Goal: Task Accomplishment & Management: Use online tool/utility

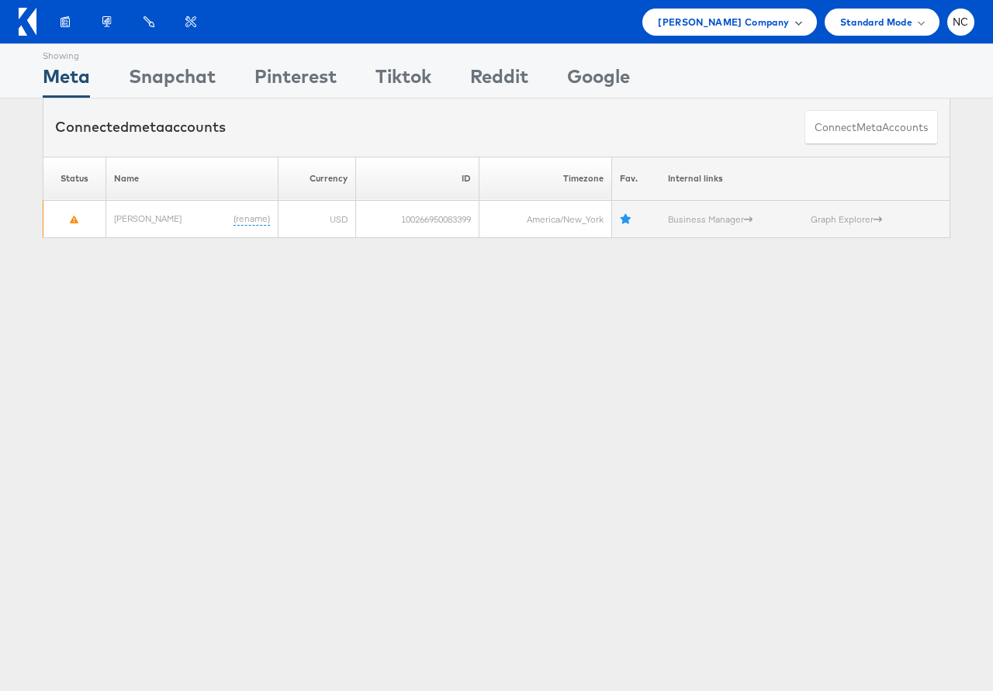
click at [757, 23] on span "Steve Madden Company" at bounding box center [723, 22] width 131 height 16
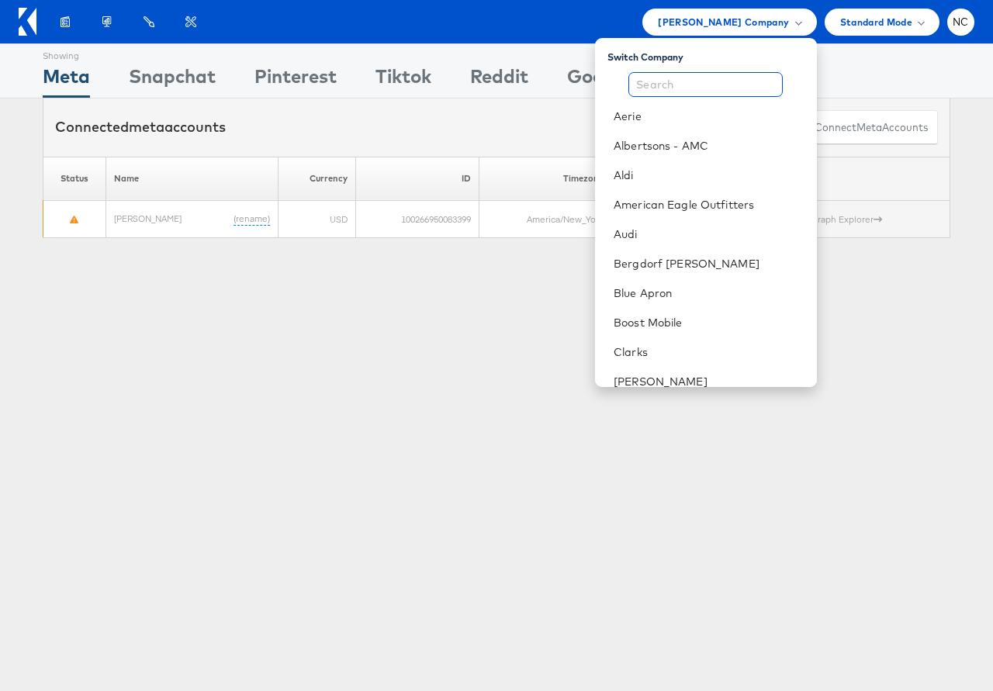
click at [730, 82] on input "text" at bounding box center [706, 84] width 154 height 25
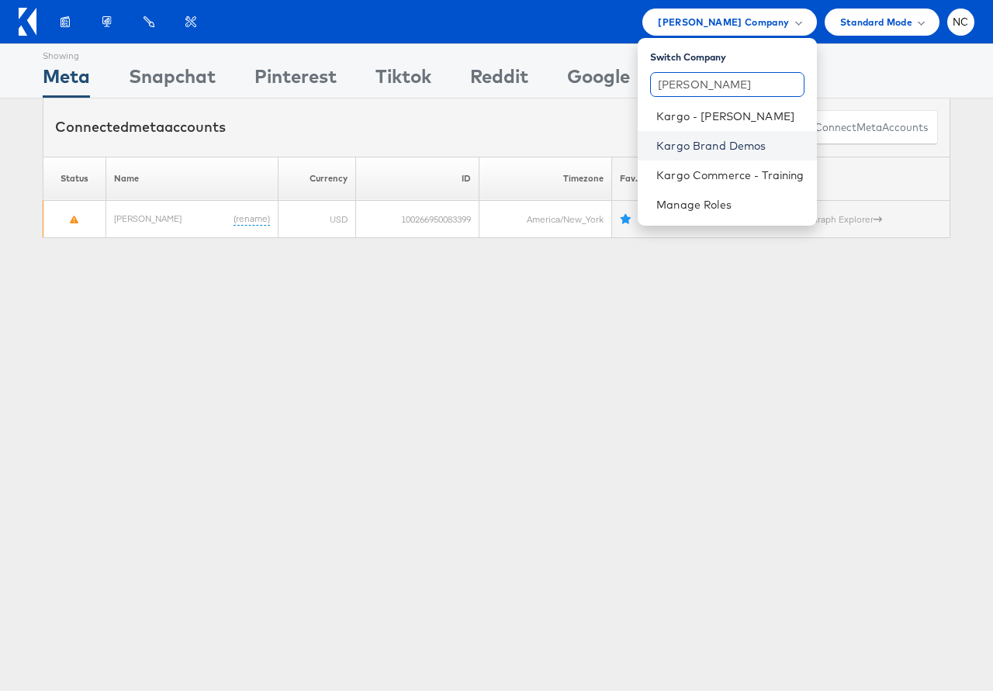
type input "karg"
click at [729, 146] on link "Kargo Brand Demos" at bounding box center [729, 146] width 147 height 16
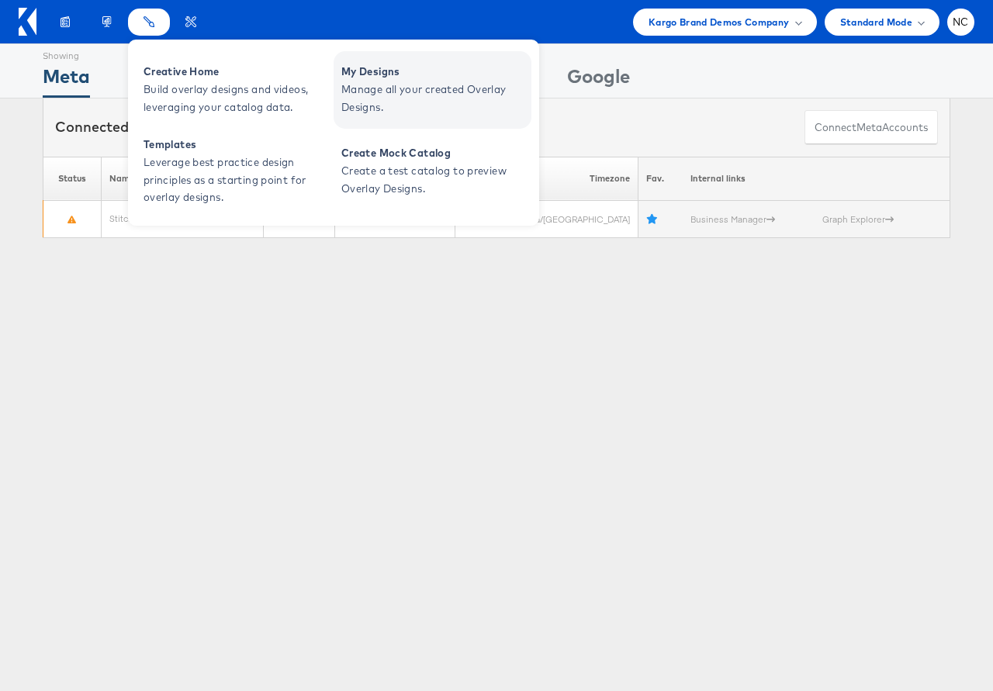
click at [382, 89] on span "Manage all your created Overlay Designs." at bounding box center [434, 99] width 186 height 36
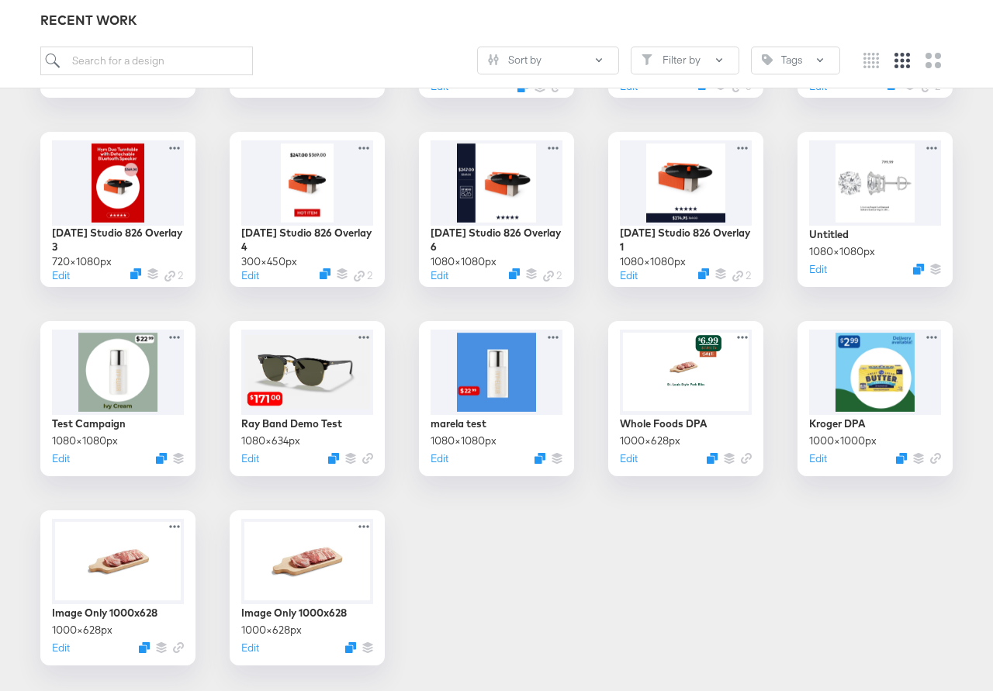
scroll to position [1585, 0]
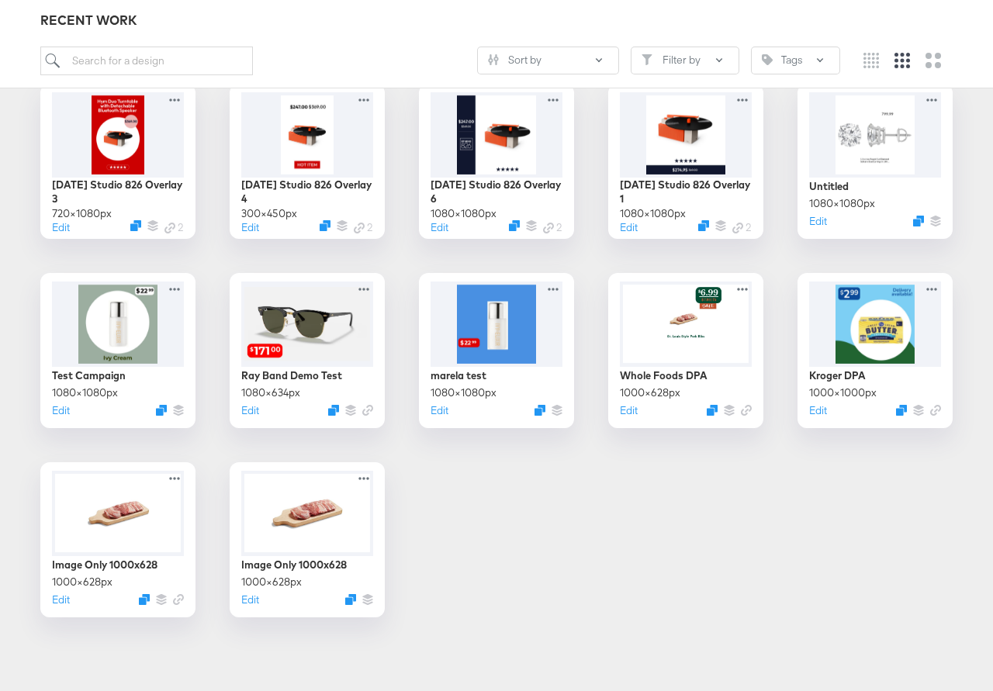
click at [861, 417] on div "Edit" at bounding box center [875, 413] width 139 height 15
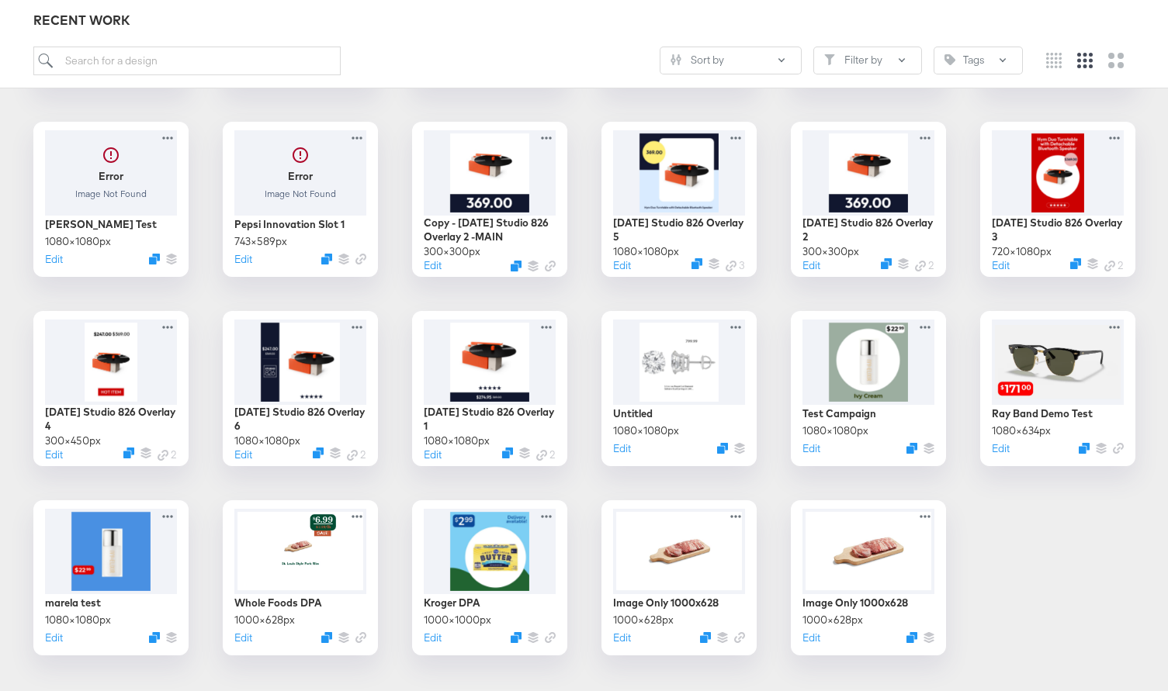
scroll to position [1206, 0]
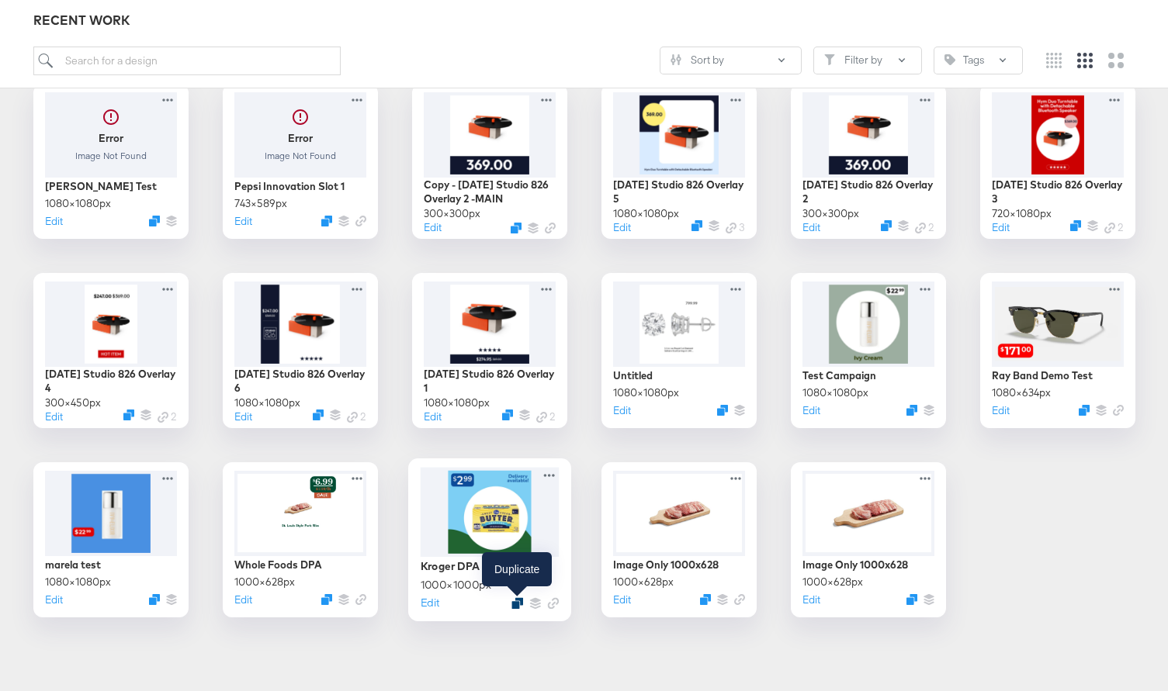
click at [518, 601] on icon "Duplicate" at bounding box center [517, 604] width 12 height 12
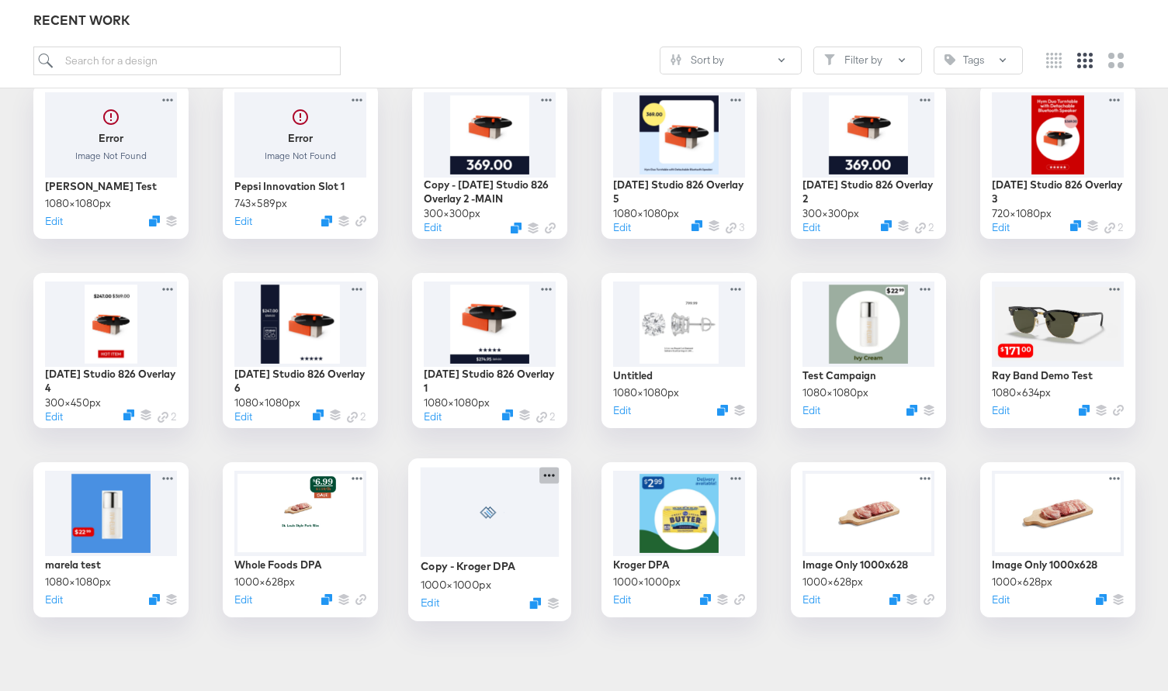
click at [549, 475] on icon at bounding box center [548, 475] width 11 height 3
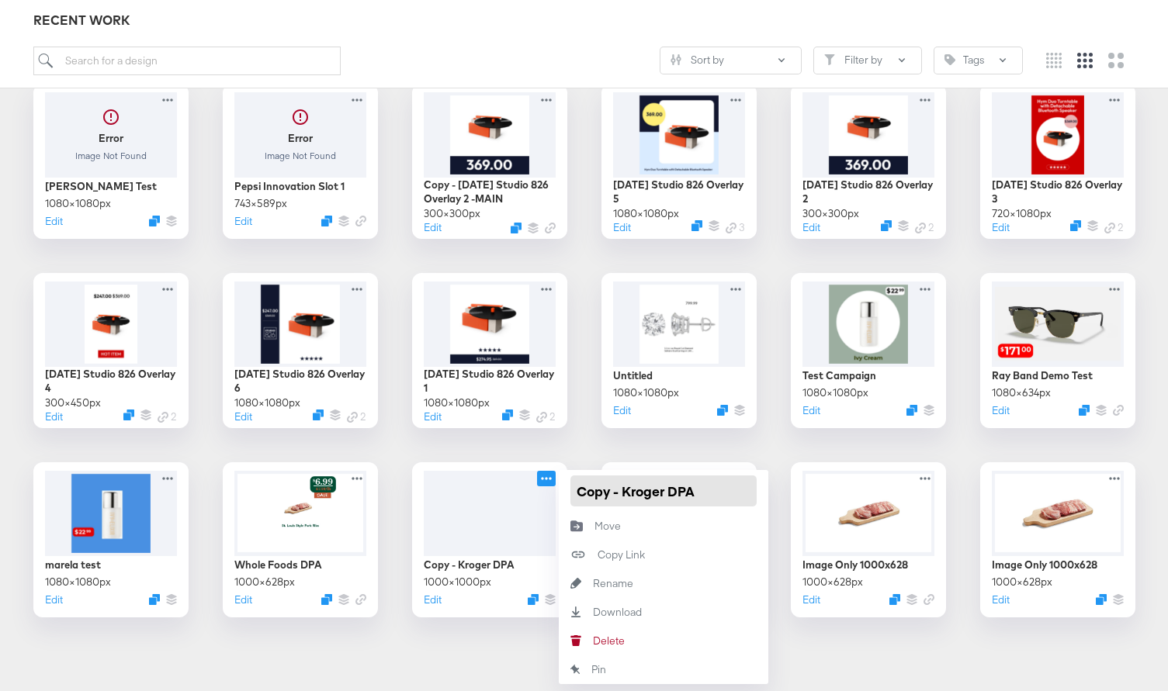
drag, startPoint x: 623, startPoint y: 490, endPoint x: 560, endPoint y: 480, distance: 63.5
click at [565, 483] on div "Copy - Kroger DPA" at bounding box center [664, 491] width 210 height 42
click at [697, 492] on input "Kroger DPA" at bounding box center [663, 491] width 186 height 31
click at [622, 490] on input "Kroger DPA" at bounding box center [663, 491] width 186 height 31
type input "Kroger Venti Video DPA"
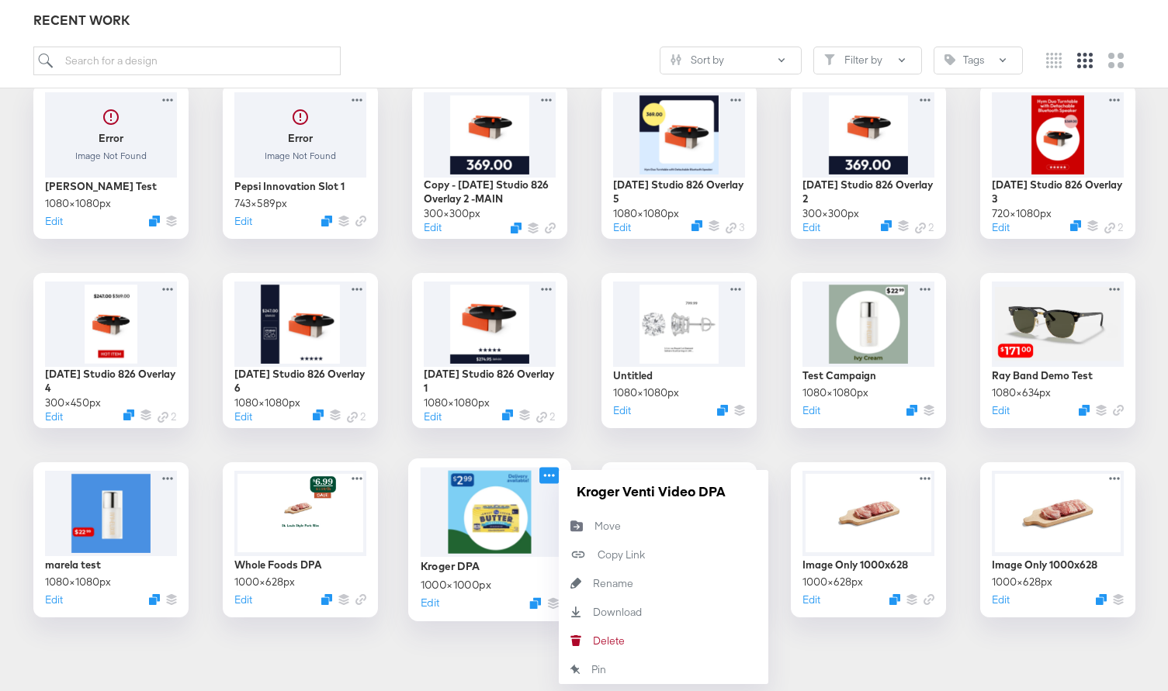
click at [483, 530] on div at bounding box center [489, 512] width 139 height 90
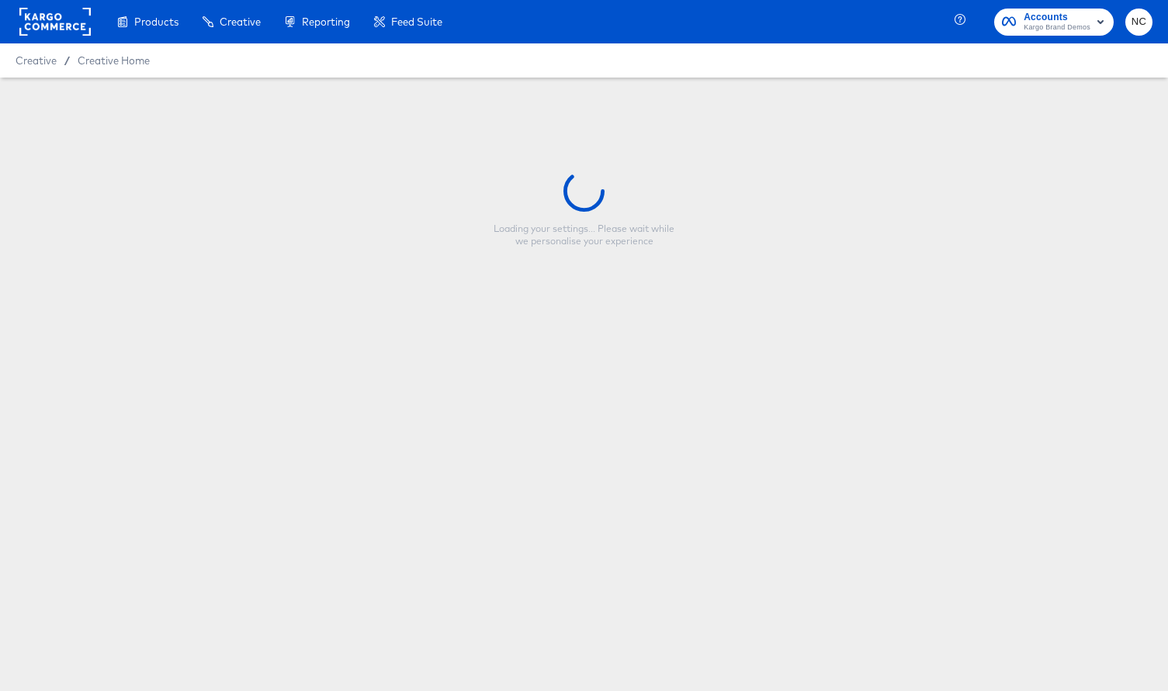
type input "Kroger Venti Video DPA"
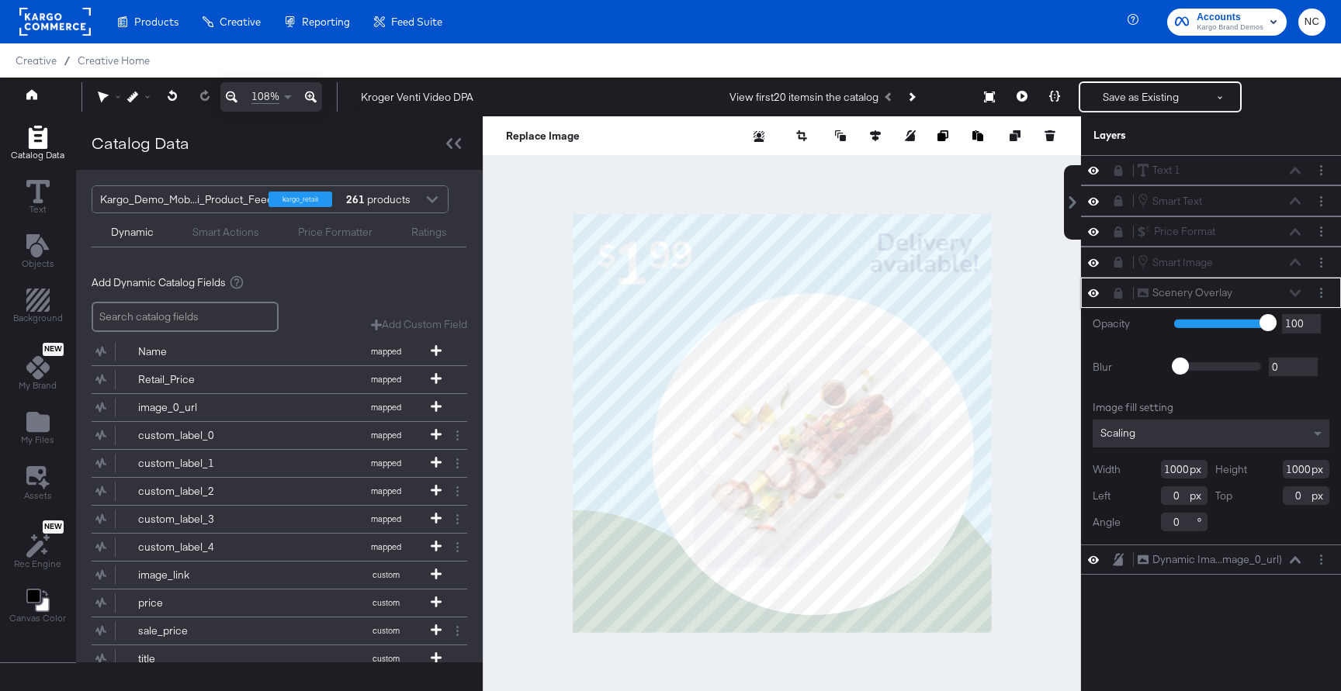
click at [992, 296] on icon at bounding box center [1118, 293] width 9 height 11
click at [992, 258] on icon at bounding box center [1118, 262] width 9 height 11
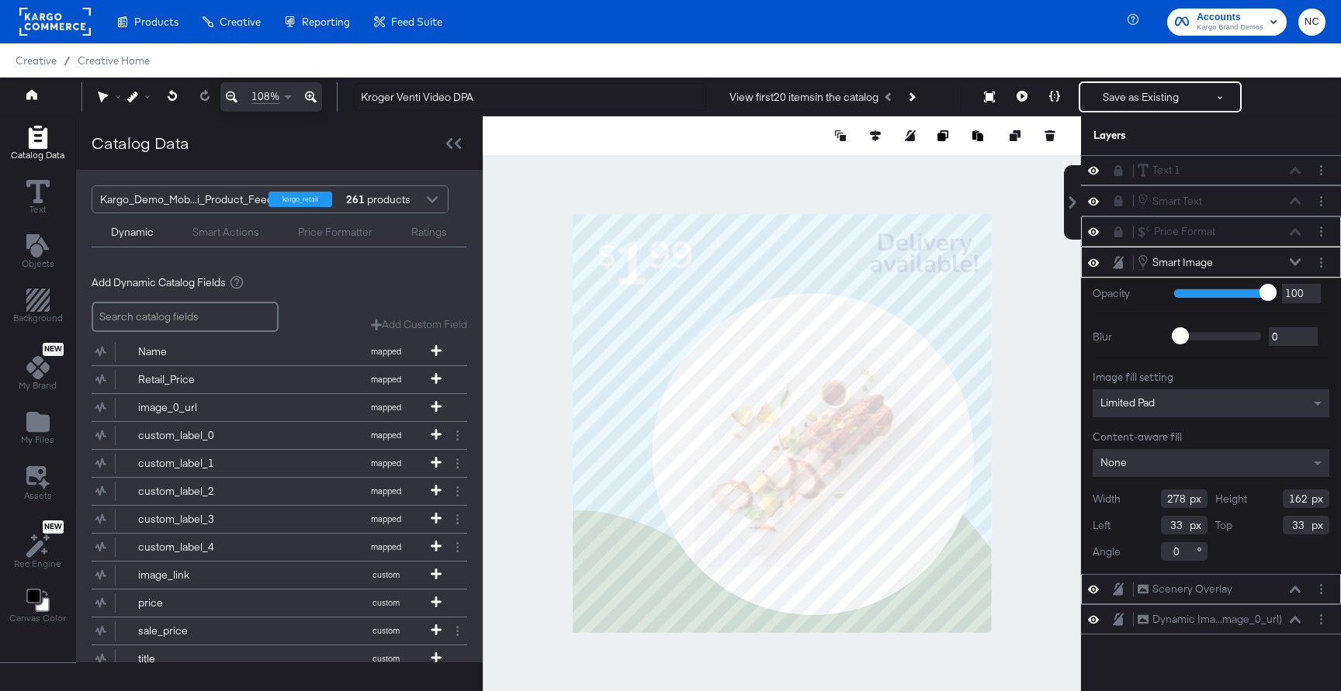
click at [992, 240] on div "Price Format Price Format" at bounding box center [1211, 231] width 260 height 30
click at [992, 227] on icon at bounding box center [1118, 232] width 11 height 11
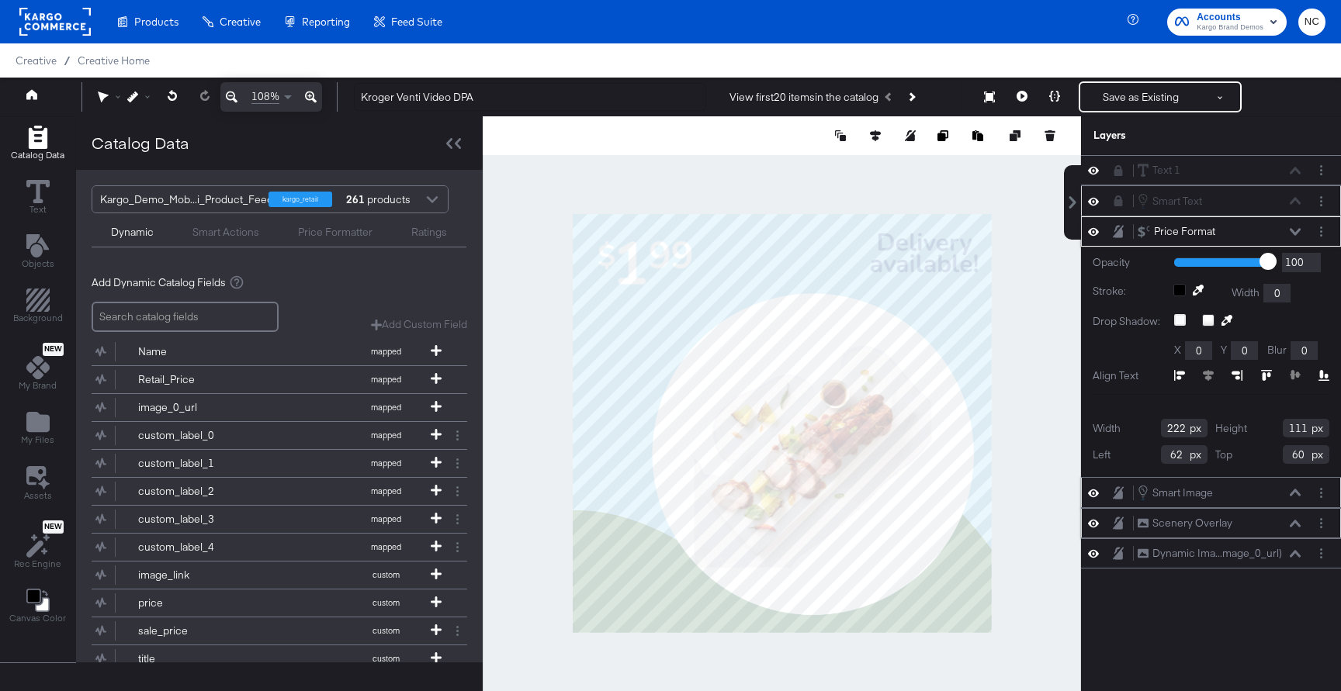
click at [992, 196] on icon at bounding box center [1118, 201] width 9 height 11
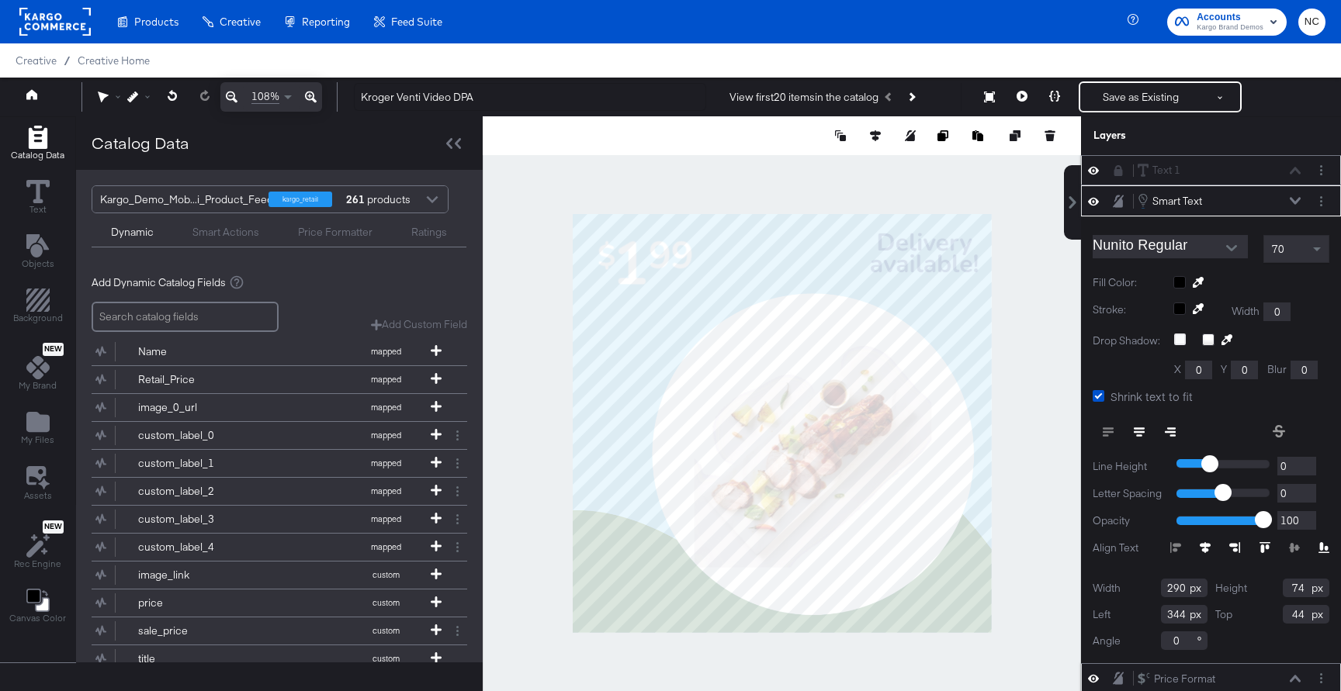
click at [992, 173] on icon at bounding box center [1118, 170] width 9 height 11
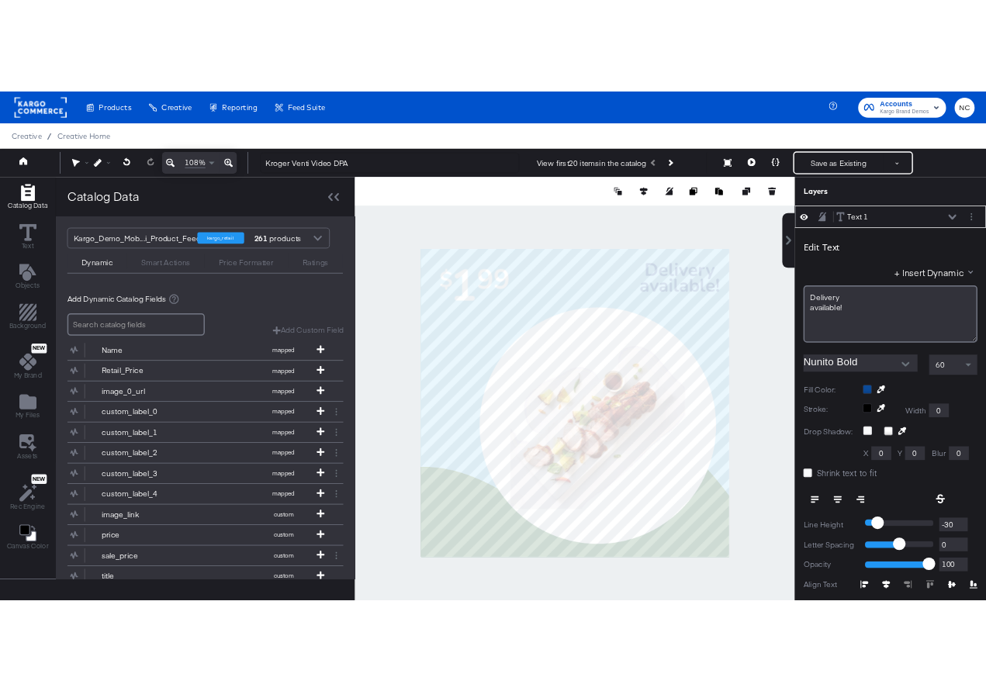
scroll to position [16, 0]
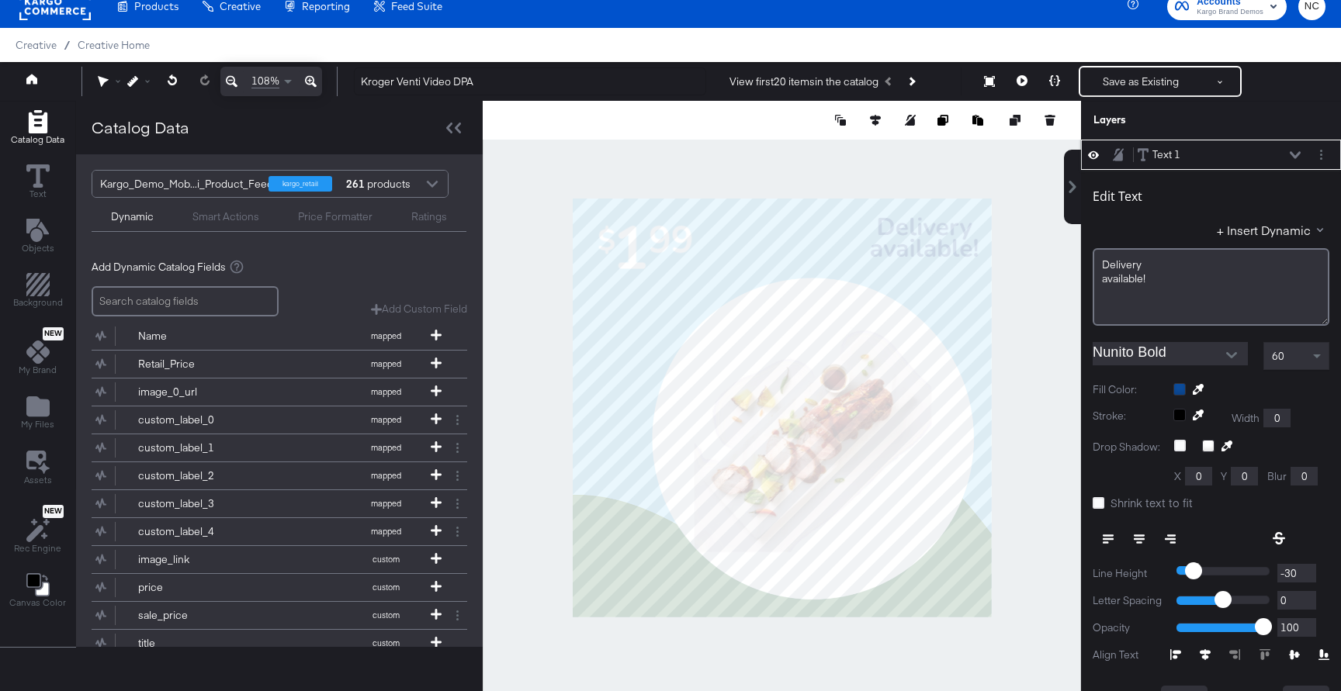
click at [992, 153] on icon at bounding box center [1295, 155] width 11 height 8
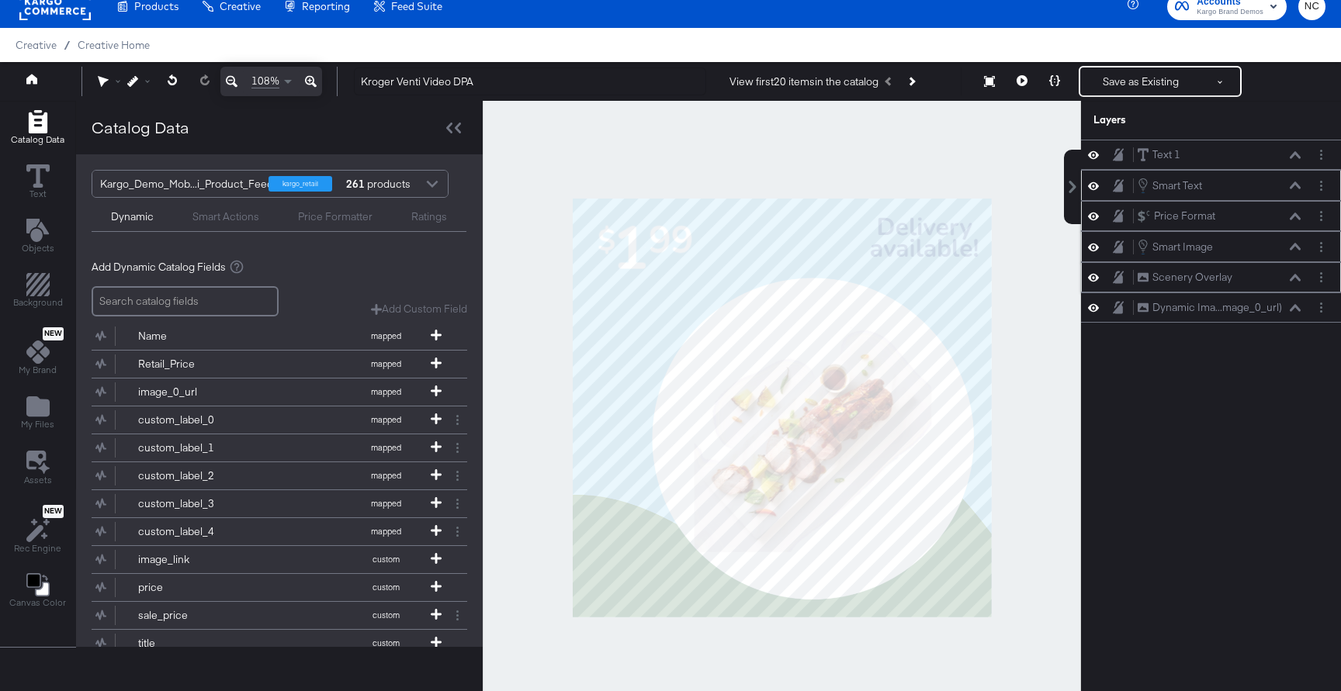
click at [992, 279] on button at bounding box center [1093, 277] width 12 height 15
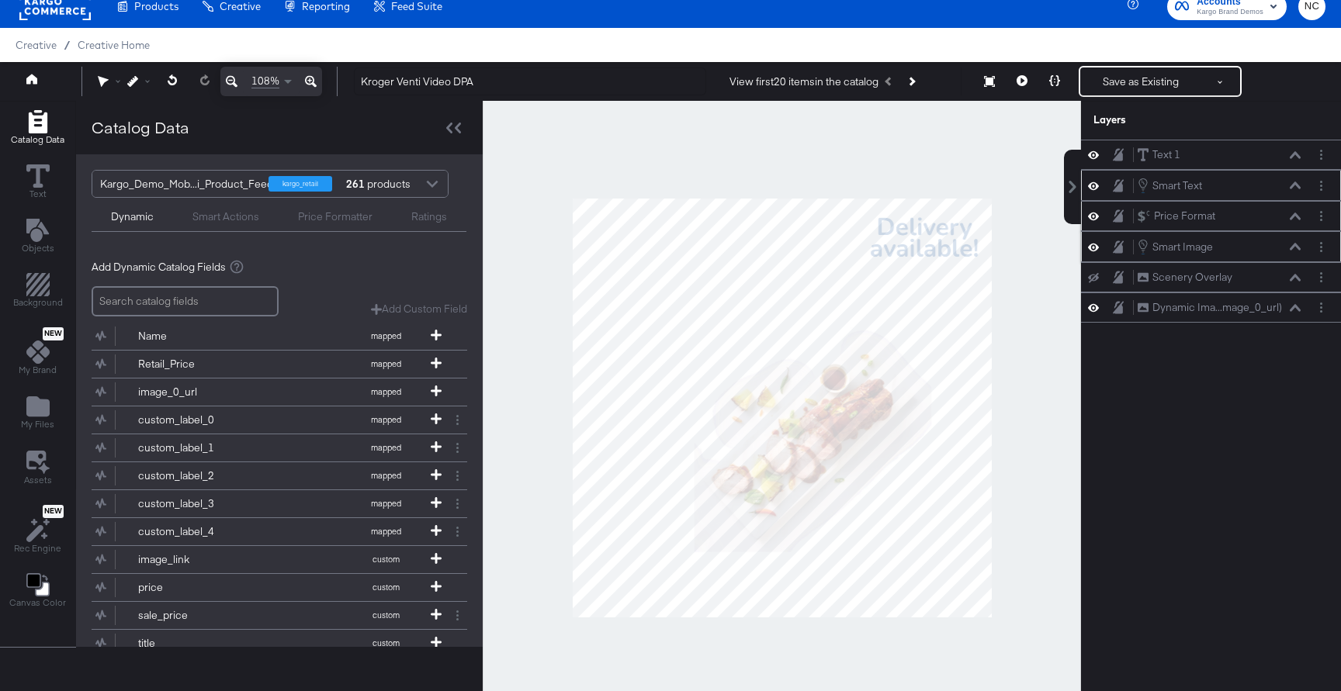
click at [992, 250] on button at bounding box center [1093, 247] width 12 height 15
click at [992, 250] on button at bounding box center [1093, 247] width 12 height 12
click at [992, 272] on button at bounding box center [1093, 278] width 12 height 12
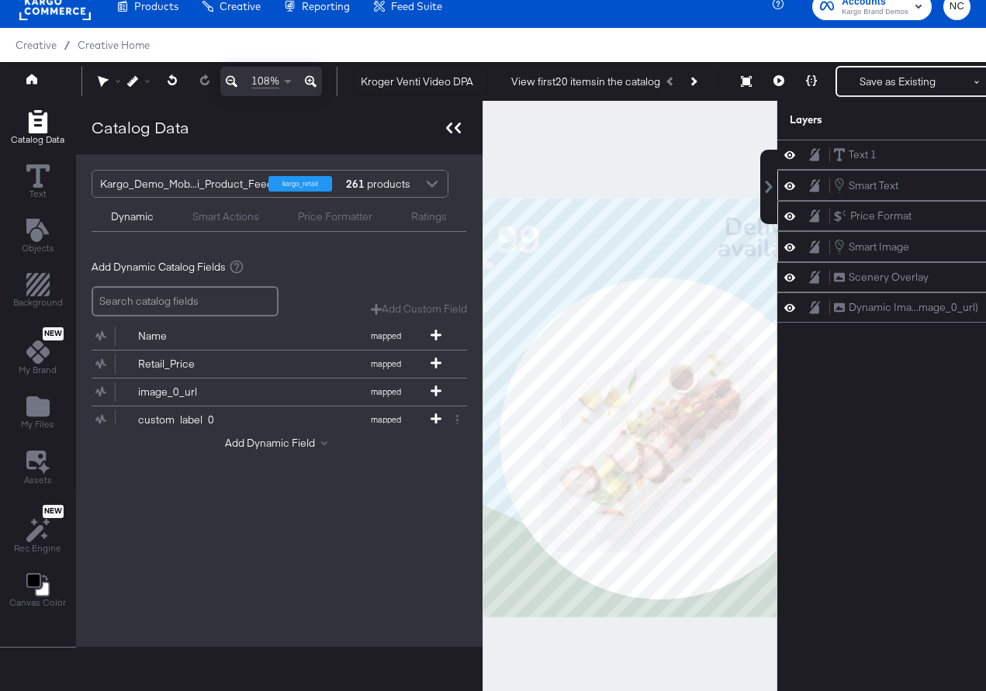
click at [450, 124] on icon at bounding box center [453, 128] width 15 height 11
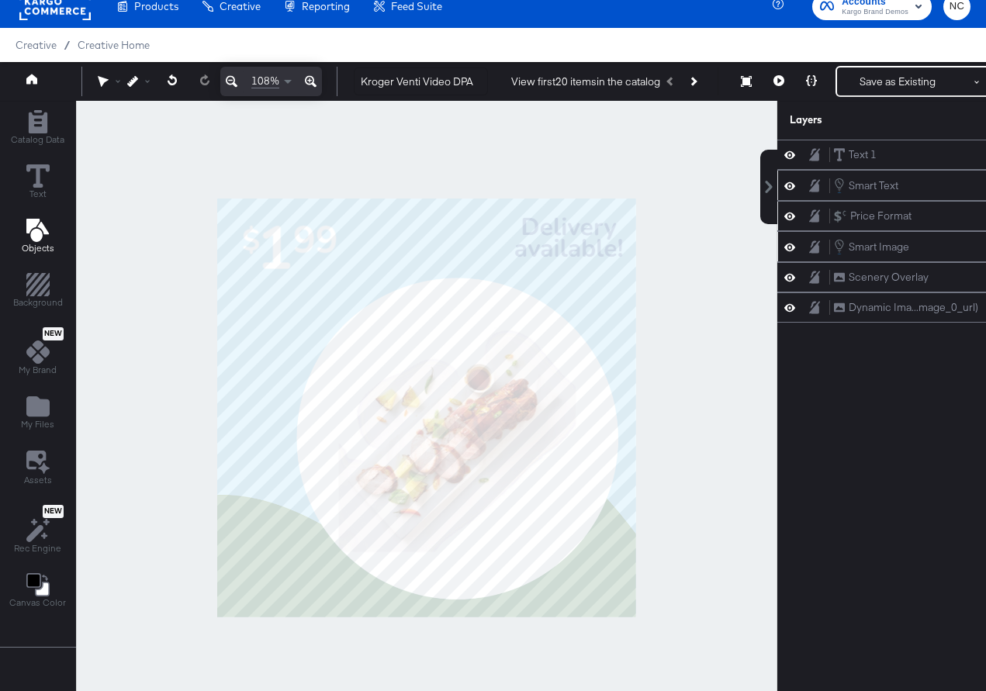
click at [48, 230] on div "Objects" at bounding box center [38, 237] width 33 height 36
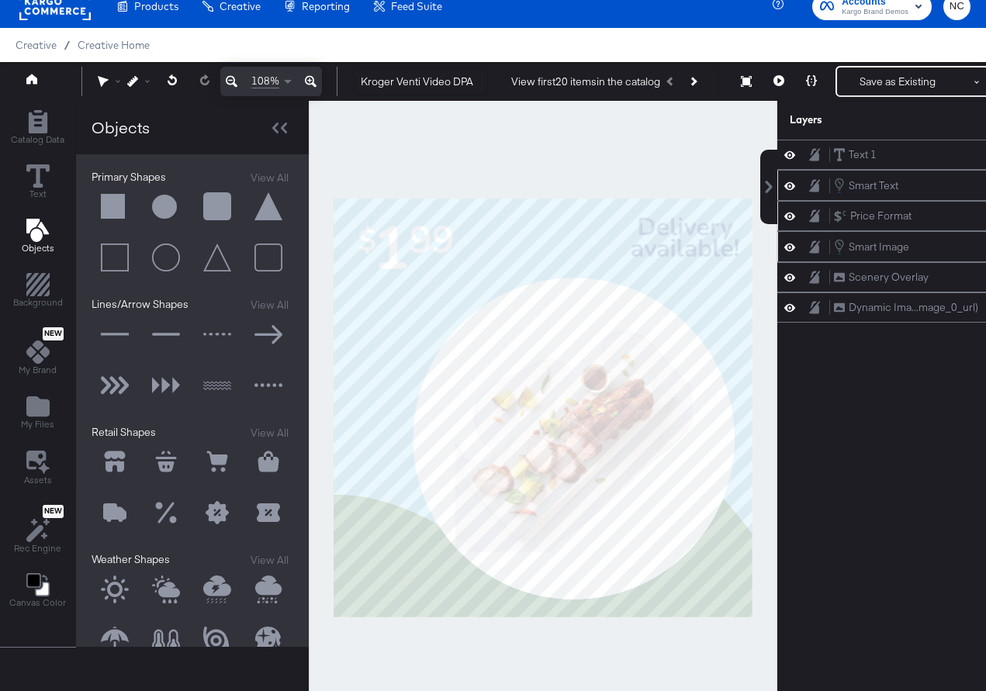
click at [450, 140] on div "Catalog Data Text Objects Background New My Brand My Files Assets New Rec Engin…" at bounding box center [518, 120] width 1037 height 39
click at [213, 202] on button at bounding box center [217, 207] width 47 height 47
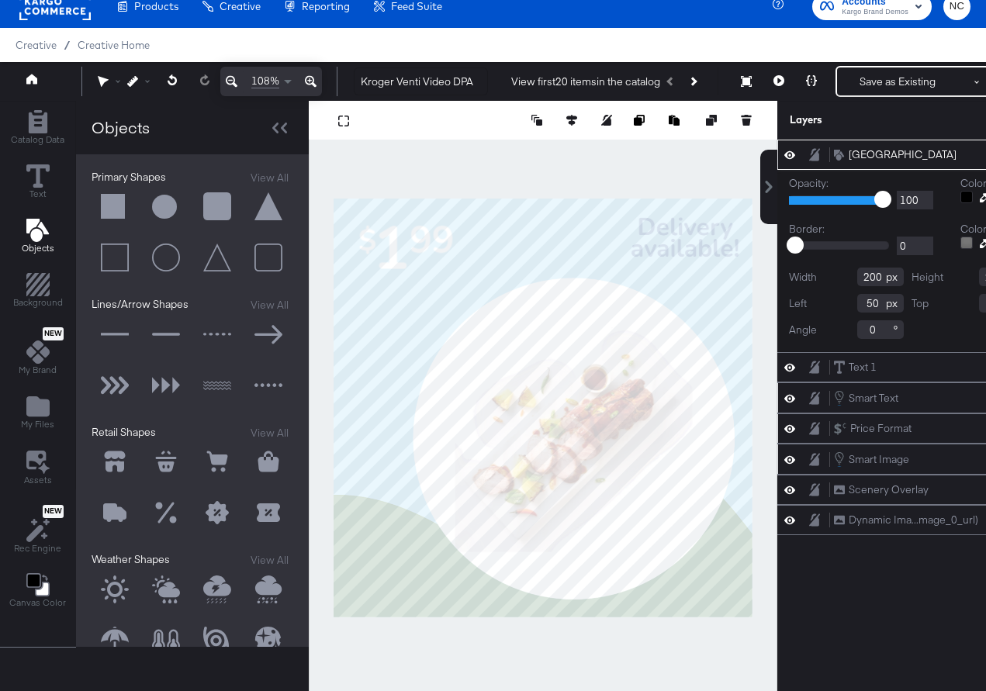
scroll to position [16, 50]
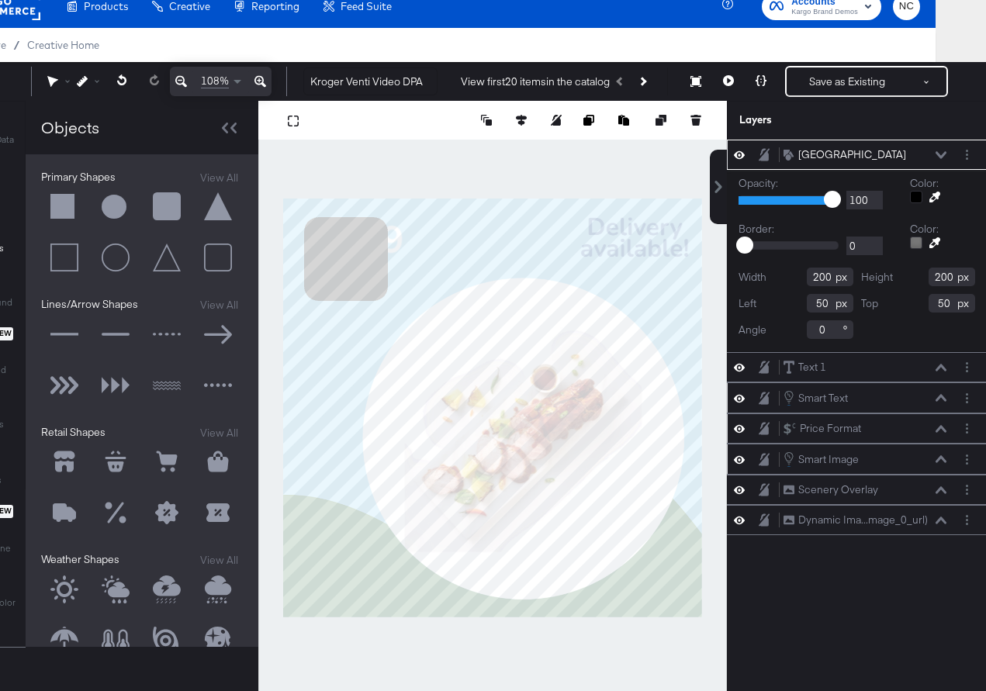
type input "33"
type input "767"
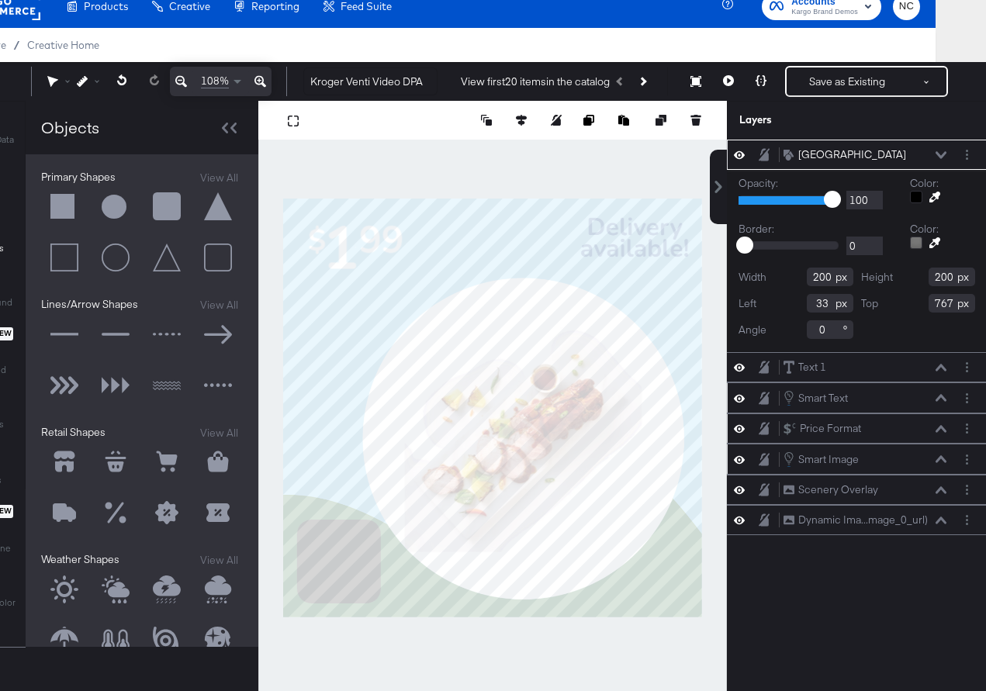
type input "311"
type input "824"
type input "143"
type input "257"
click at [919, 199] on div at bounding box center [916, 197] width 12 height 12
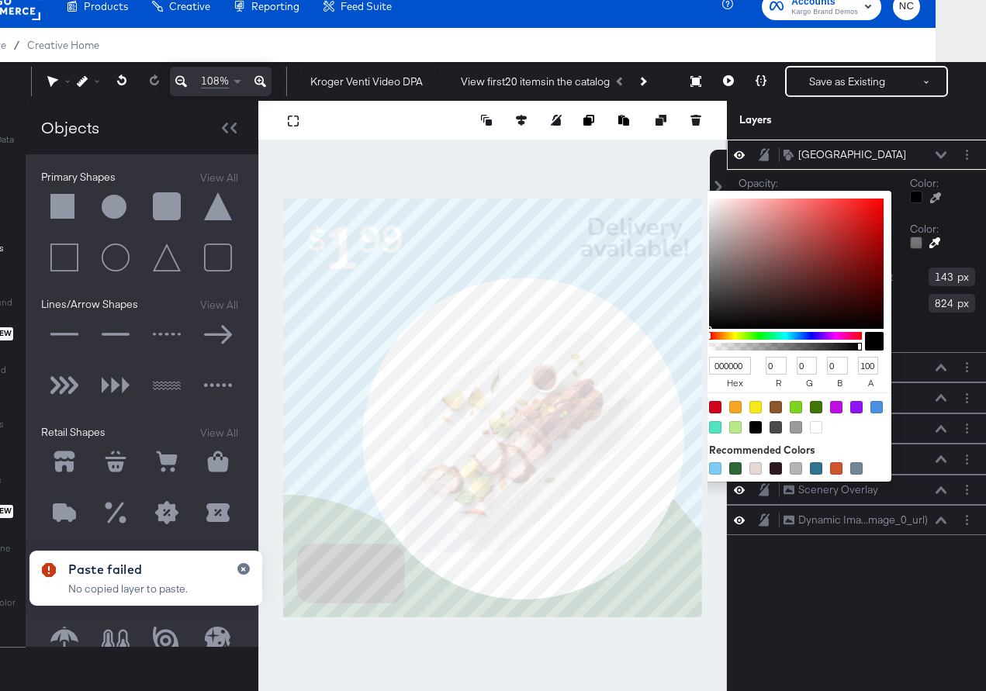
click at [729, 365] on input "000000" at bounding box center [730, 366] width 42 height 18
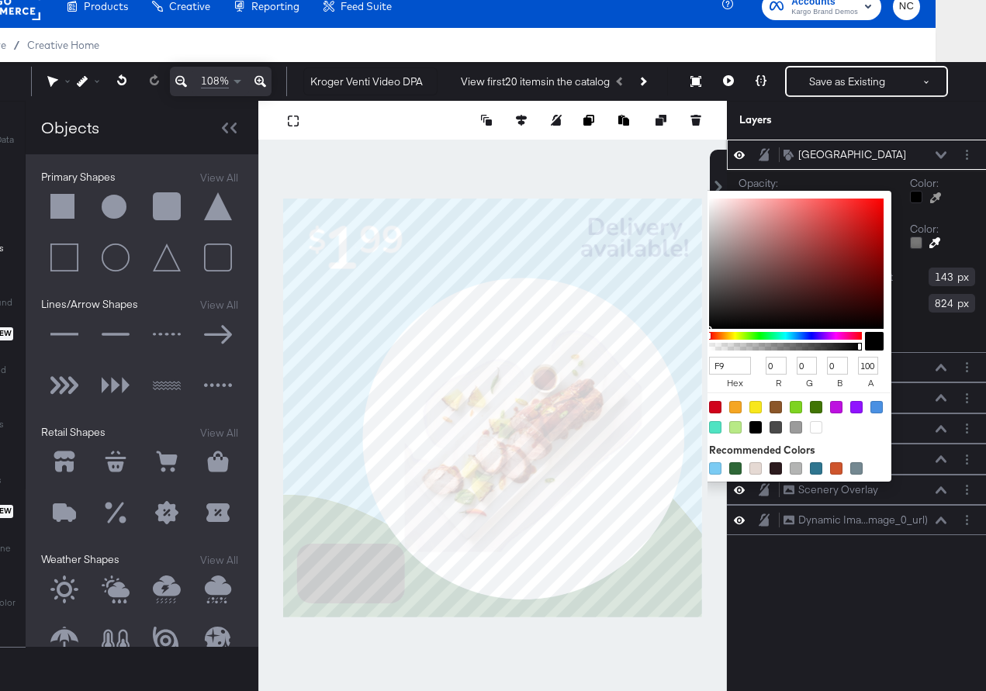
type input "F9d"
type input "255"
type input "153"
type input "221"
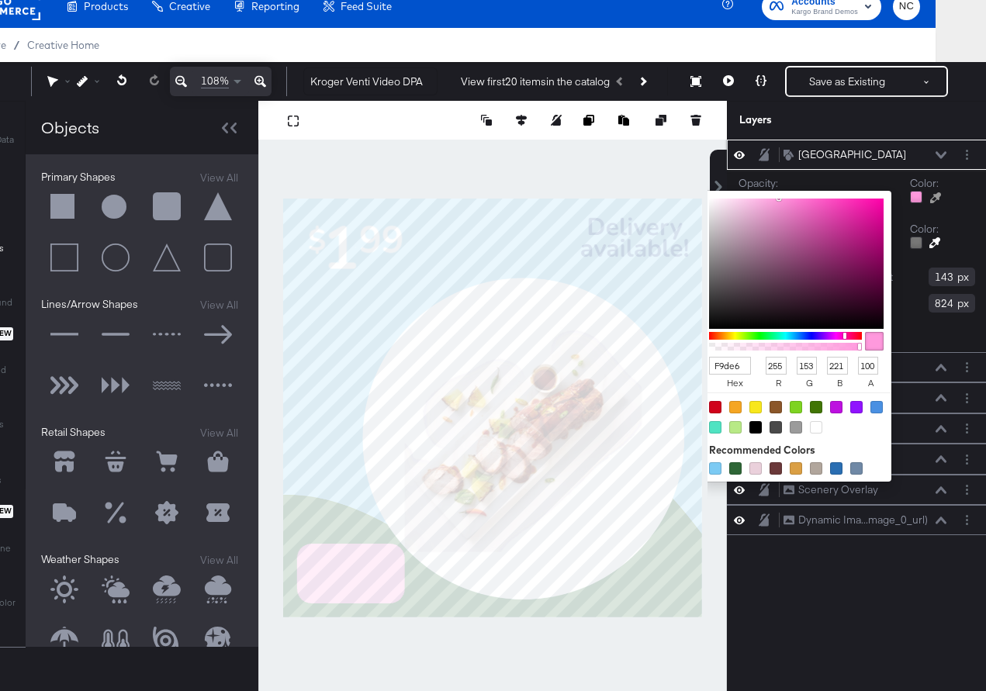
type input "F9de68"
type input "249"
type input "222"
type input "104"
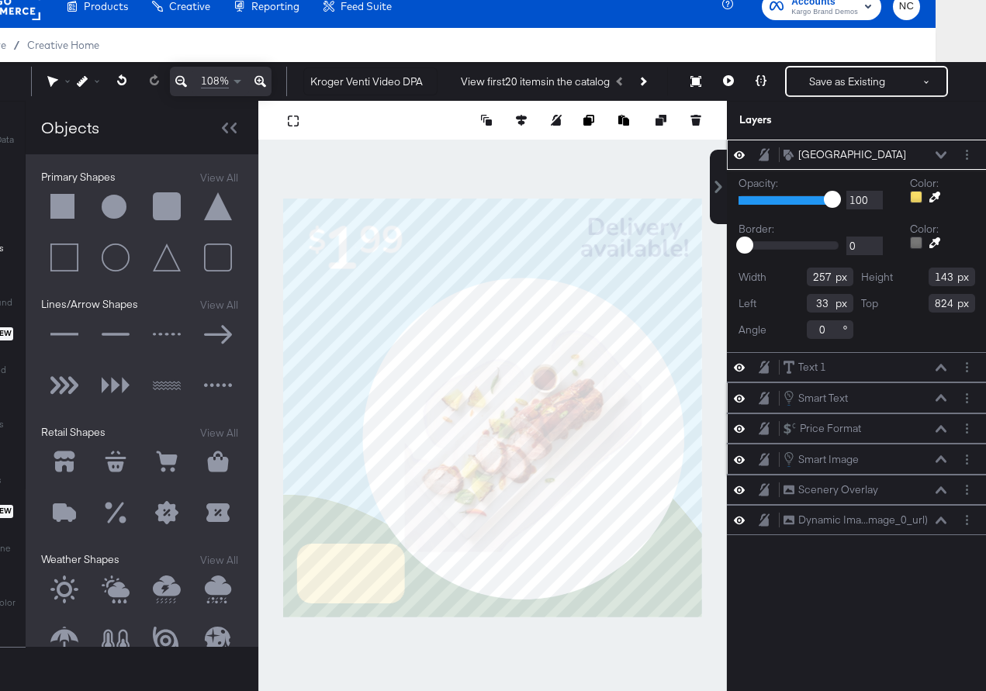
click at [940, 155] on icon at bounding box center [941, 154] width 11 height 7
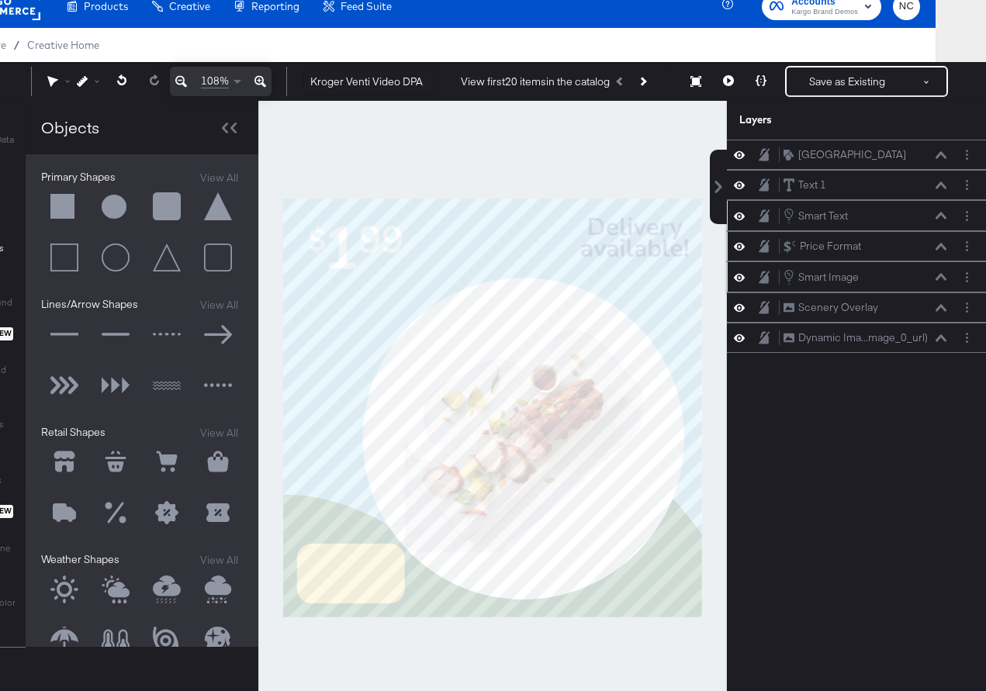
scroll to position [12, 50]
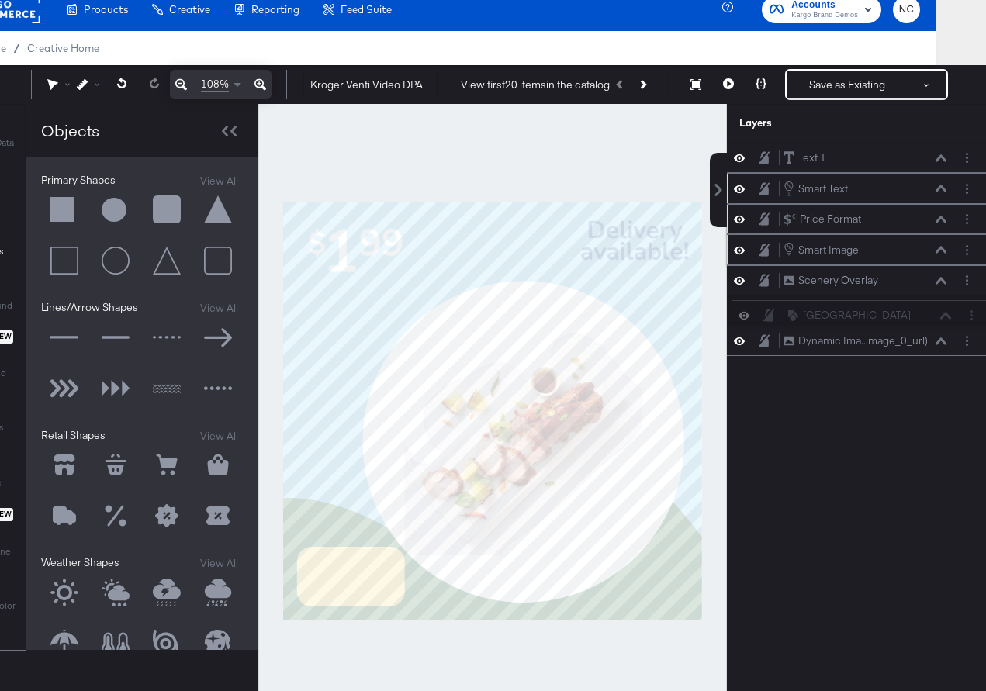
drag, startPoint x: 753, startPoint y: 153, endPoint x: 757, endPoint y: 318, distance: 165.3
click at [758, 319] on div "Rounded Square Rounded Square Text 1 Text 1 Smart Text Smart Text Price Format …" at bounding box center [857, 249] width 260 height 213
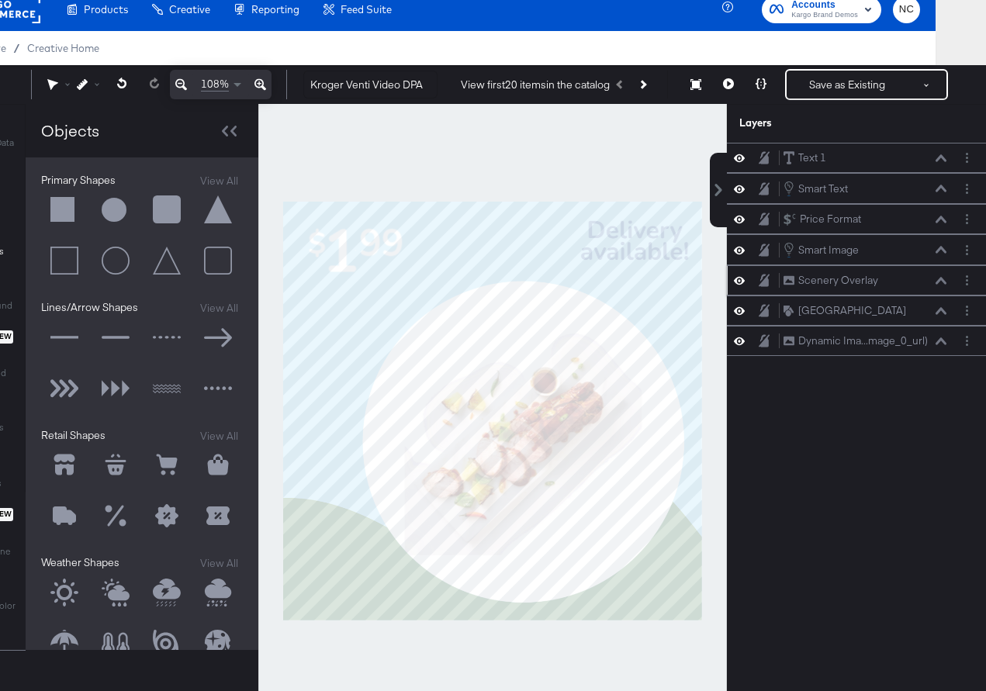
click at [743, 285] on icon at bounding box center [739, 280] width 11 height 13
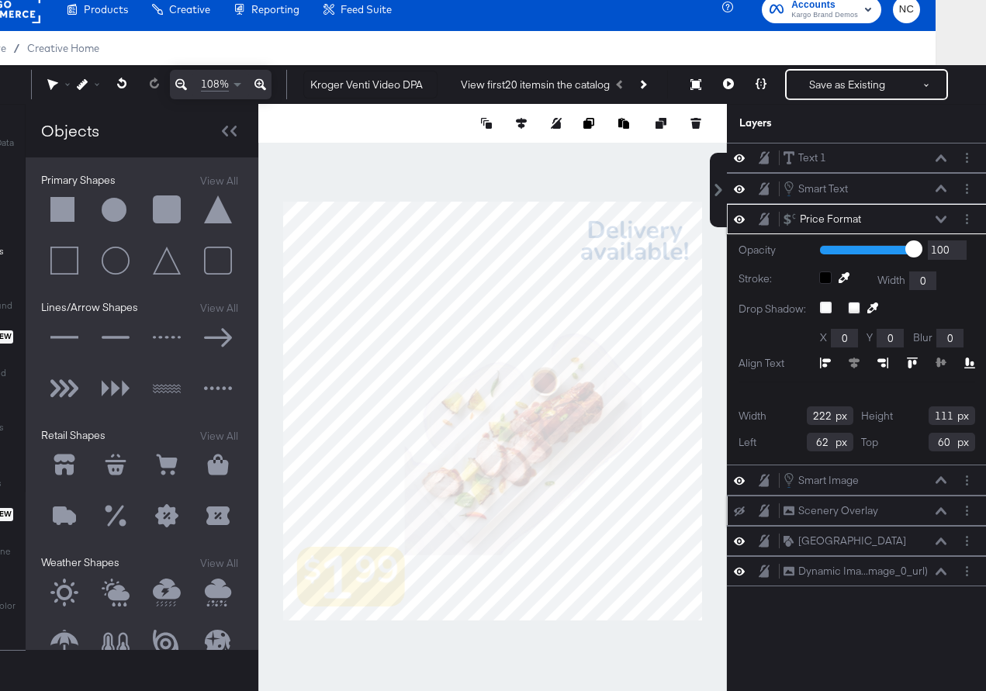
type input "51"
type input "840"
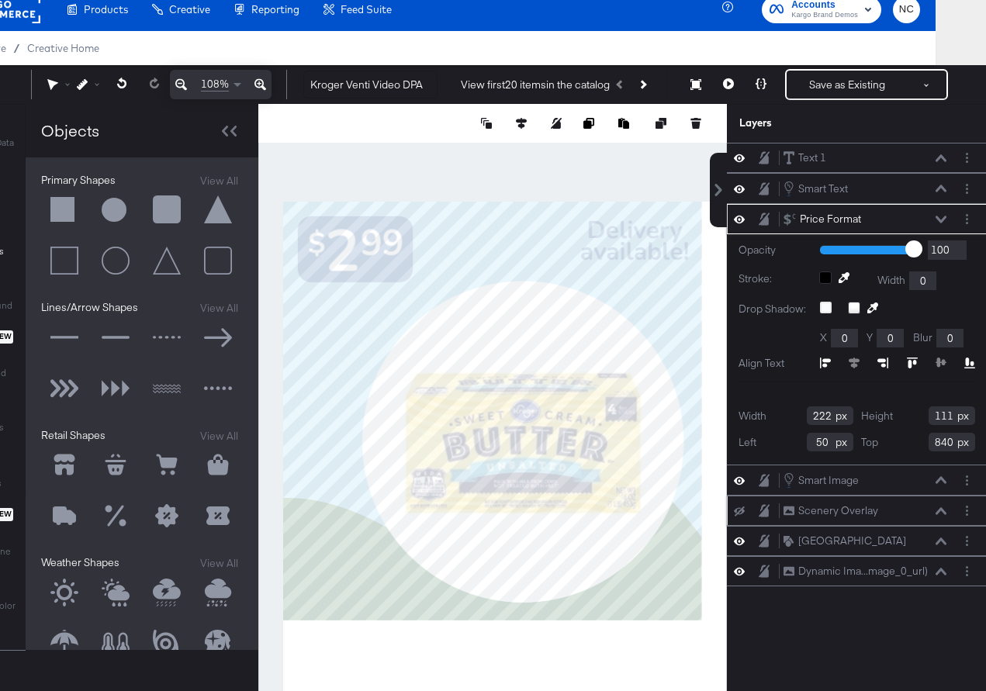
type input "49"
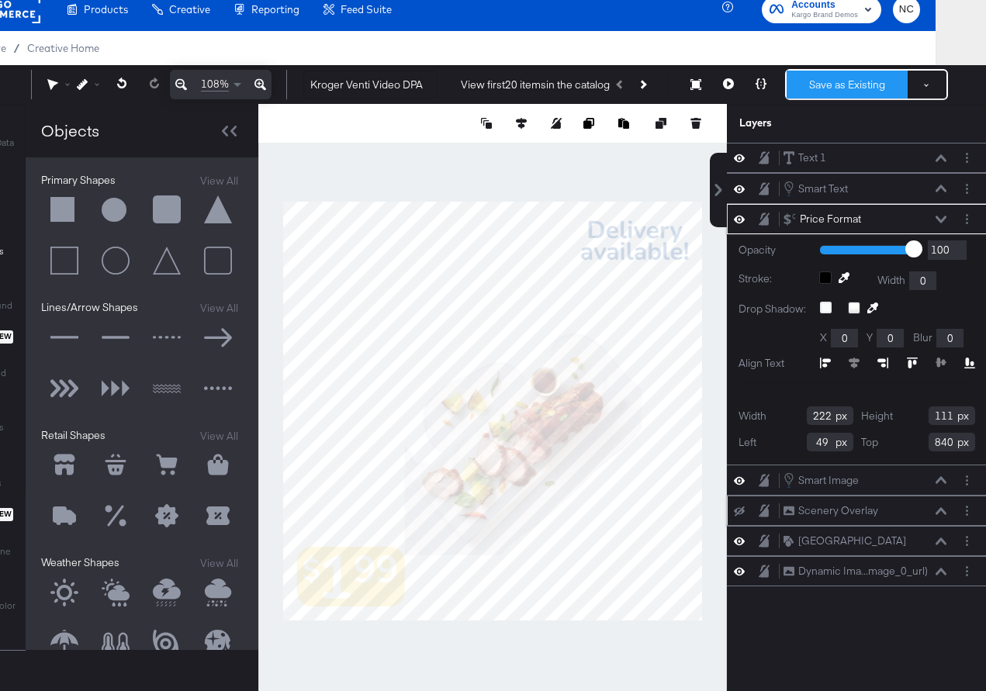
scroll to position [0, 50]
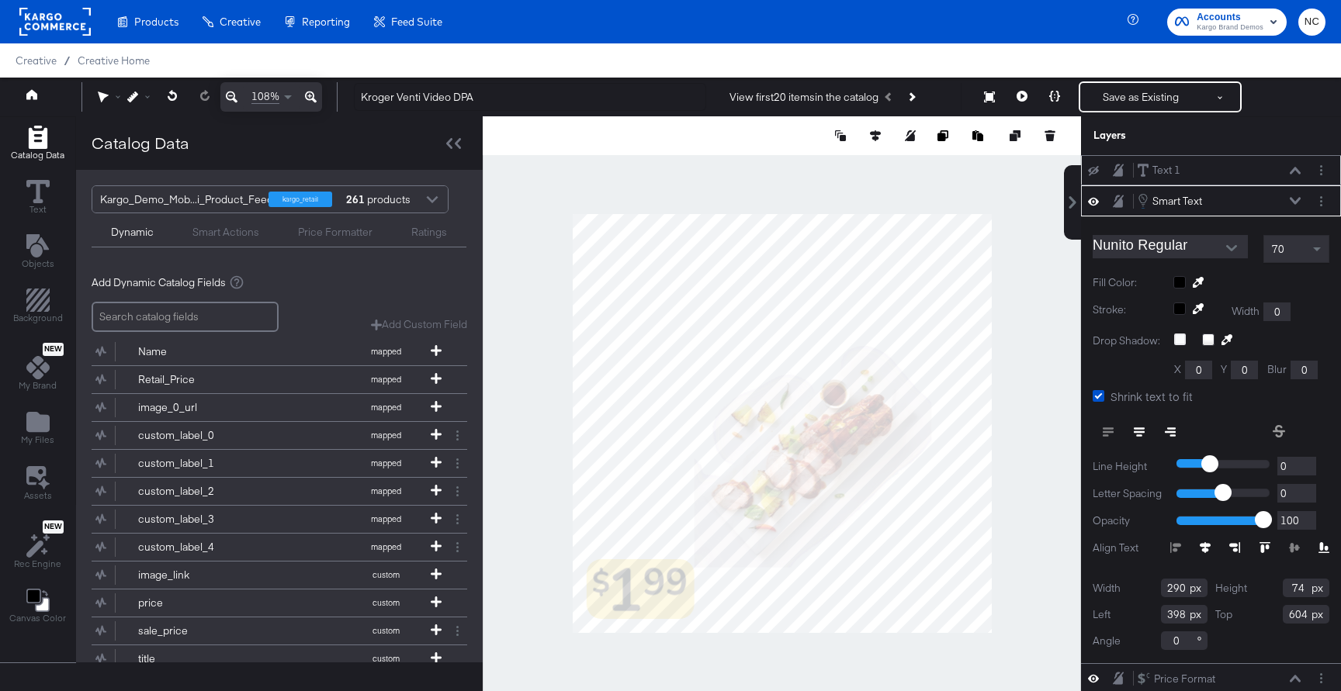
click at [1238, 182] on div "Text 1 Text 1" at bounding box center [1211, 170] width 260 height 30
click at [1225, 175] on div "Text 1 Text 1" at bounding box center [1219, 170] width 165 height 16
click at [1095, 171] on icon at bounding box center [1093, 171] width 11 height 10
click at [1114, 171] on icon at bounding box center [1118, 170] width 11 height 13
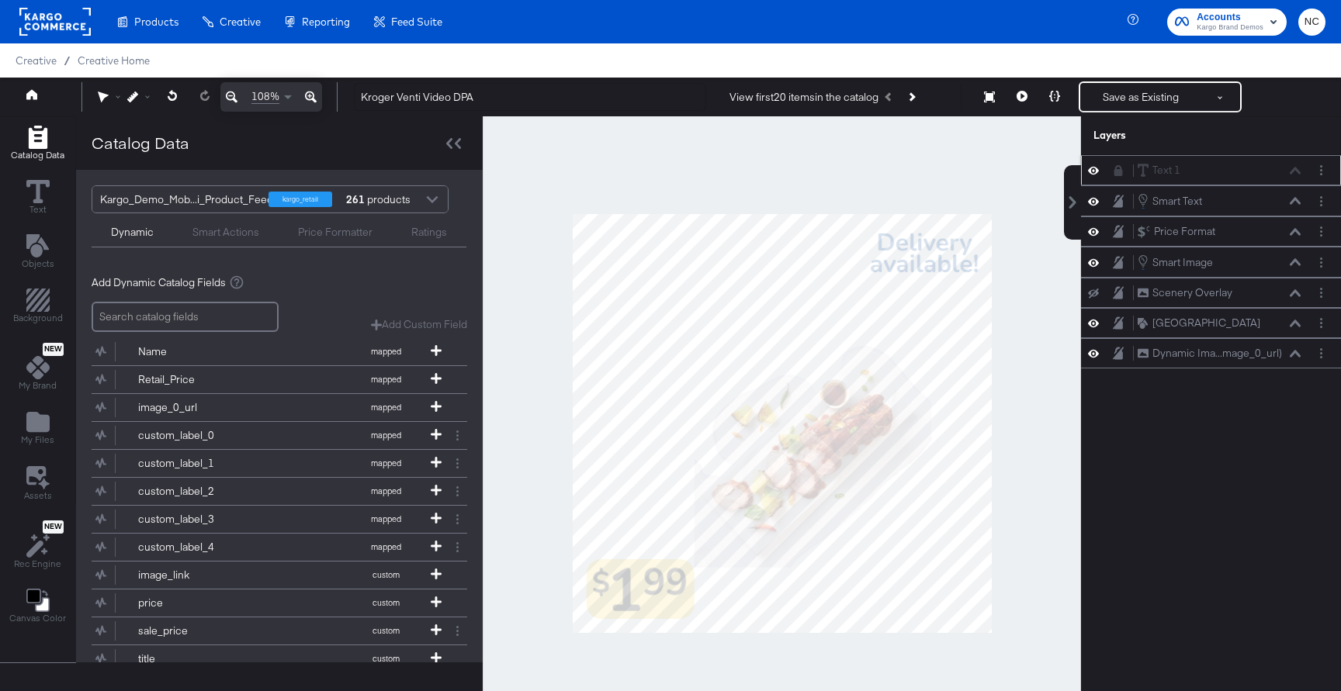
click at [1121, 175] on icon at bounding box center [1118, 170] width 9 height 11
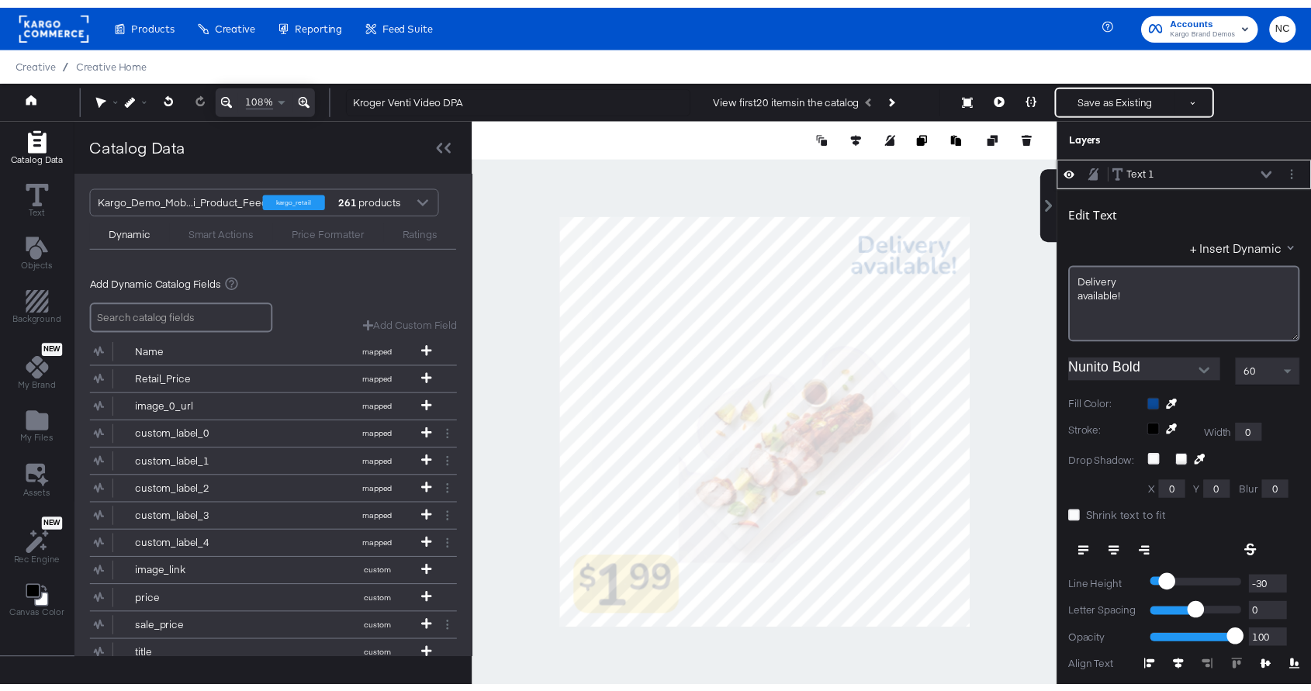
scroll to position [16, 0]
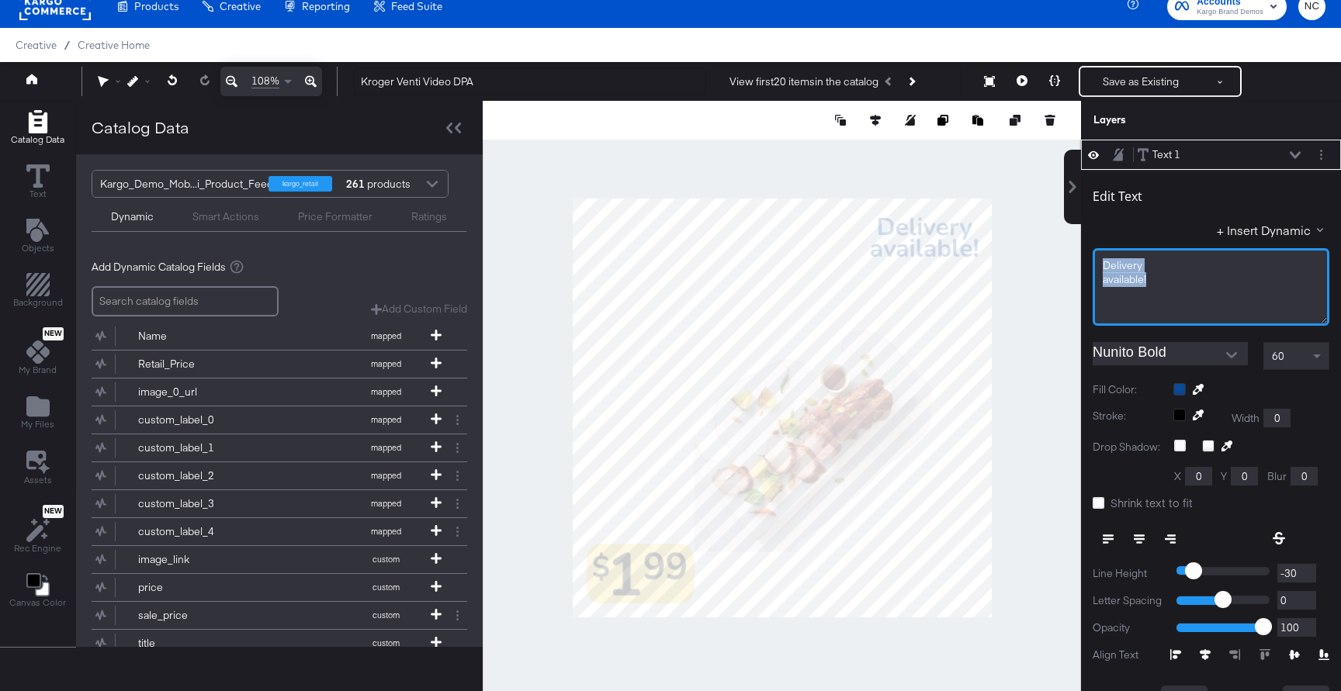
drag, startPoint x: 1171, startPoint y: 286, endPoint x: 1079, endPoint y: 260, distance: 95.3
click at [1079, 261] on div "Text 1 Text 1 Edit Text + Insert Dynamic Delivery ﻿available! Nunito Bold 60 Fi…" at bounding box center [1201, 416] width 279 height 552
click at [1155, 278] on div "﻿" at bounding box center [1211, 287] width 237 height 78
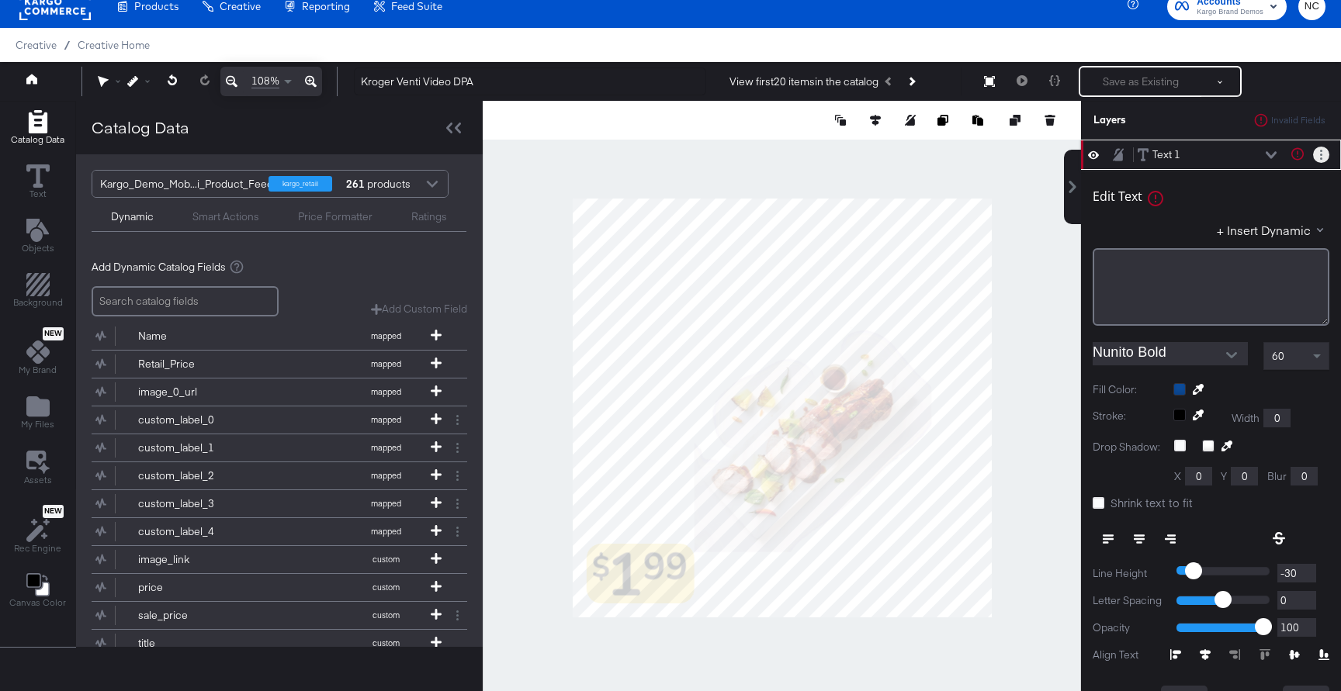
click at [1321, 154] on circle "Layer Options" at bounding box center [1321, 155] width 2 height 2
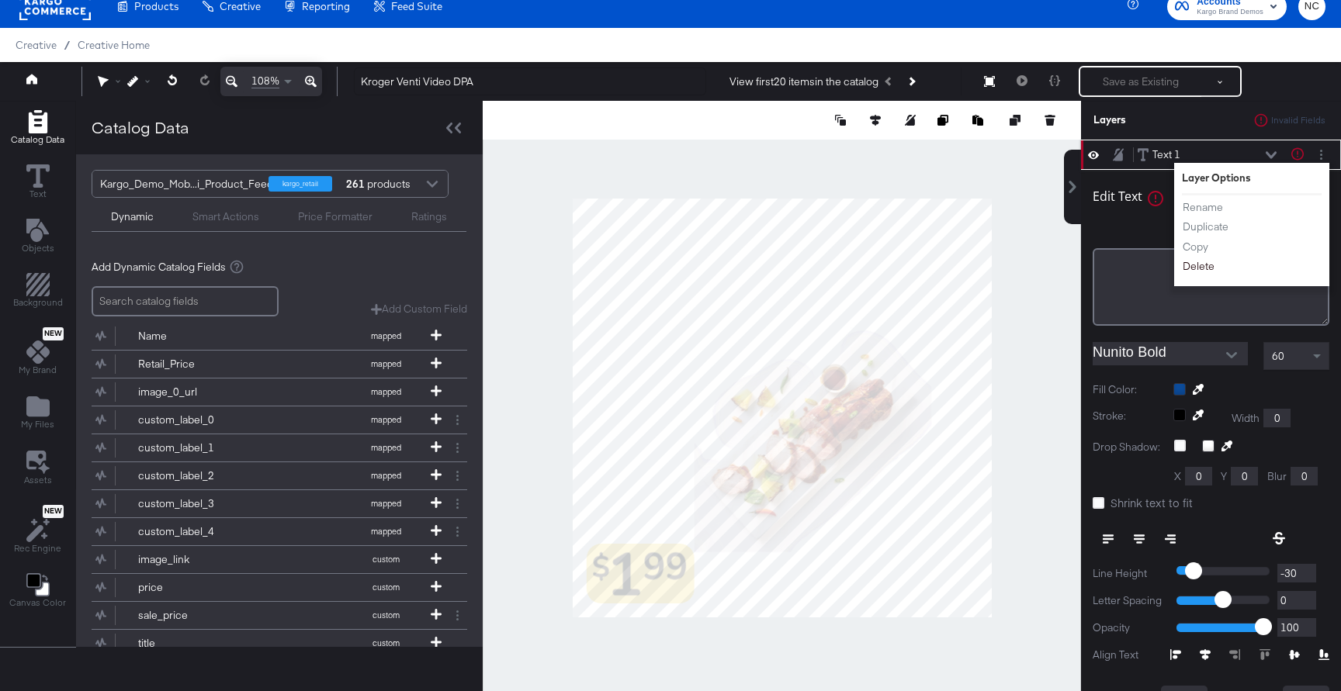
click at [1194, 267] on button "Delete" at bounding box center [1198, 266] width 33 height 16
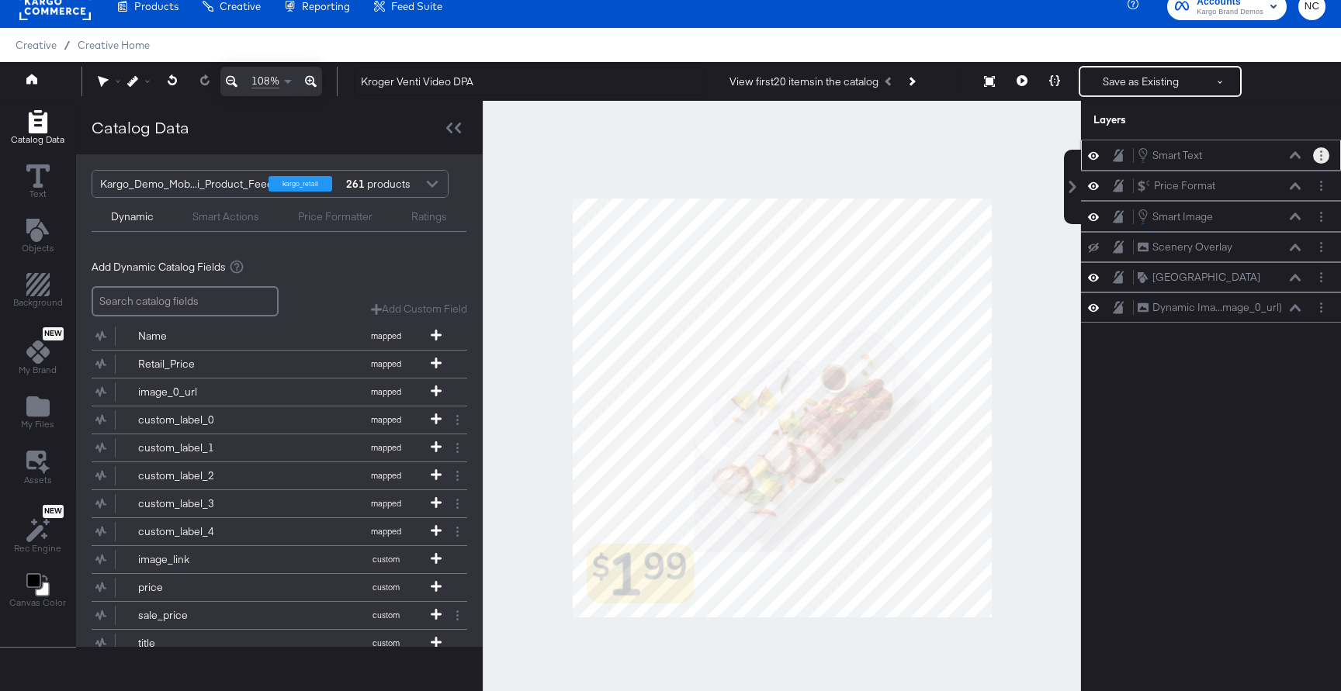
click at [1322, 158] on button "Layer Options" at bounding box center [1321, 155] width 16 height 16
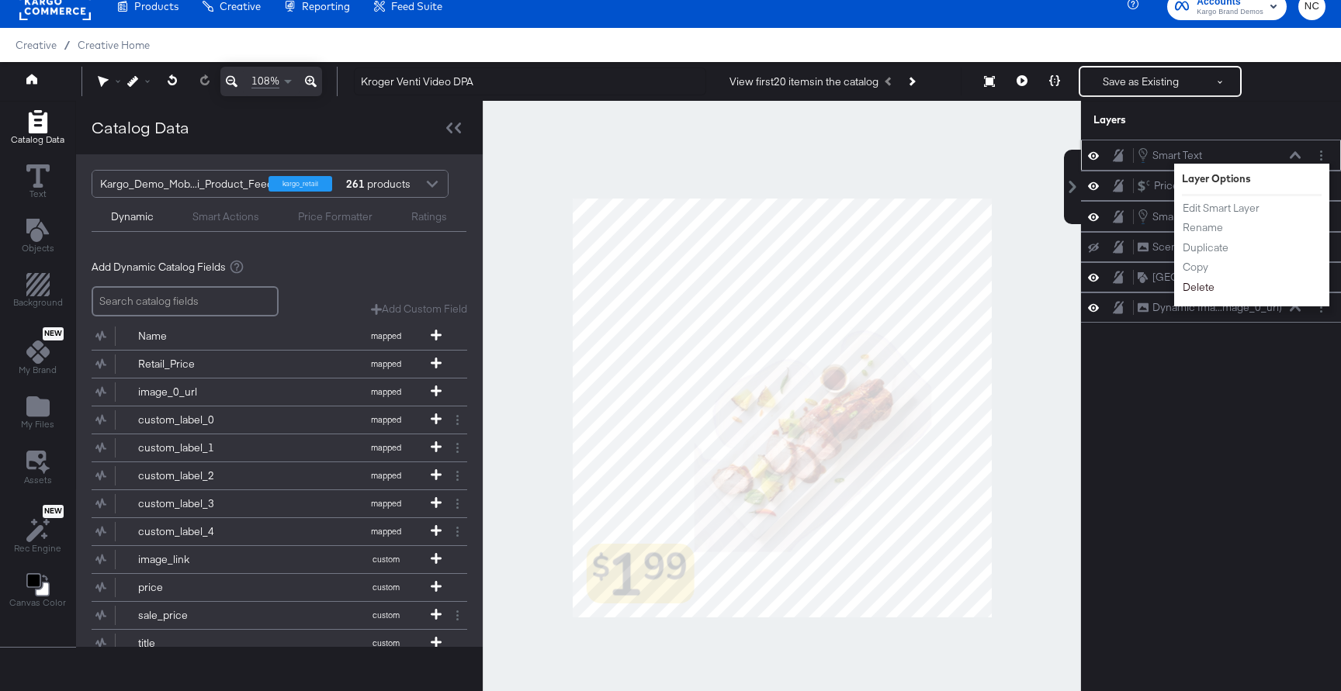
click at [1209, 293] on button "Delete" at bounding box center [1198, 287] width 33 height 16
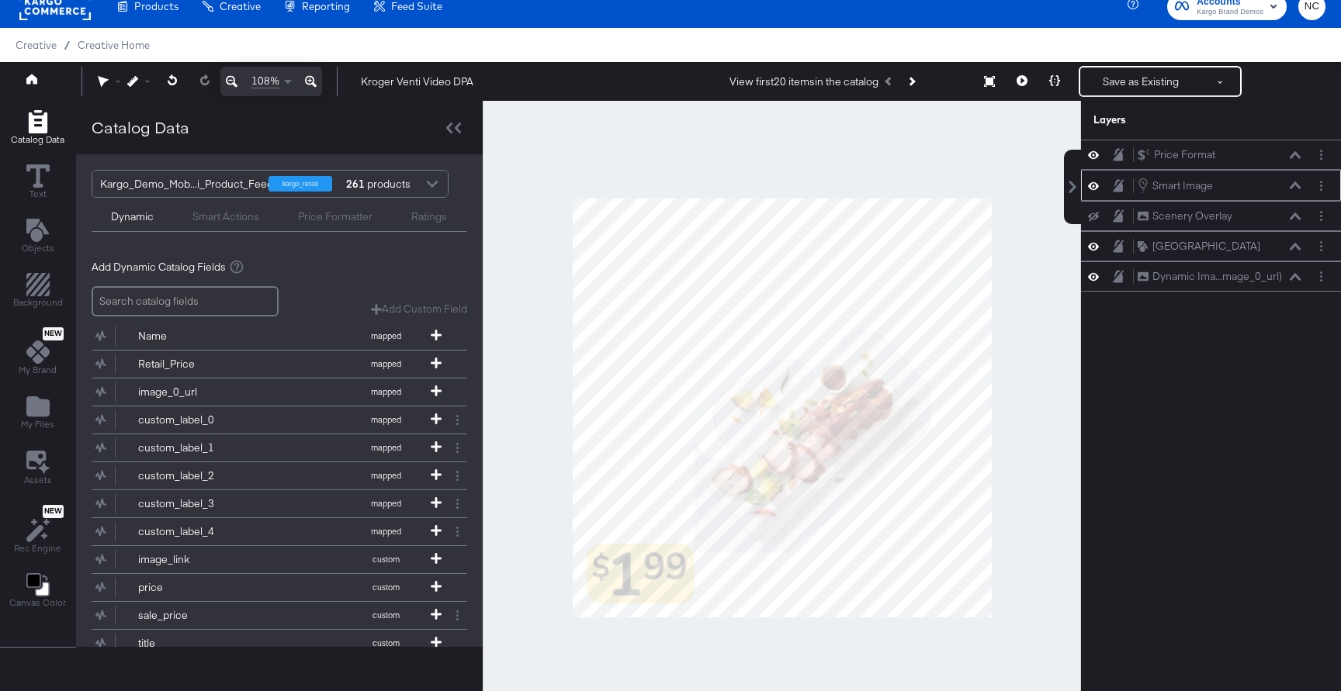
click at [1094, 185] on icon at bounding box center [1093, 186] width 11 height 8
click at [1094, 185] on icon at bounding box center [1093, 186] width 11 height 10
click at [1096, 185] on icon at bounding box center [1093, 185] width 11 height 13
drag, startPoint x: 1162, startPoint y: 177, endPoint x: 1155, endPoint y: 273, distance: 96.4
click at [1155, 275] on div "Price Format Price Format Smart Image Smart Image Scenery Overlay Scenery Overl…" at bounding box center [1211, 216] width 260 height 152
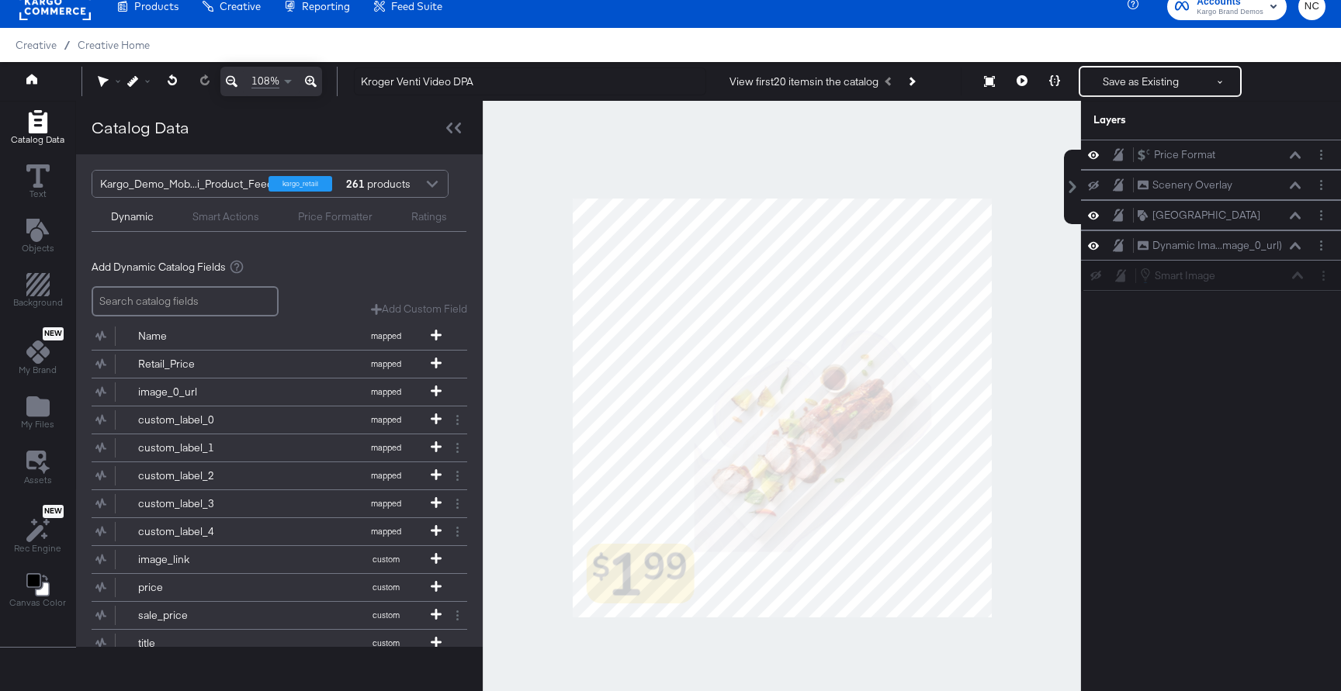
drag, startPoint x: 1154, startPoint y: 173, endPoint x: 1156, endPoint y: 266, distance: 93.1
click at [1156, 267] on div "Smart Image Smart Image" at bounding box center [1213, 275] width 260 height 31
drag, startPoint x: 1159, startPoint y: 175, endPoint x: 1153, endPoint y: 241, distance: 67.0
click at [1153, 241] on div "Scenery Overlay Scenery Overlay" at bounding box center [1206, 248] width 260 height 30
click at [436, 337] on icon at bounding box center [436, 335] width 11 height 11
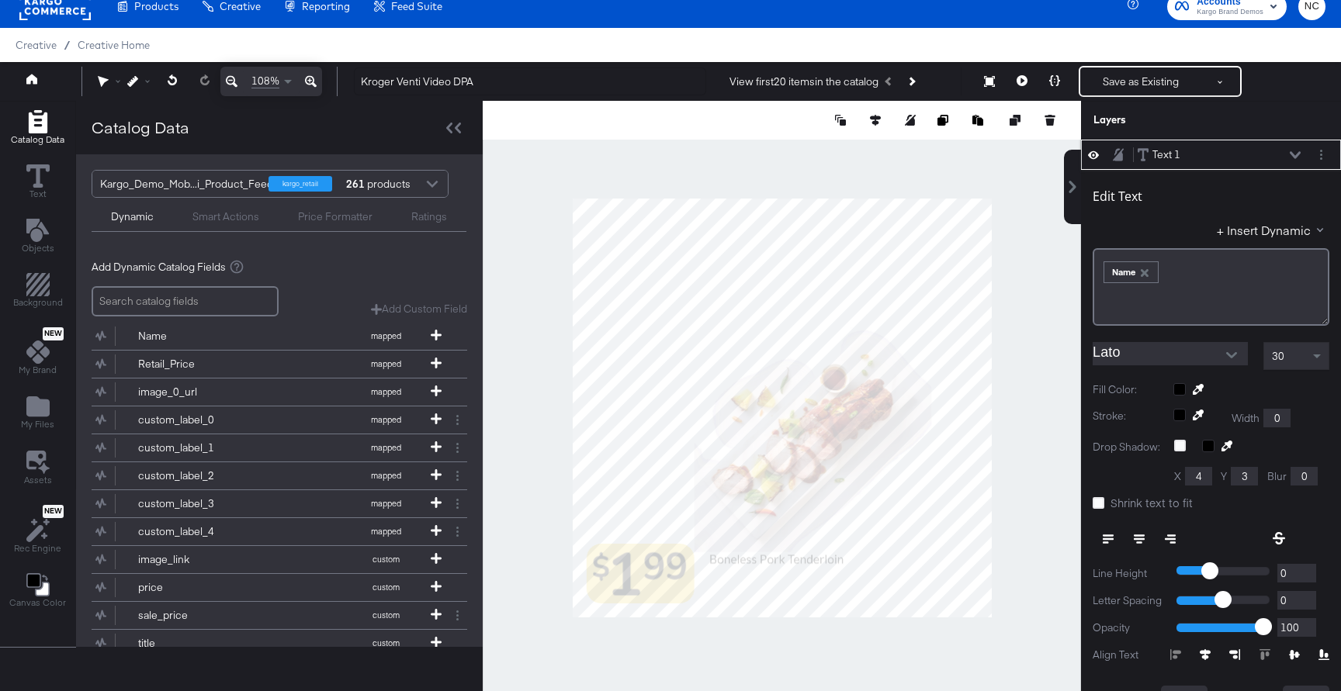
type input "322"
type input "840"
type input "648"
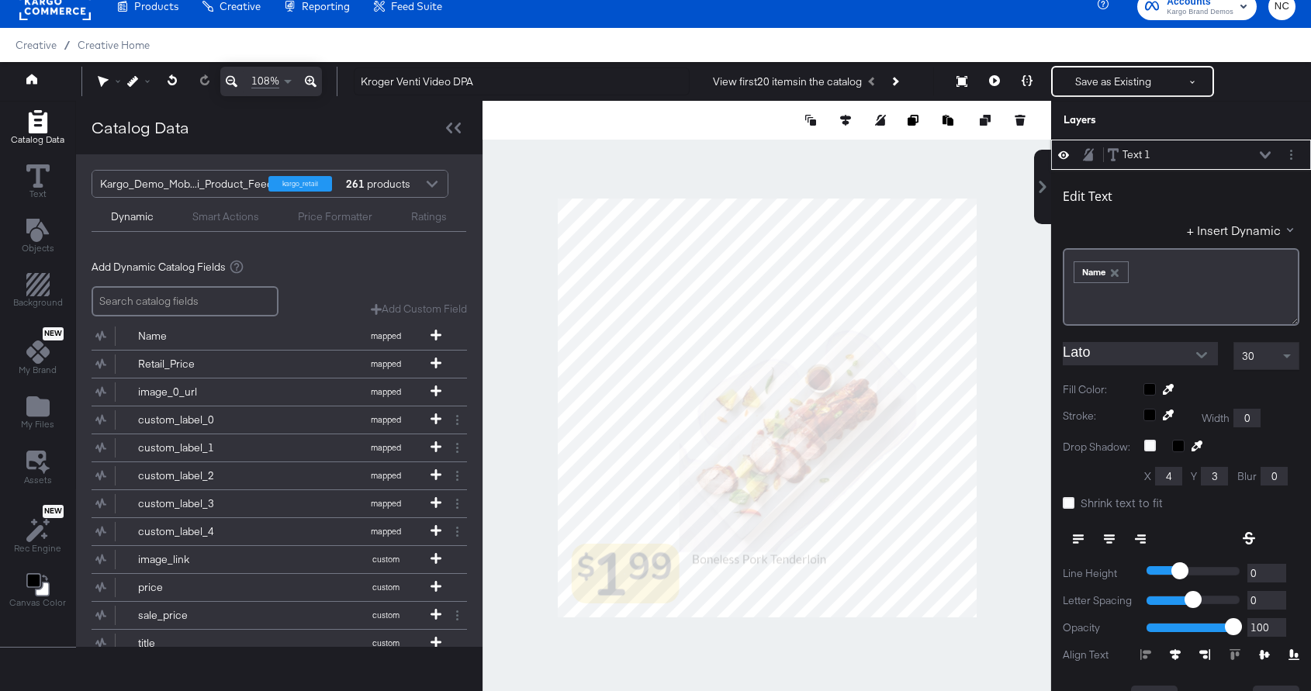
type input "851"
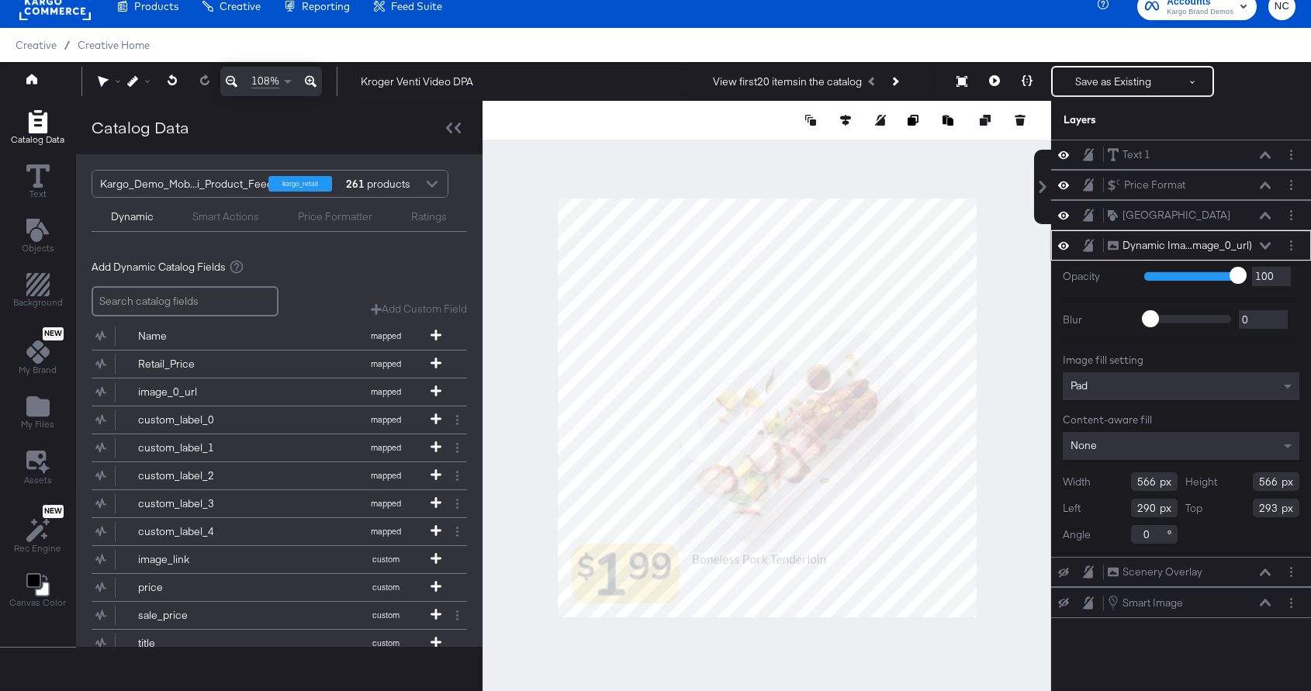
type input "-12"
type input "0"
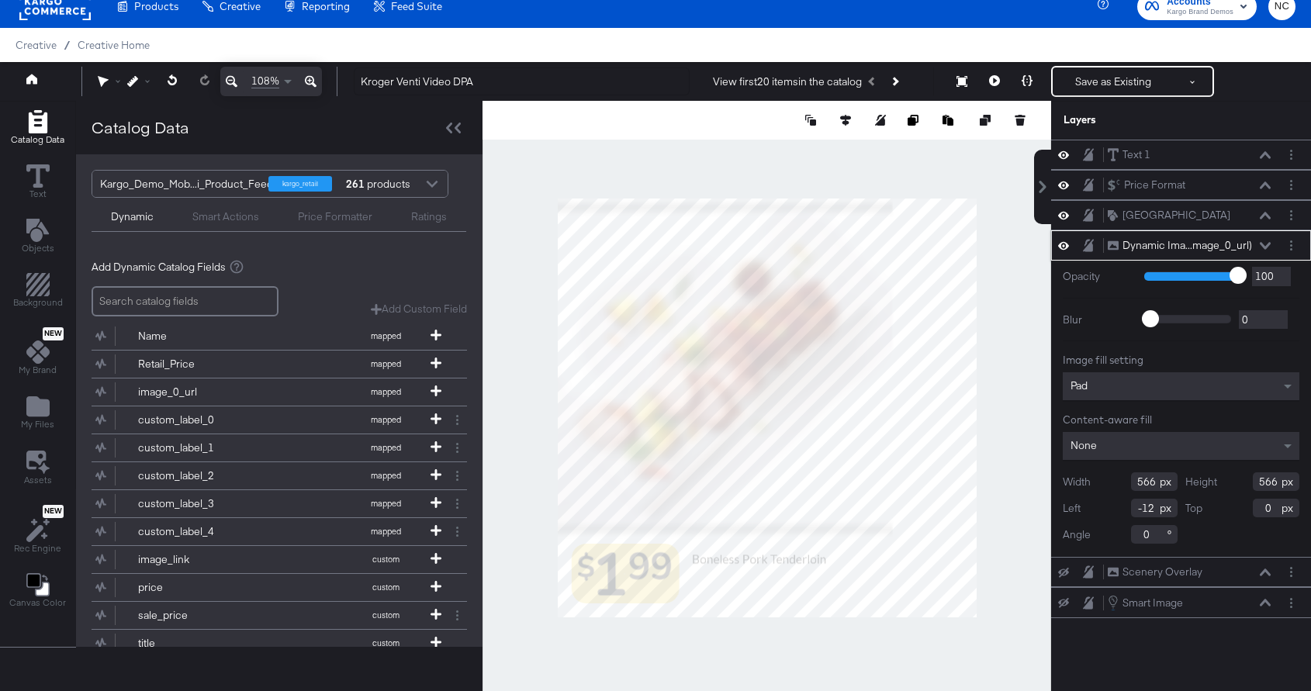
type input "811"
type input "1012"
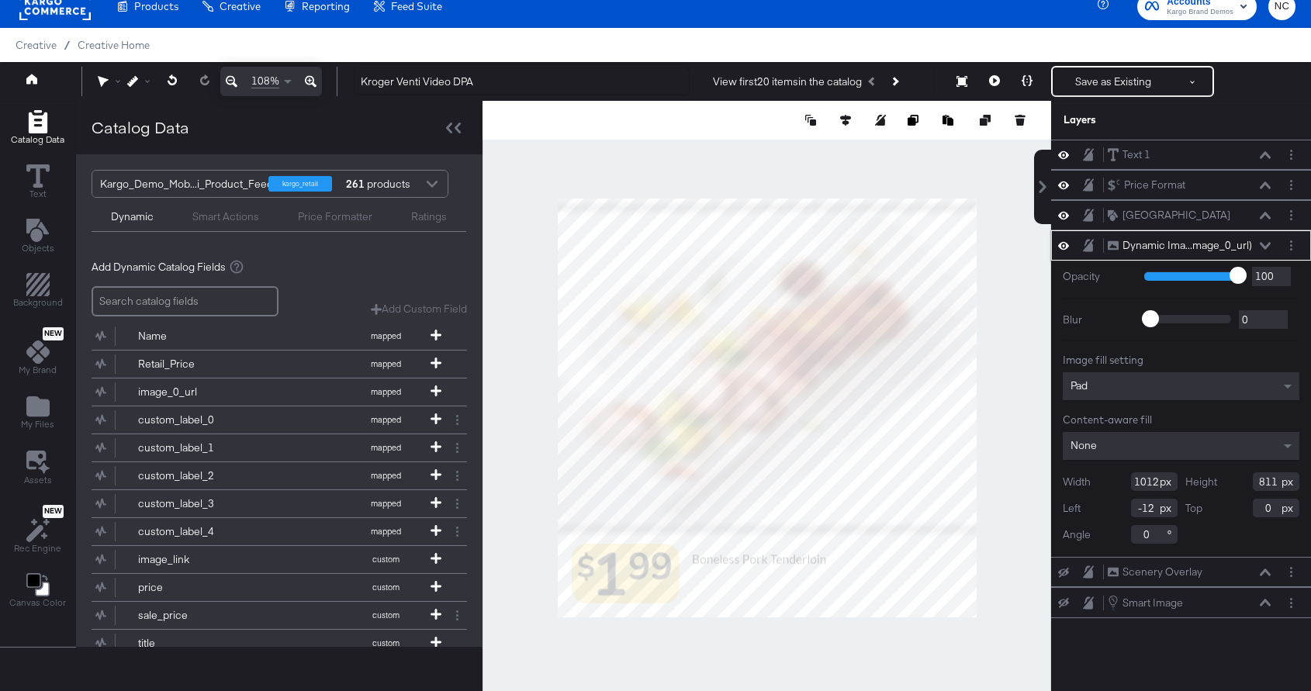
click at [1110, 445] on div "None" at bounding box center [1181, 446] width 237 height 28
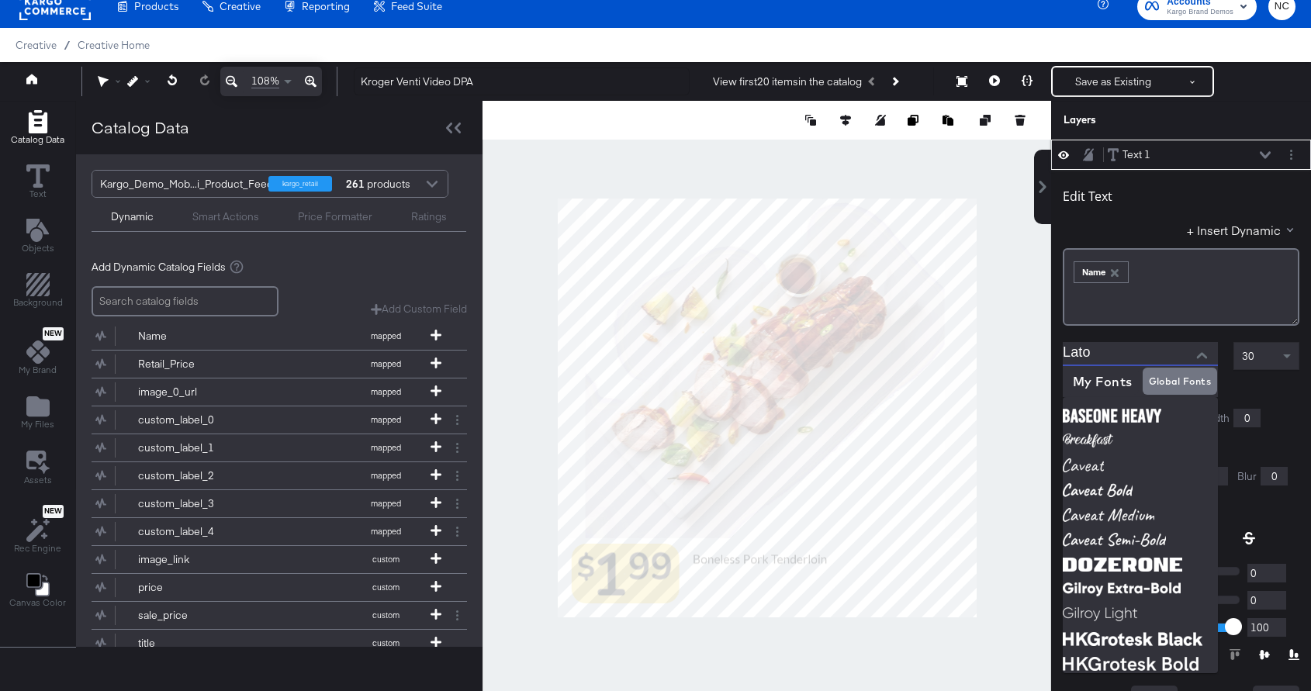
click at [1155, 354] on input "Lato" at bounding box center [1129, 353] width 132 height 23
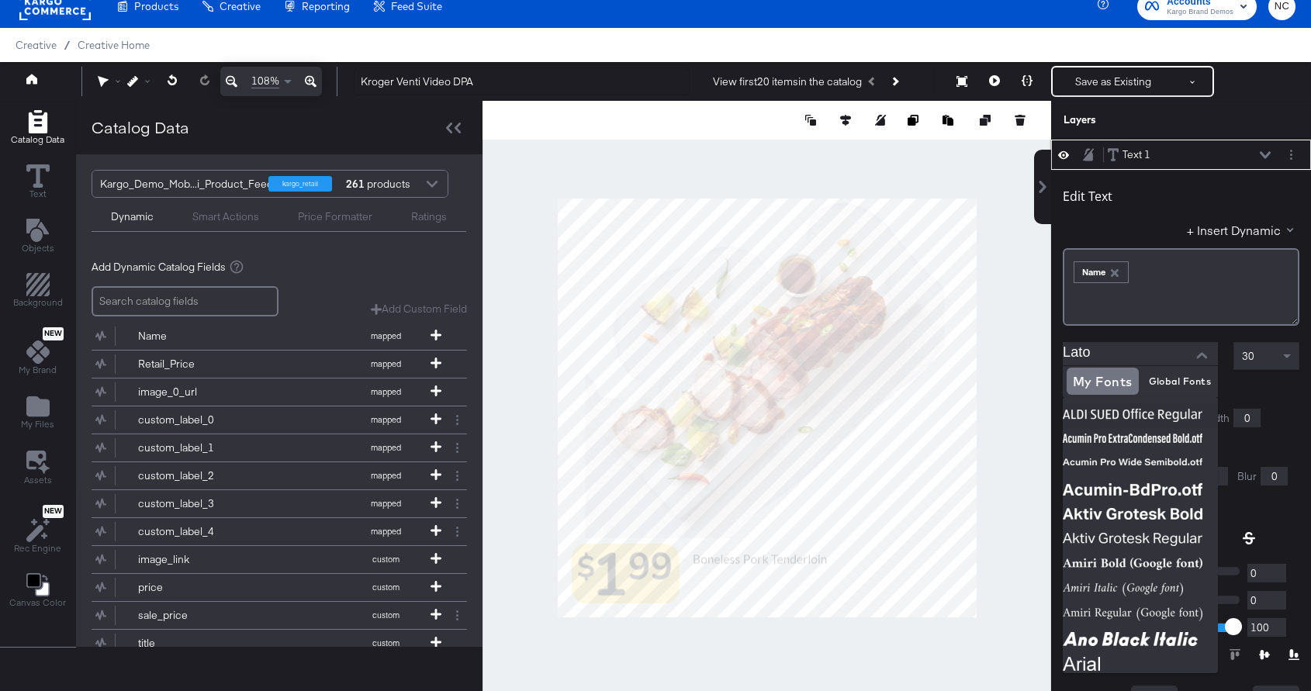
click at [1110, 351] on input "Lato" at bounding box center [1129, 353] width 132 height 23
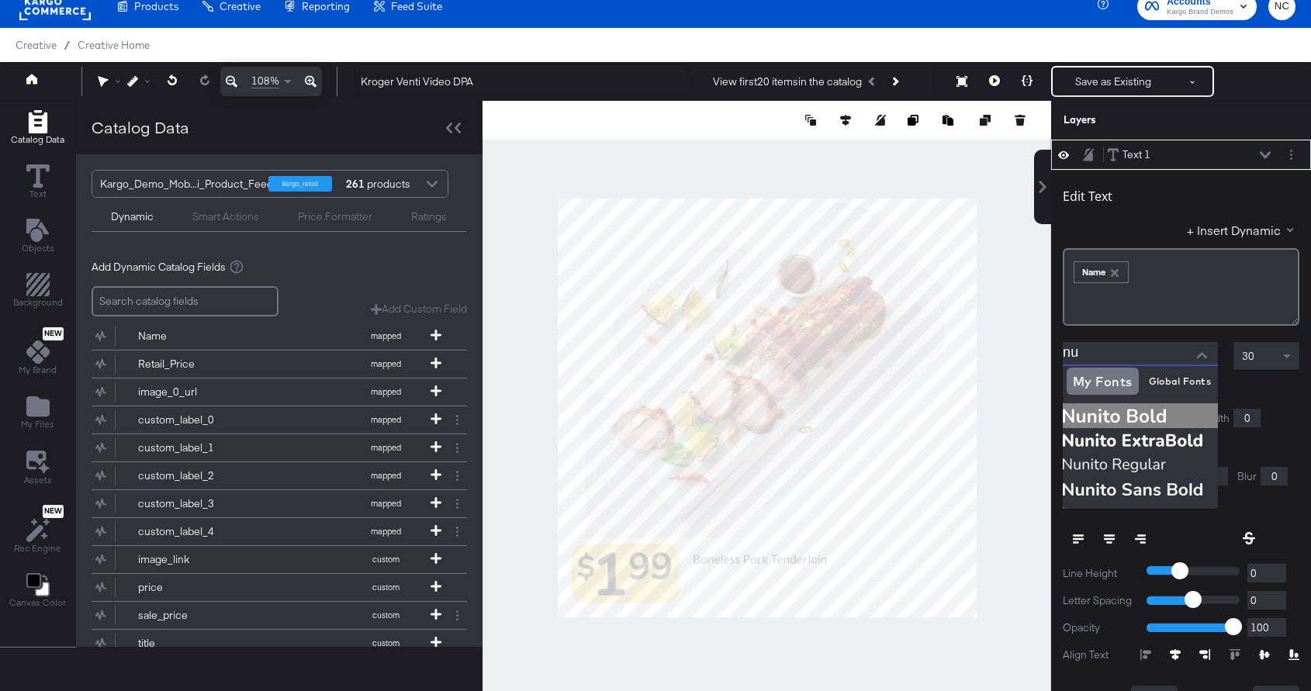
click at [1140, 420] on img at bounding box center [1140, 416] width 155 height 25
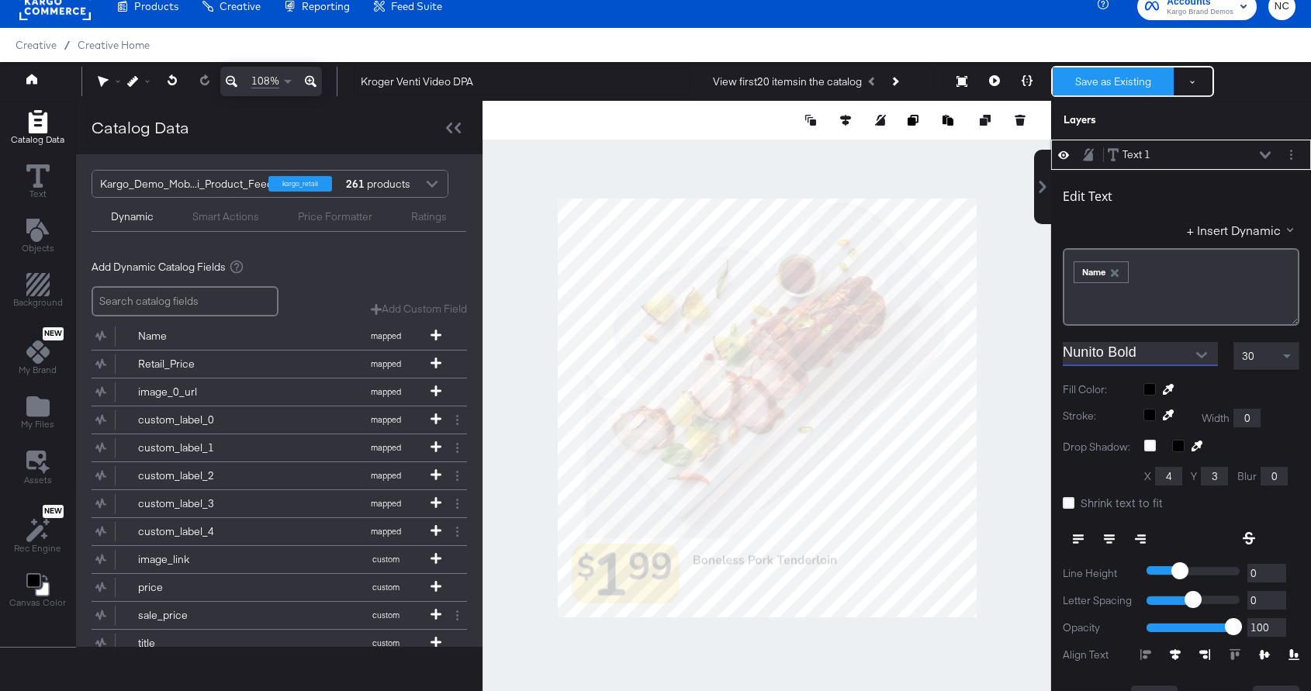
type input "Nunito Bold"
click at [1107, 81] on button "Save as Existing" at bounding box center [1113, 82] width 121 height 28
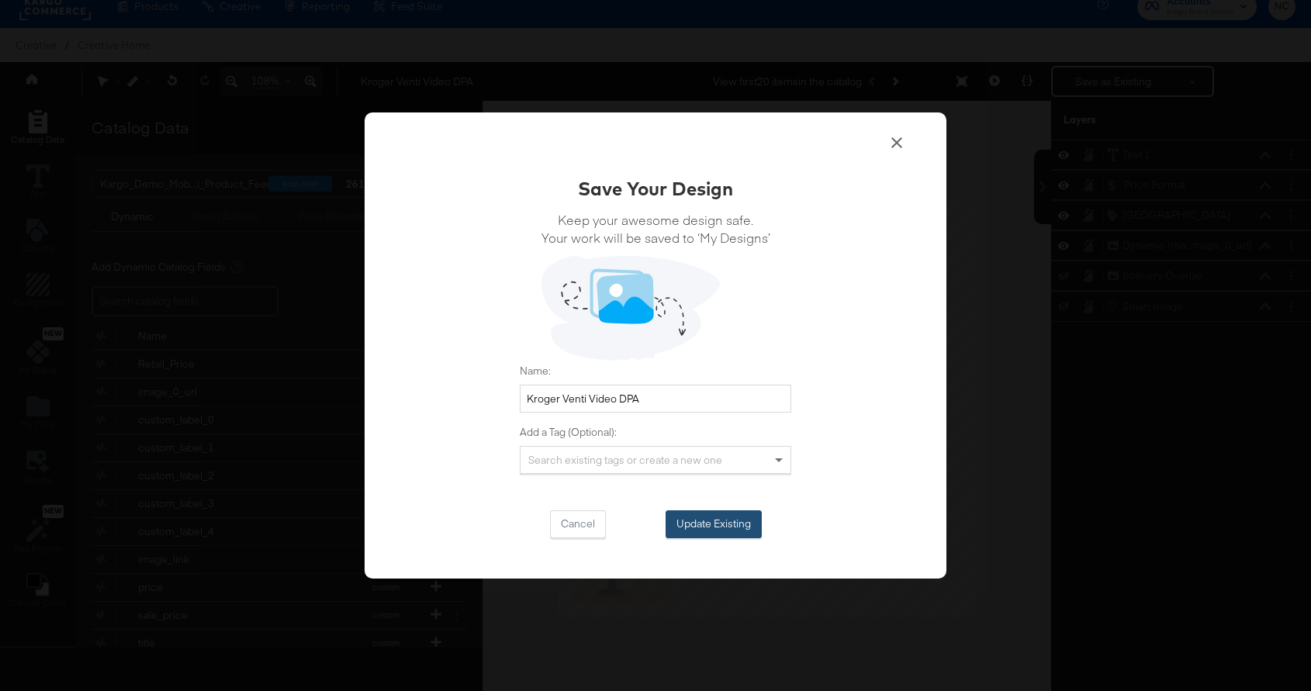
click at [692, 527] on button "Update Existing" at bounding box center [714, 525] width 96 height 28
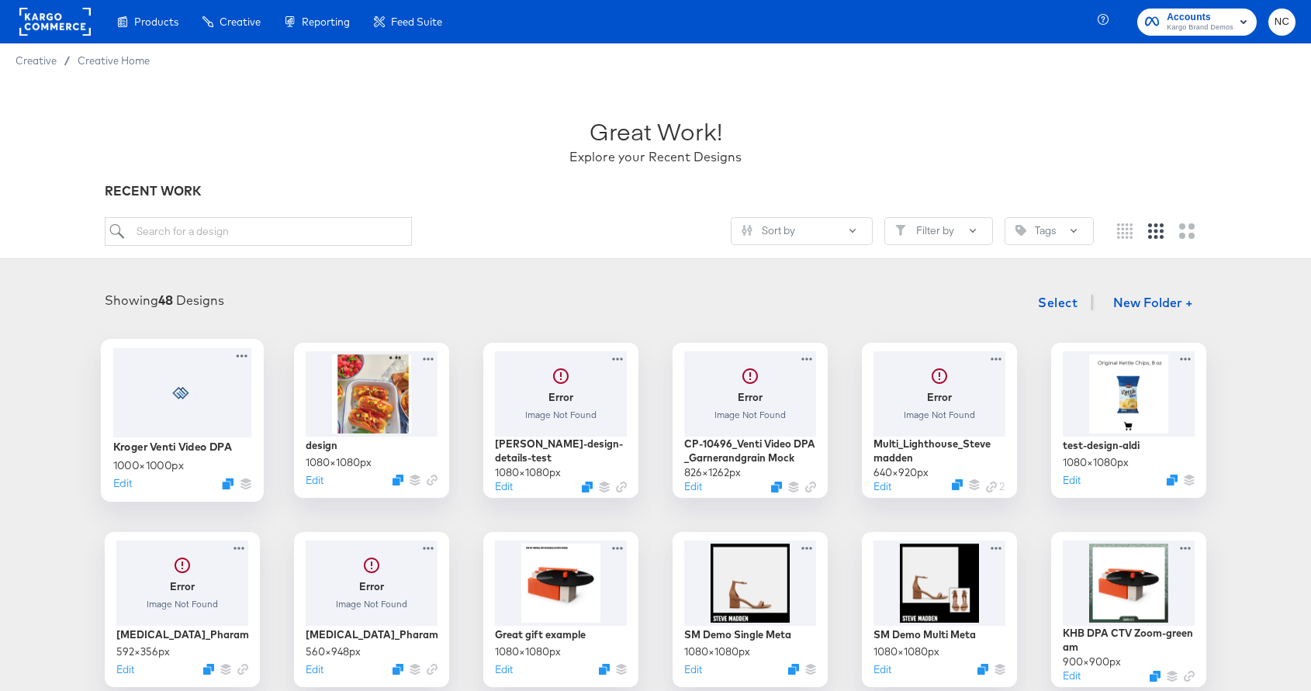
click at [165, 431] on div at bounding box center [182, 392] width 139 height 89
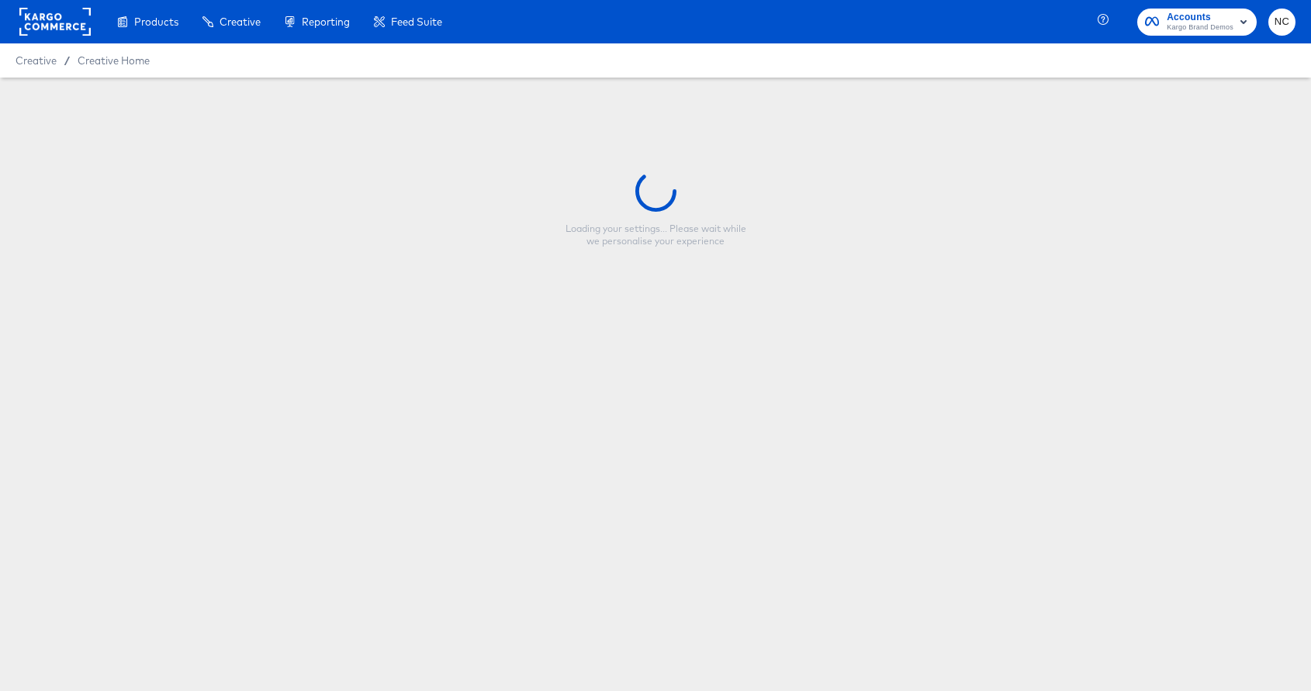
type input "Kroger Venti Video DPA"
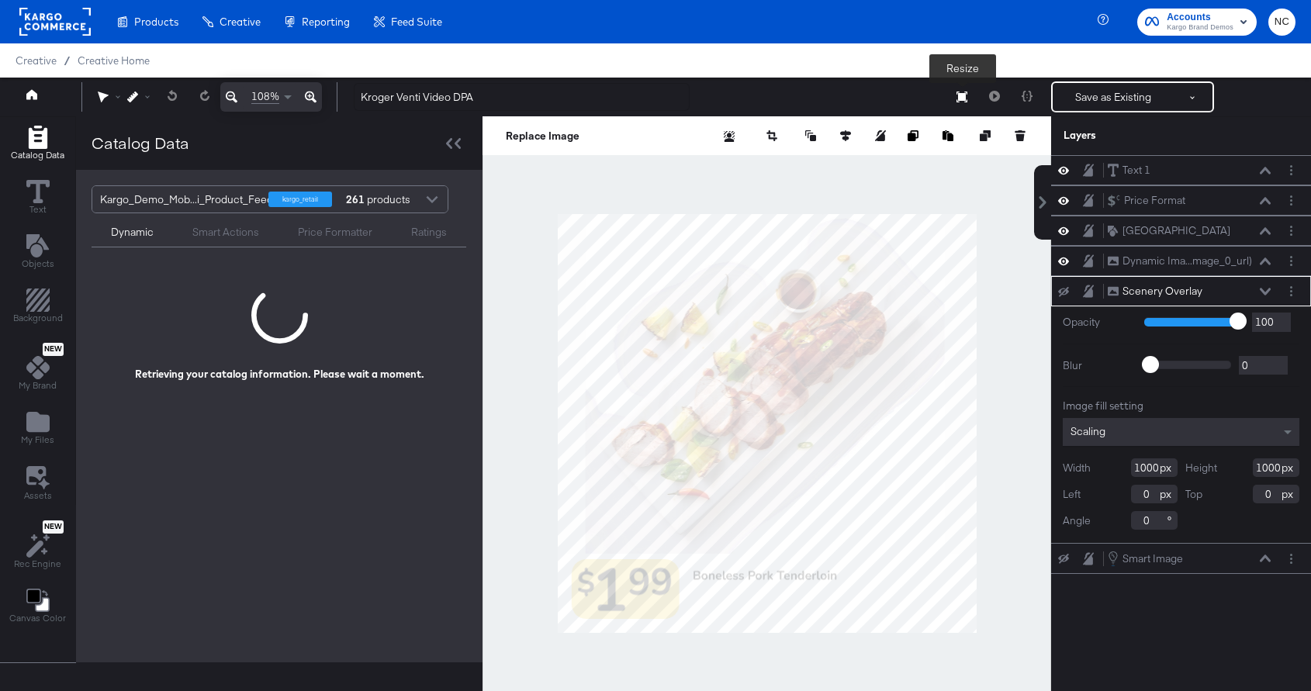
click at [965, 96] on icon at bounding box center [962, 97] width 11 height 11
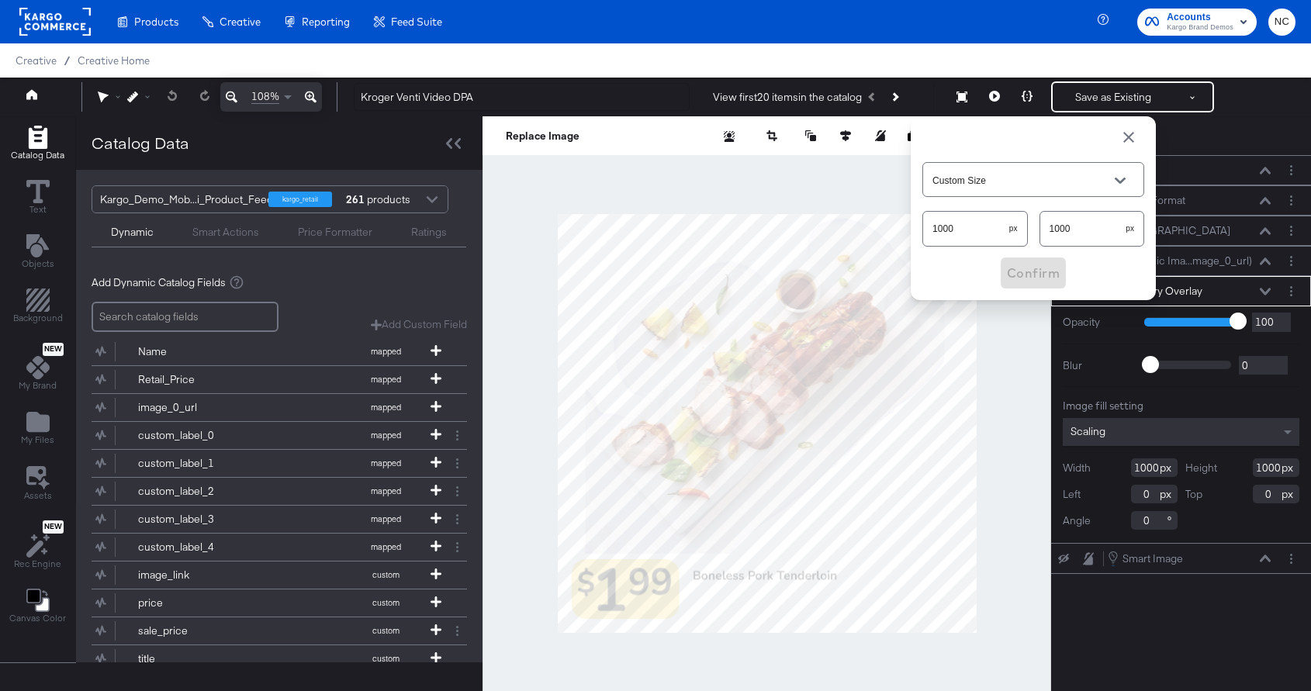
click at [960, 223] on input "1000" at bounding box center [966, 222] width 86 height 33
type input "1080"
click at [1100, 233] on input "1000" at bounding box center [1084, 222] width 86 height 33
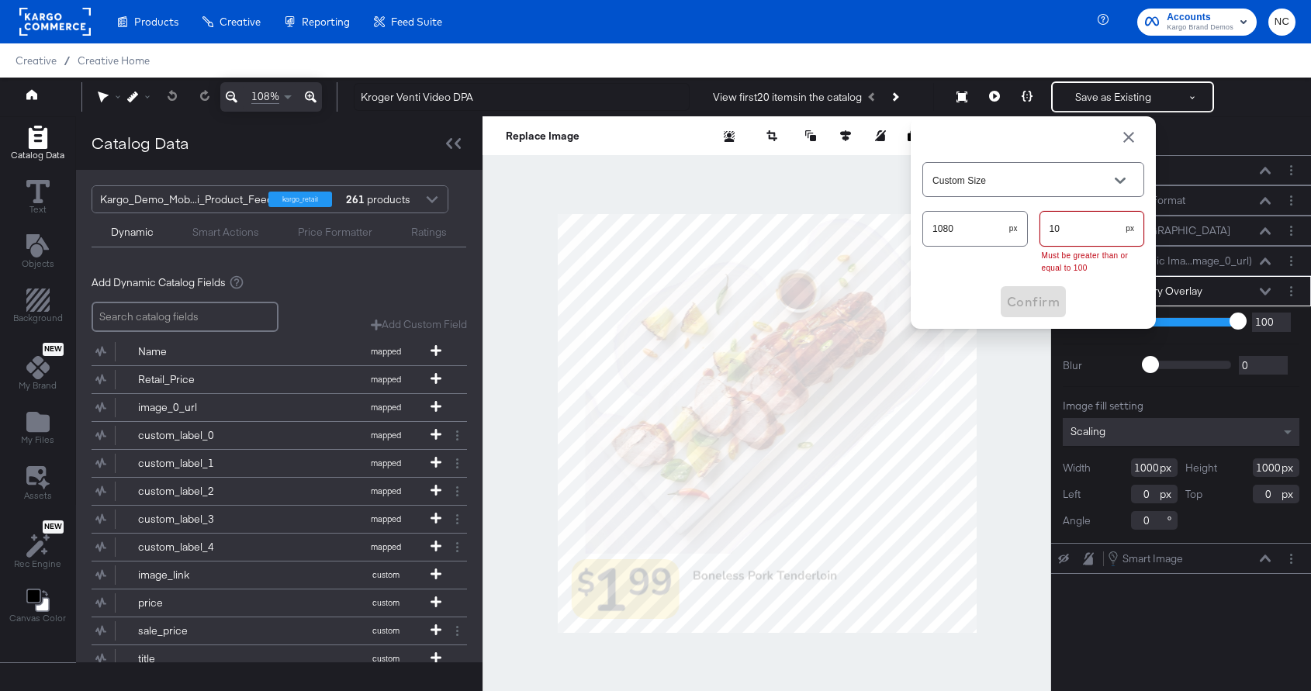
type input "108"
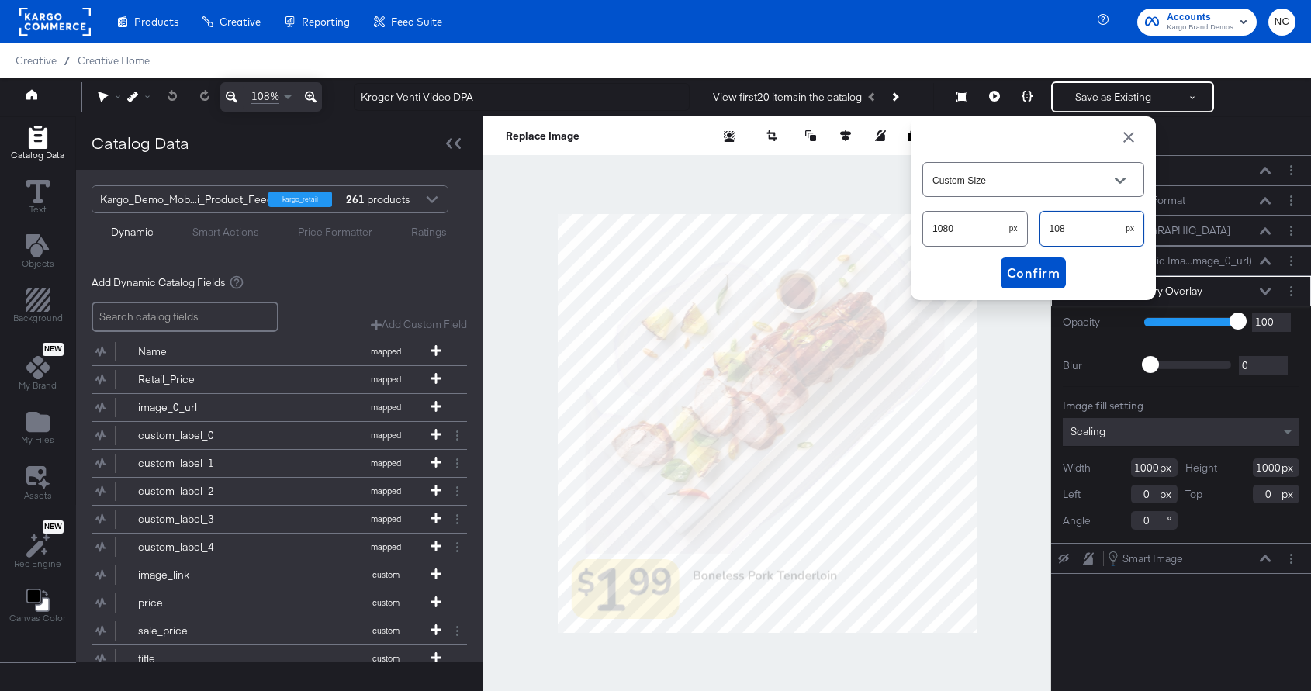
type input "Facebook Optimal (1080 x 1080px)"
type input "1080"
click at [1049, 282] on span "Confirm" at bounding box center [1033, 273] width 53 height 22
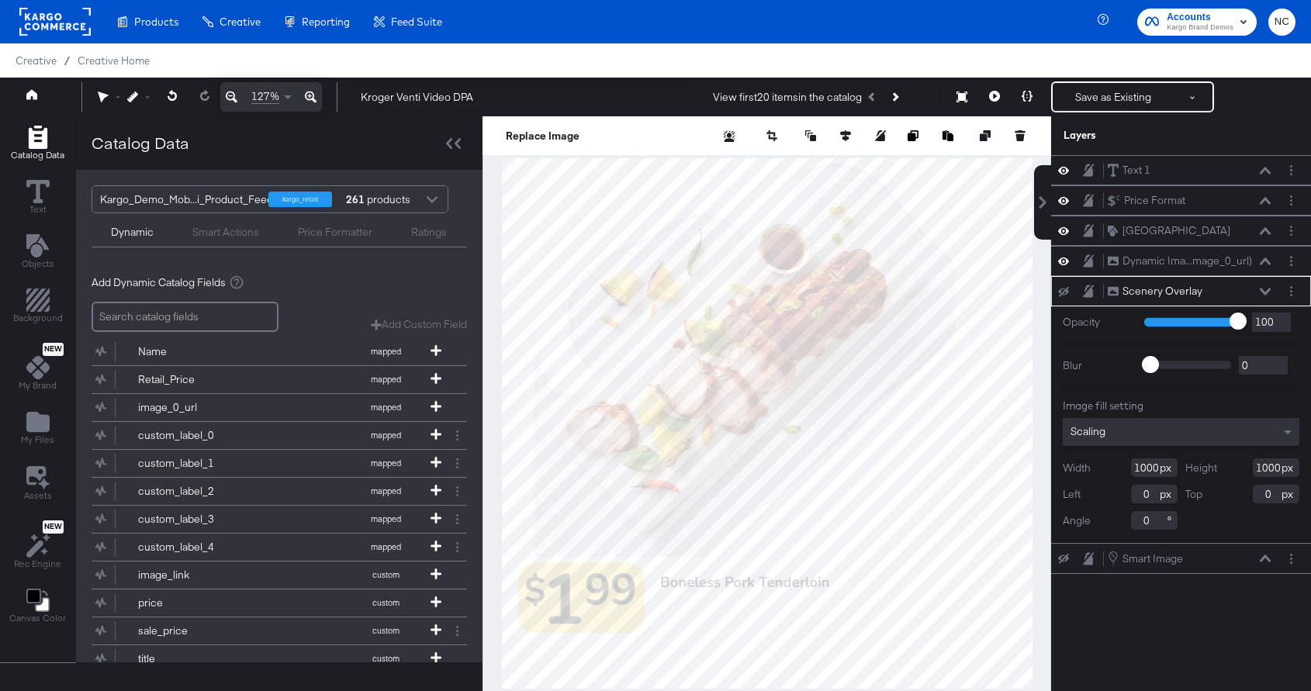
click at [227, 94] on icon at bounding box center [232, 97] width 12 height 19
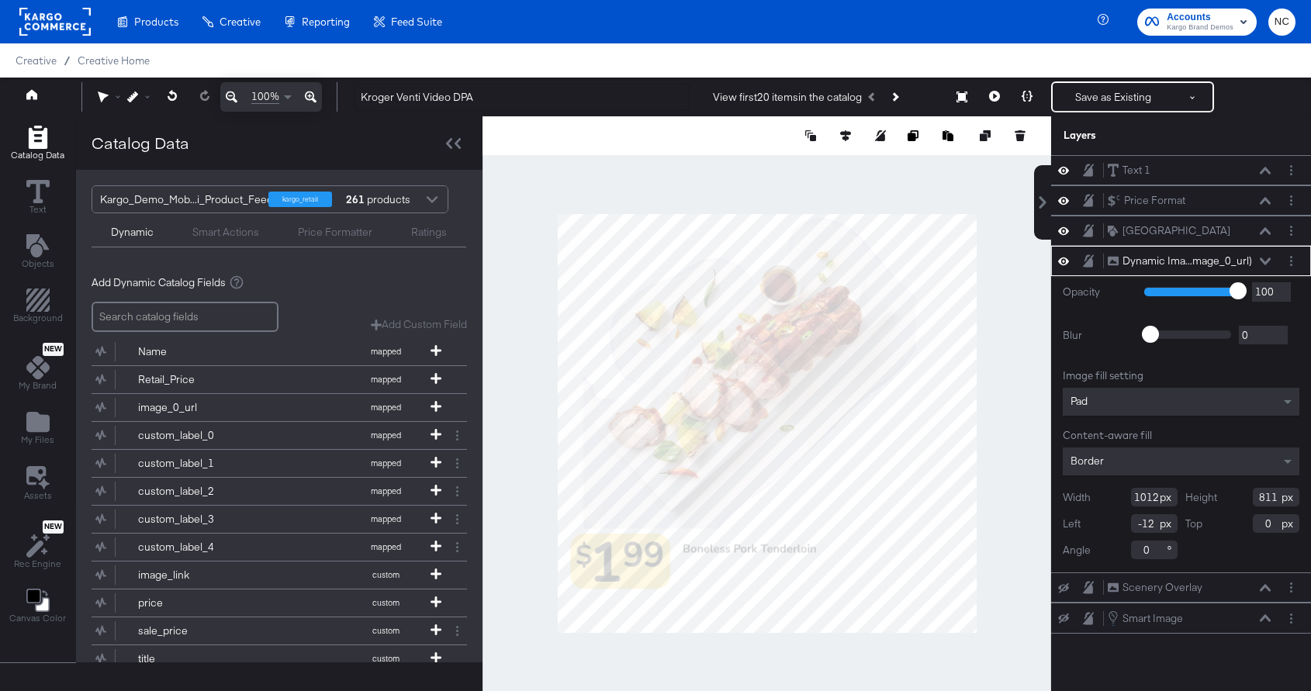
type input "1092"
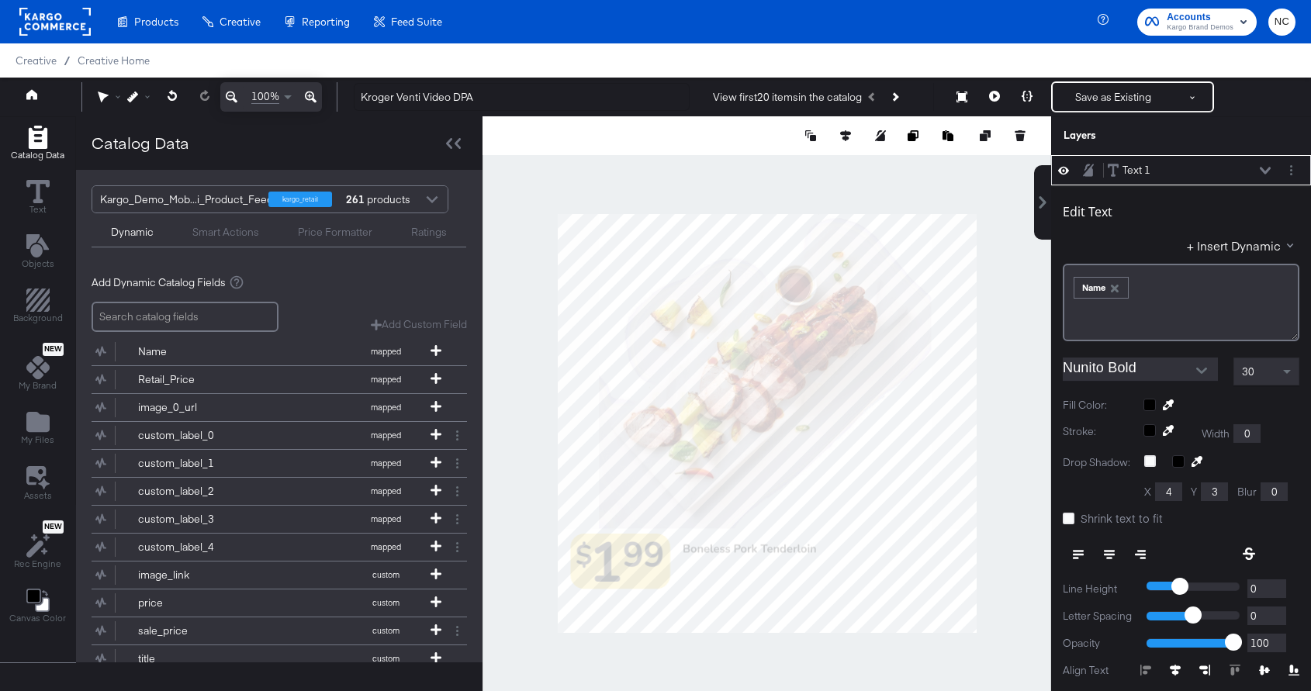
scroll to position [16, 0]
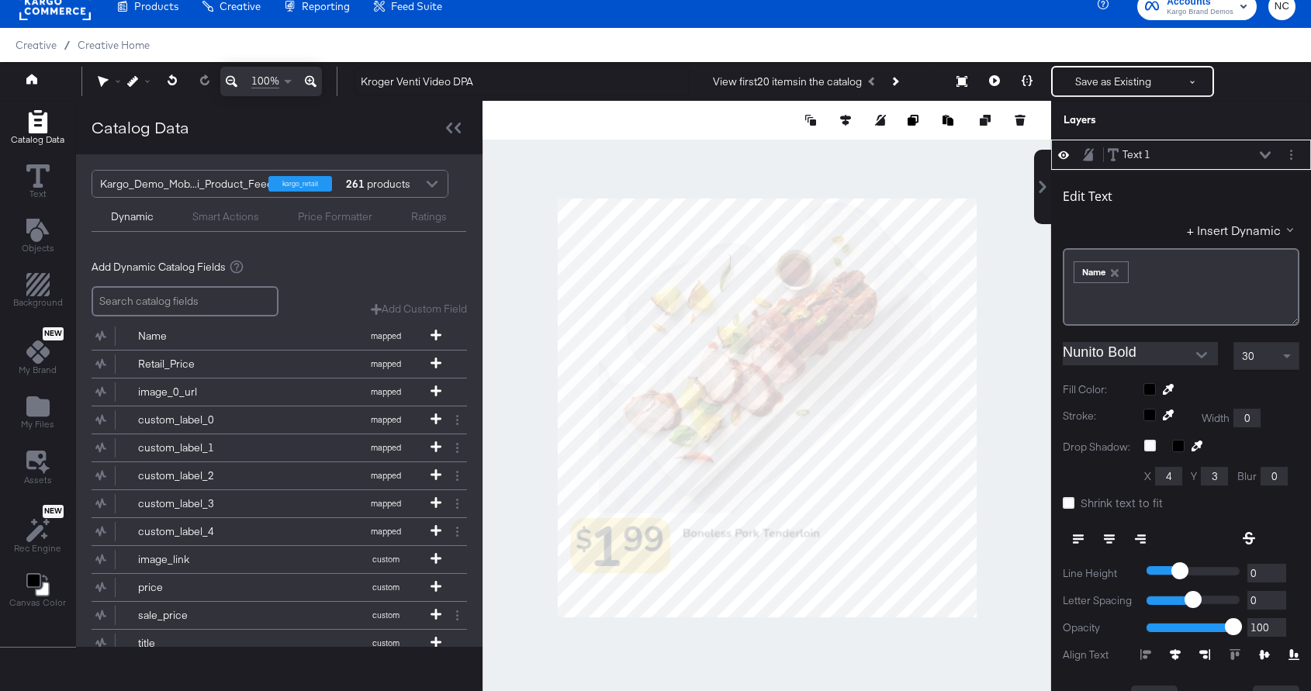
type input "725"
type input "205"
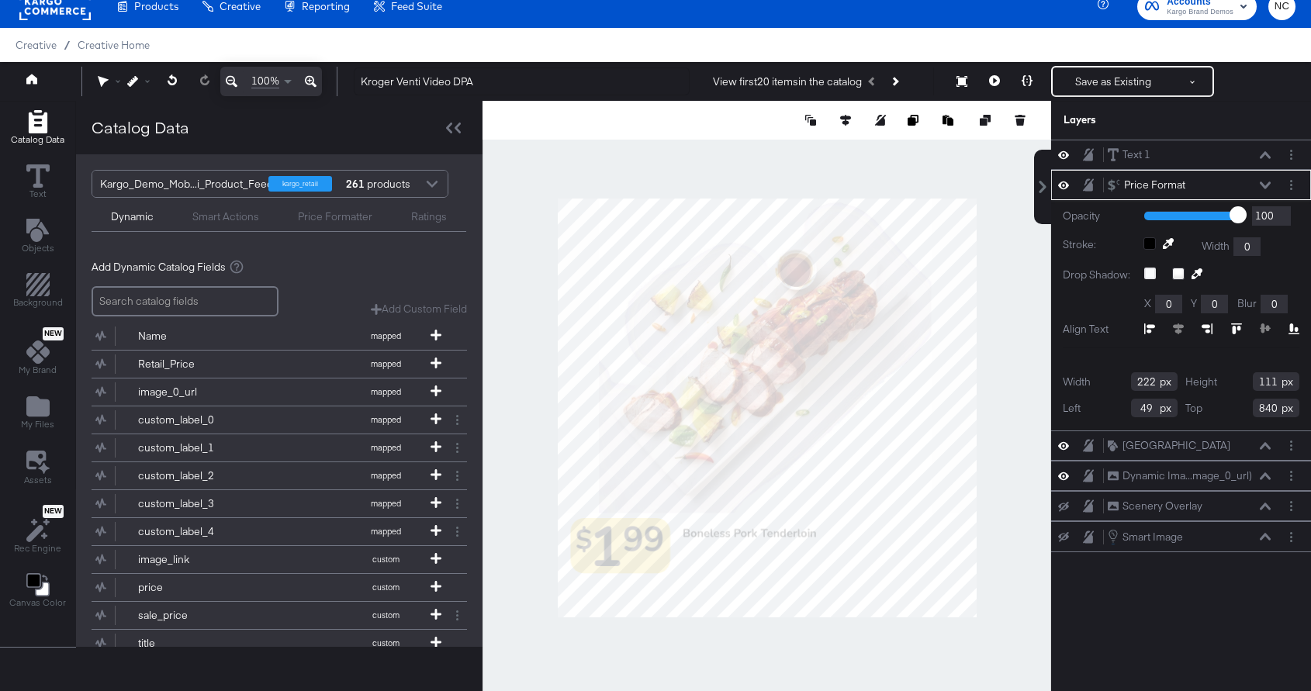
click at [497, 570] on div at bounding box center [767, 408] width 569 height 615
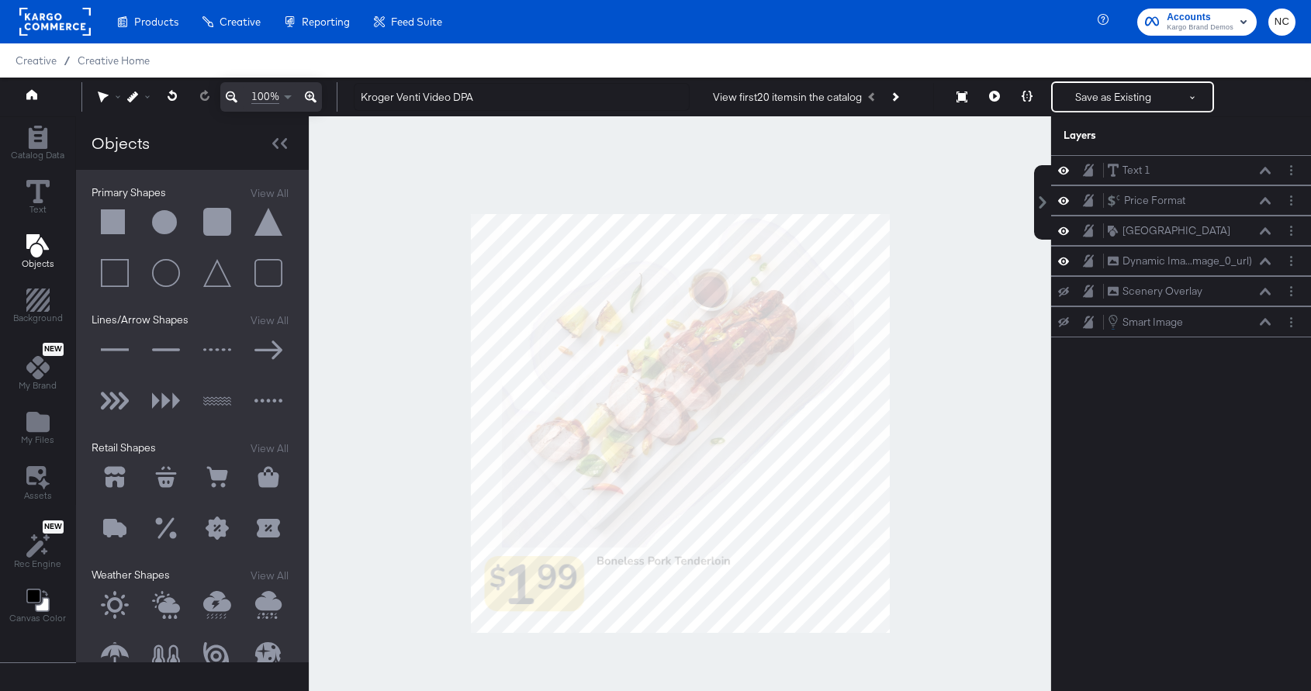
scroll to position [16, 0]
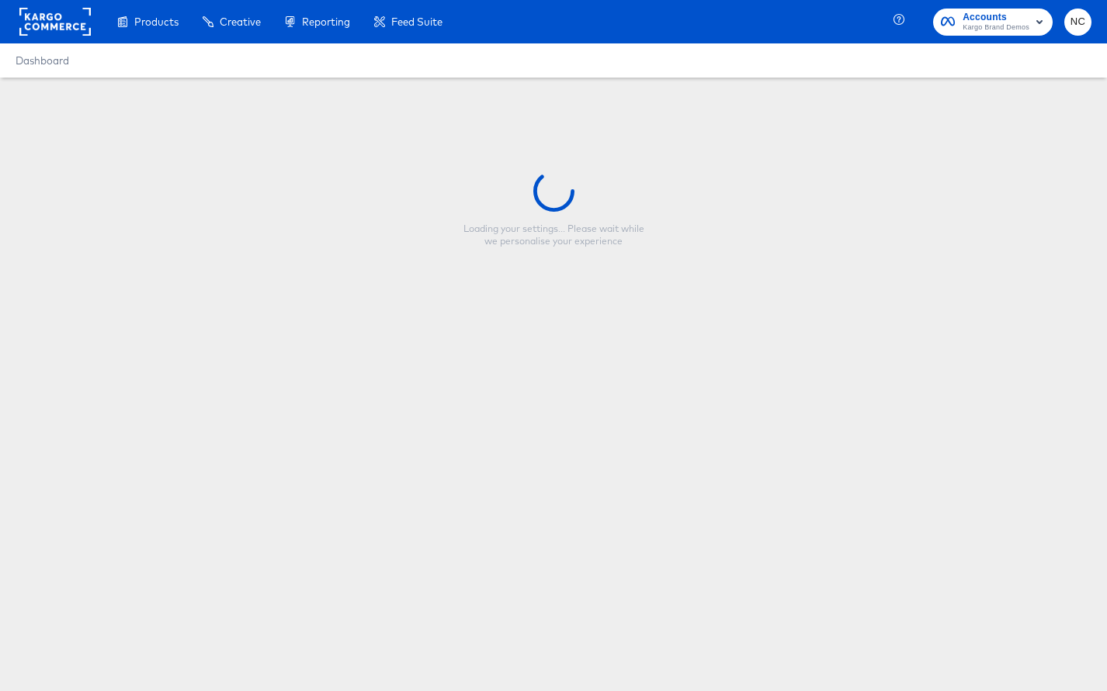
type input "Kroger Venti Video DPA"
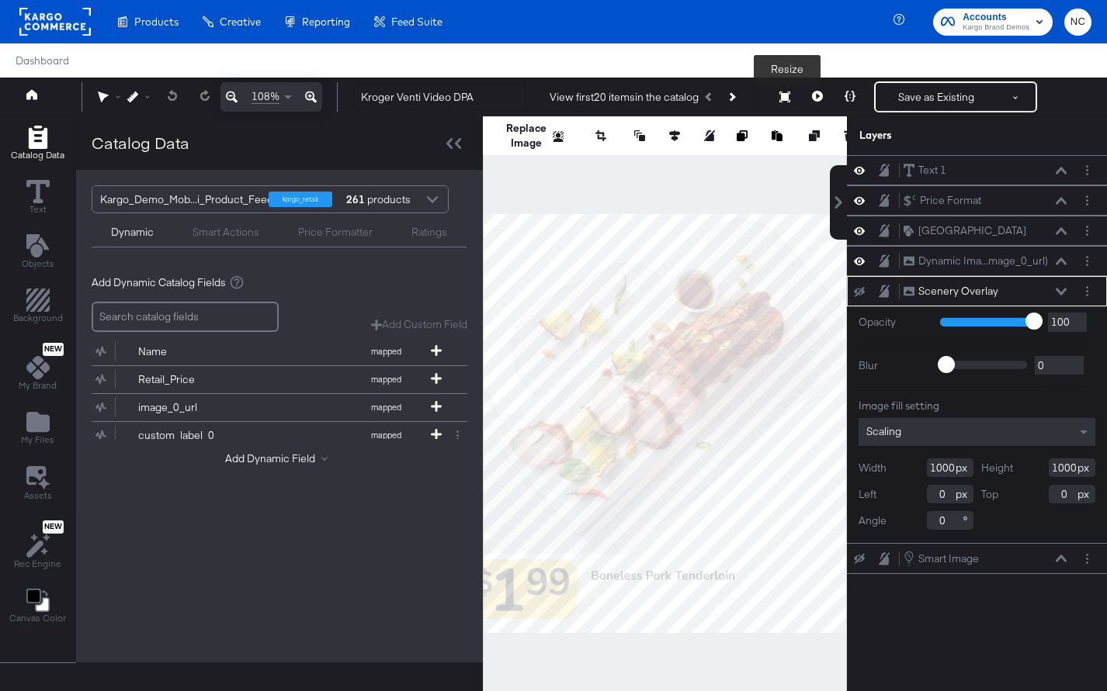
click at [773, 96] on button "Resize" at bounding box center [784, 98] width 33 height 28
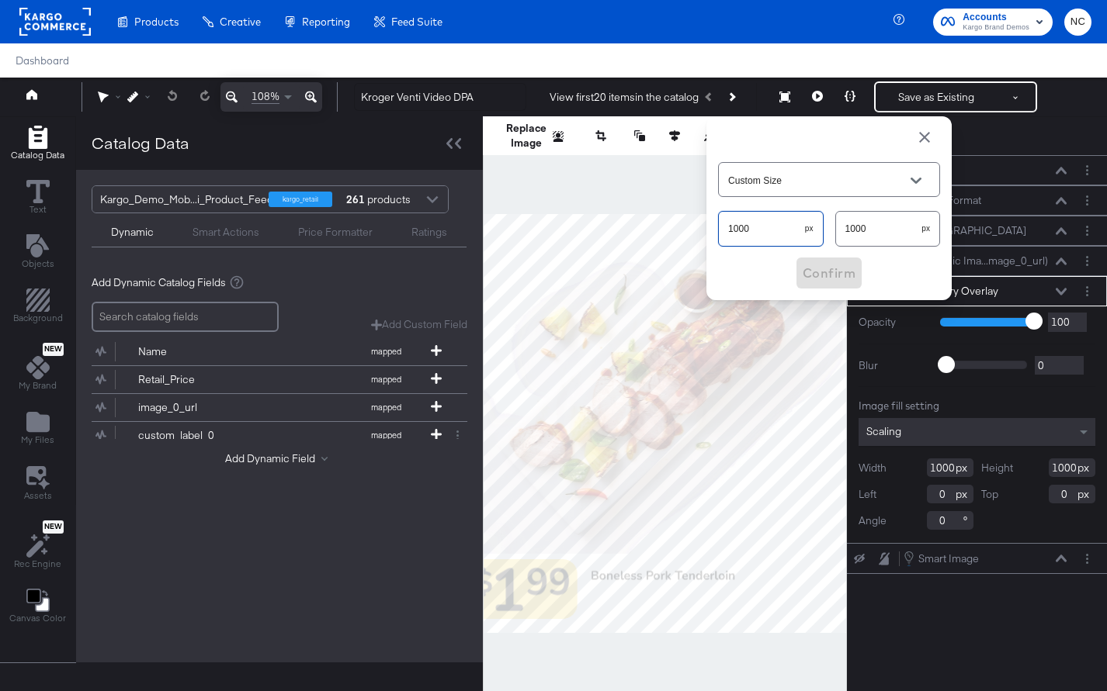
click at [772, 228] on input "1000" at bounding box center [762, 222] width 86 height 33
type input "1080"
click at [920, 238] on input "1000" at bounding box center [879, 222] width 86 height 33
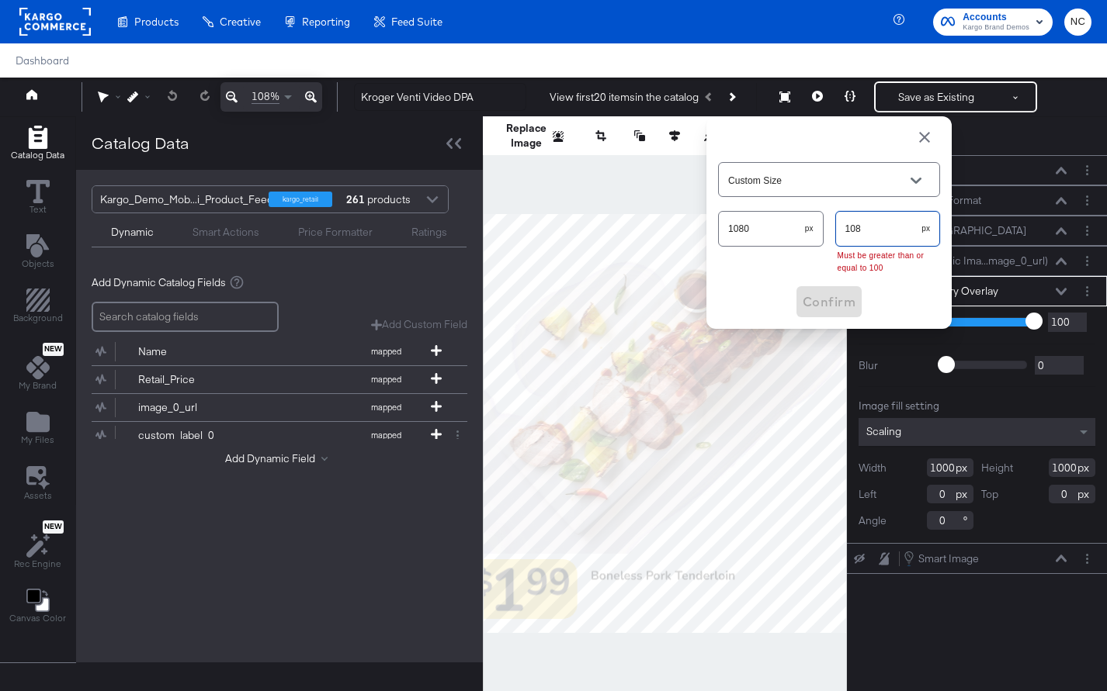
type input "1080"
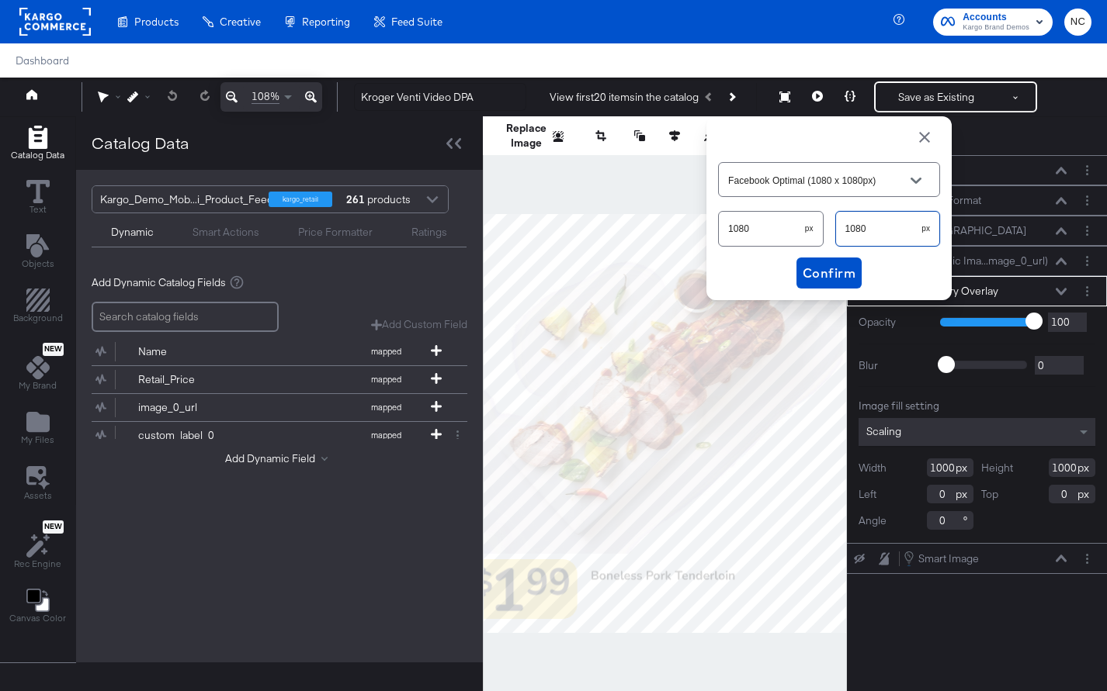
type input "Facebook Optimal (1080 x 1080px)"
type input "1080"
click at [826, 268] on span "Confirm" at bounding box center [828, 273] width 53 height 22
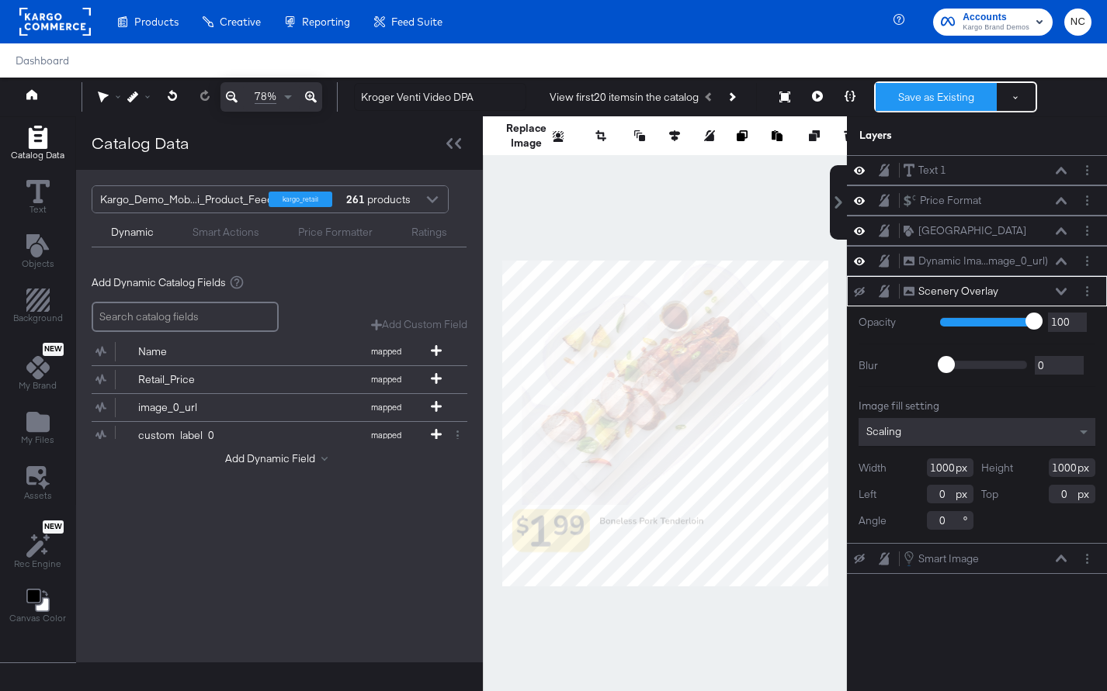
click at [895, 106] on button "Save as Existing" at bounding box center [935, 97] width 121 height 28
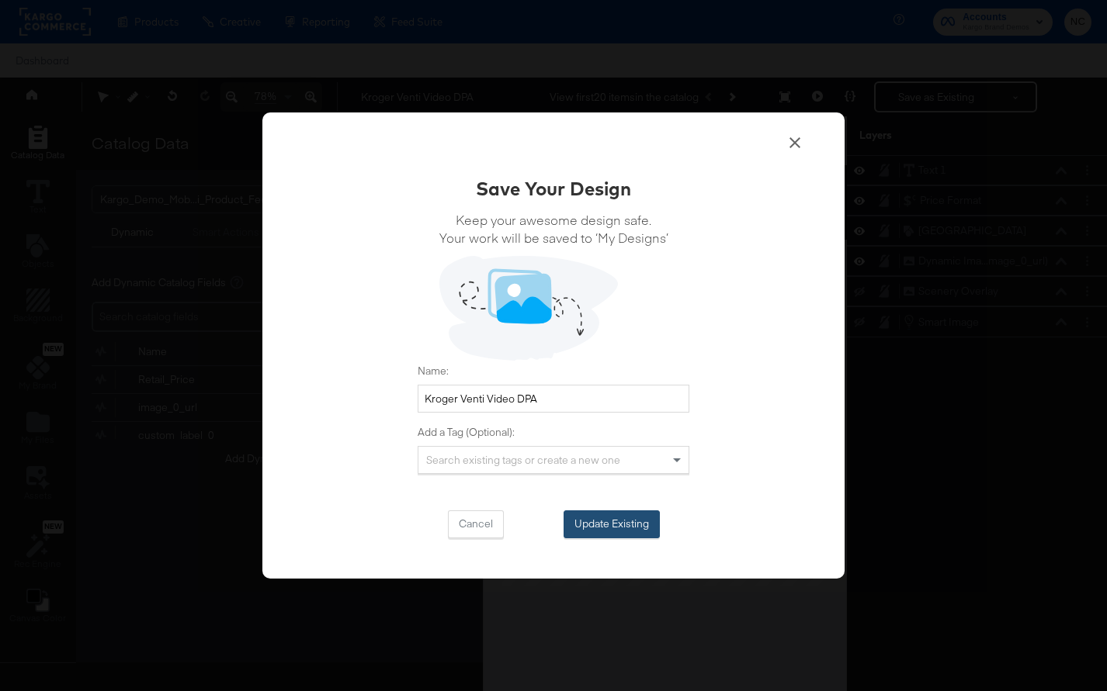
click at [632, 514] on button "Update Existing" at bounding box center [611, 525] width 96 height 28
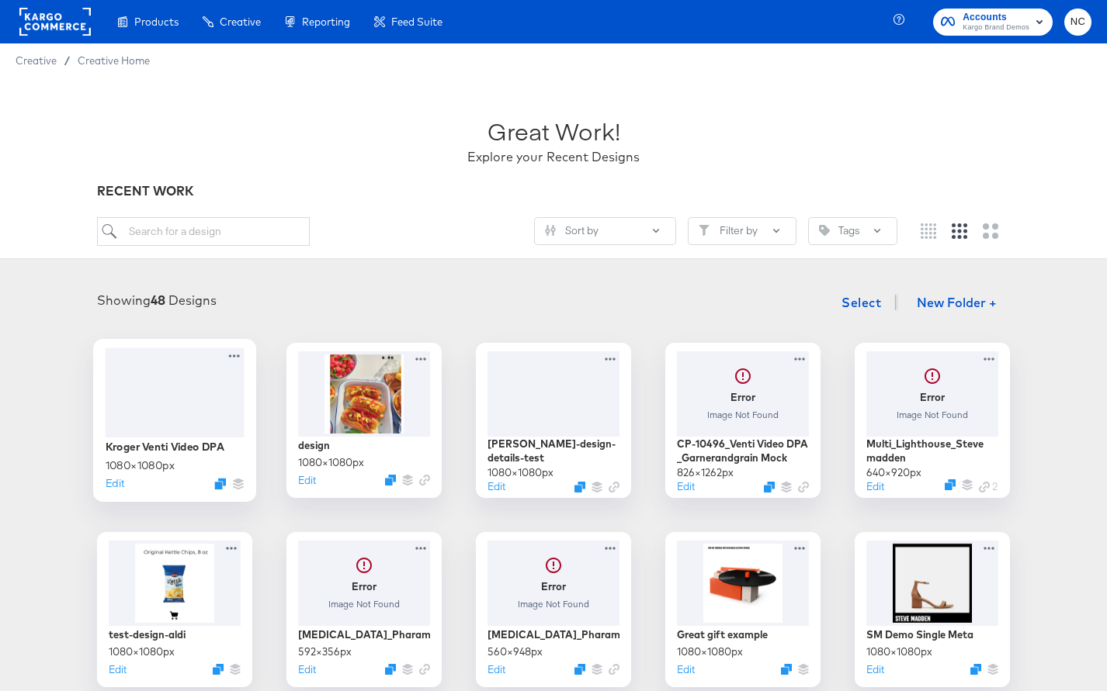
click at [132, 390] on div at bounding box center [175, 392] width 139 height 89
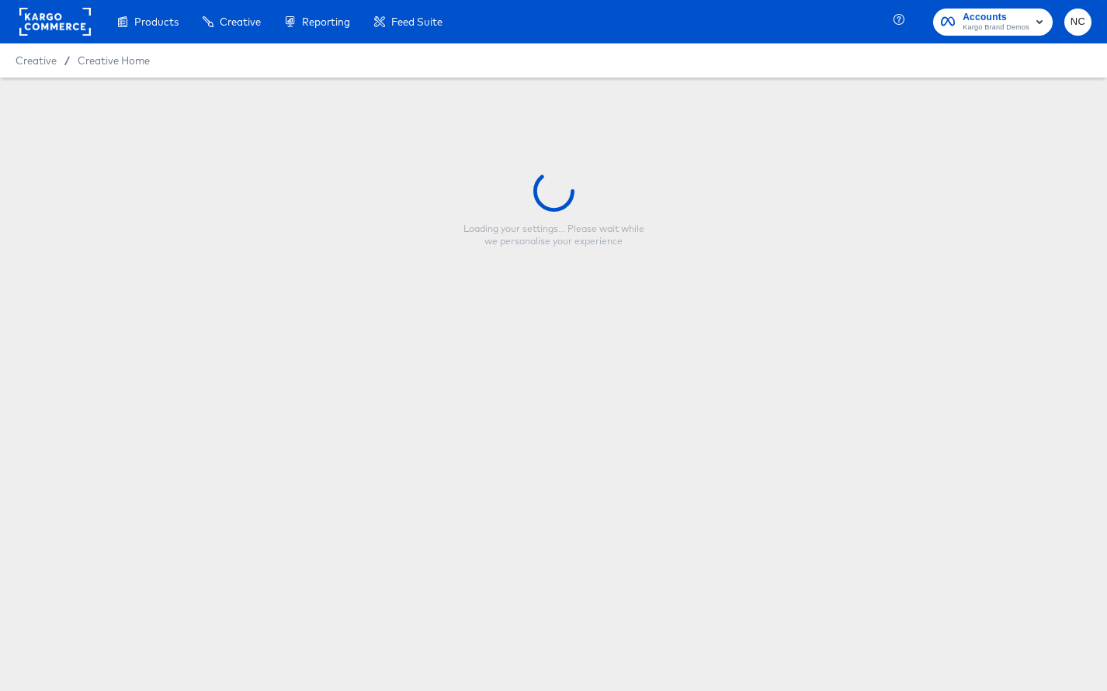
type input "Kroger Venti Video DPA"
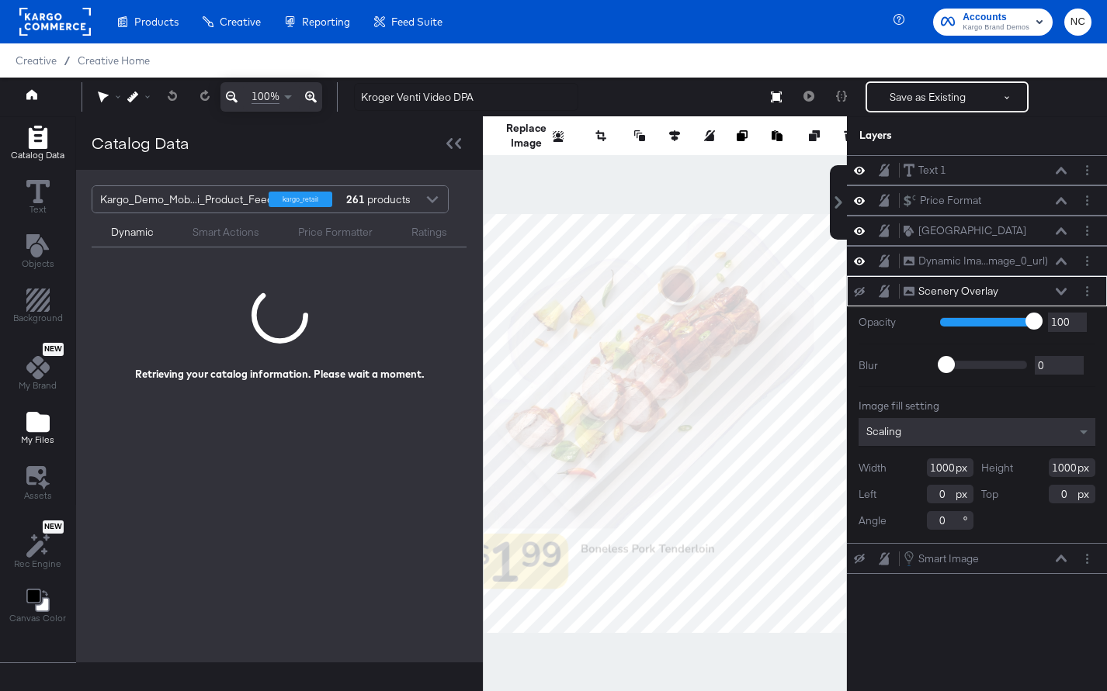
click at [42, 420] on icon "Add Files" at bounding box center [37, 422] width 23 height 20
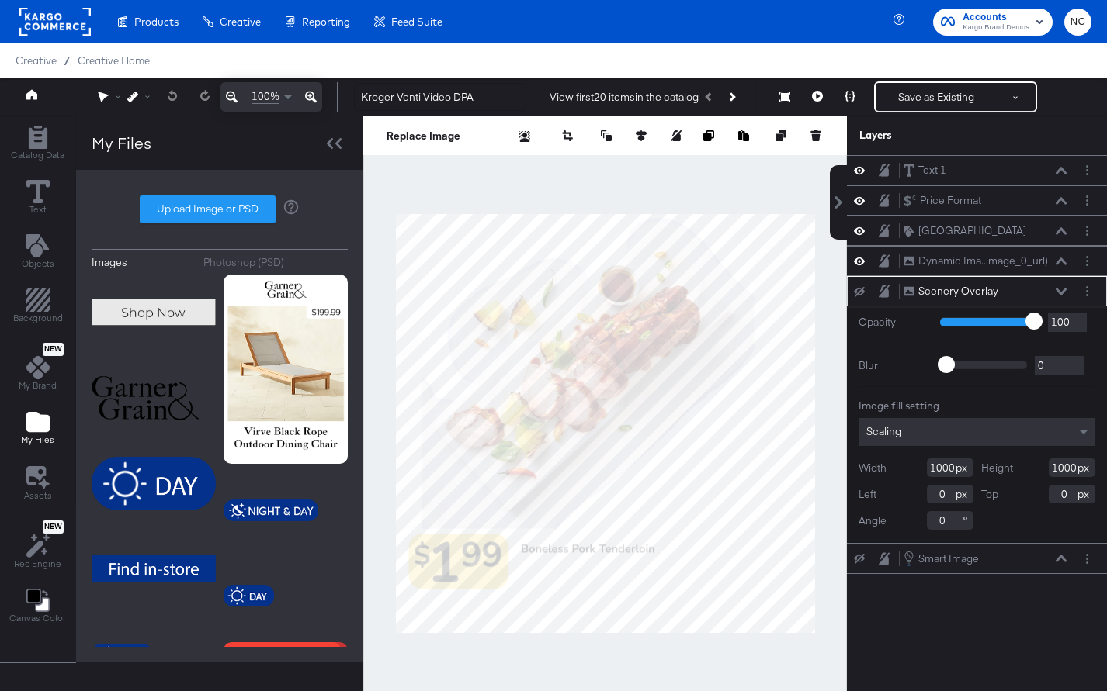
click at [235, 210] on div "Upload Image or PSD" at bounding box center [220, 210] width 256 height 28
click at [196, 212] on label "Upload Image or PSD" at bounding box center [207, 209] width 134 height 26
click at [220, 210] on input "Upload Image or PSD" at bounding box center [220, 210] width 0 height 0
type input "C:\fakepath\Group 1.png"
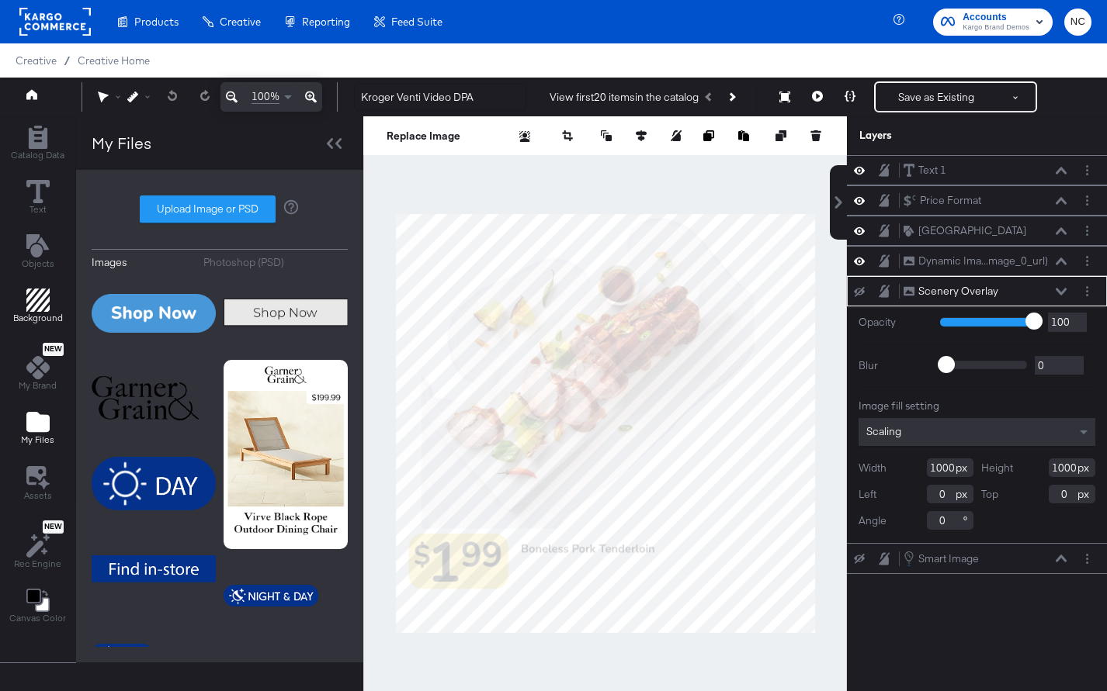
click at [23, 296] on div "Background" at bounding box center [38, 307] width 50 height 36
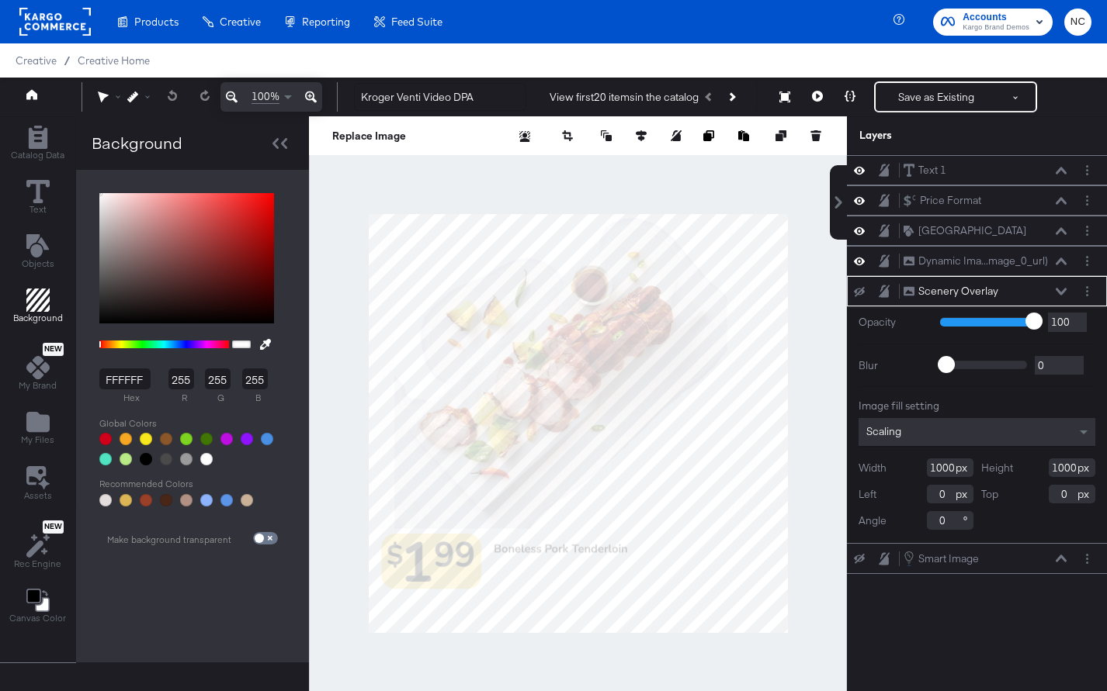
click at [134, 381] on input "FFFFFF" at bounding box center [124, 379] width 51 height 21
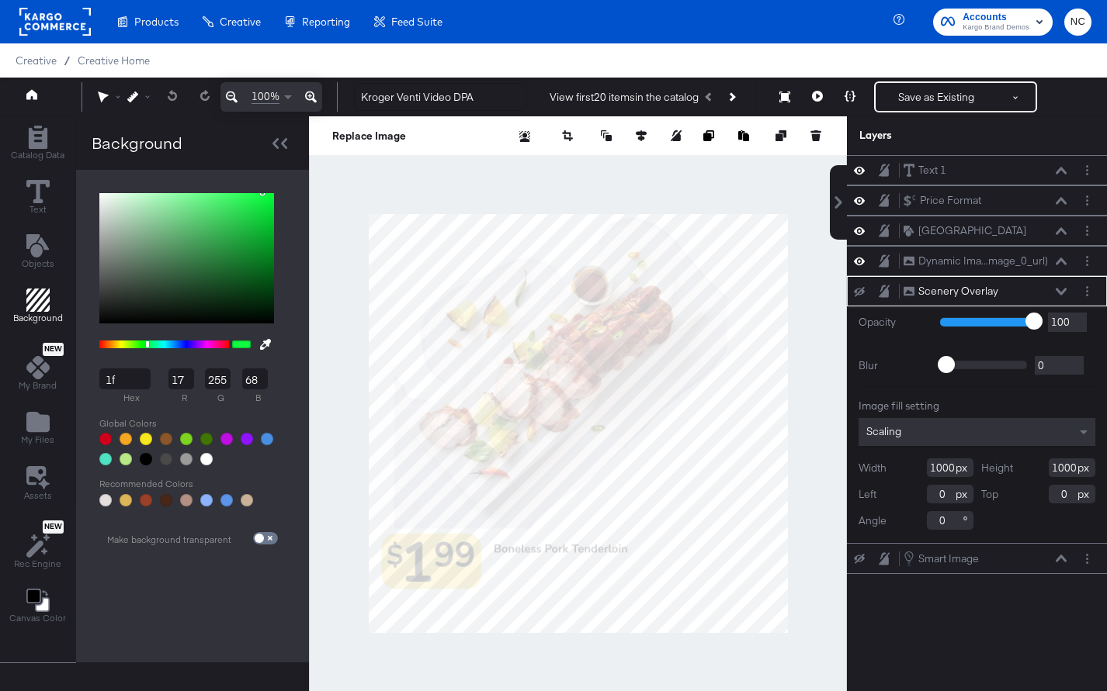
type input "1f4"
type input "17"
type input "68"
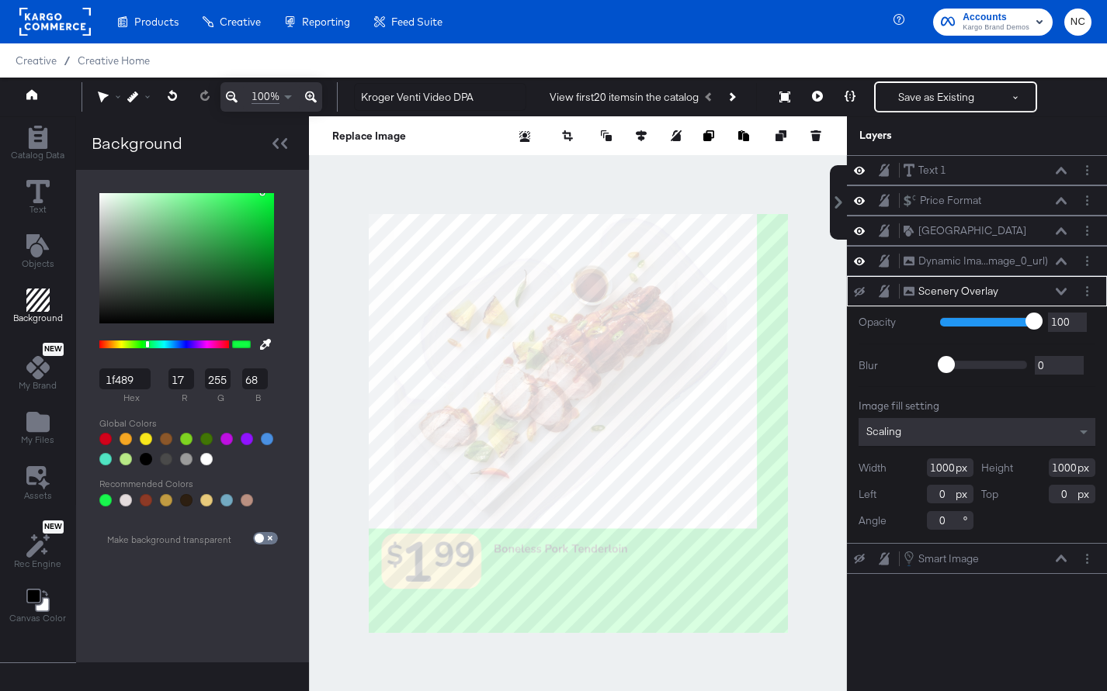
type input "1f4894"
type input "31"
type input "72"
type input "148"
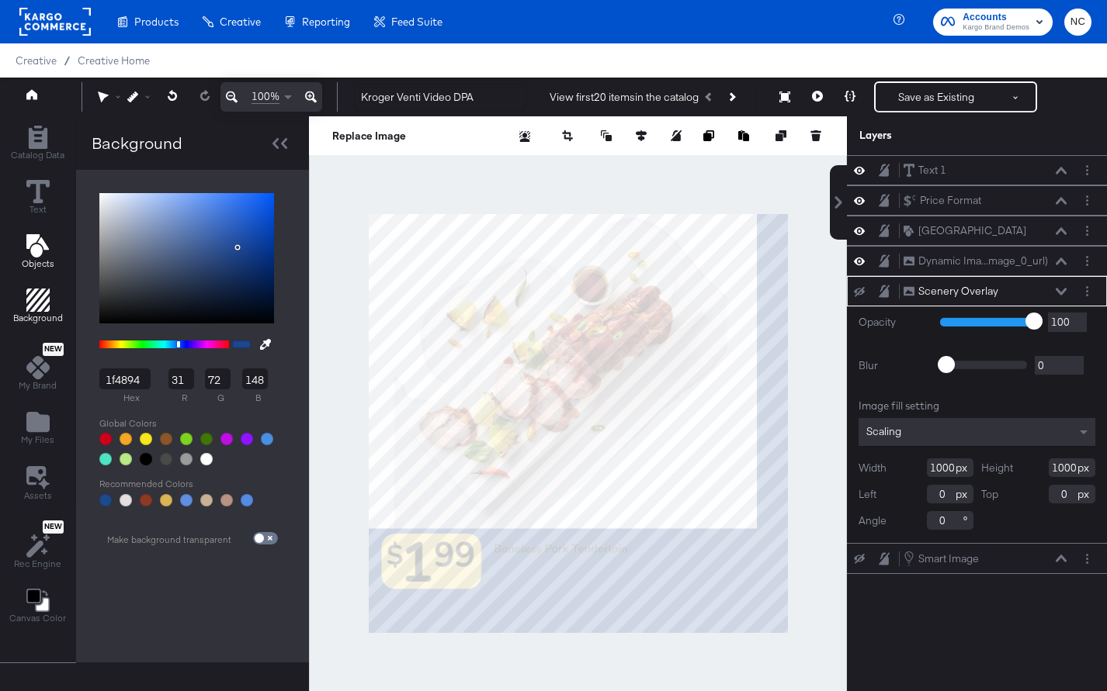
type input "1F4894"
click at [38, 237] on icon "Add Text" at bounding box center [37, 245] width 23 height 23
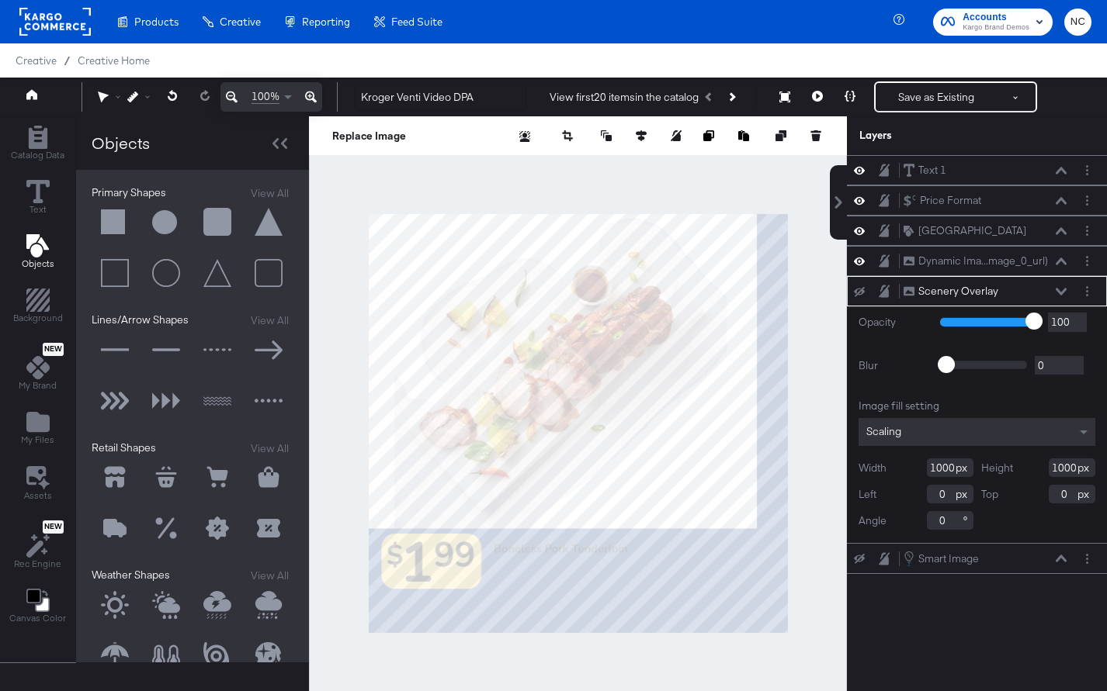
click at [159, 216] on button at bounding box center [166, 222] width 47 height 47
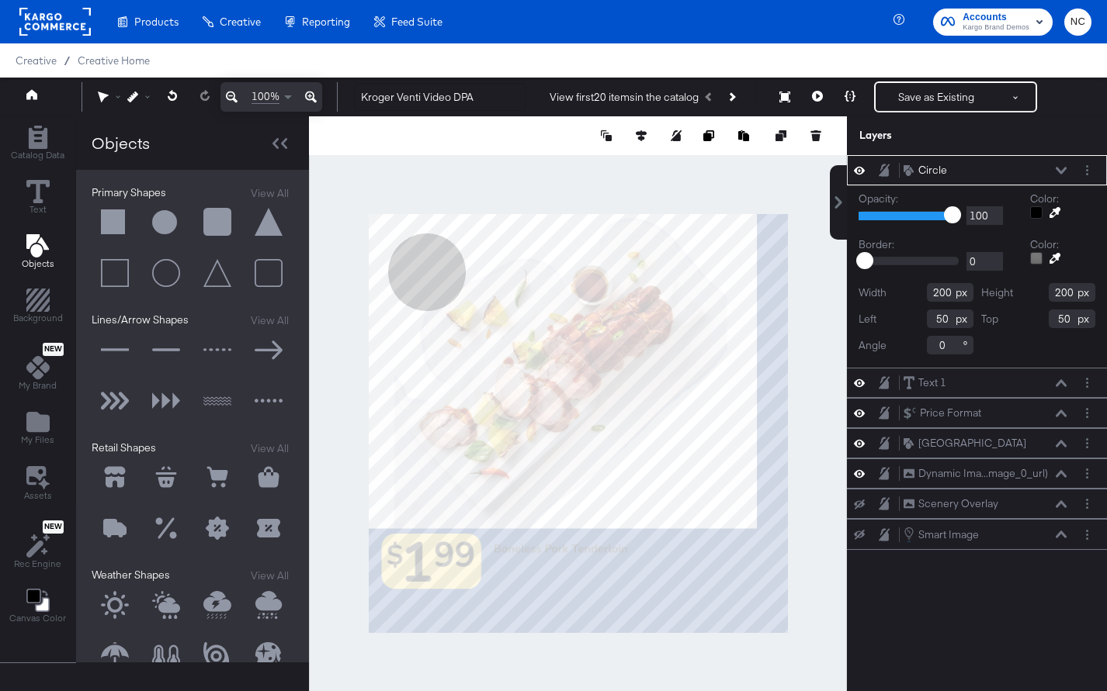
click at [883, 155] on div "Catalog Data Text Objects Background New My Brand My Files Assets New Rec Engin…" at bounding box center [553, 135] width 1107 height 39
type input "49"
type input "1135"
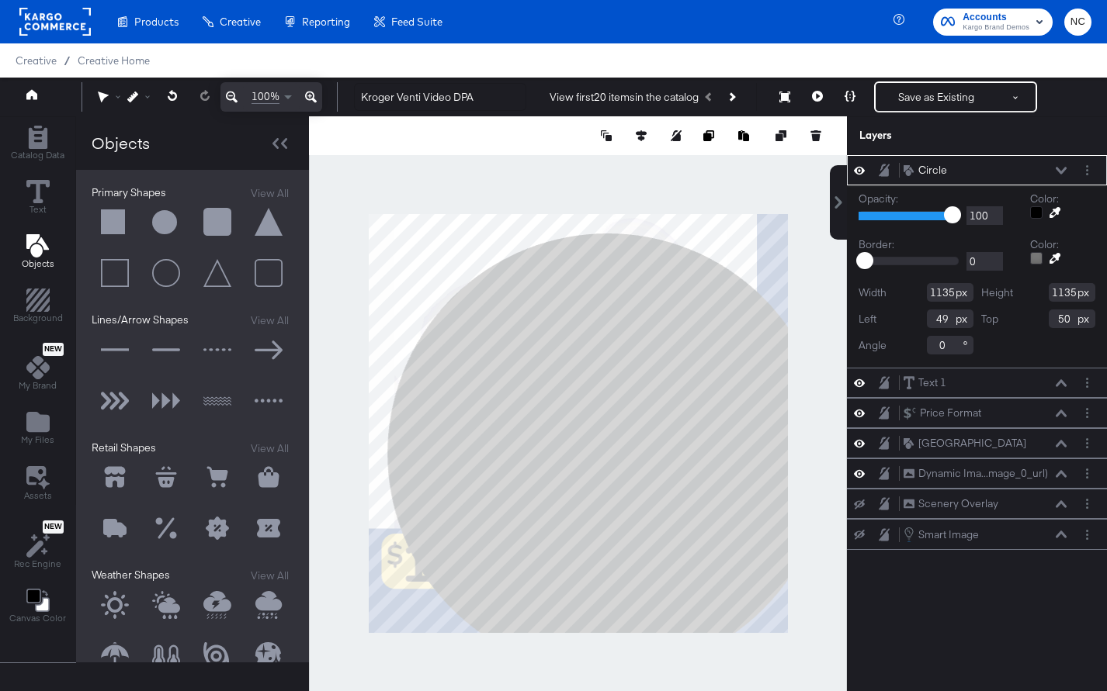
click at [347, 473] on div at bounding box center [578, 423] width 538 height 615
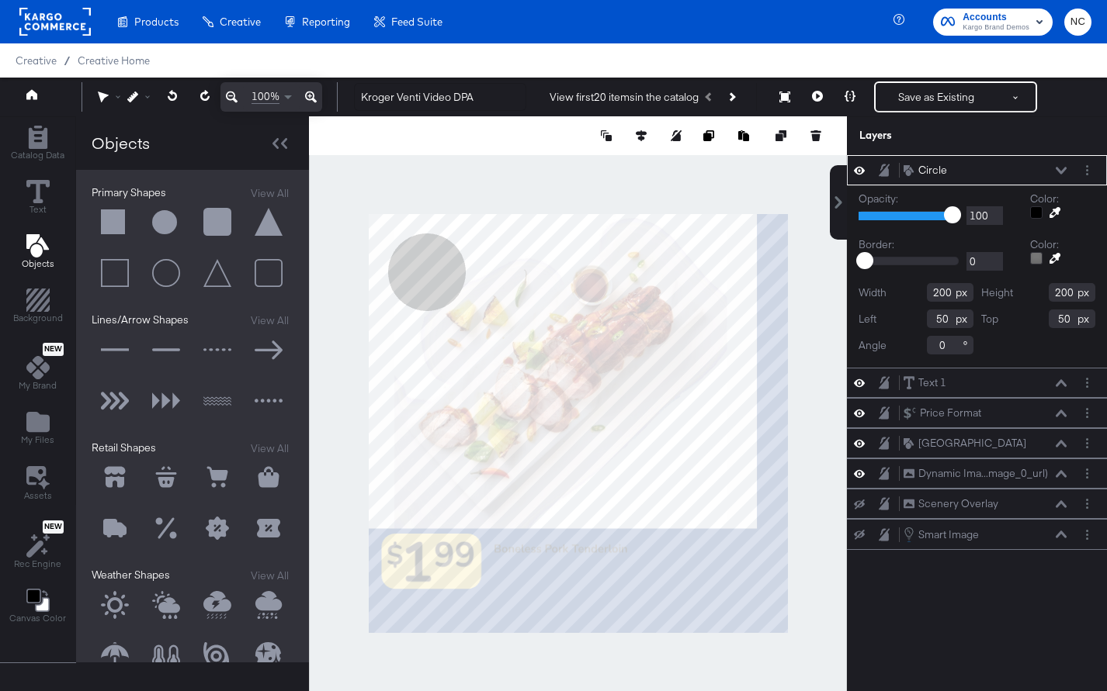
click at [943, 155] on div "Catalog Data Text Objects Background New My Brand My Files Assets New Rec Engin…" at bounding box center [553, 135] width 1107 height 39
type input "49"
type input "1285"
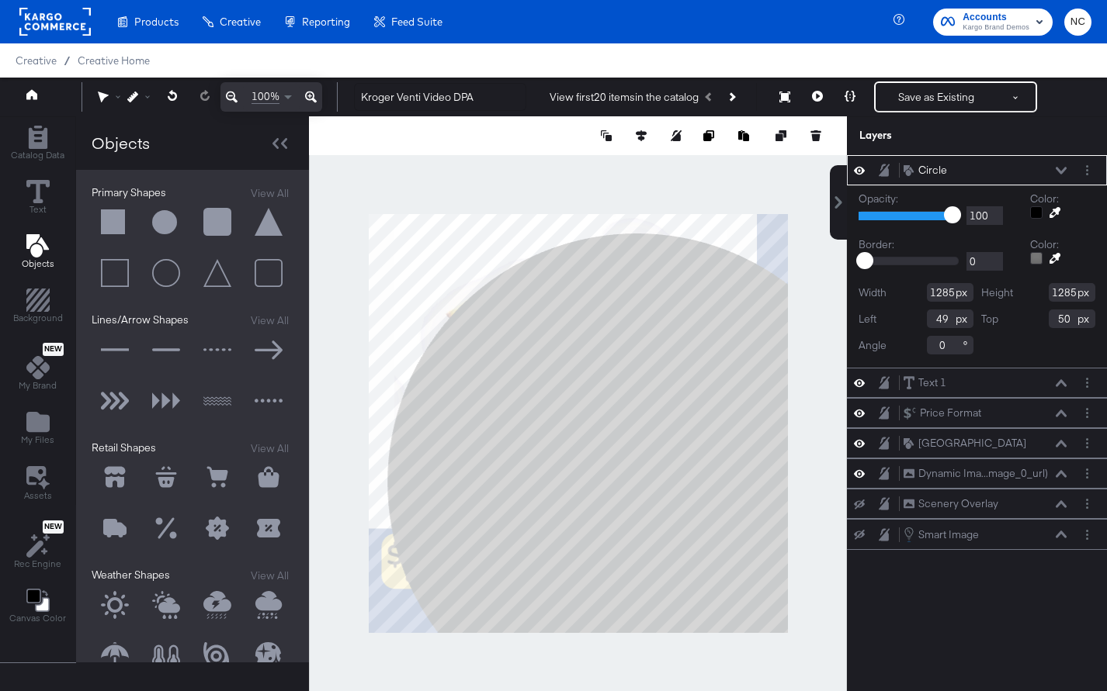
type input "-83"
type input "100"
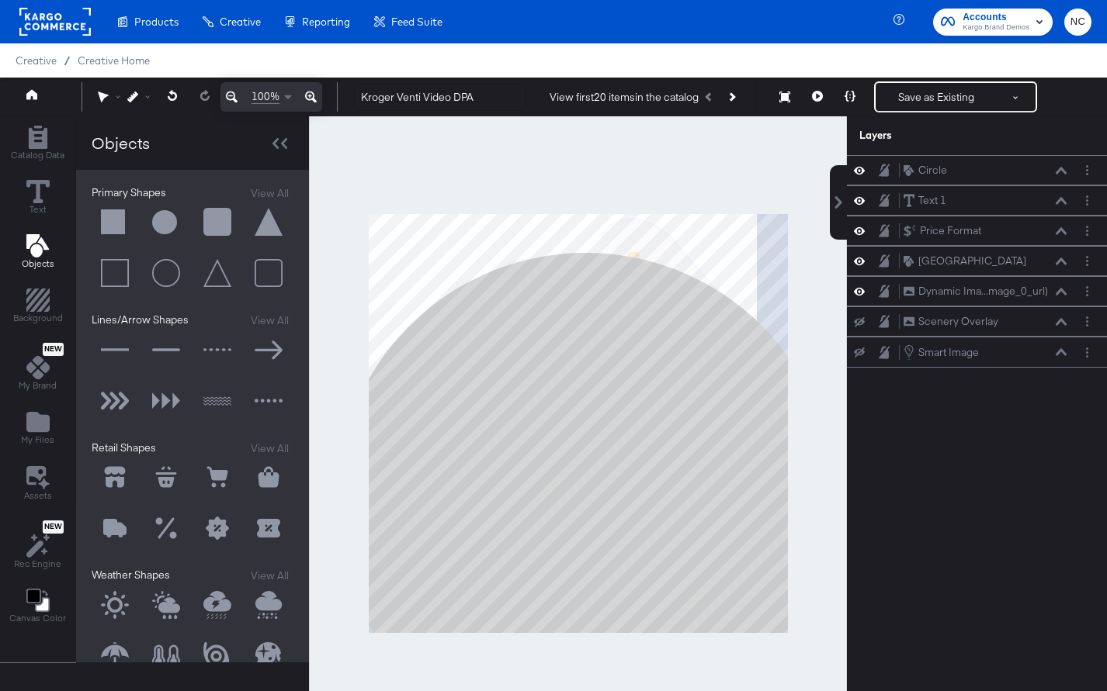
click at [716, 166] on div at bounding box center [578, 423] width 538 height 615
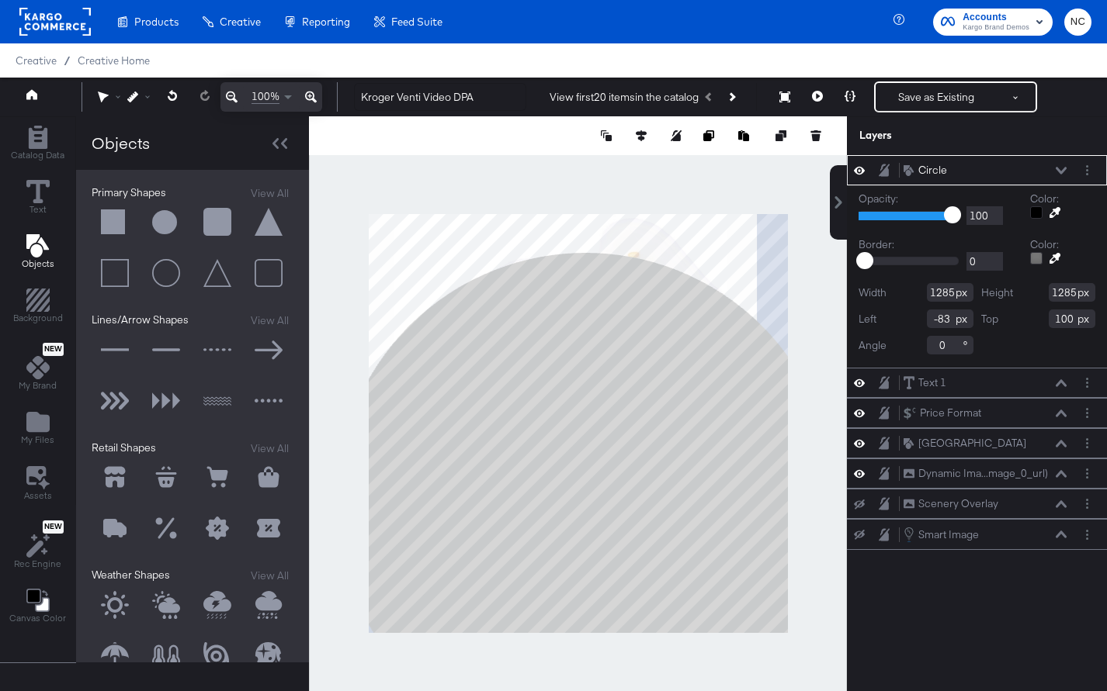
type input "-577"
type input "33"
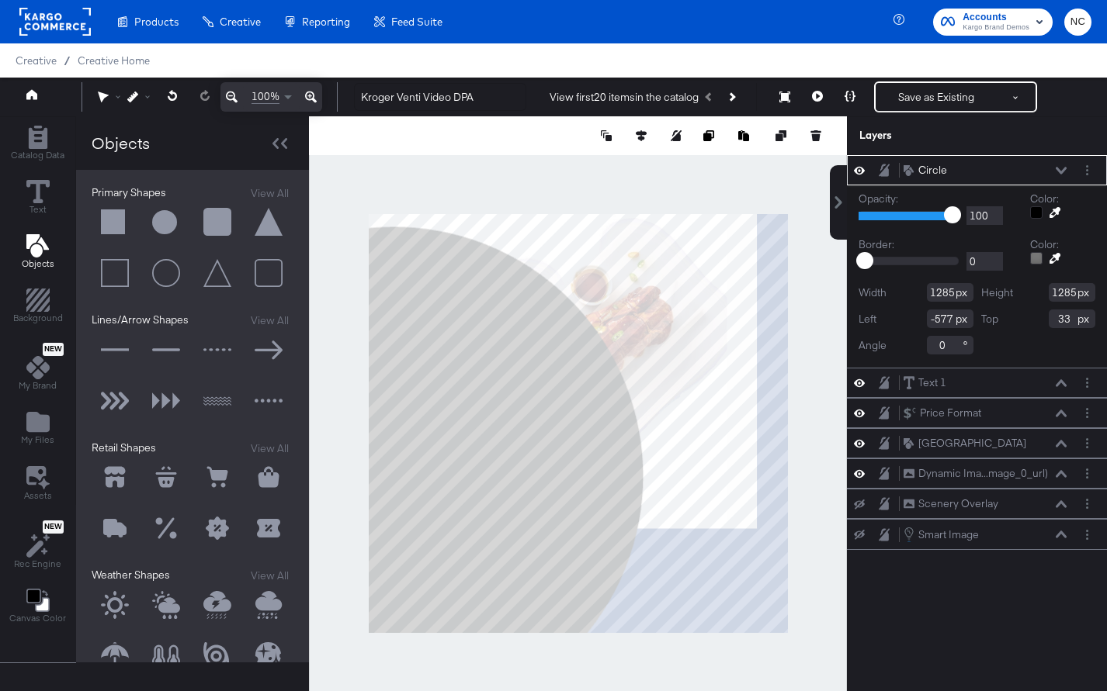
type input "1377"
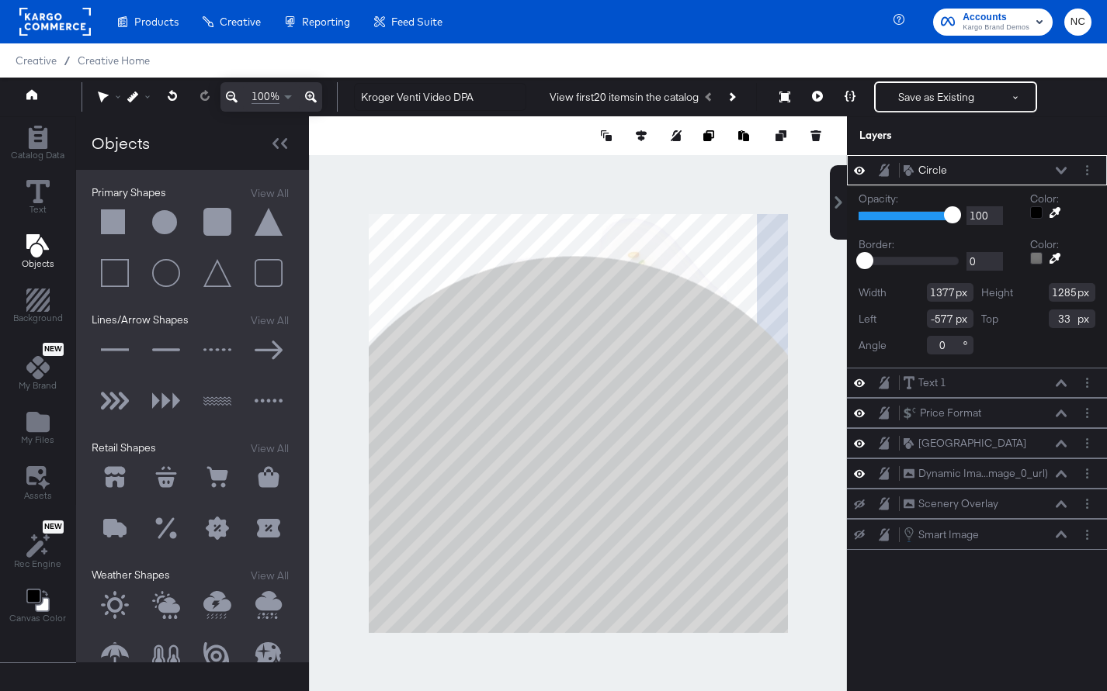
type input "-149"
type input "105"
click at [919, 133] on div "Layers" at bounding box center [938, 135] width 158 height 15
click at [930, 96] on button "Save as Existing" at bounding box center [935, 97] width 121 height 28
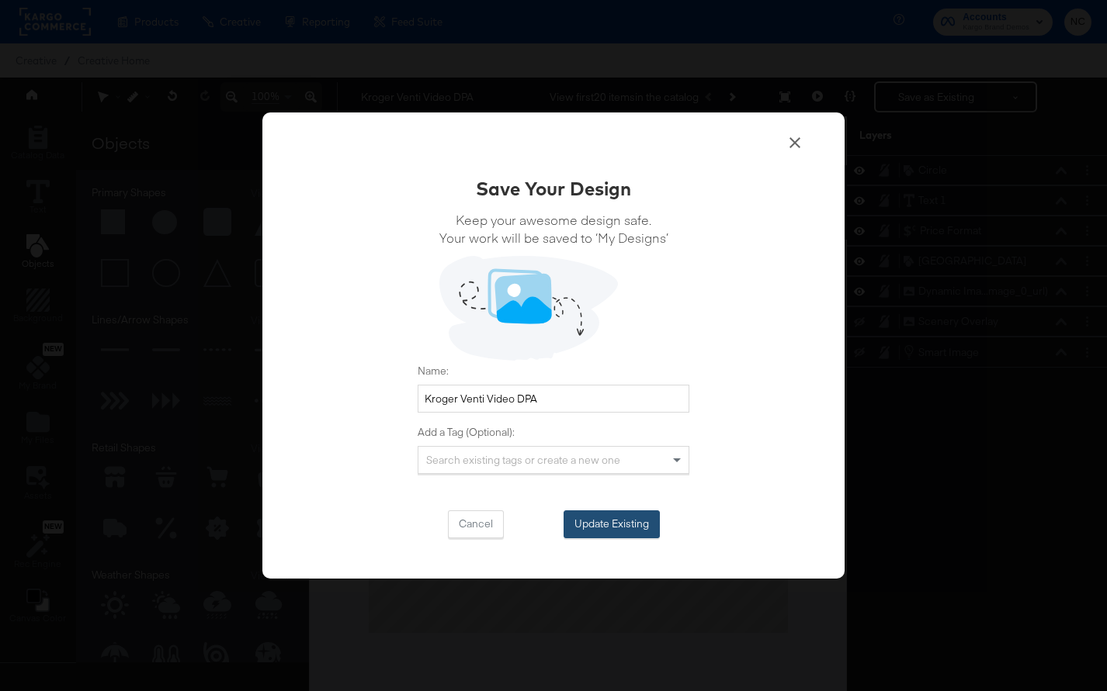
click at [597, 518] on button "Update Existing" at bounding box center [611, 525] width 96 height 28
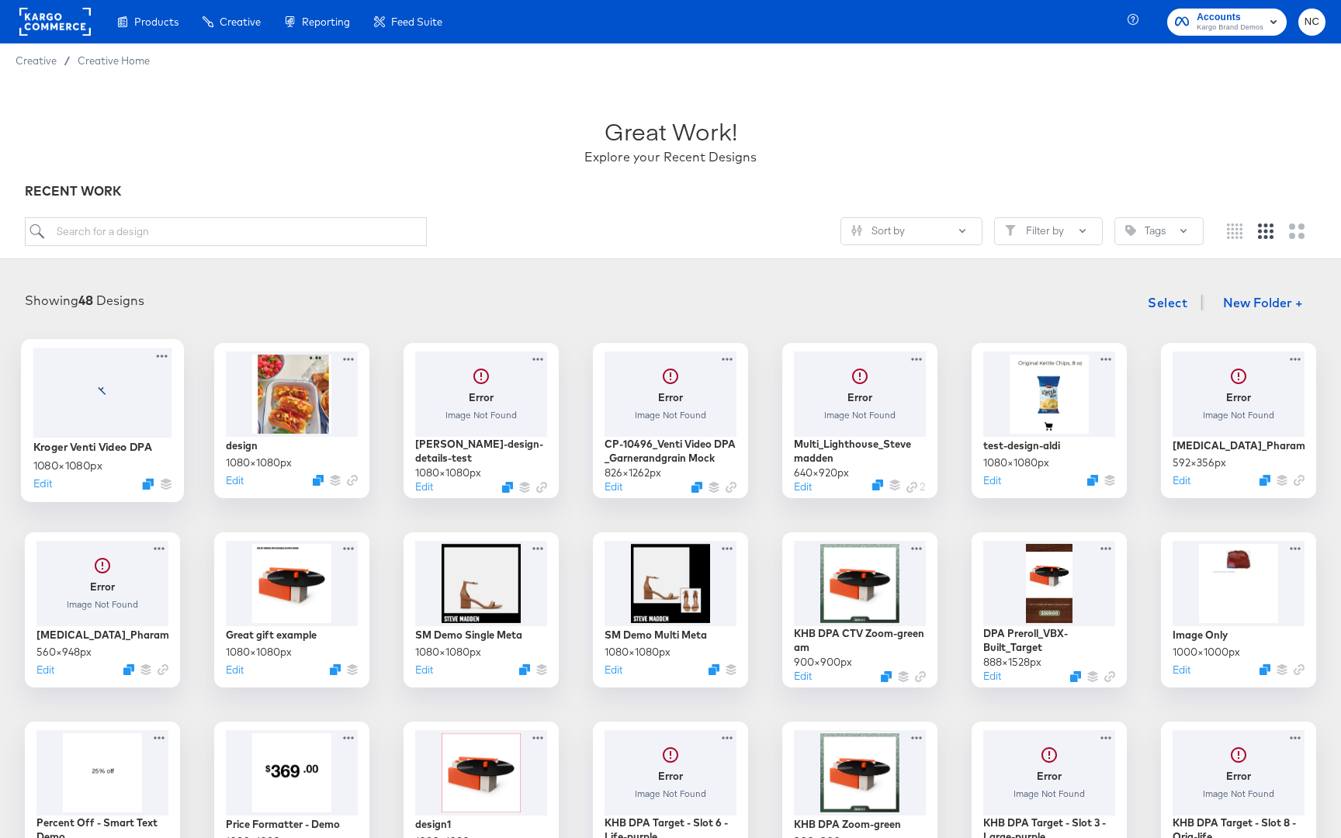
click at [114, 404] on div at bounding box center [102, 392] width 139 height 89
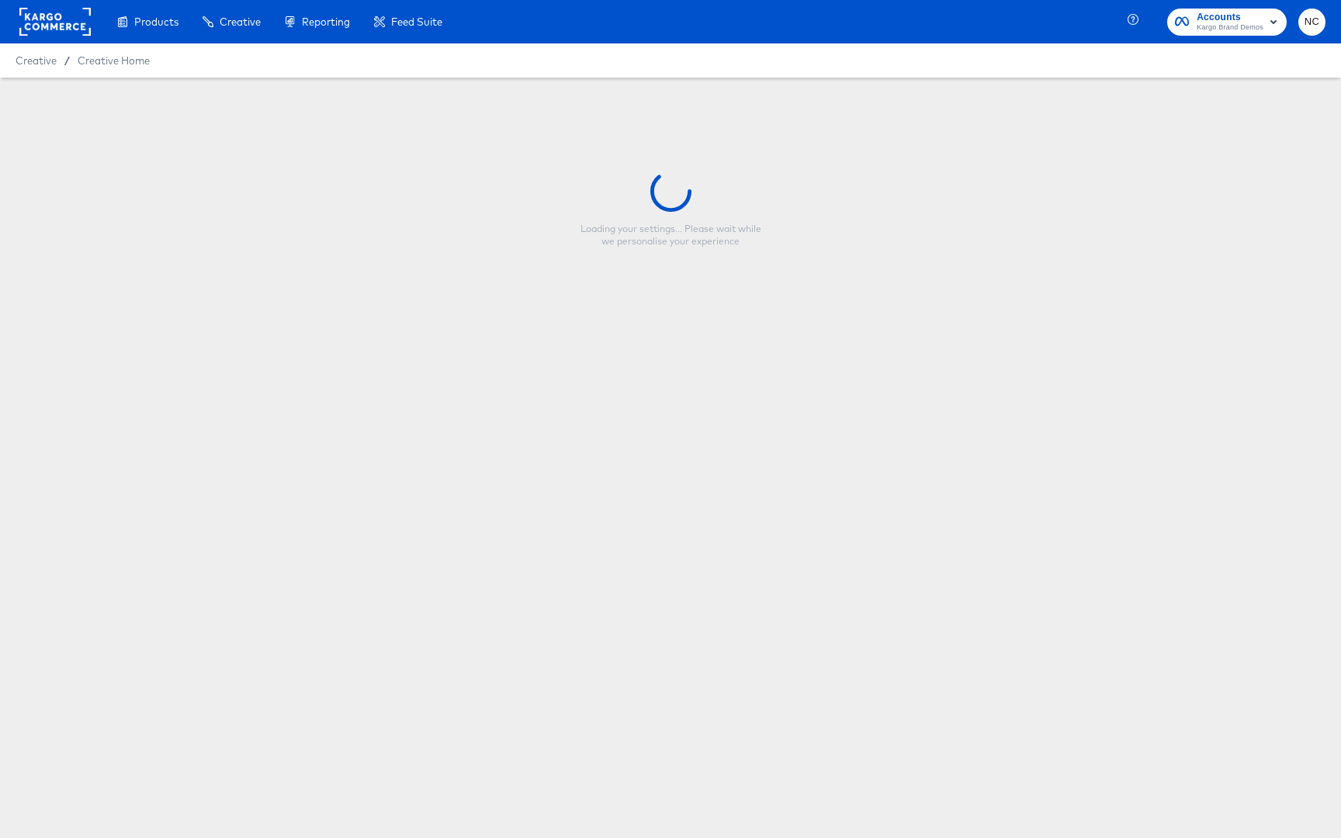
type input "Kroger Venti Video DPA"
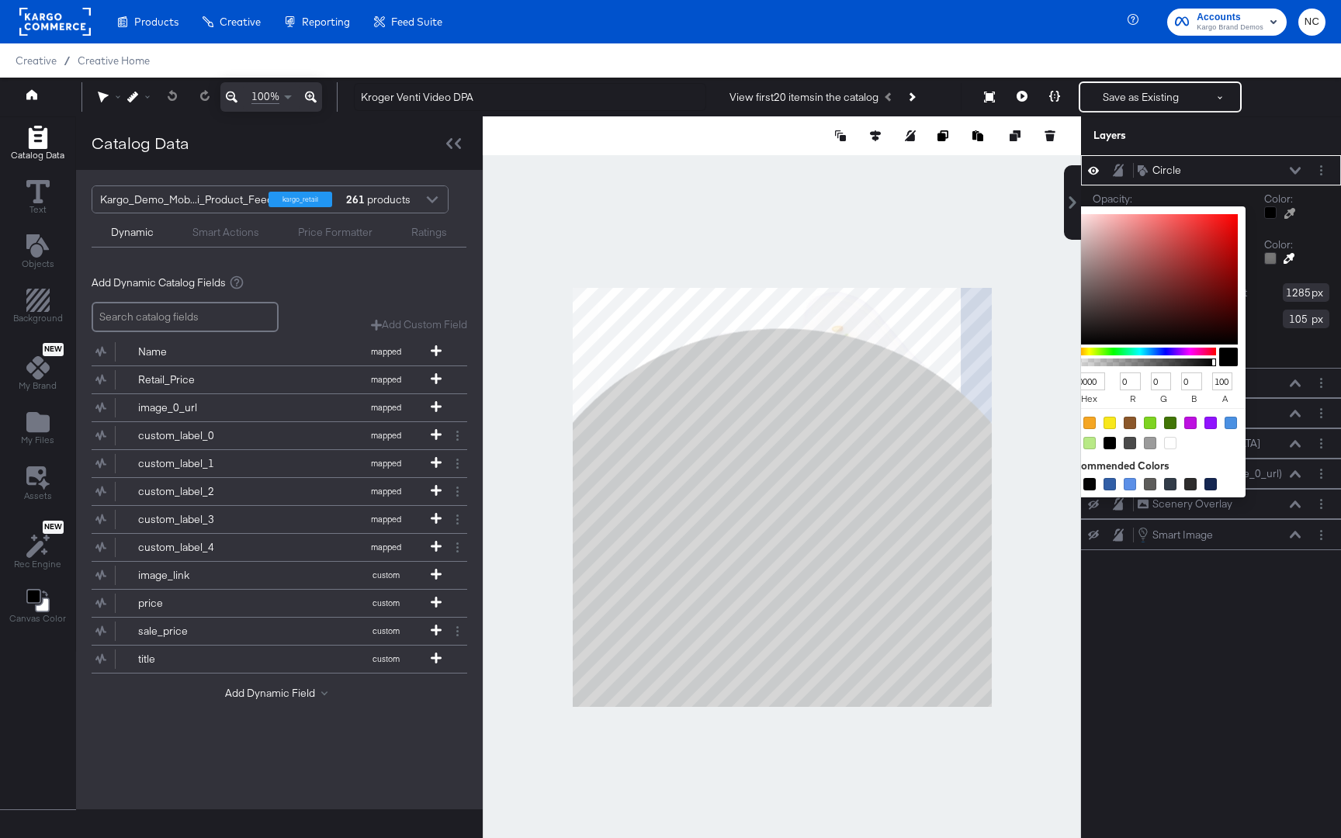
click at [1106, 214] on div at bounding box center [1270, 212] width 12 height 12
click at [1106, 442] on div at bounding box center [1170, 443] width 12 height 12
type input "FFFFFF"
type input "255"
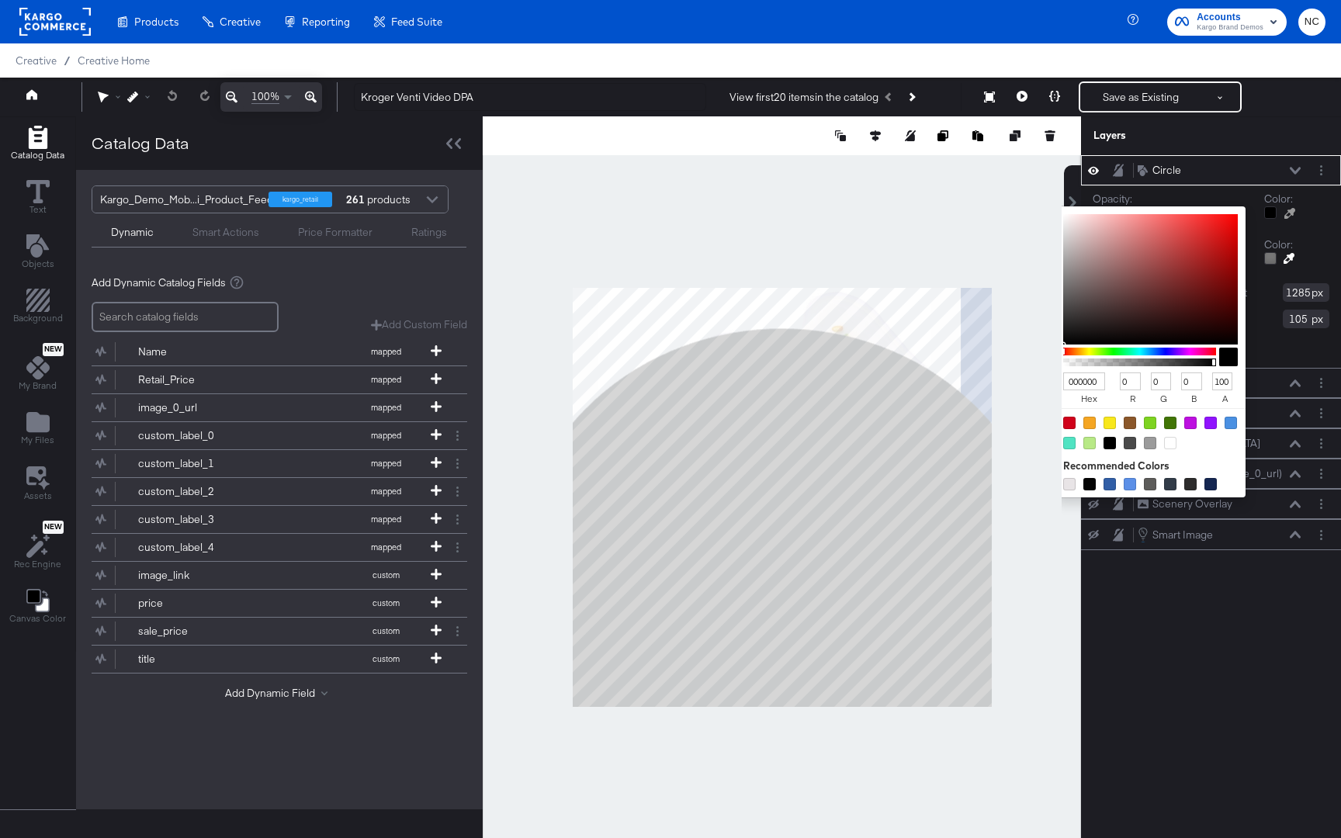
type input "255"
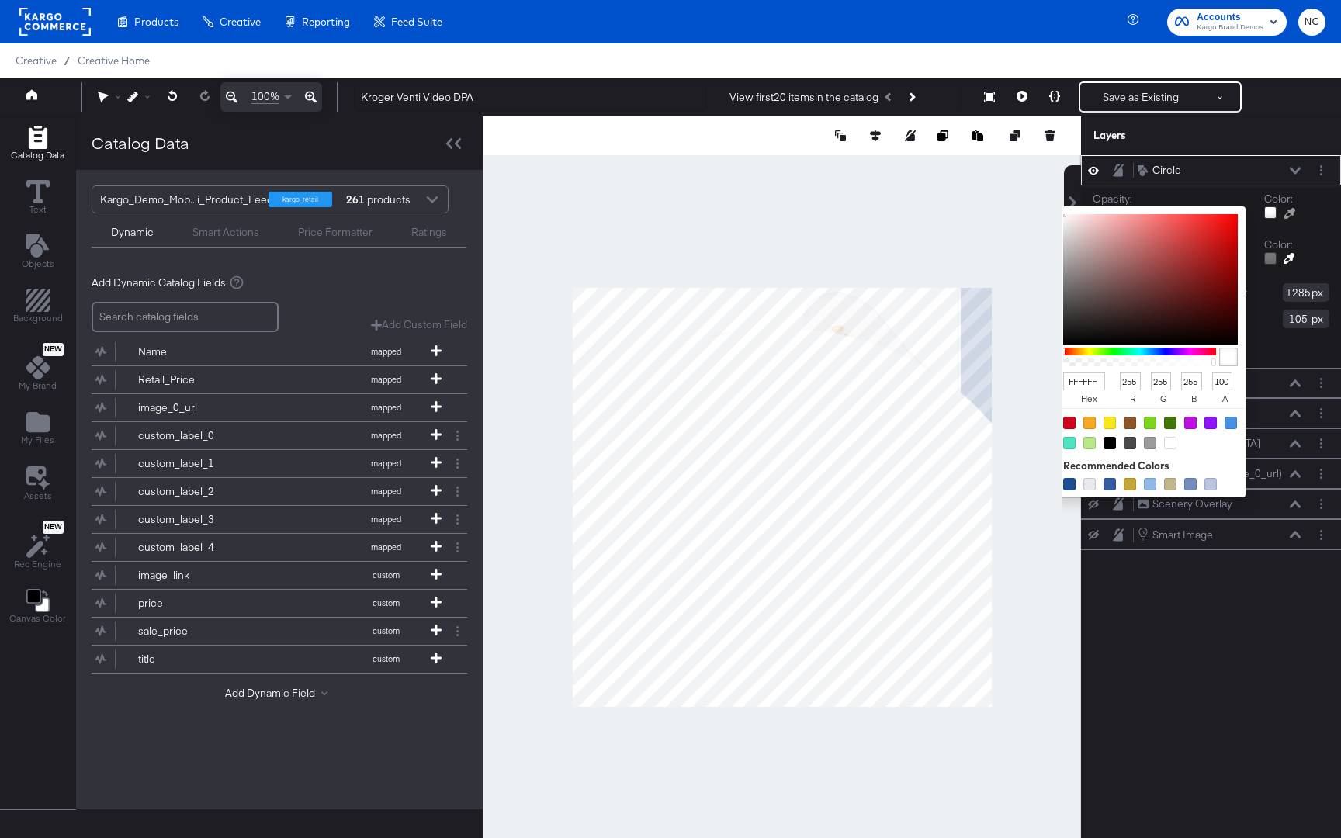
click at [1106, 174] on button at bounding box center [1295, 170] width 12 height 9
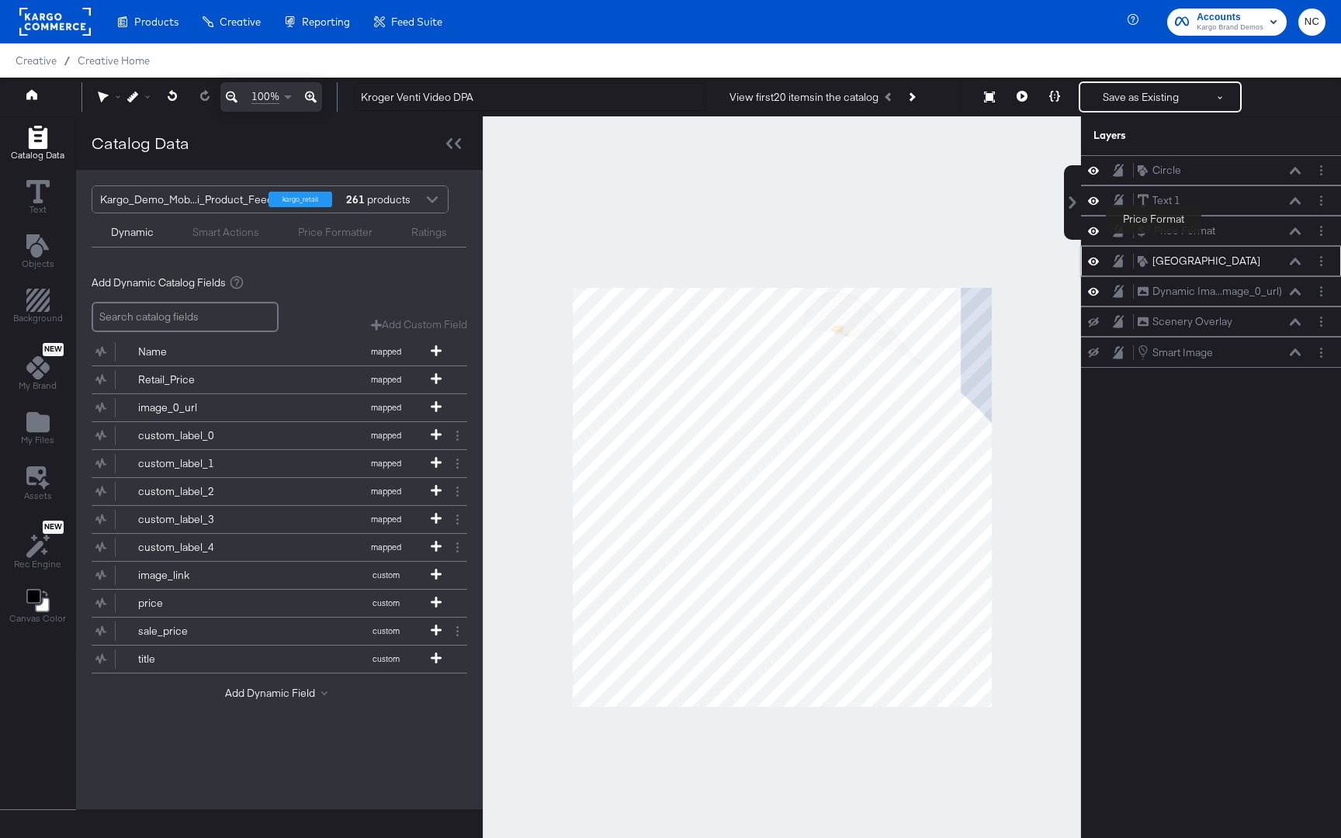
drag, startPoint x: 1141, startPoint y: 162, endPoint x: 1157, endPoint y: 260, distance: 99.1
click at [1106, 261] on div "Circle Circle Text 1 Text 1 Price Format Price Format Rounded Square Rounded Sq…" at bounding box center [1211, 261] width 260 height 213
drag, startPoint x: 1187, startPoint y: 170, endPoint x: 1191, endPoint y: 284, distance: 114.1
click at [1106, 284] on div "Circle Circle" at bounding box center [1223, 280] width 165 height 16
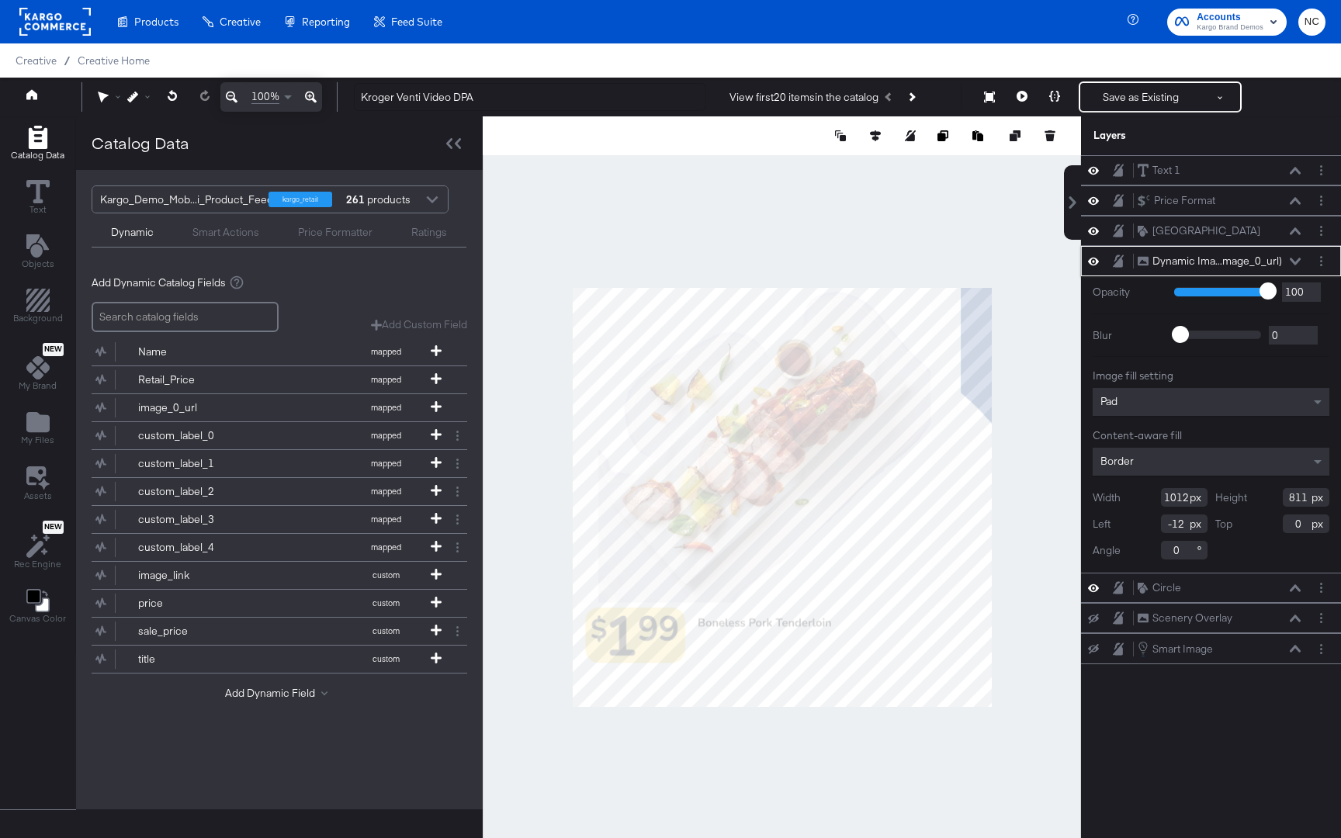
type input "49"
type input "308"
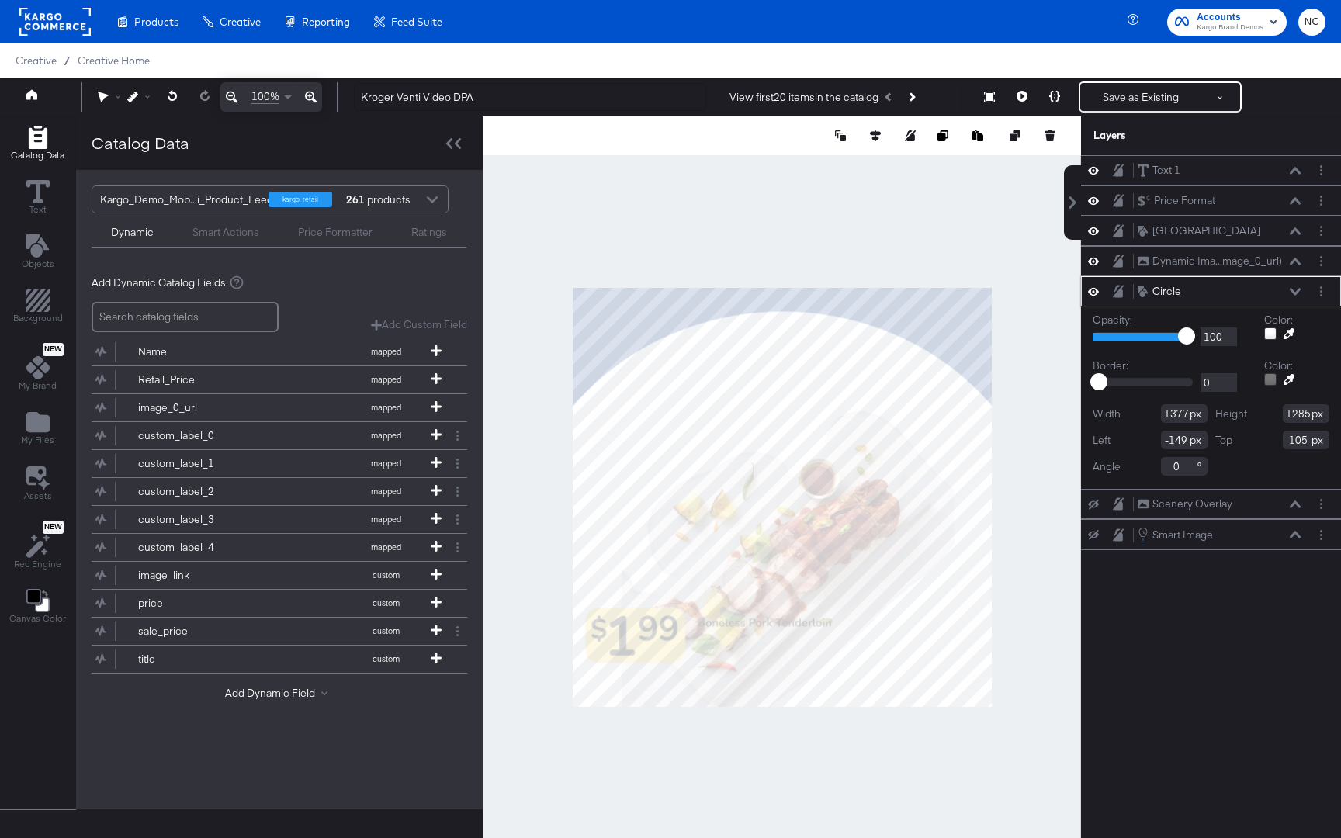
type input "-147"
type input "61"
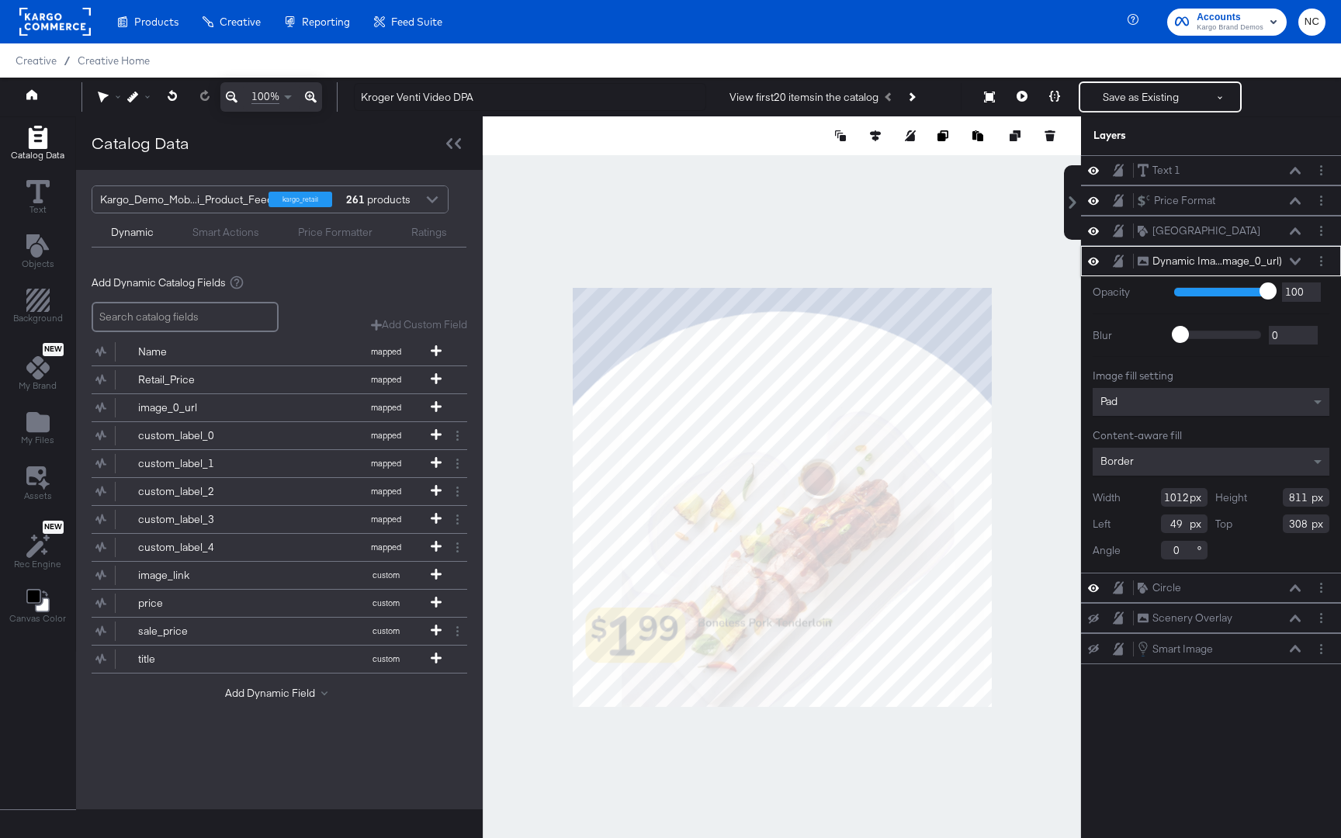
type input "33"
type input "155"
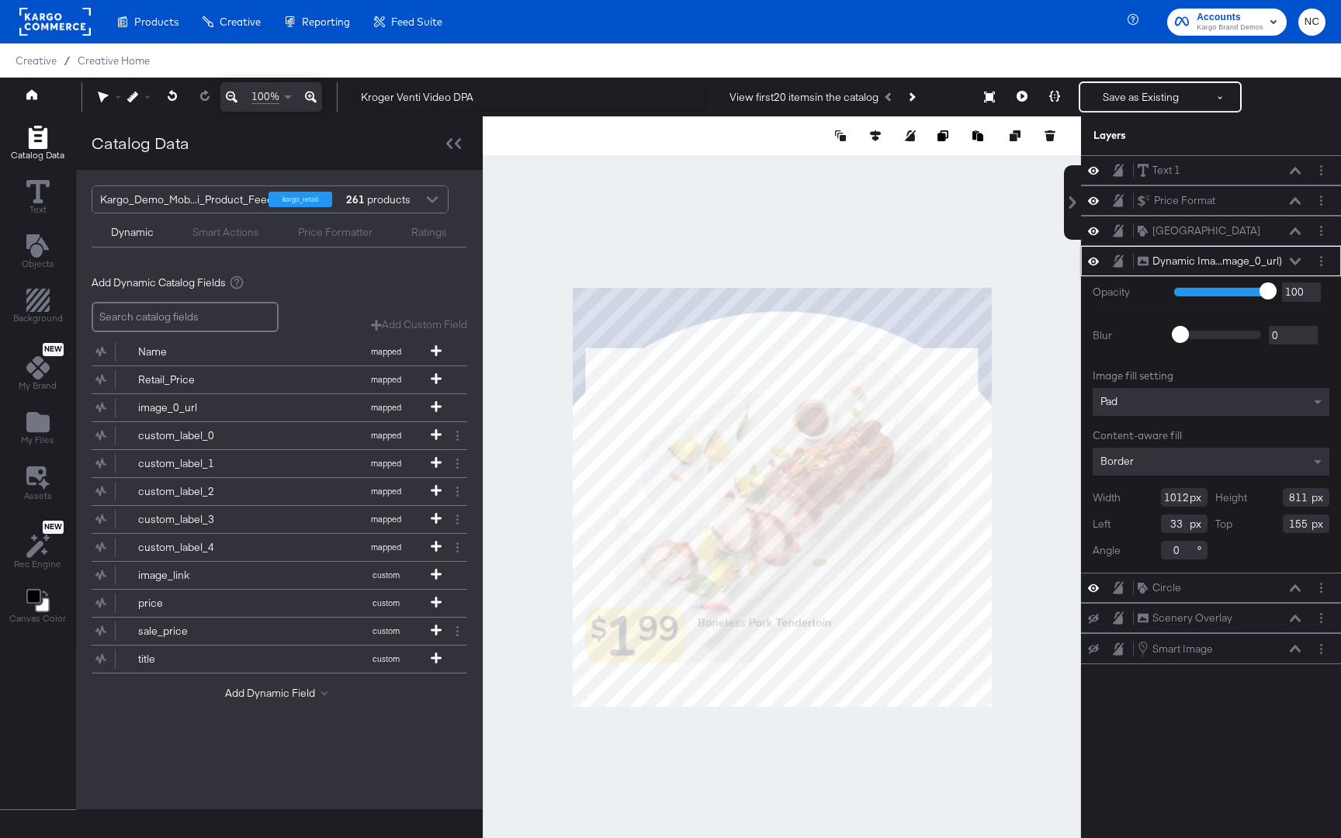
type input "887"
type input "711"
type input "255"
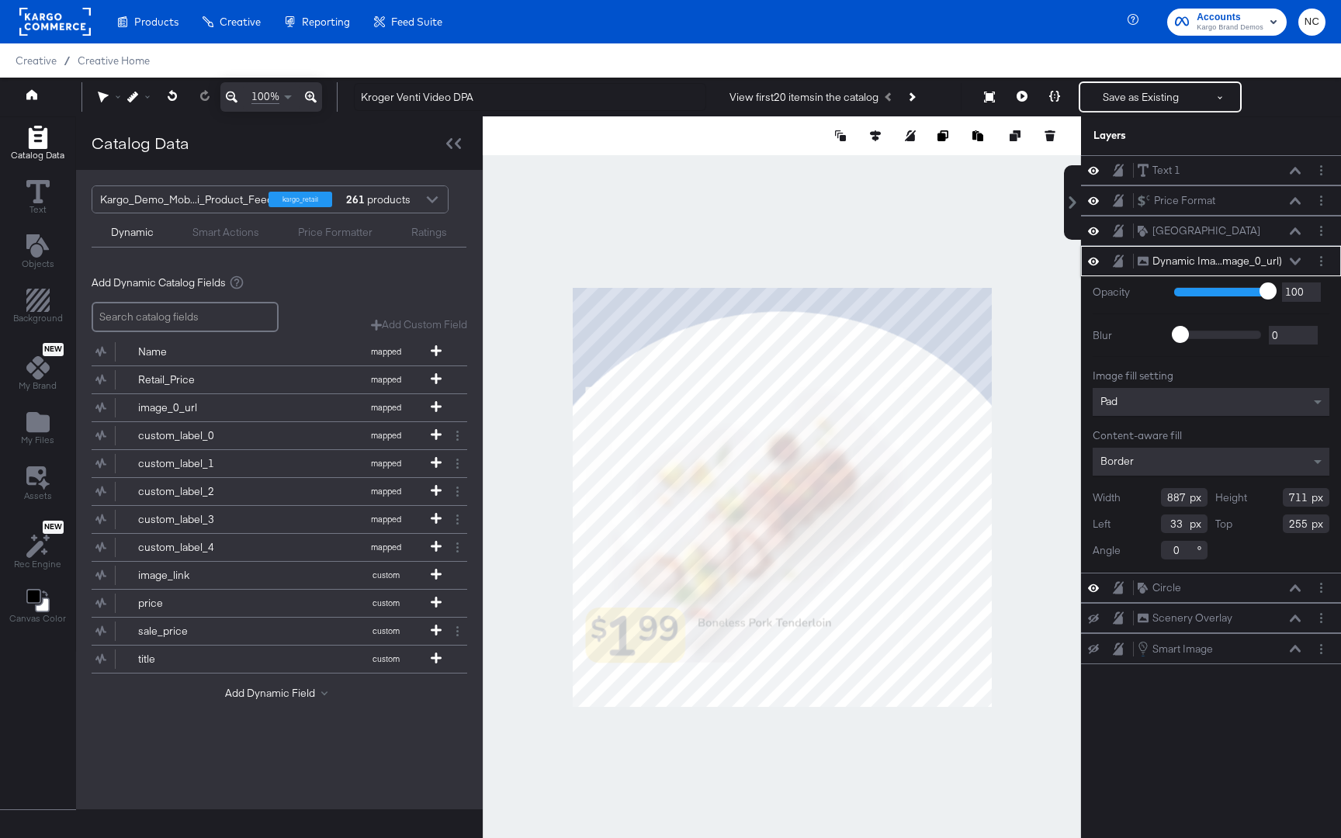
type input "98"
type input "219"
click at [1106, 503] on input "887" at bounding box center [1184, 497] width 47 height 19
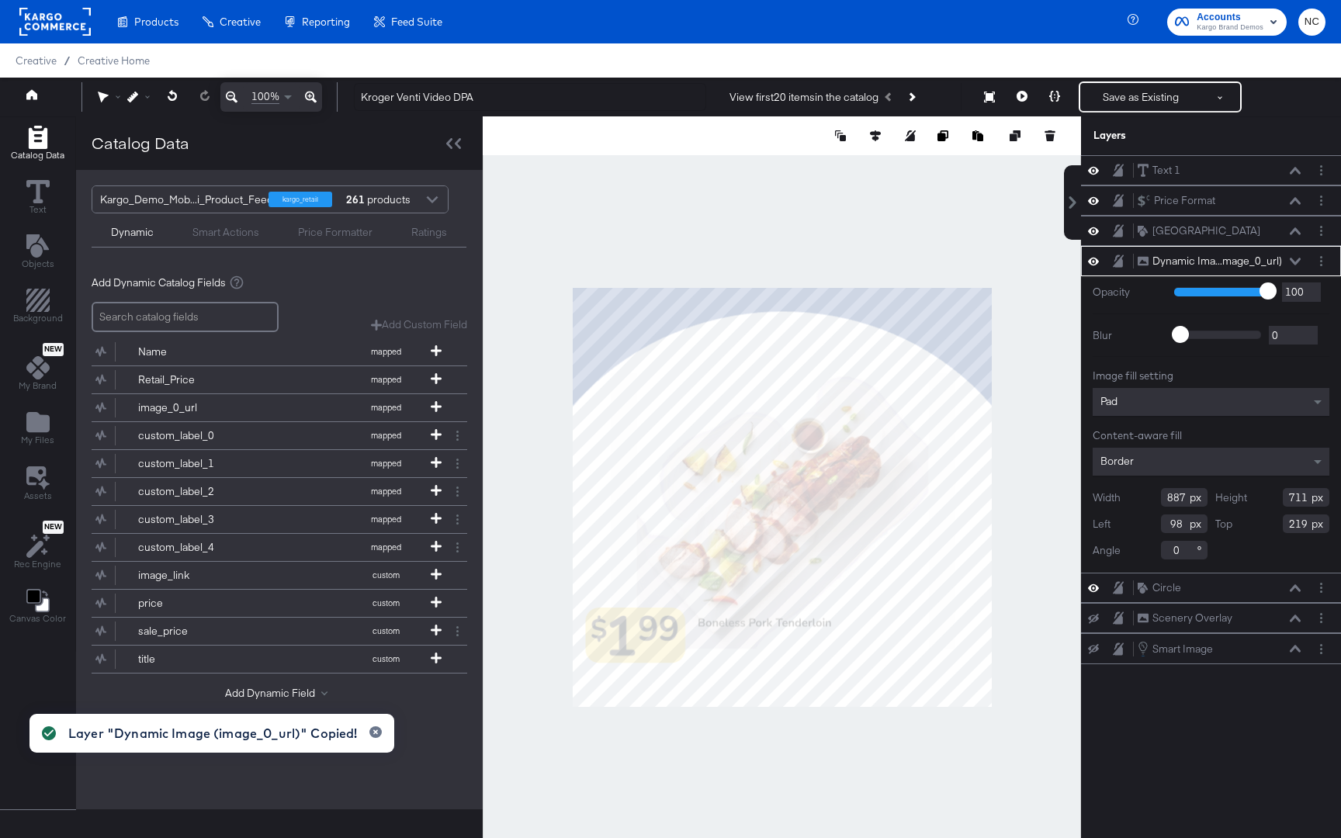
click at [1106, 691] on div "Text 1 Text 1 Price Format Price Format Rounded Square Rounded Square Dynamic I…" at bounding box center [1211, 504] width 260 height 698
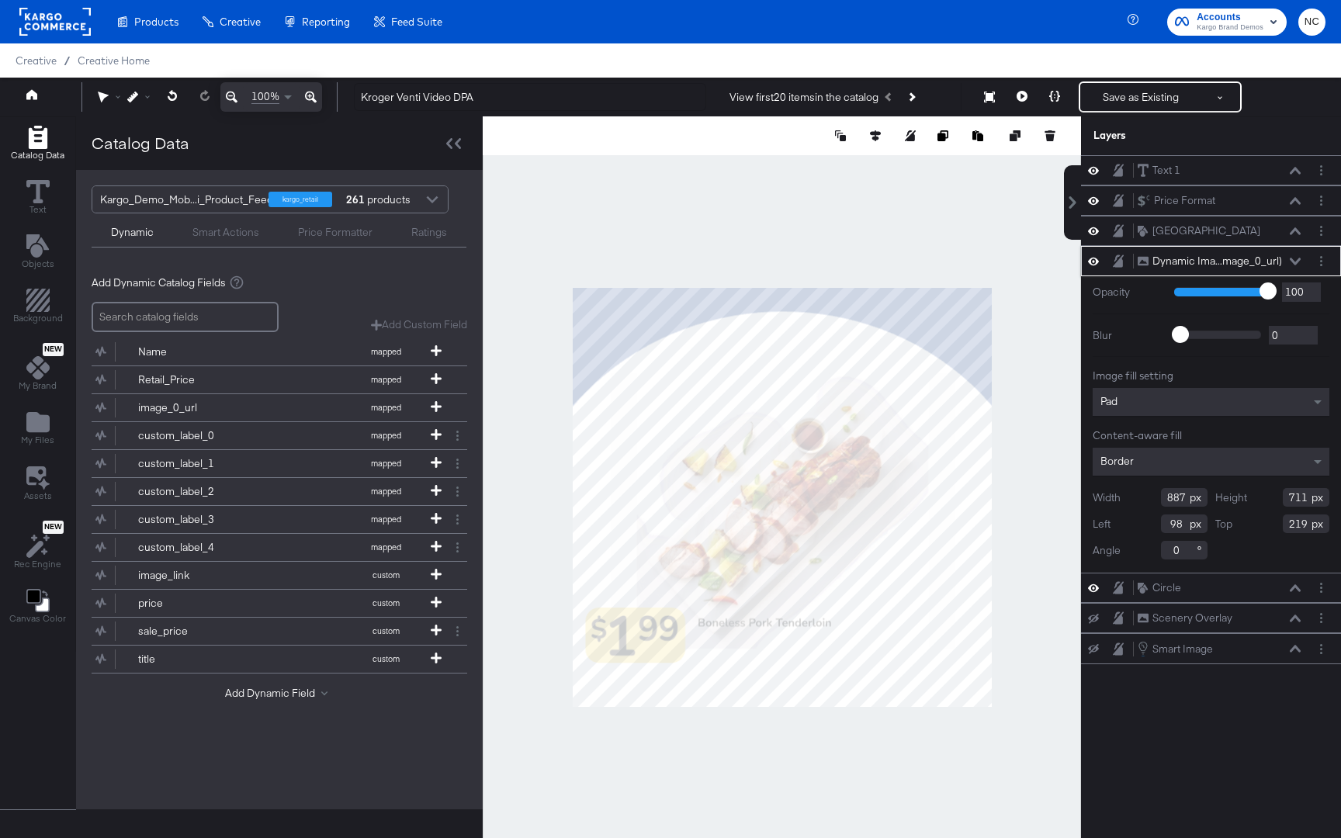
click at [1106, 523] on input "98" at bounding box center [1184, 523] width 47 height 19
click at [1106, 494] on input "887" at bounding box center [1184, 497] width 47 height 19
click at [1106, 501] on input "887" at bounding box center [1184, 497] width 47 height 19
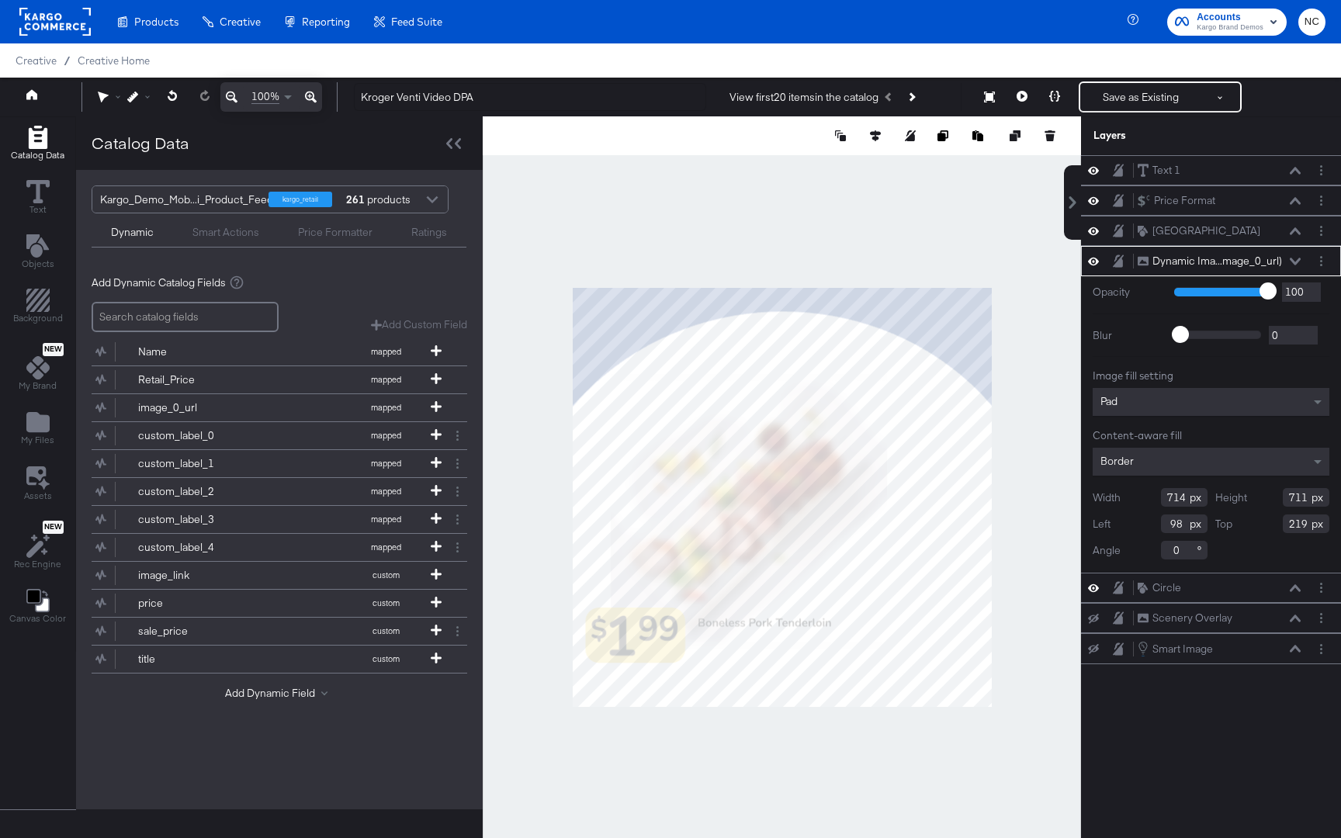
type input "782"
type input "779"
type input "151"
type input "150"
type input "172"
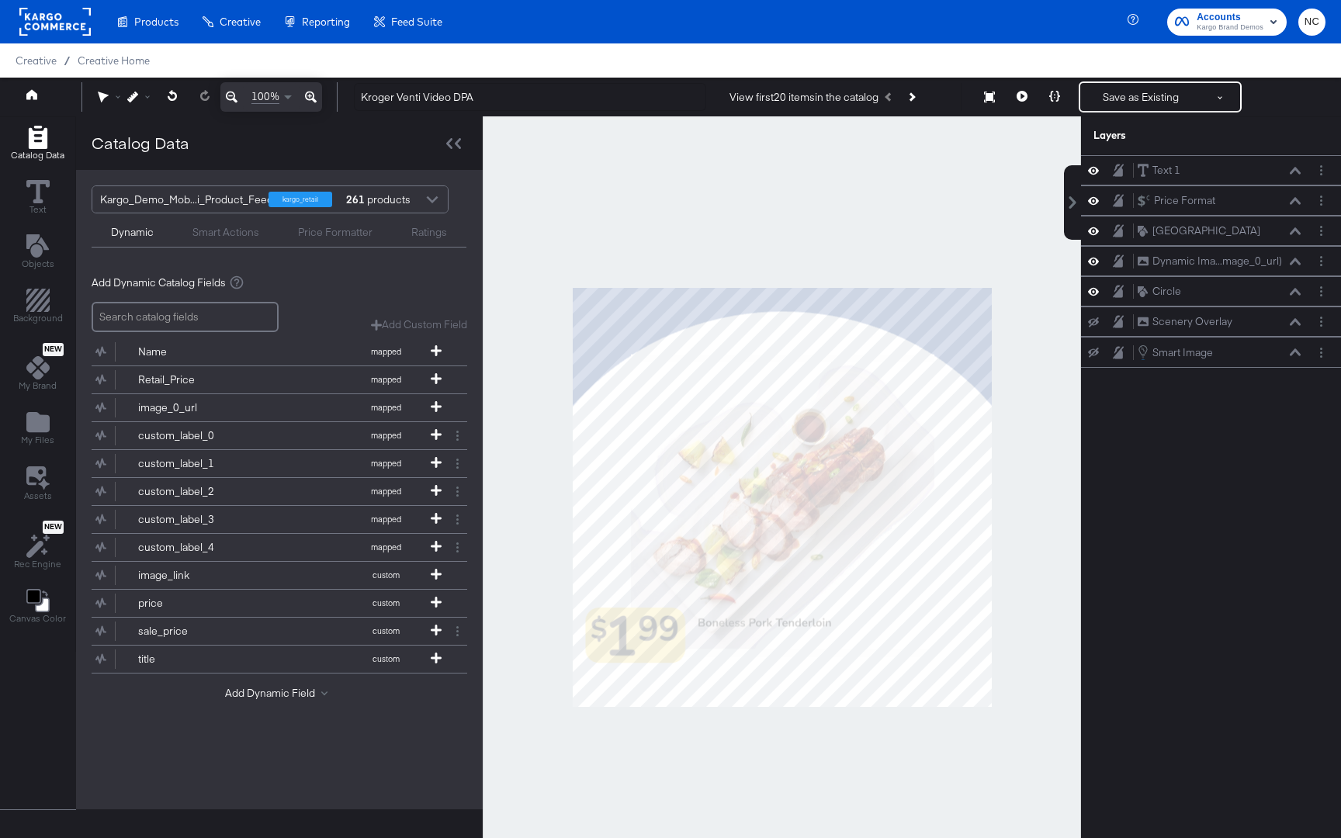
click at [996, 178] on div at bounding box center [782, 496] width 598 height 761
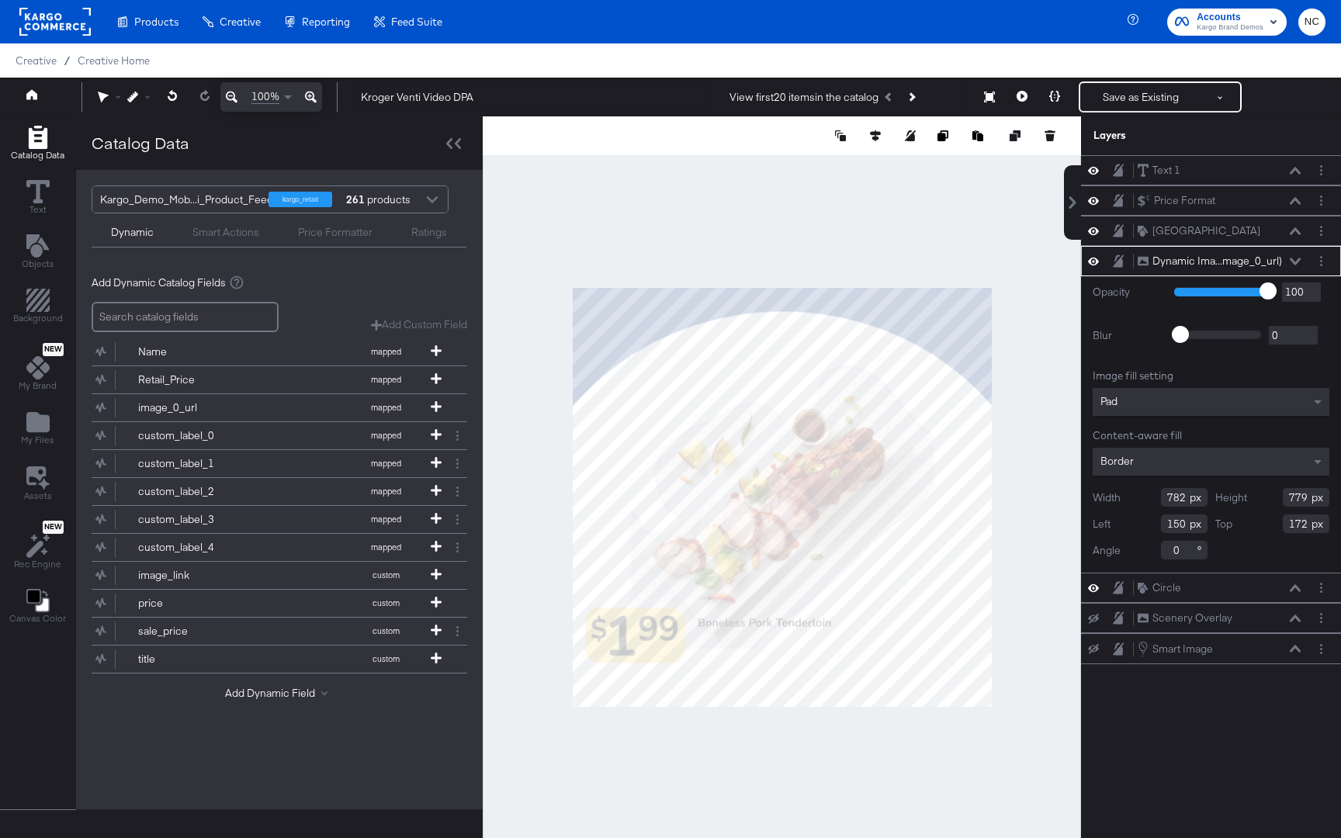
type input "752"
type input "187"
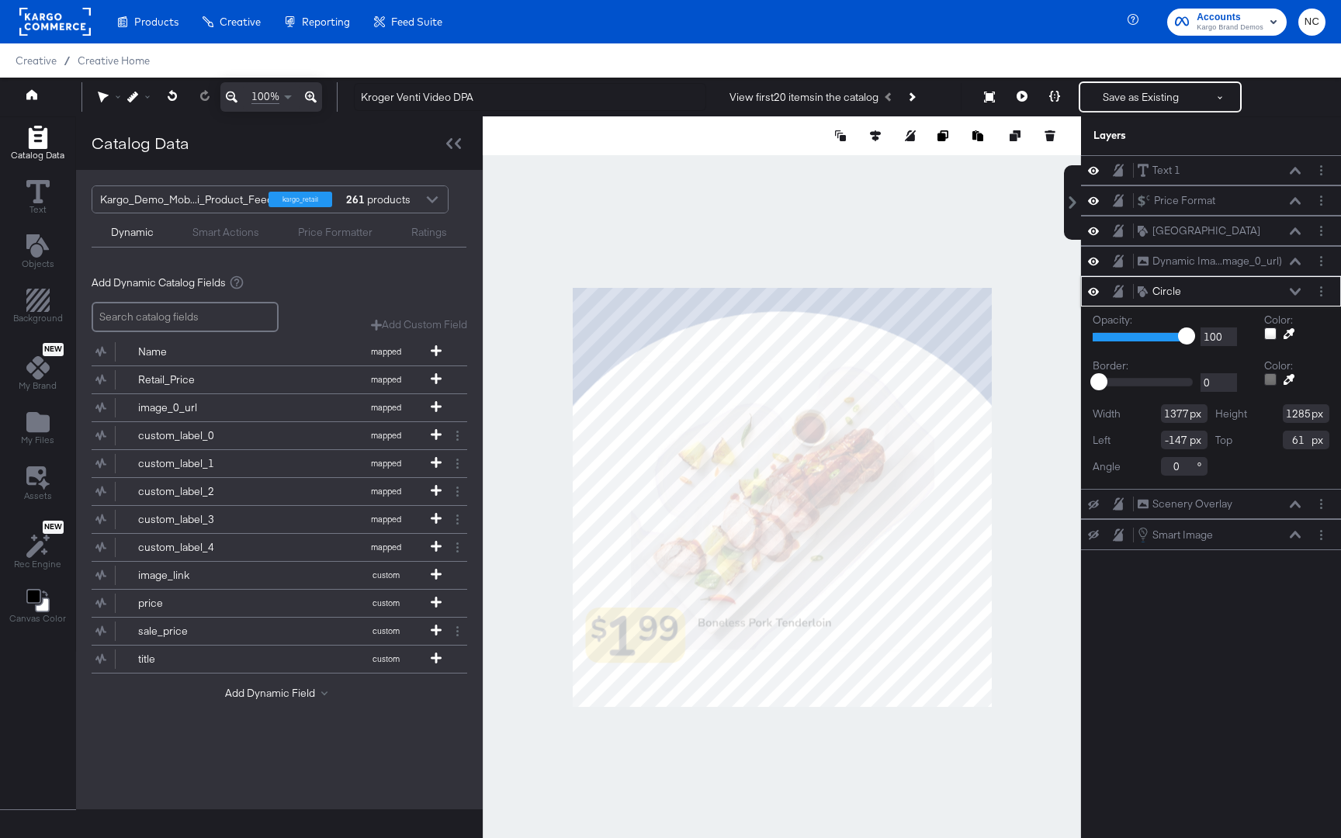
click at [1106, 417] on input "1377" at bounding box center [1184, 413] width 47 height 19
type input "1477"
click at [881, 131] on button at bounding box center [876, 136] width 16 height 16
click at [766, 165] on button at bounding box center [761, 165] width 16 height 16
type input "-198"
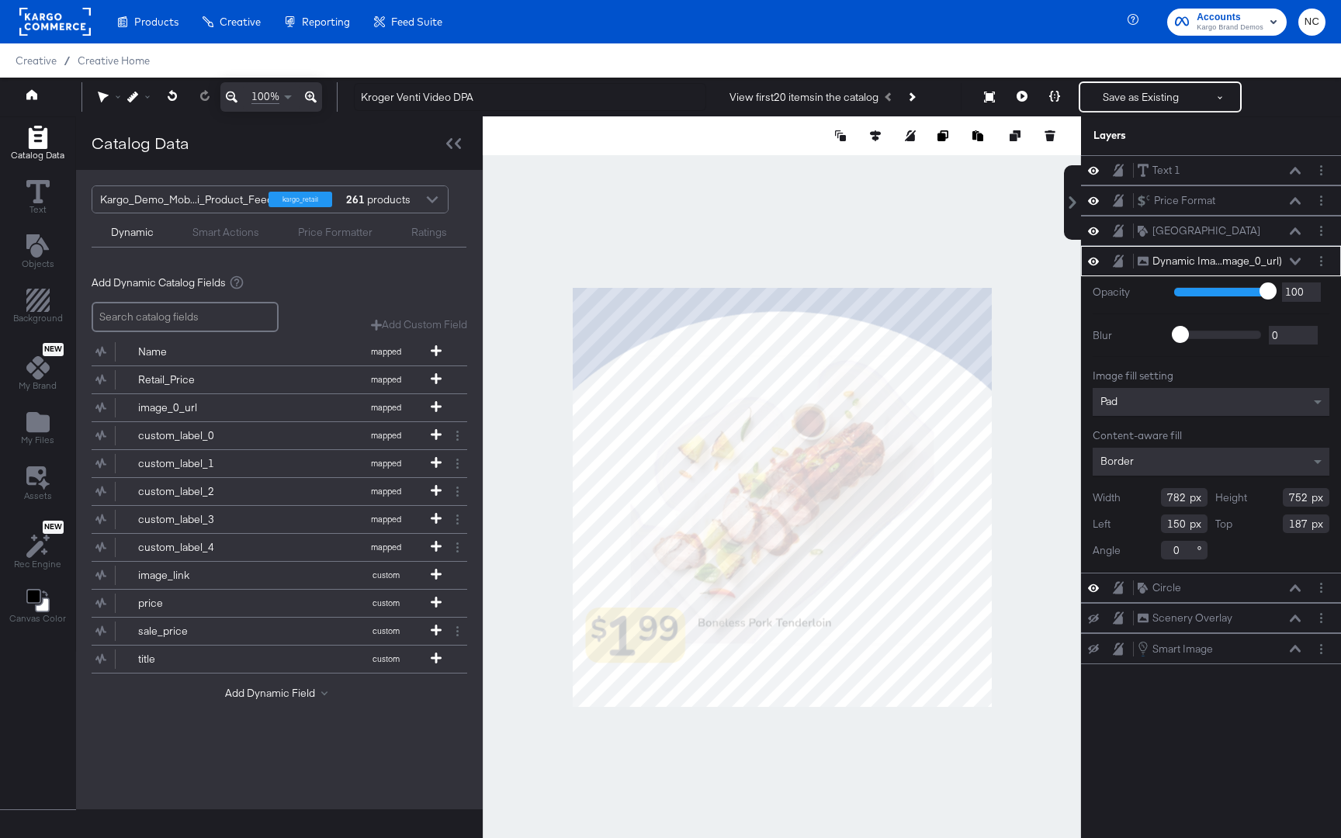
type input "149"
type input "171"
click at [36, 421] on icon "Add Files" at bounding box center [37, 422] width 23 height 20
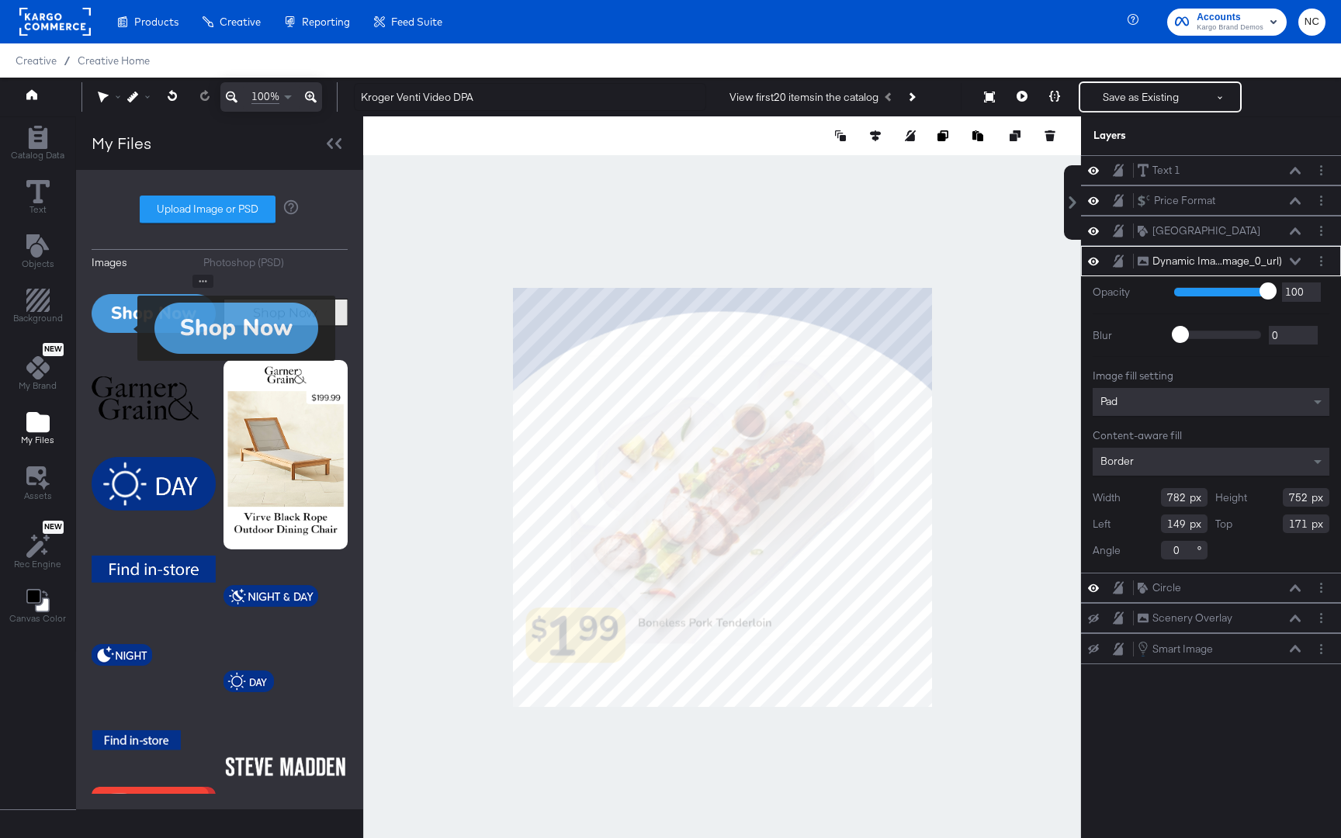
click at [127, 323] on img at bounding box center [154, 314] width 124 height 78
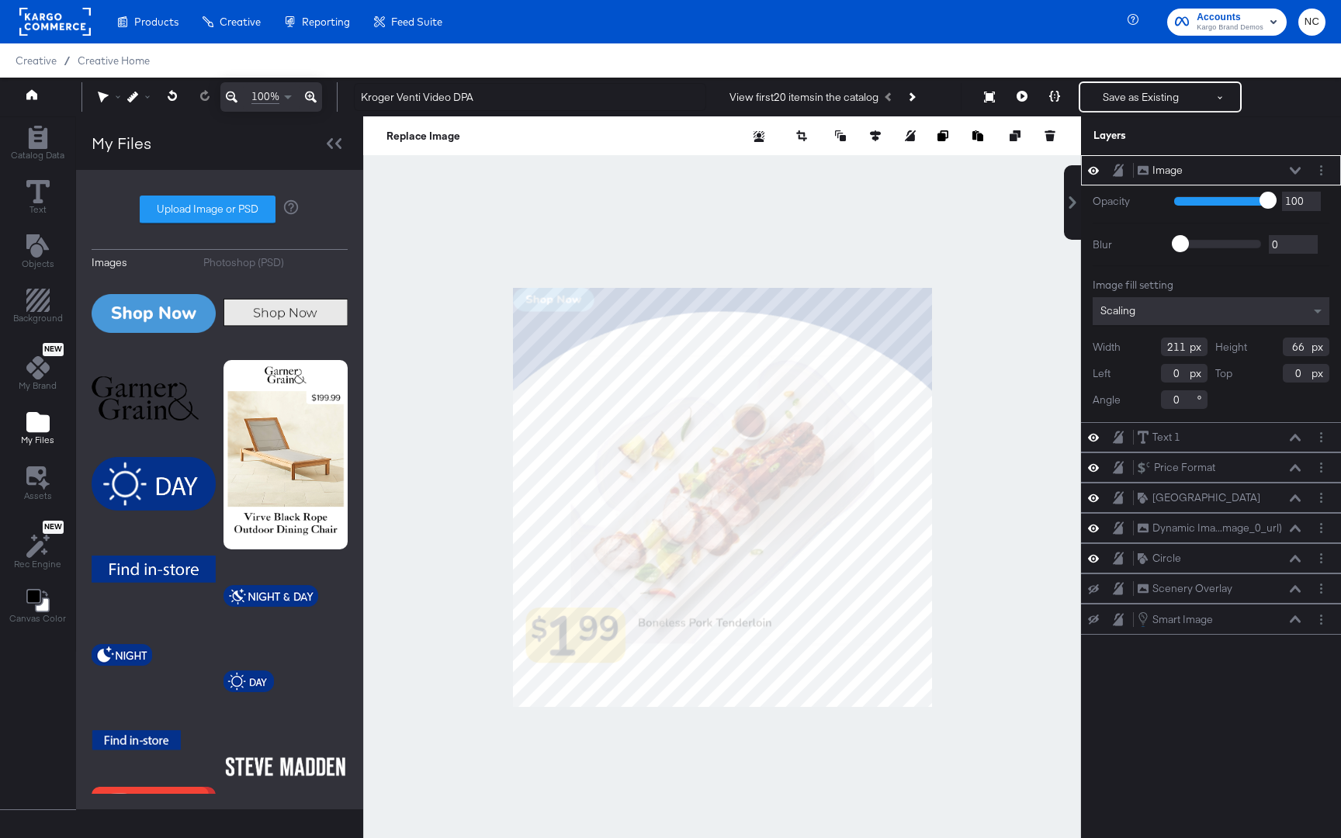
type input "518"
type input "171"
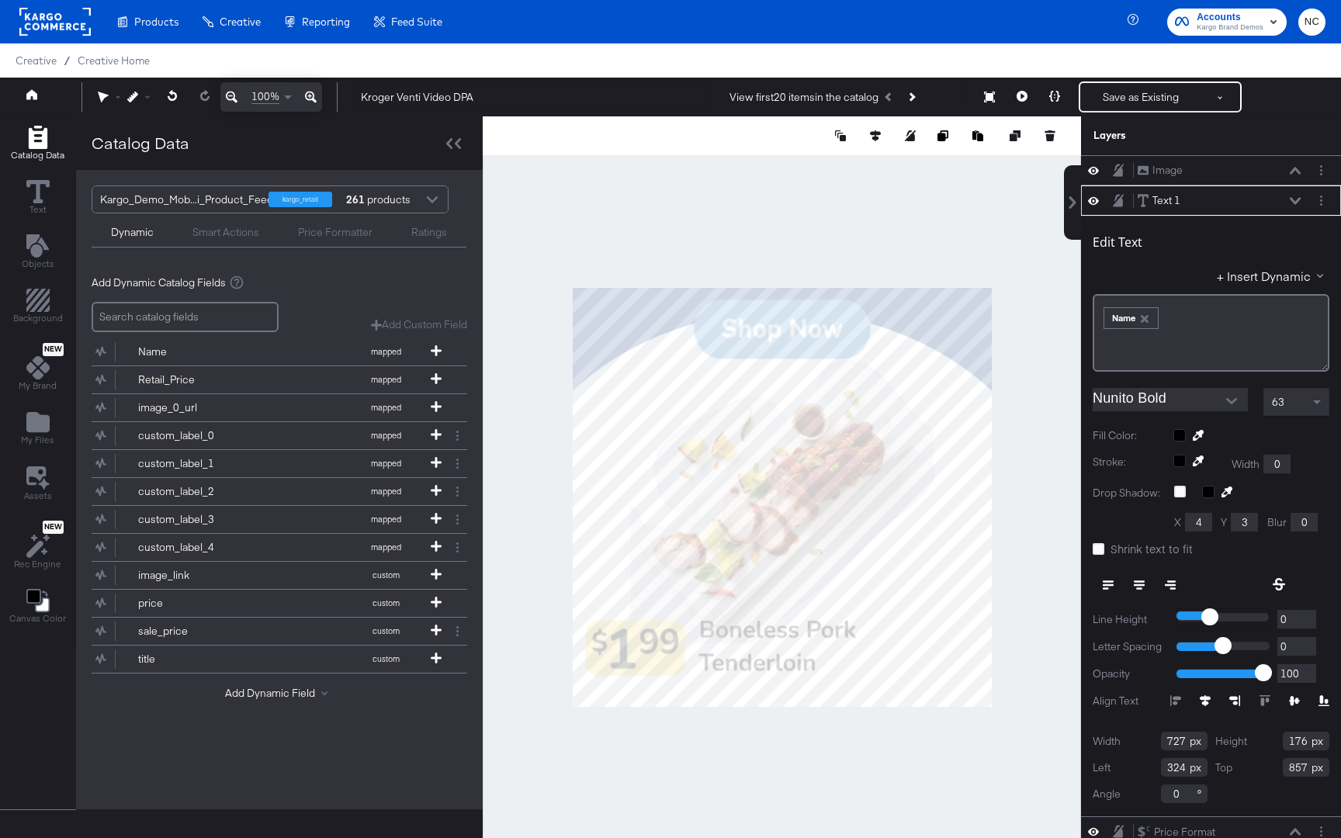
type input "1"
type input "0"
type input "-1"
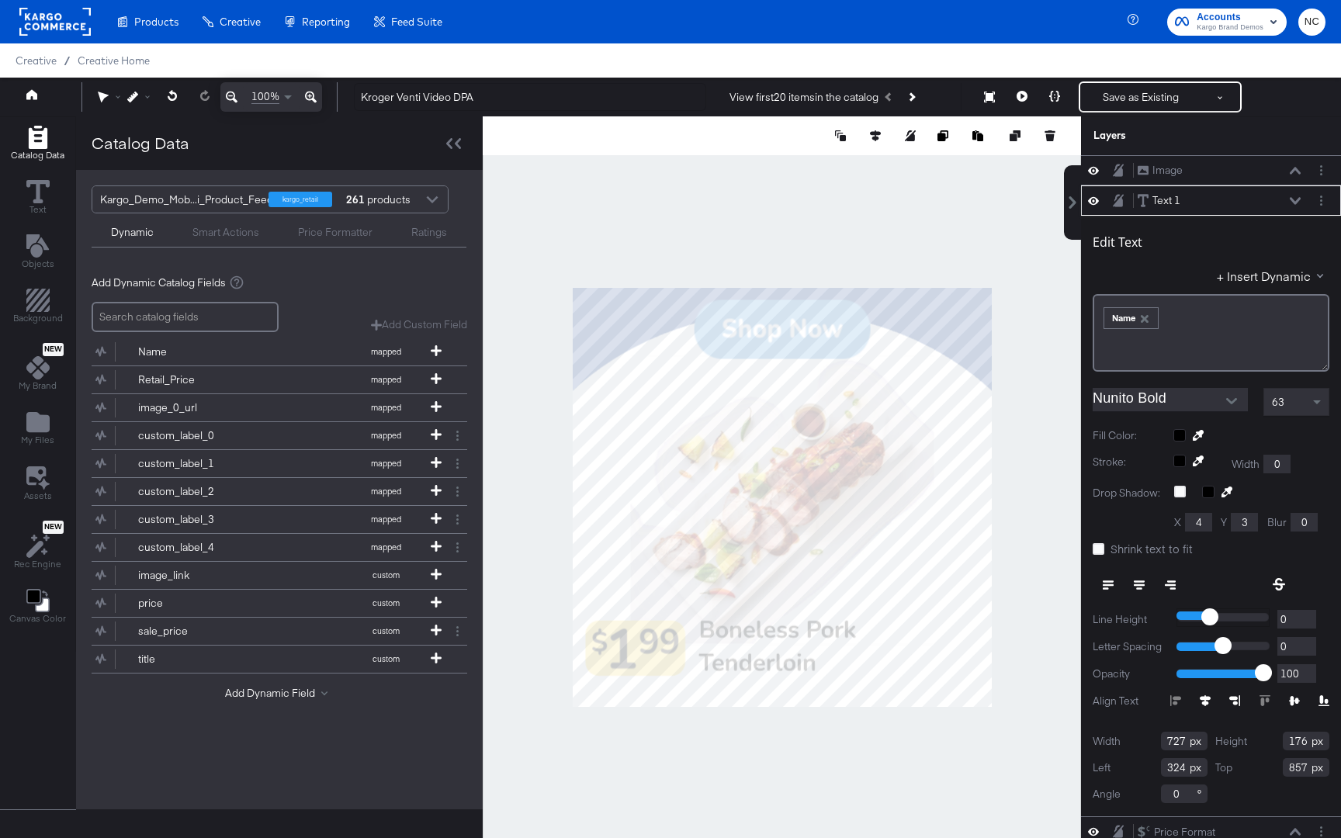
type input "-1"
type input "-2"
type input "-3"
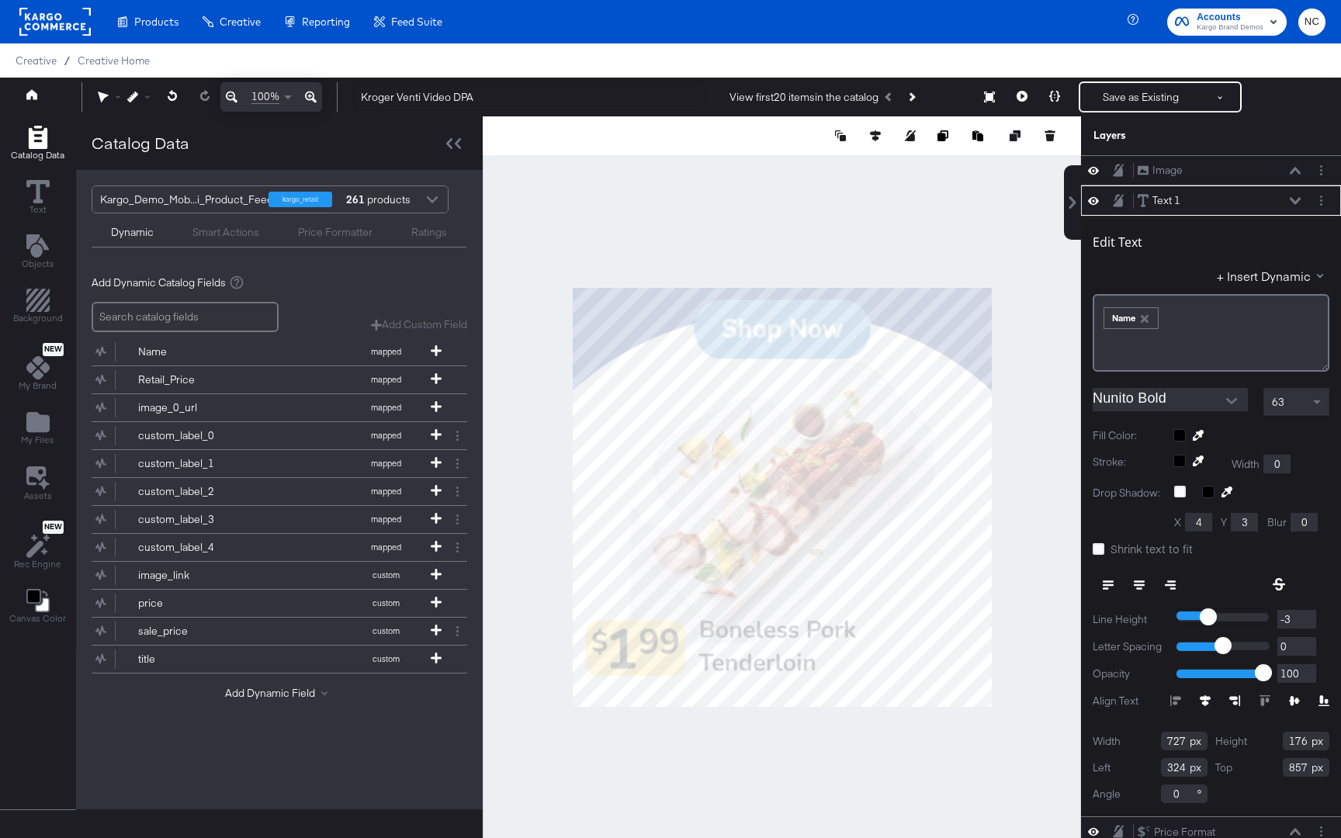
type input "-4"
type input "-5"
type input "-6"
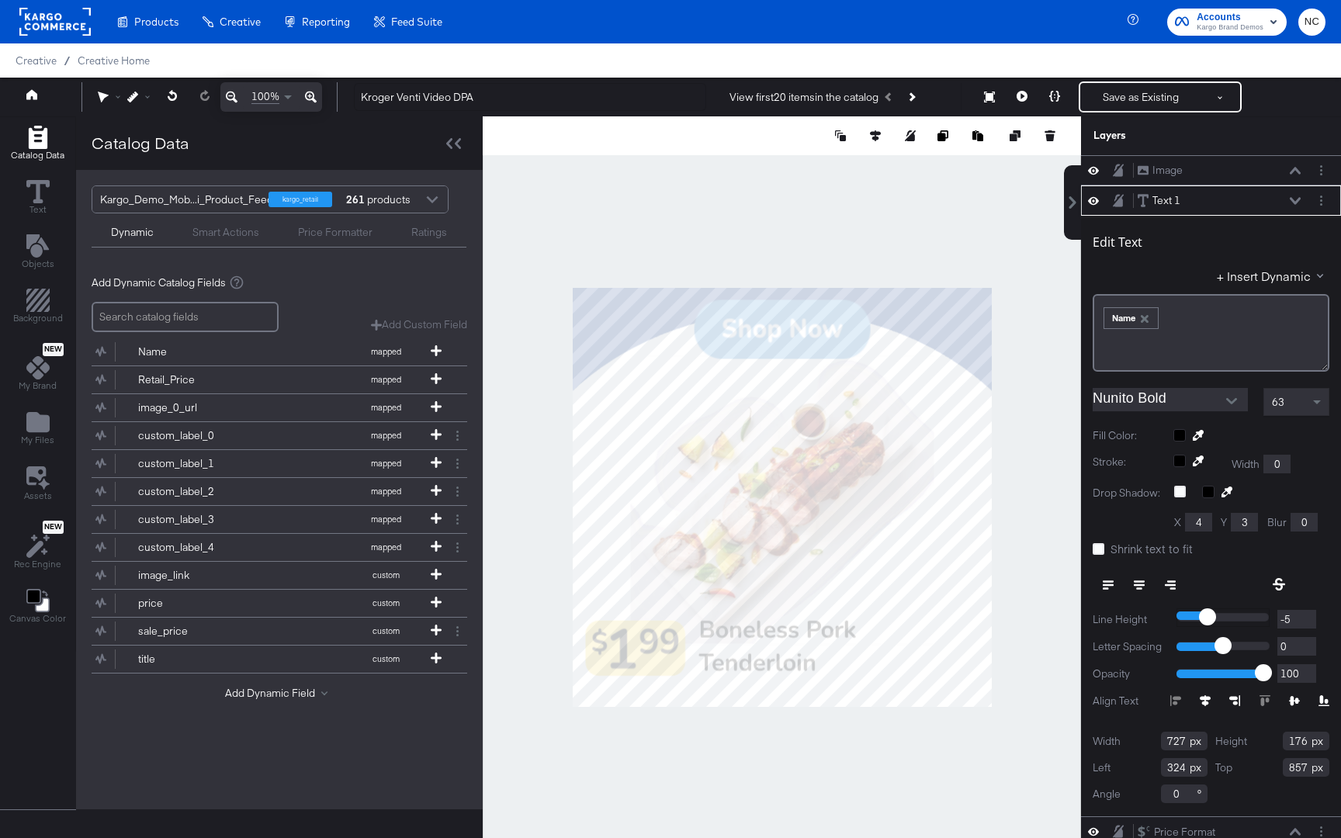
type input "-6"
type input "-7"
type input "-8"
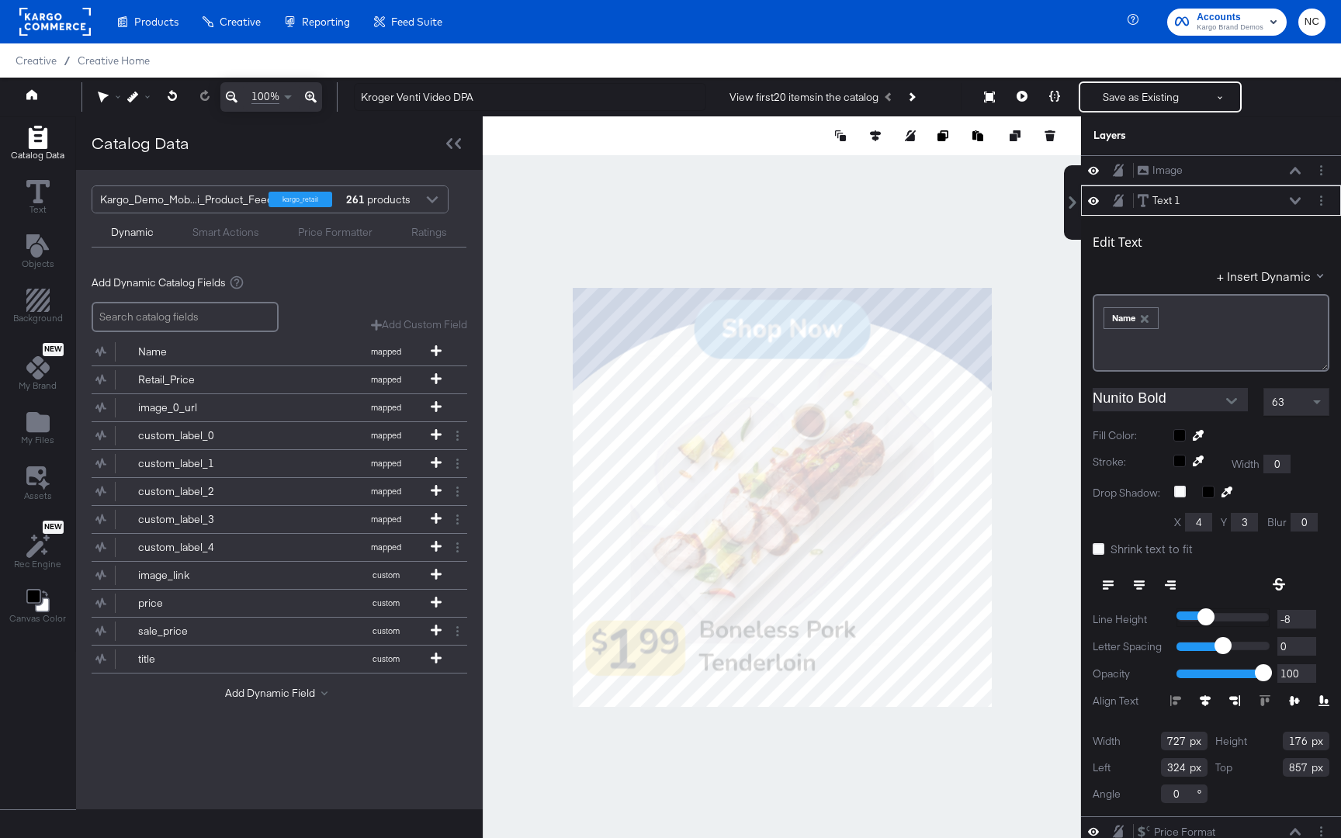
type input "-9"
type input "-10"
type input "-11"
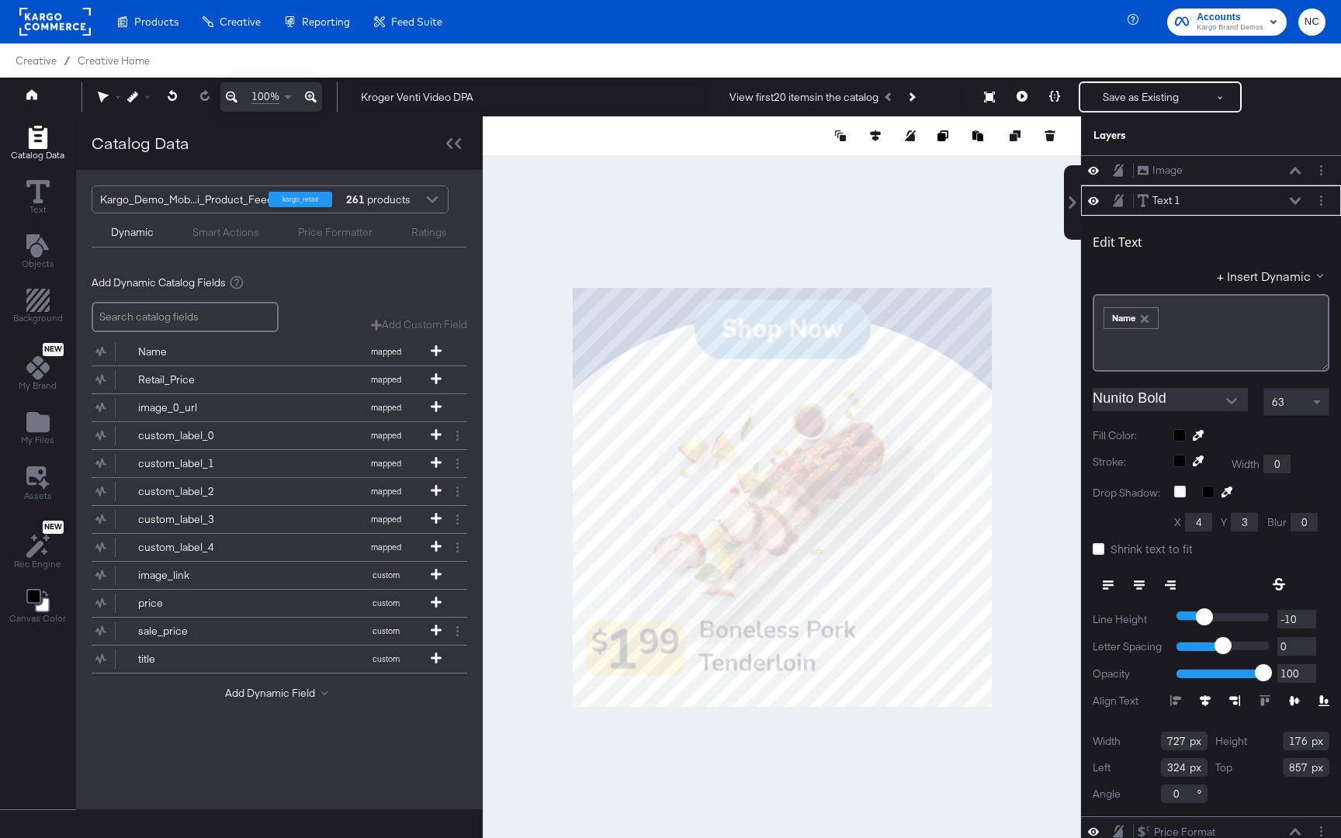
type input "-11"
type input "-12"
type input "-13"
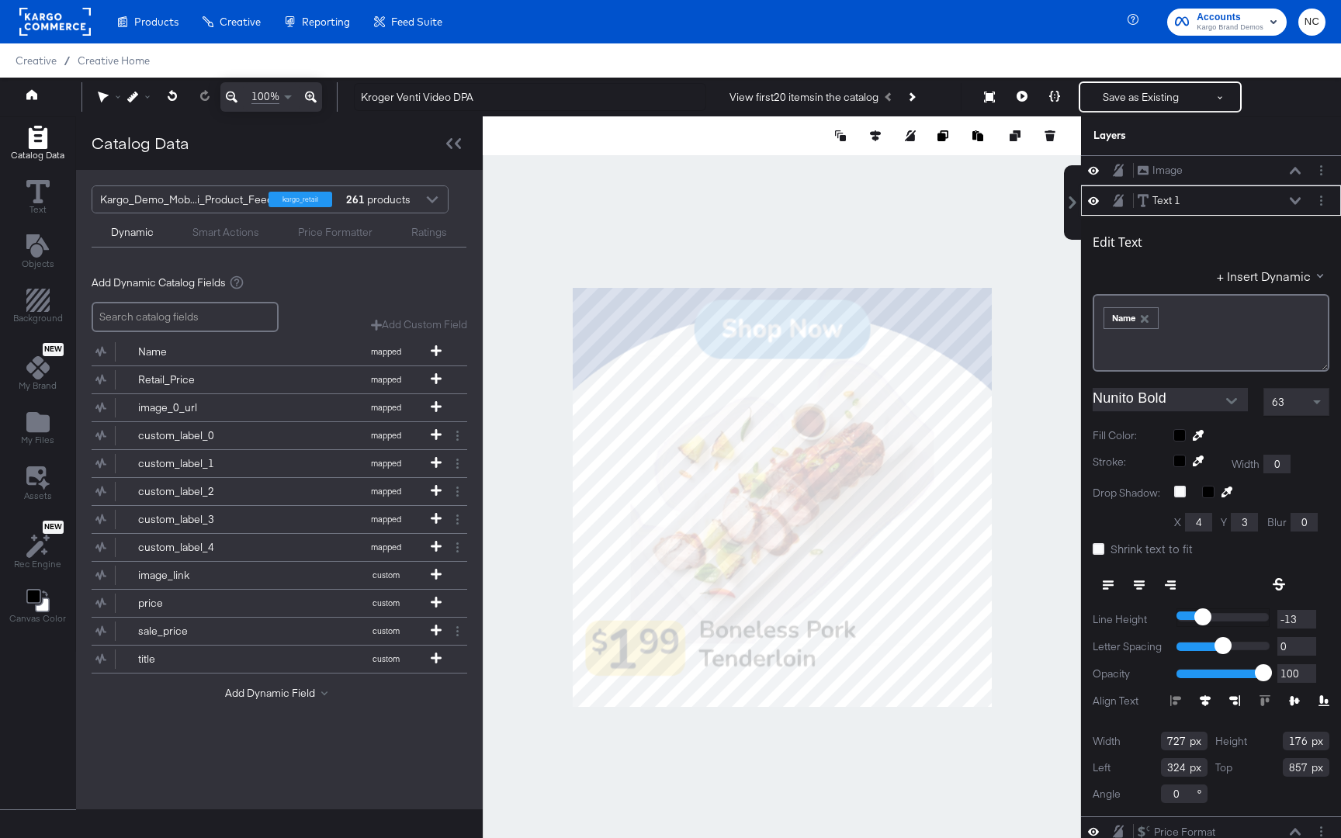
type input "-14"
type input "-15"
drag, startPoint x: 1209, startPoint y: 612, endPoint x: 1201, endPoint y: 613, distance: 7.8
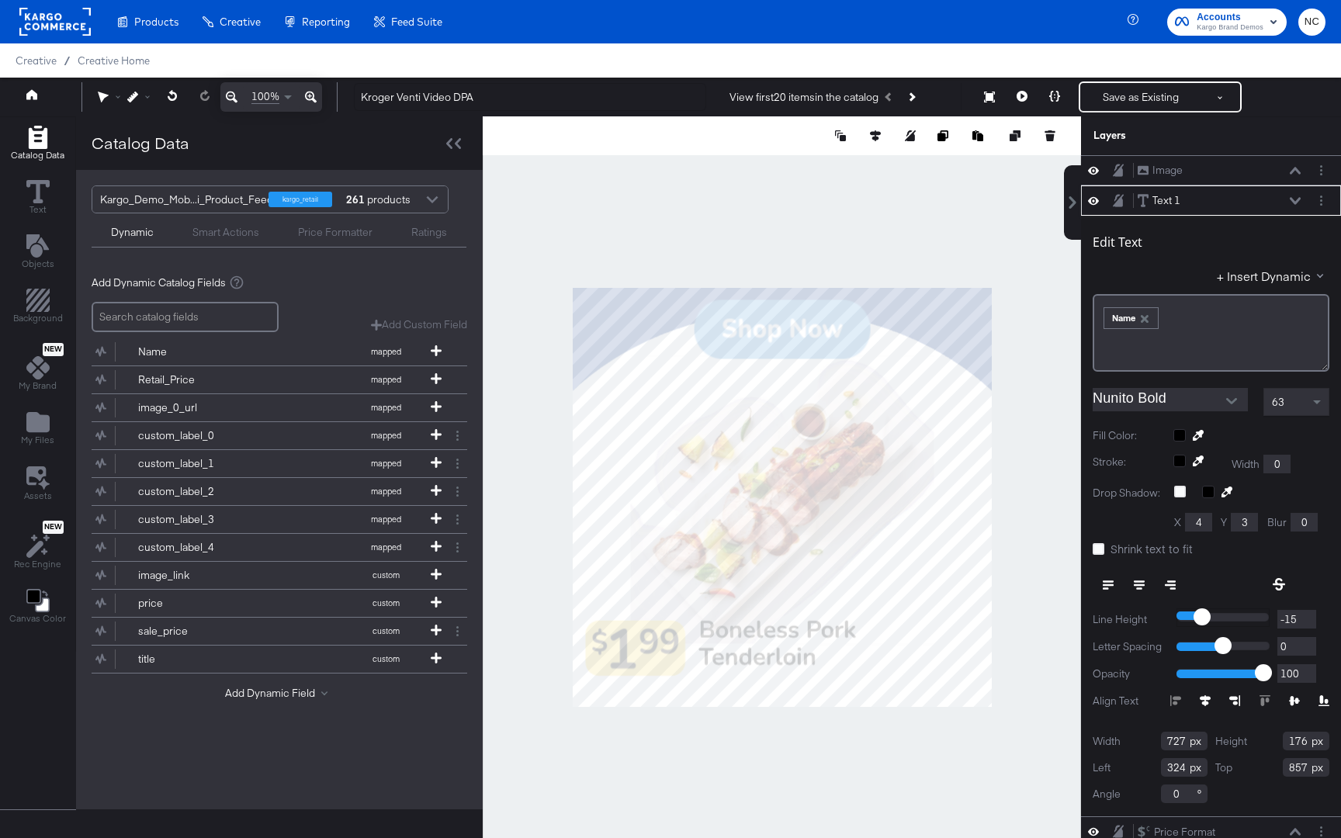
type input "-15"
click at [1201, 613] on input "range" at bounding box center [1222, 617] width 93 height 19
click at [706, 778] on div at bounding box center [782, 496] width 598 height 761
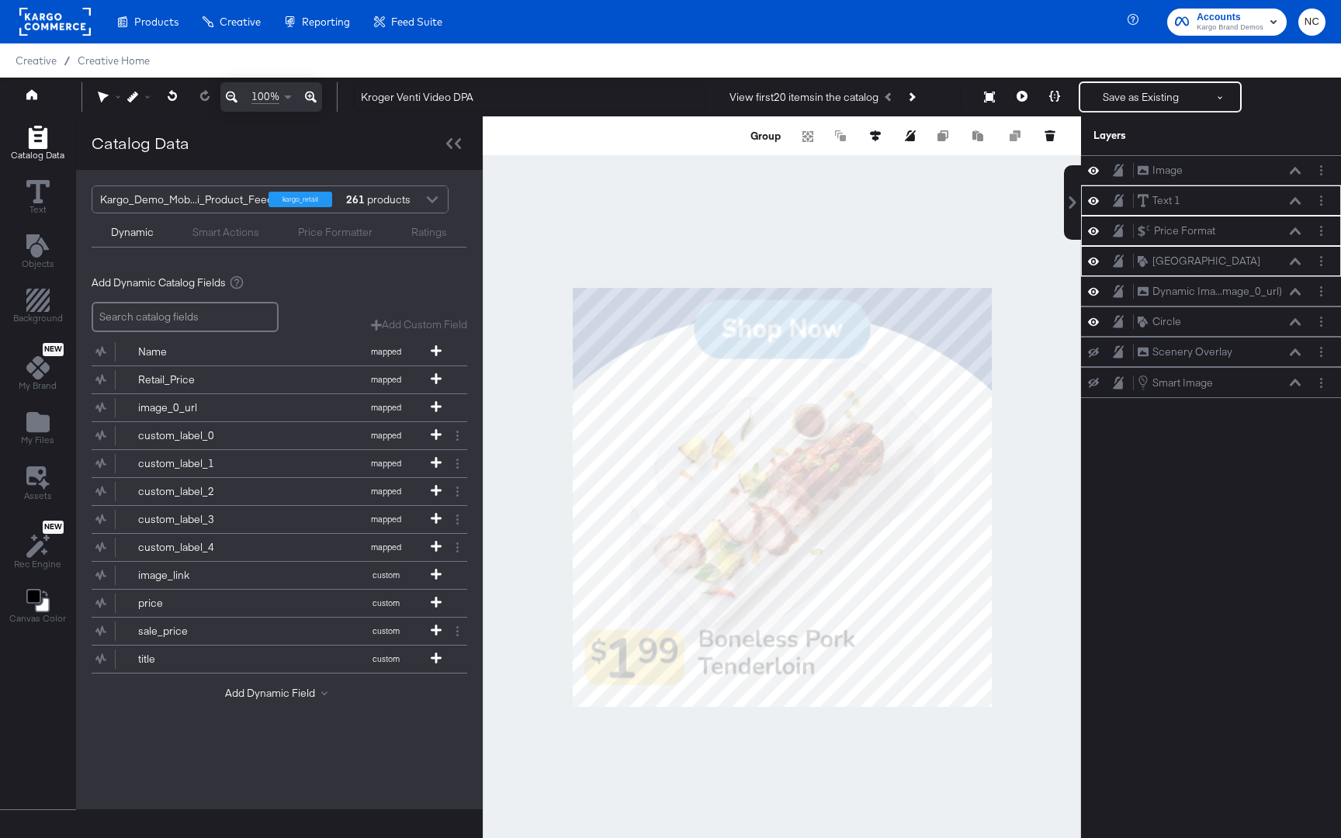
click at [763, 740] on div at bounding box center [782, 496] width 598 height 761
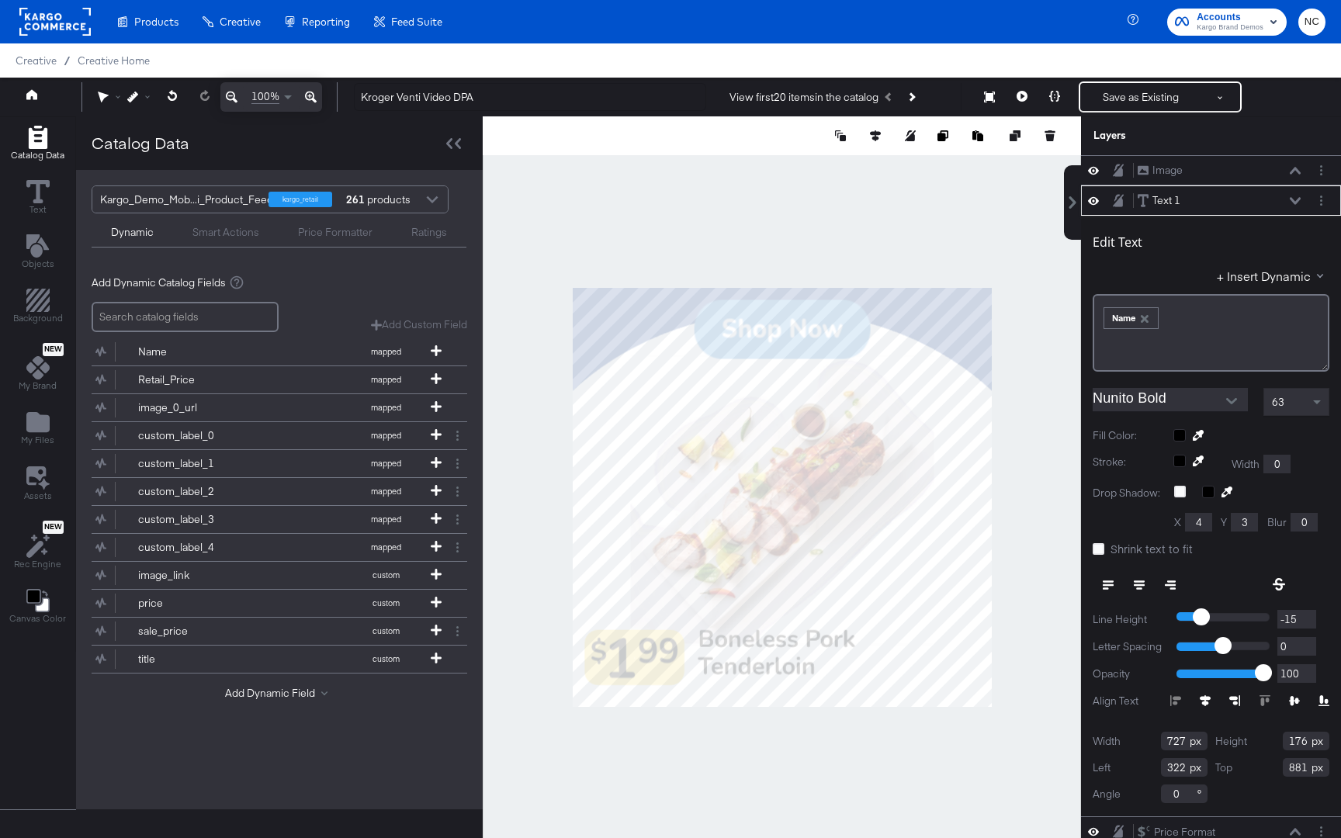
click at [1141, 581] on icon at bounding box center [1139, 581] width 11 height 2
click at [864, 790] on div at bounding box center [782, 496] width 598 height 761
type input "512"
type input "538"
type input "494"
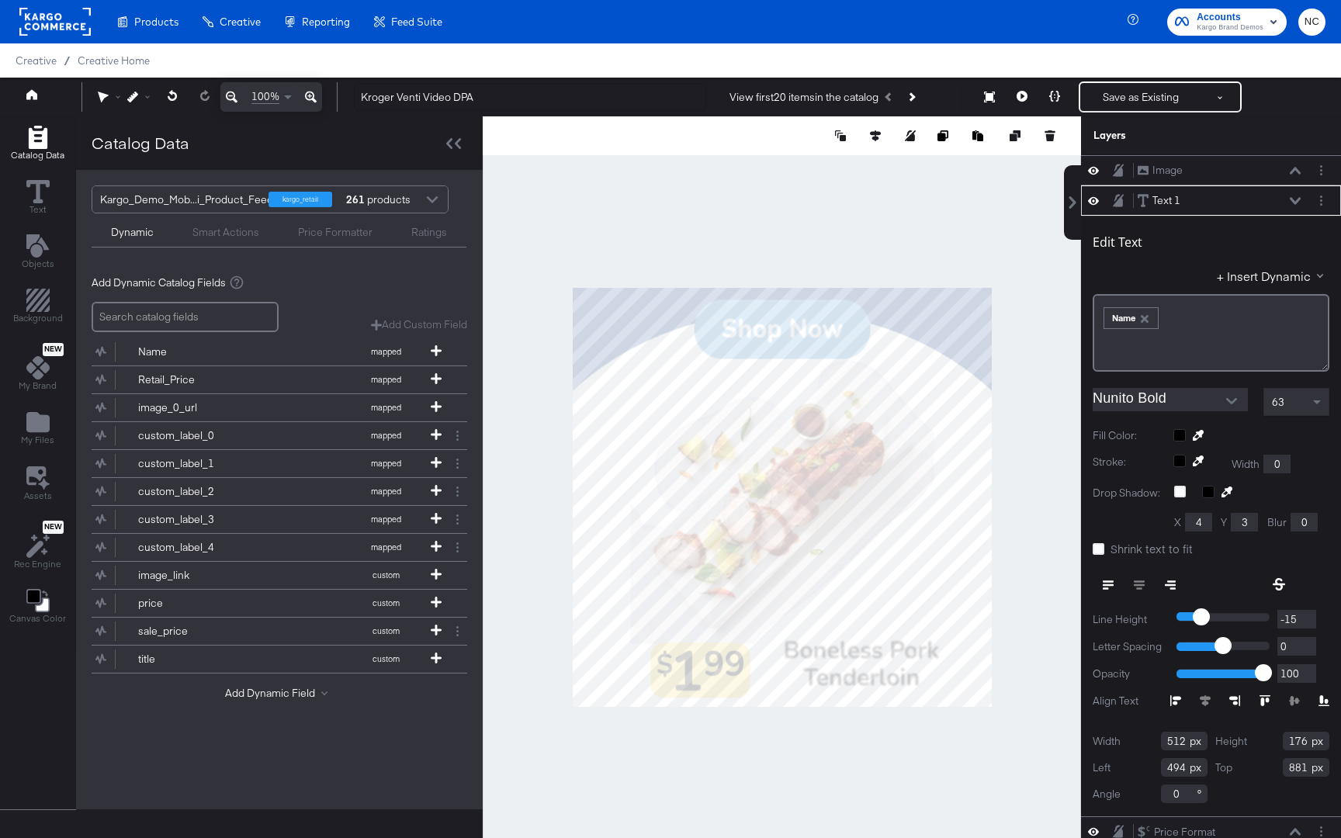
type input "506"
type input "143"
type input "914"
click at [1265, 704] on icon at bounding box center [1264, 700] width 11 height 11
click at [863, 707] on div at bounding box center [782, 496] width 598 height 761
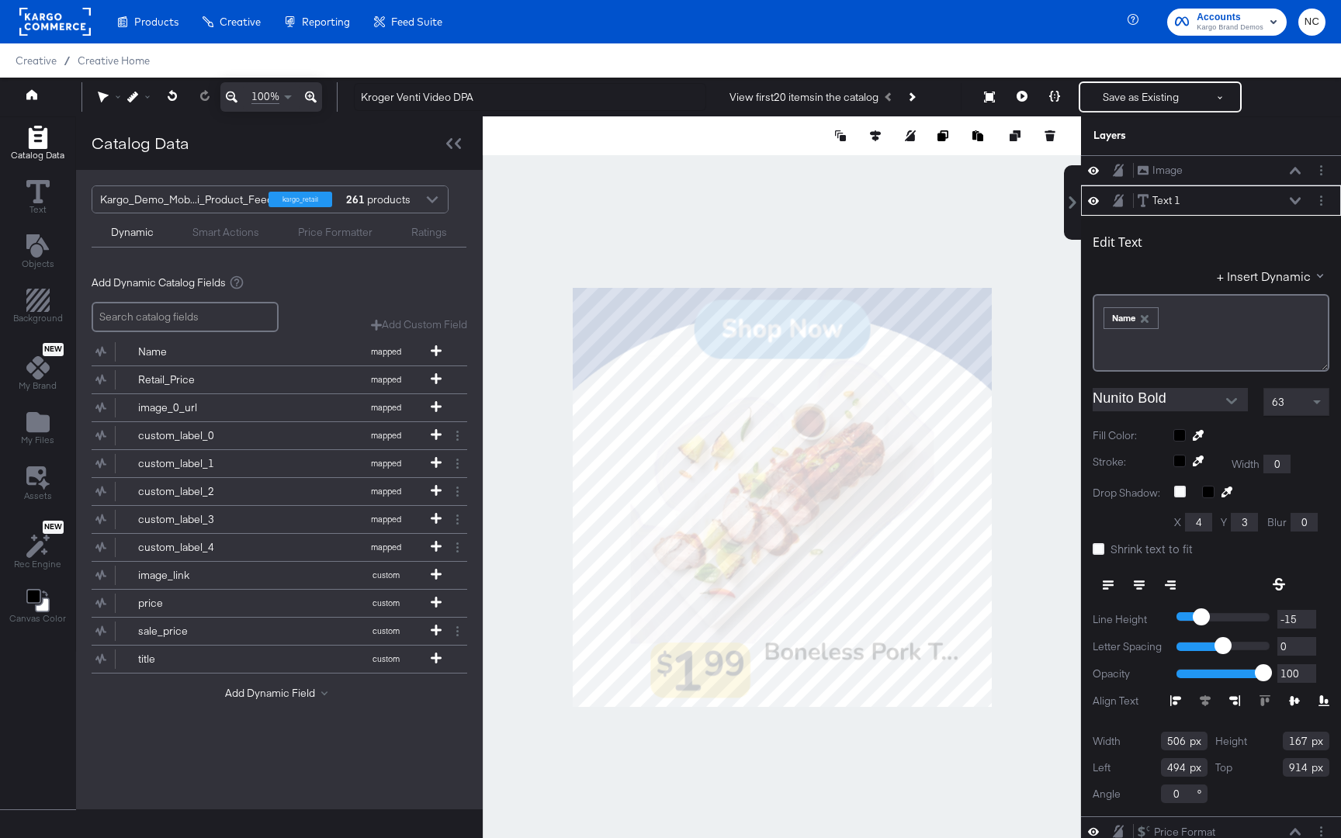
type input "192"
type input "889"
click at [843, 767] on div at bounding box center [782, 496] width 598 height 761
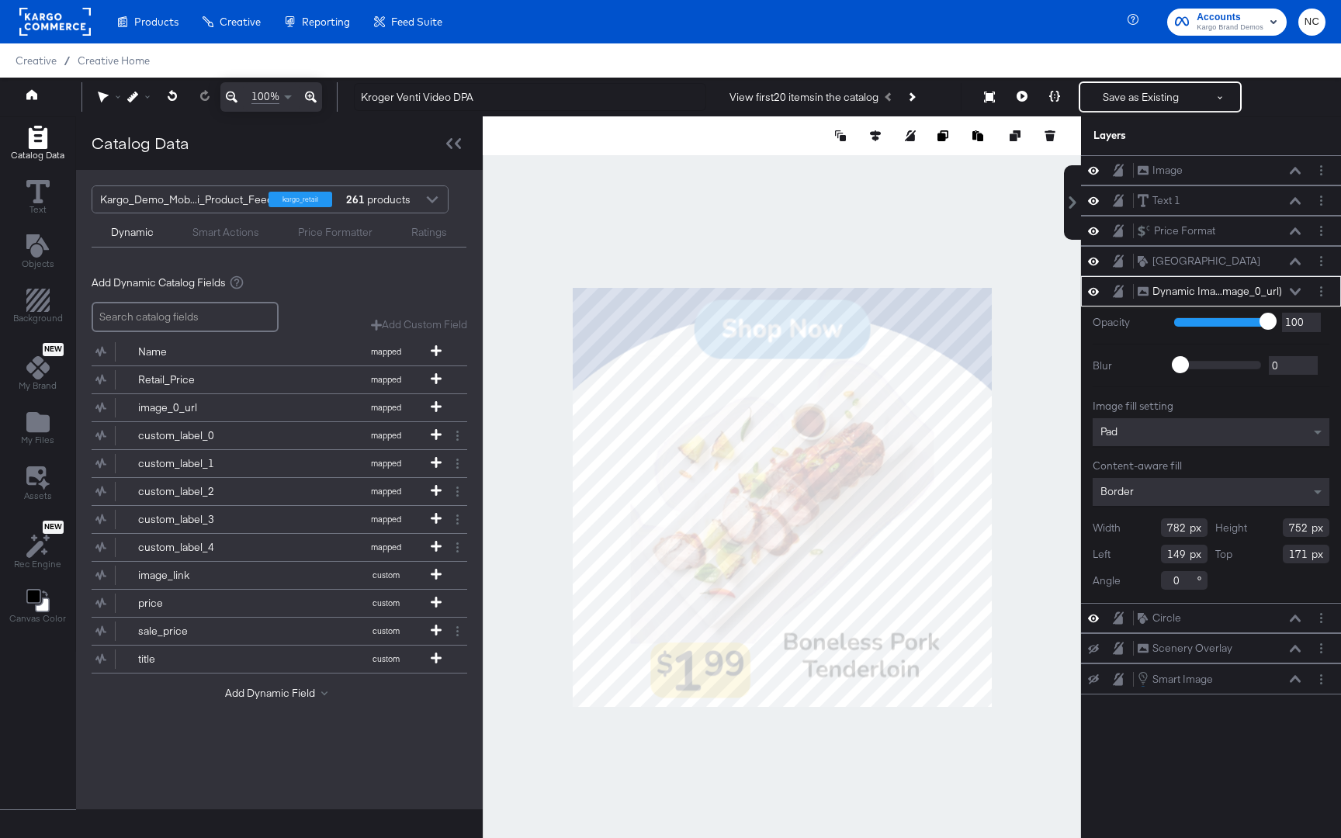
type input "688"
click at [1300, 531] on input "688" at bounding box center [1306, 527] width 47 height 19
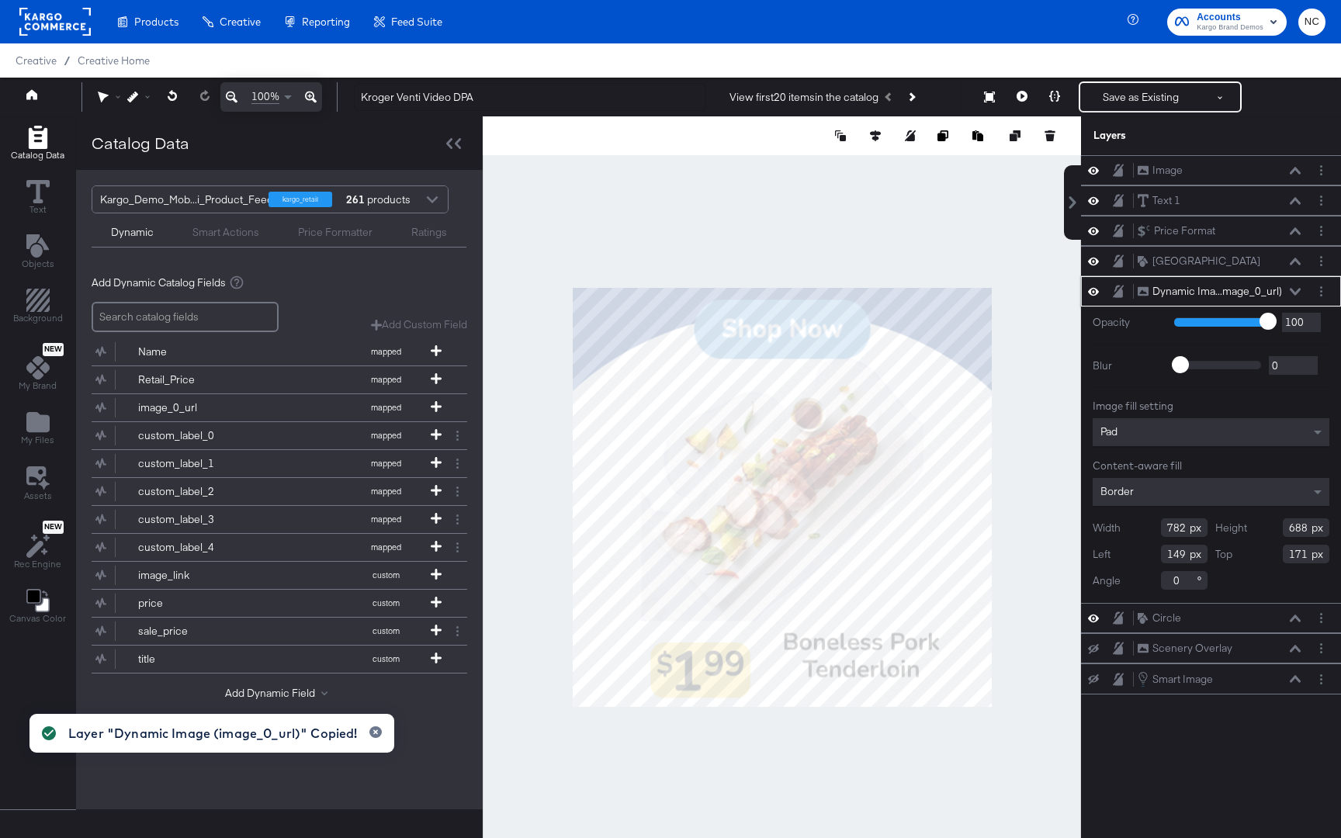
click at [1173, 529] on input "782" at bounding box center [1184, 527] width 47 height 19
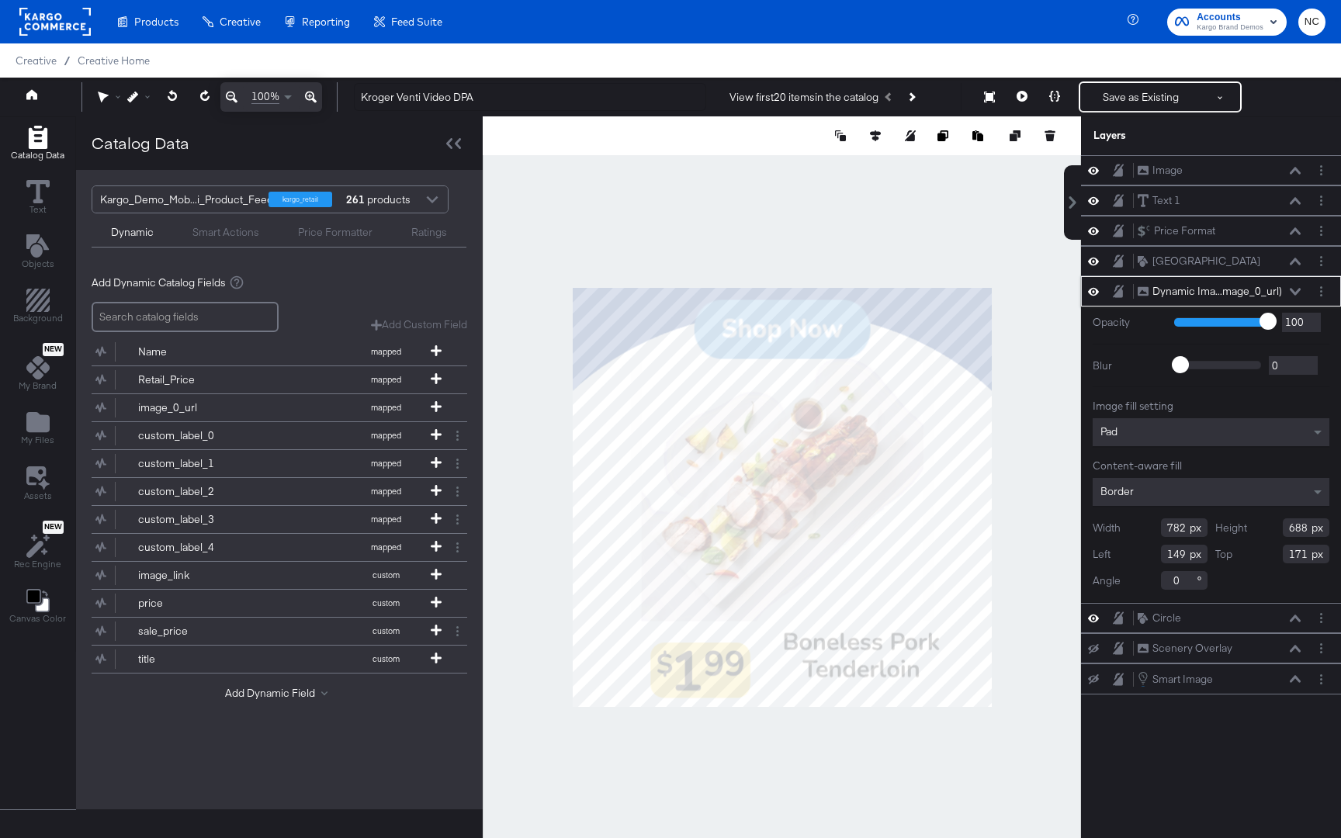
click at [1173, 521] on input "782" at bounding box center [1184, 527] width 47 height 19
type input "7"
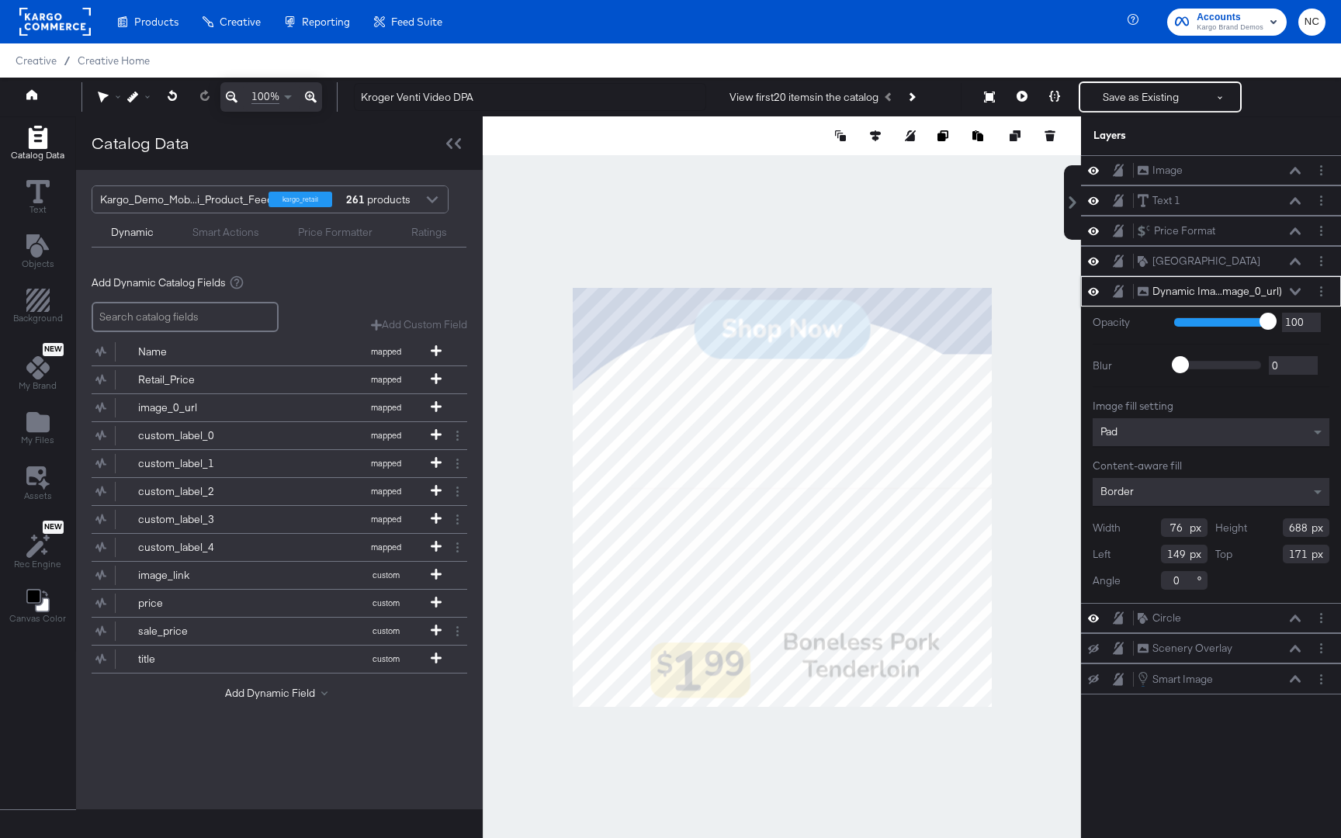
type input "7"
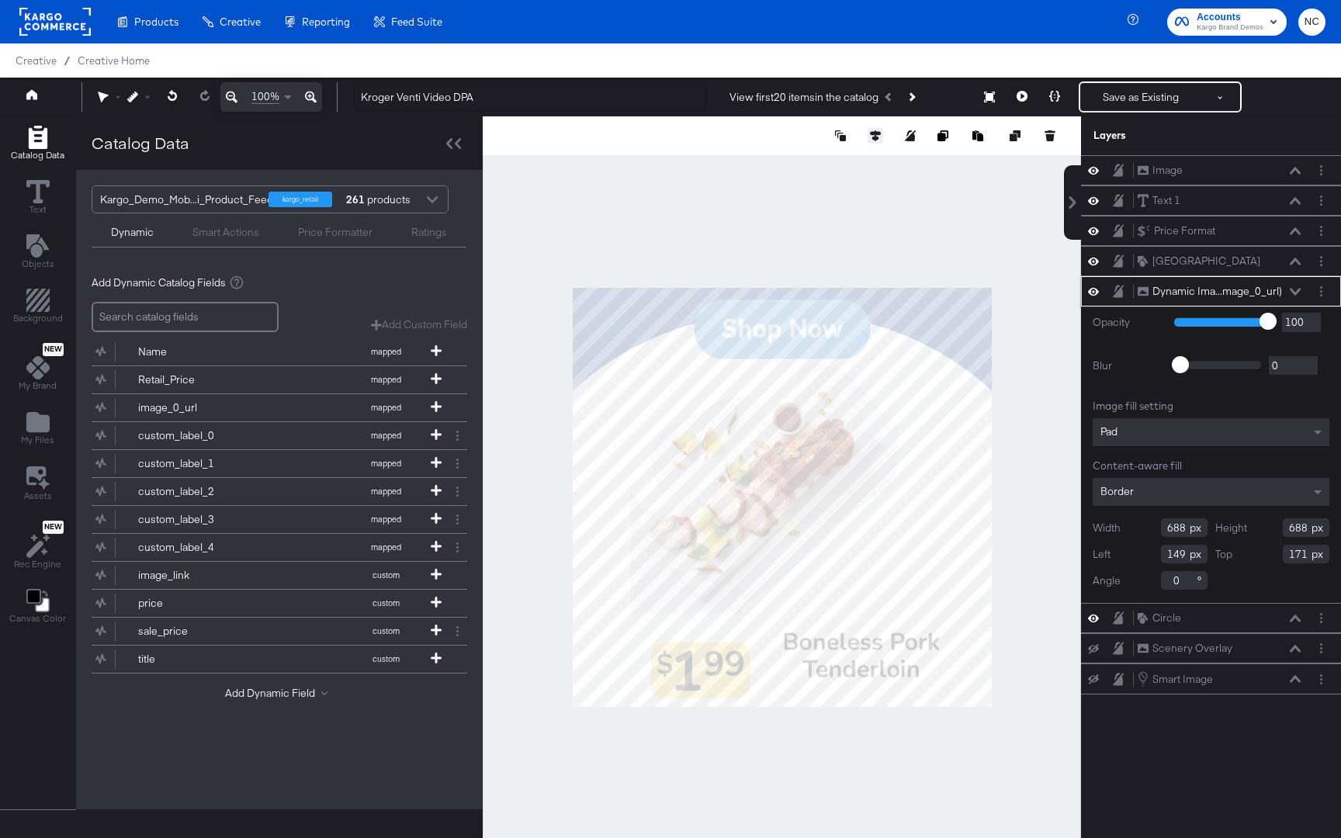
type input "688"
click at [876, 131] on icon at bounding box center [875, 135] width 11 height 11
click at [761, 165] on icon at bounding box center [760, 164] width 11 height 11
type input "196"
click at [920, 244] on div at bounding box center [782, 496] width 598 height 761
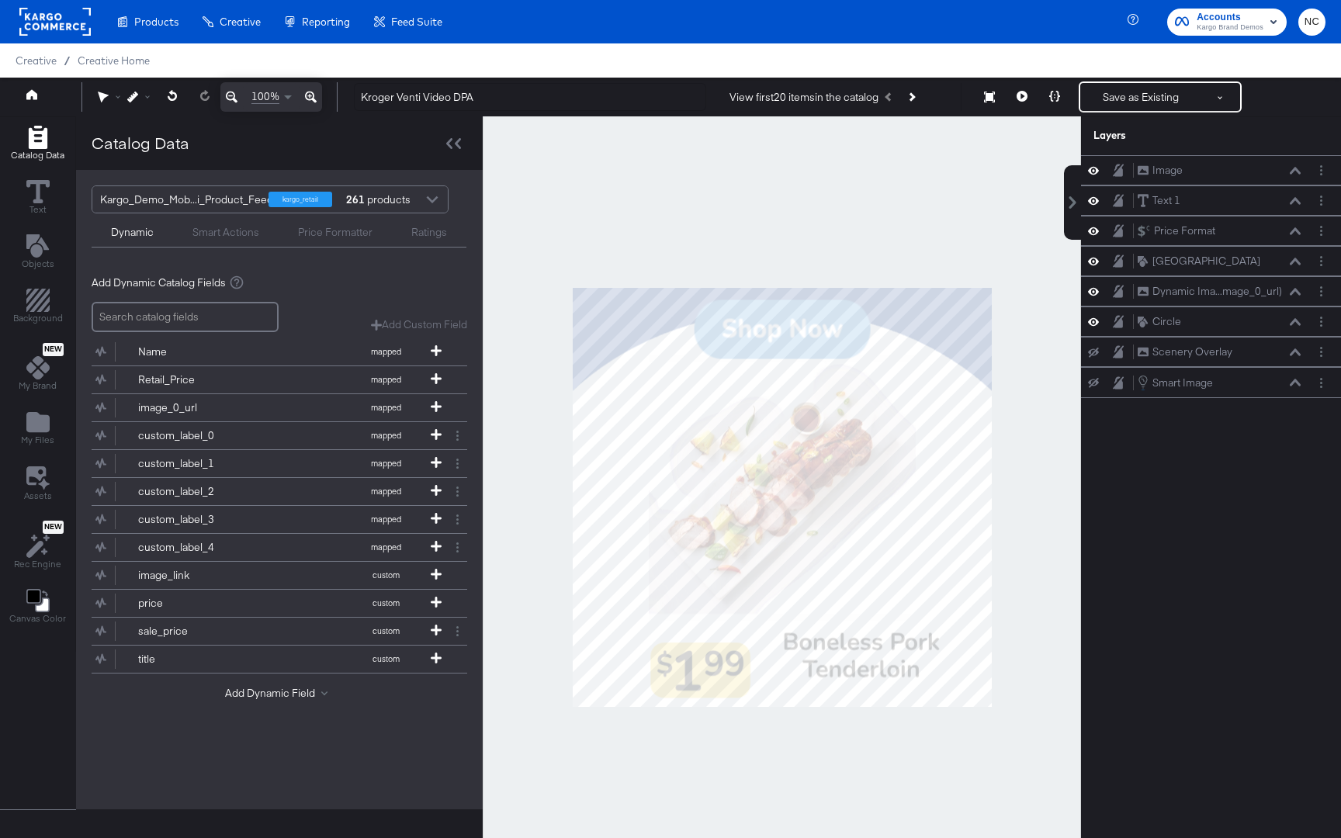
click at [903, 225] on div at bounding box center [782, 496] width 598 height 761
click at [847, 755] on div at bounding box center [782, 496] width 598 height 761
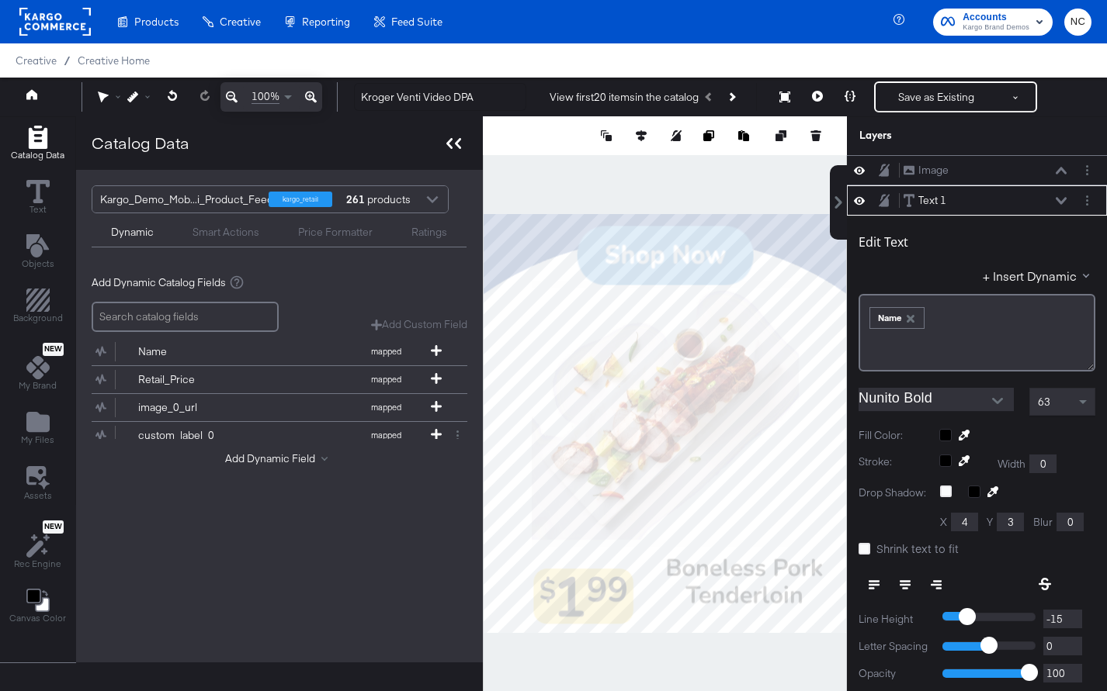
click at [455, 142] on icon at bounding box center [458, 143] width 6 height 11
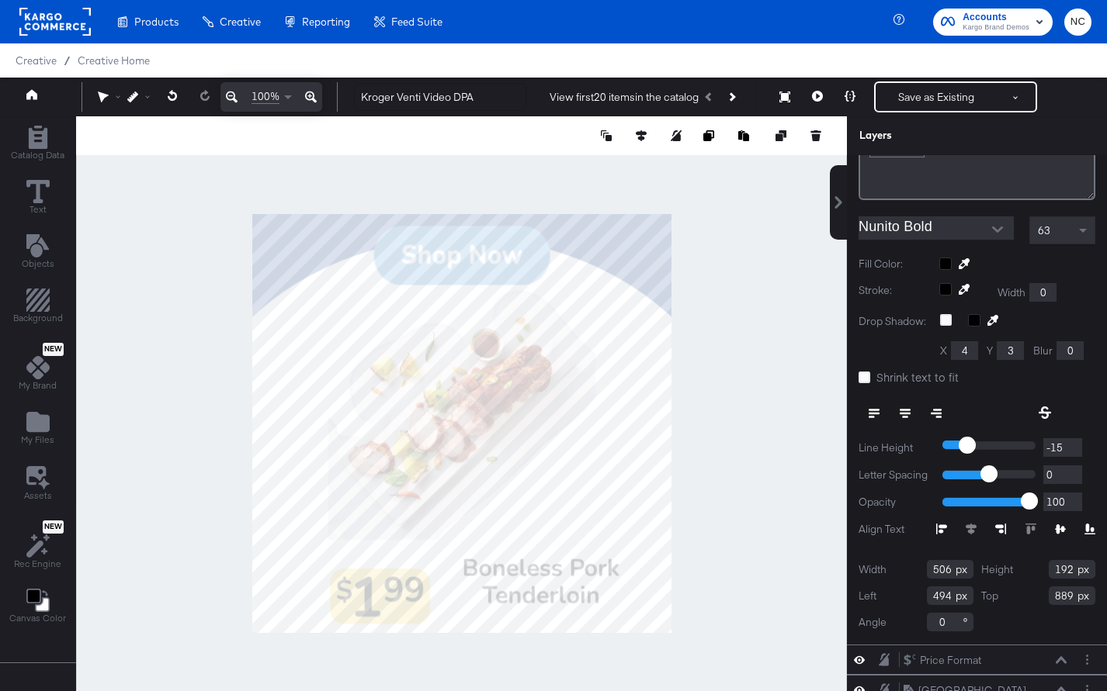
scroll to position [234, 0]
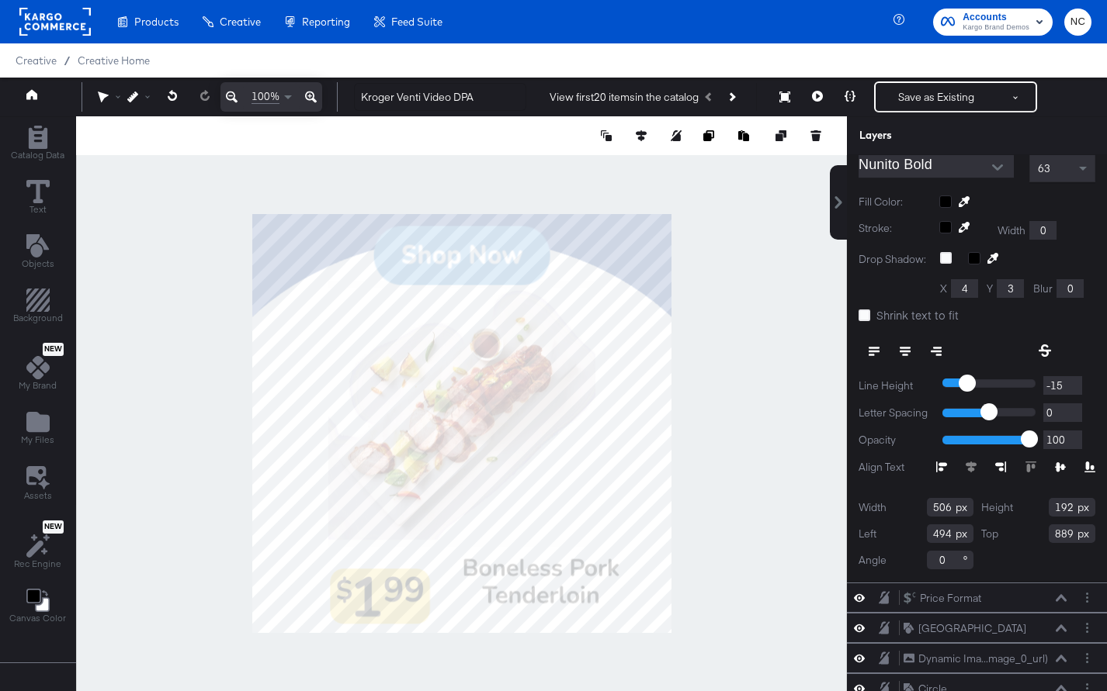
click at [944, 462] on icon at bounding box center [941, 467] width 11 height 11
type input "167"
type input "914"
type input "211"
type input "870"
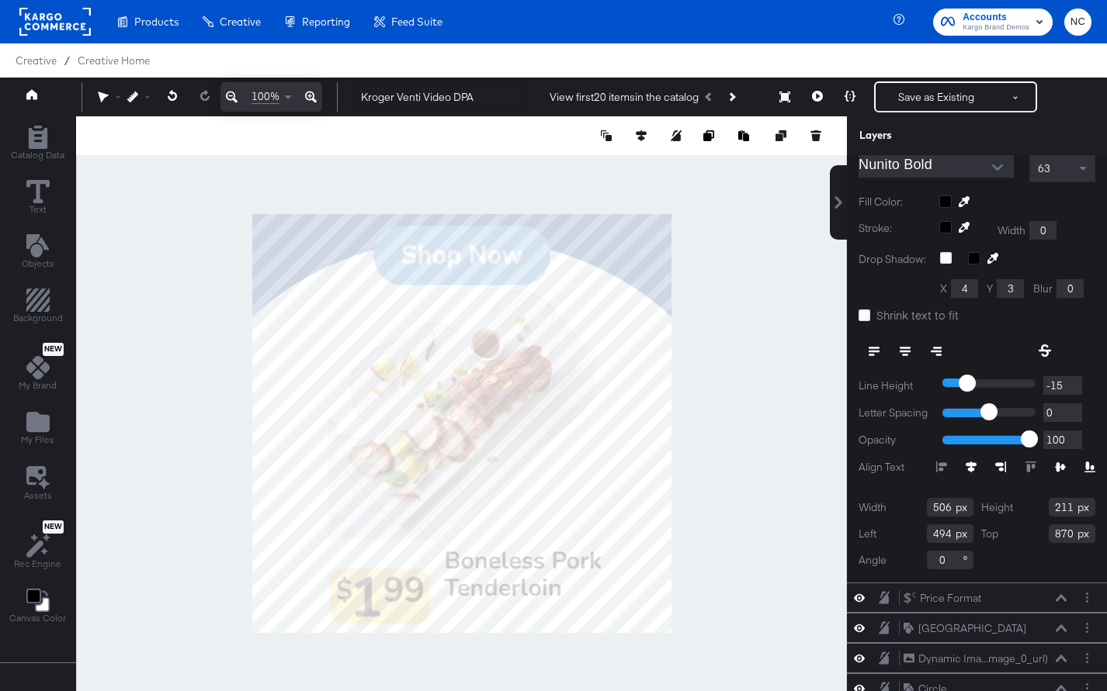
type input "203"
type input "878"
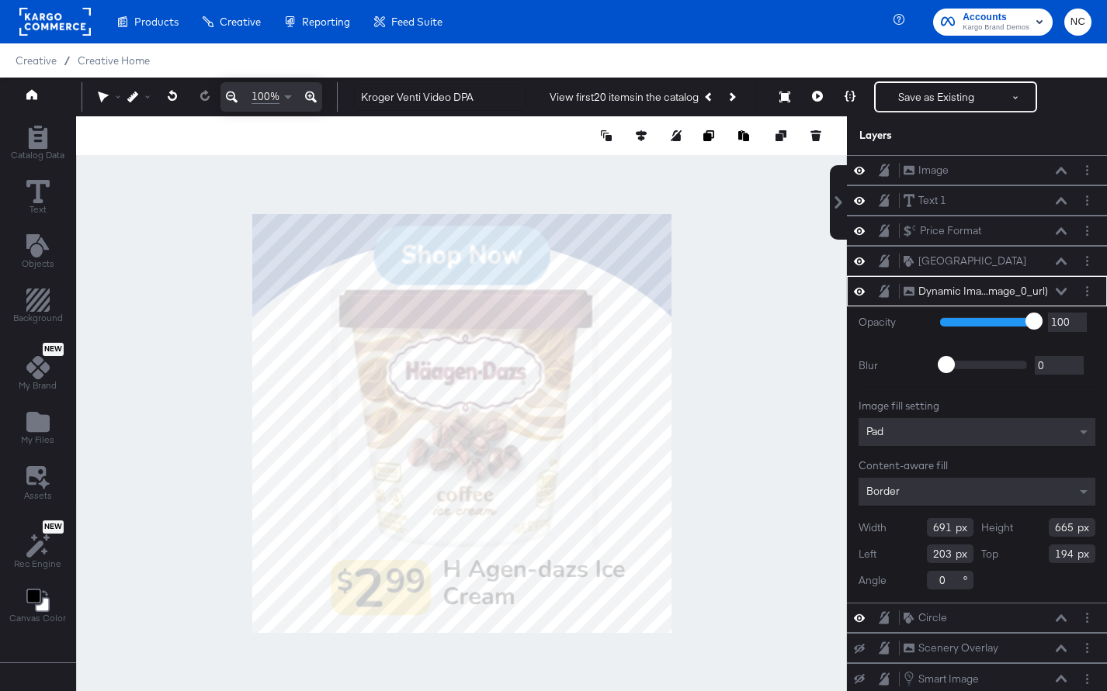
scroll to position [40, 0]
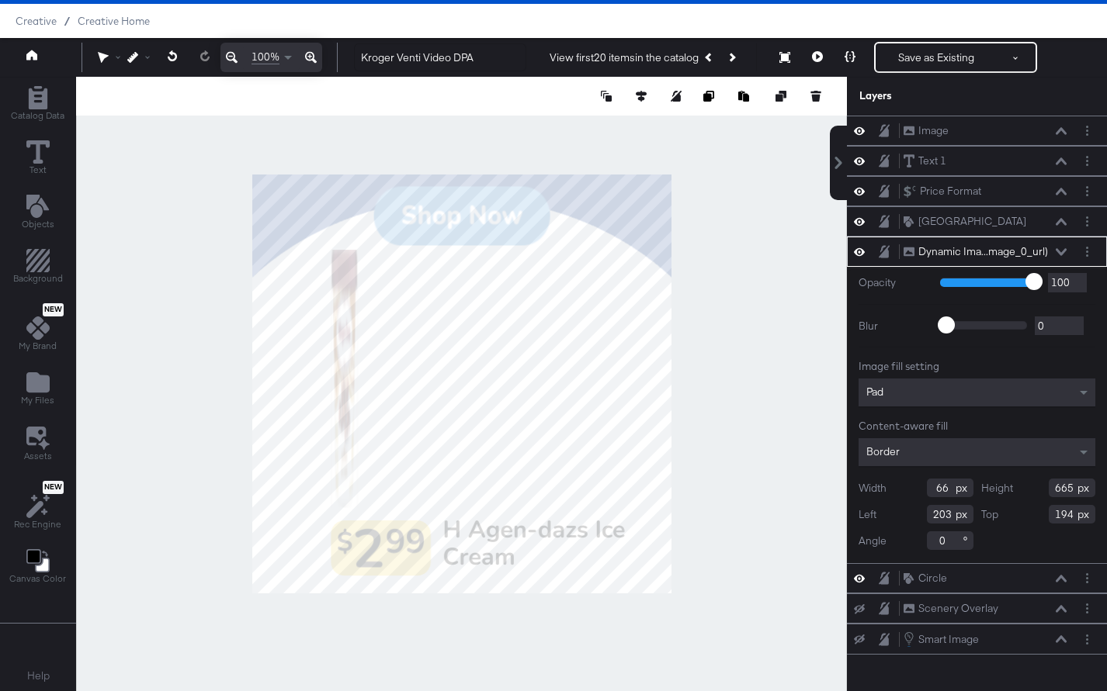
type input "665"
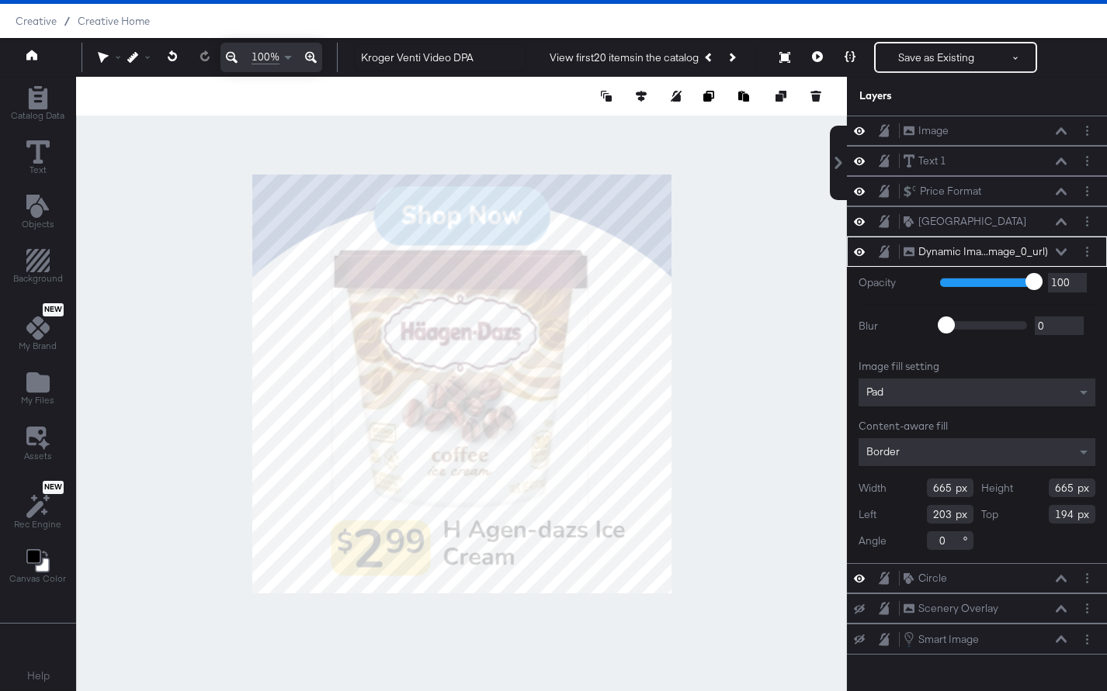
click at [746, 344] on div at bounding box center [461, 384] width 771 height 615
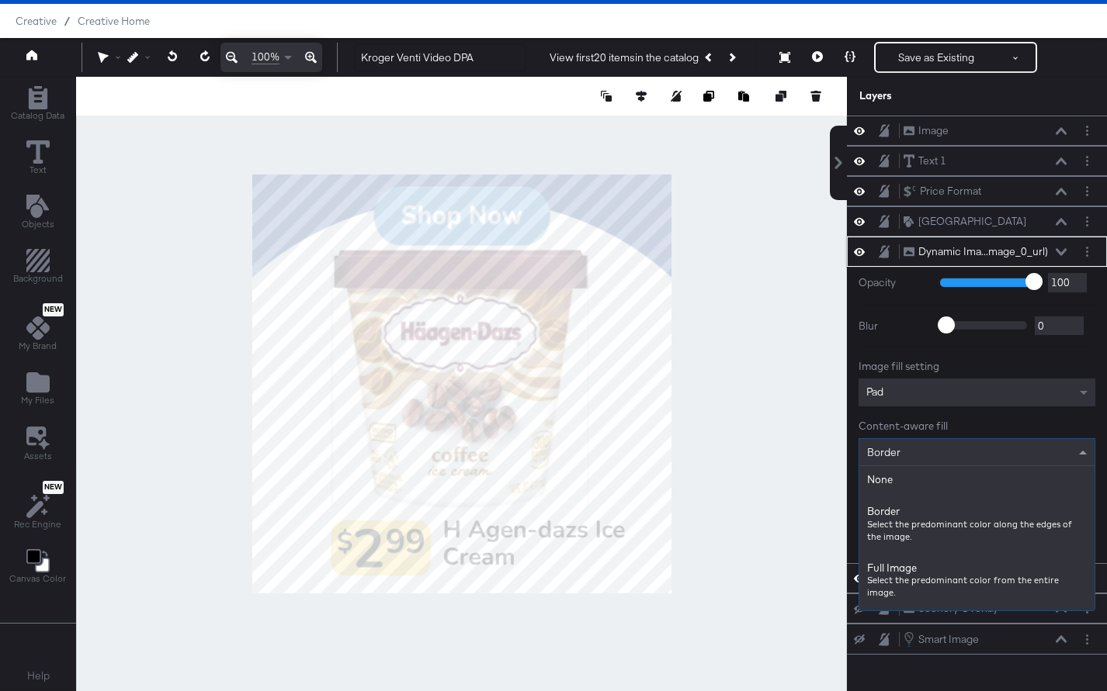
click at [930, 452] on div "Border" at bounding box center [976, 452] width 235 height 26
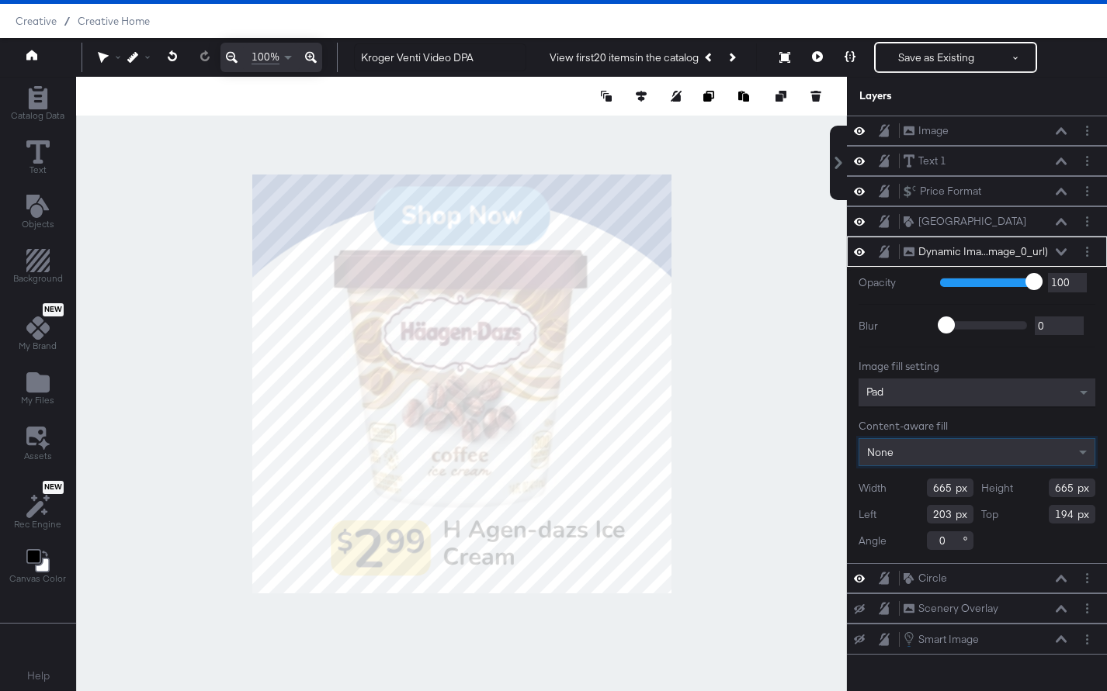
click at [769, 404] on div at bounding box center [461, 384] width 771 height 615
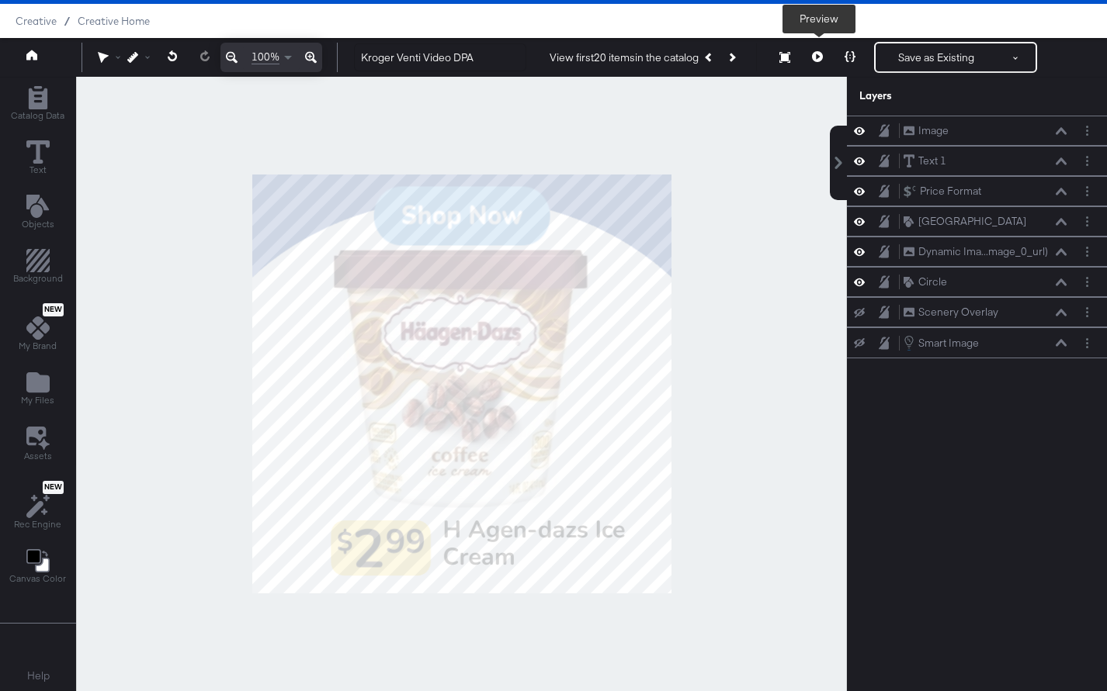
click at [819, 59] on icon at bounding box center [817, 56] width 11 height 11
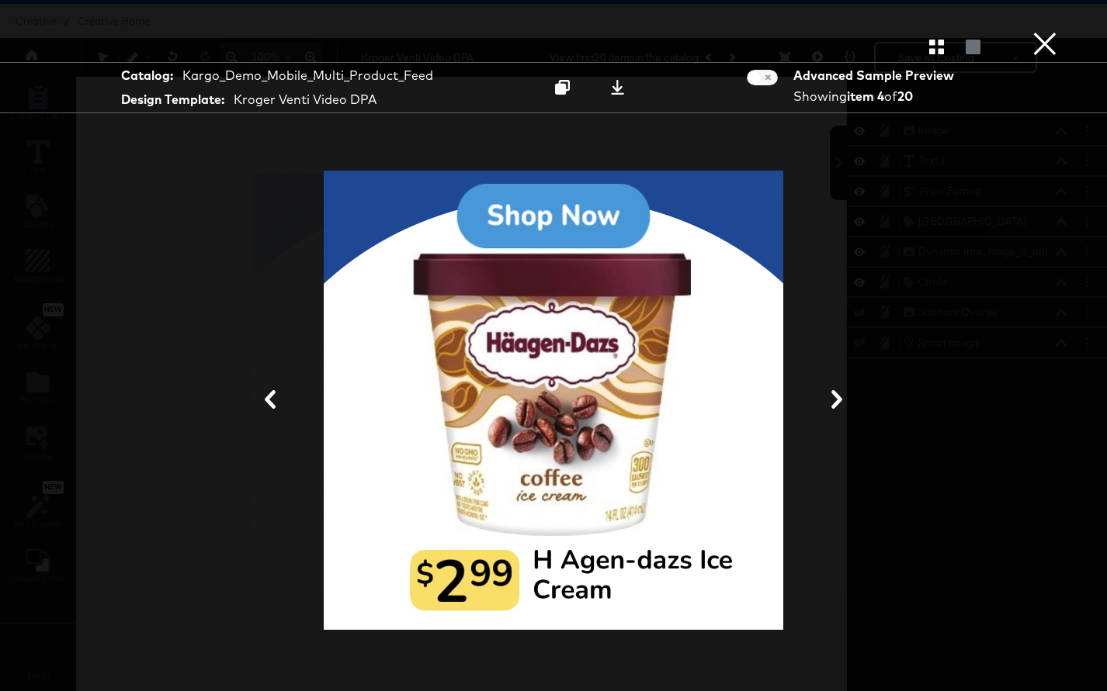
click at [838, 408] on icon at bounding box center [836, 399] width 19 height 19
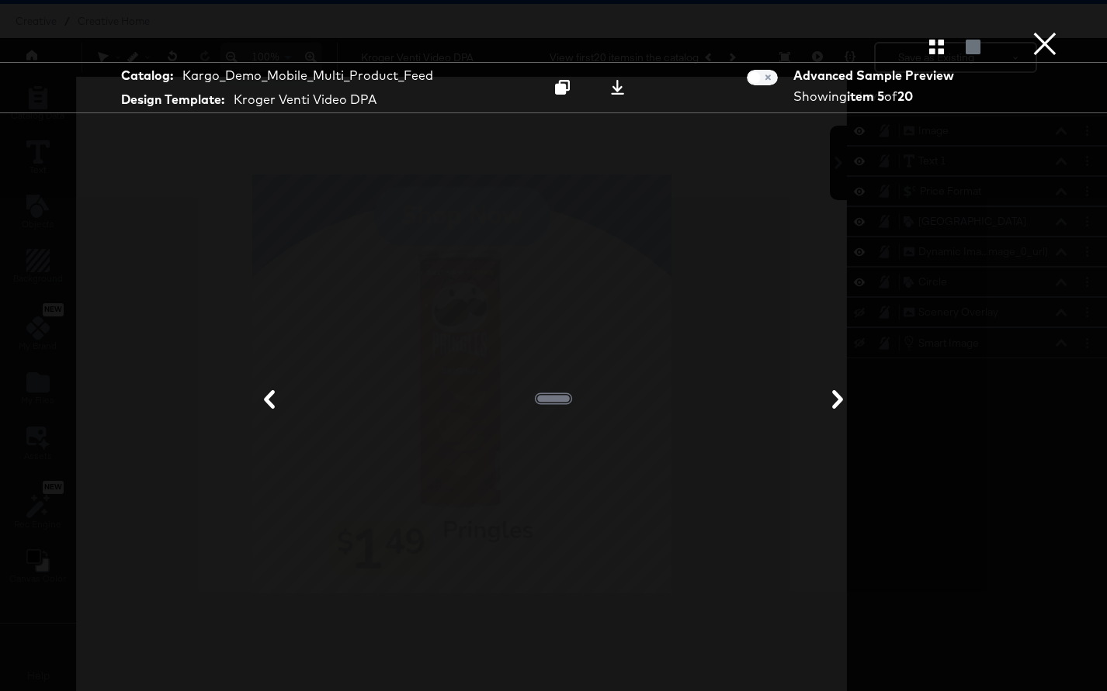
click at [931, 43] on icon "button" at bounding box center [936, 47] width 15 height 15
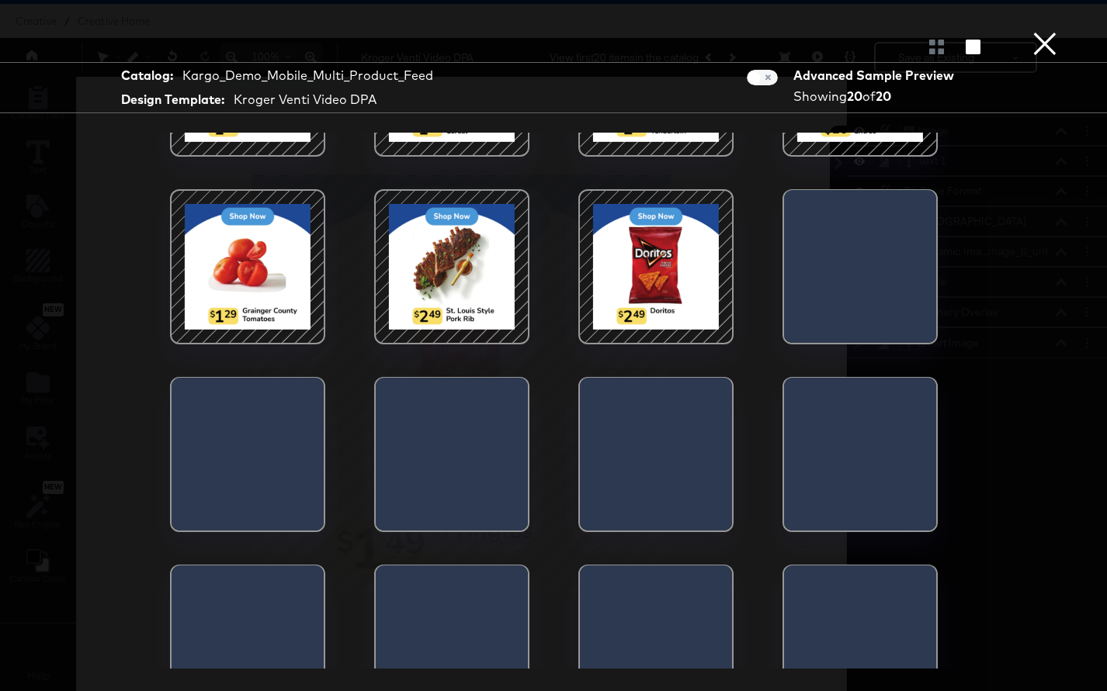
scroll to position [370, 0]
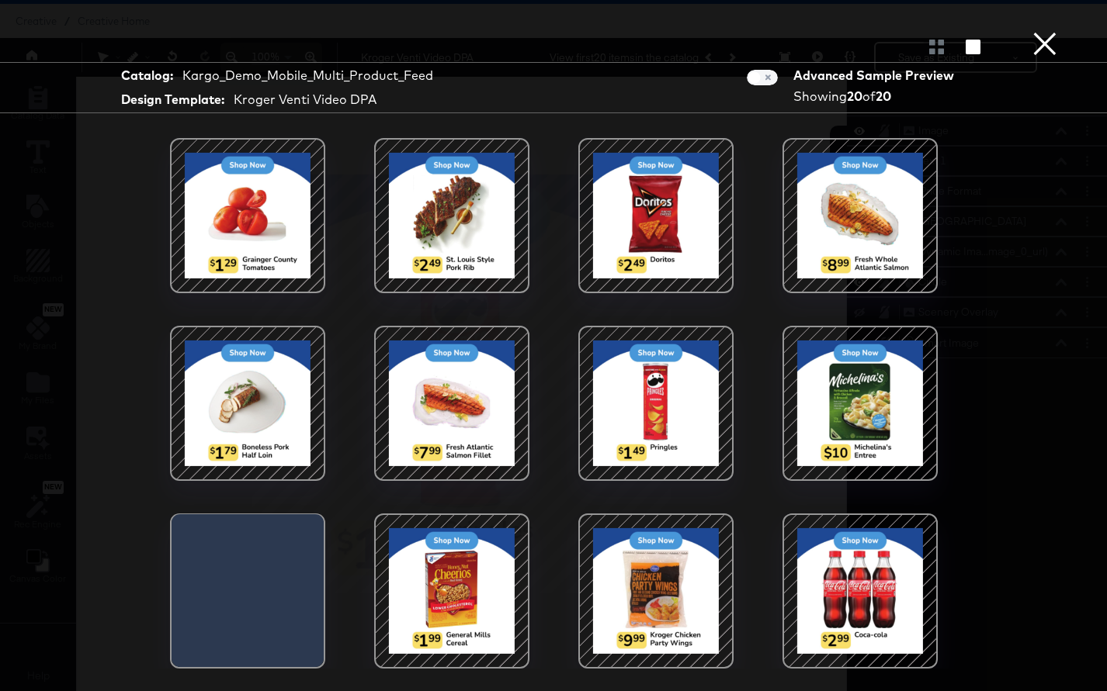
click at [1048, 31] on button "×" at bounding box center [1044, 15] width 31 height 31
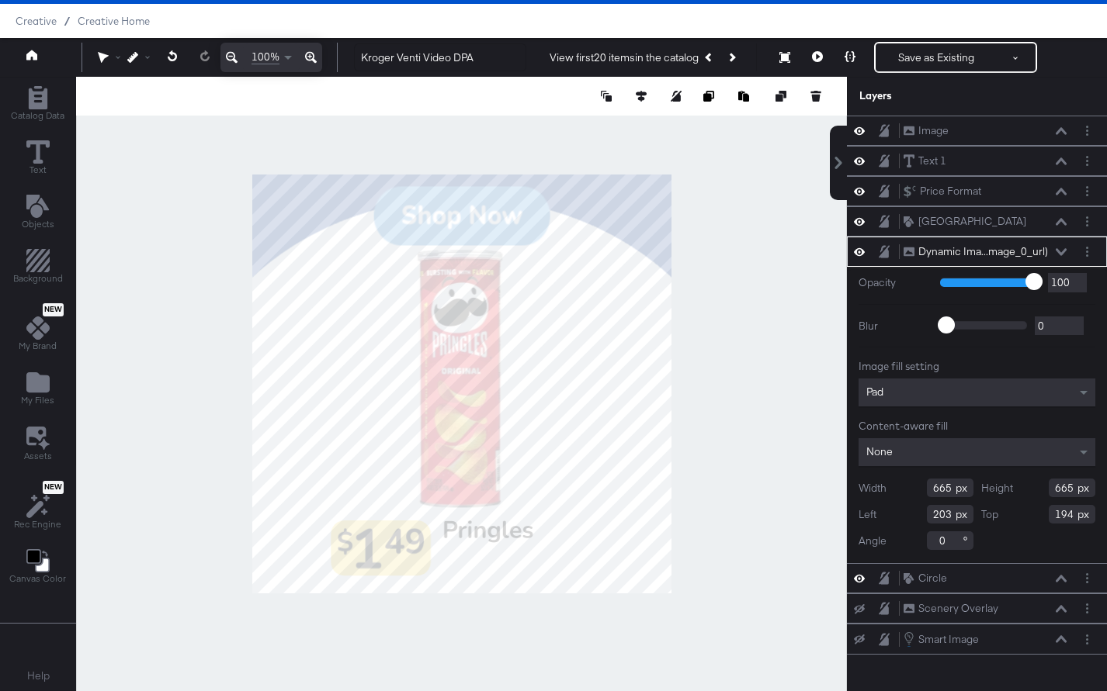
type input "208"
type input "631"
type input "634"
type input "225"
type input "212"
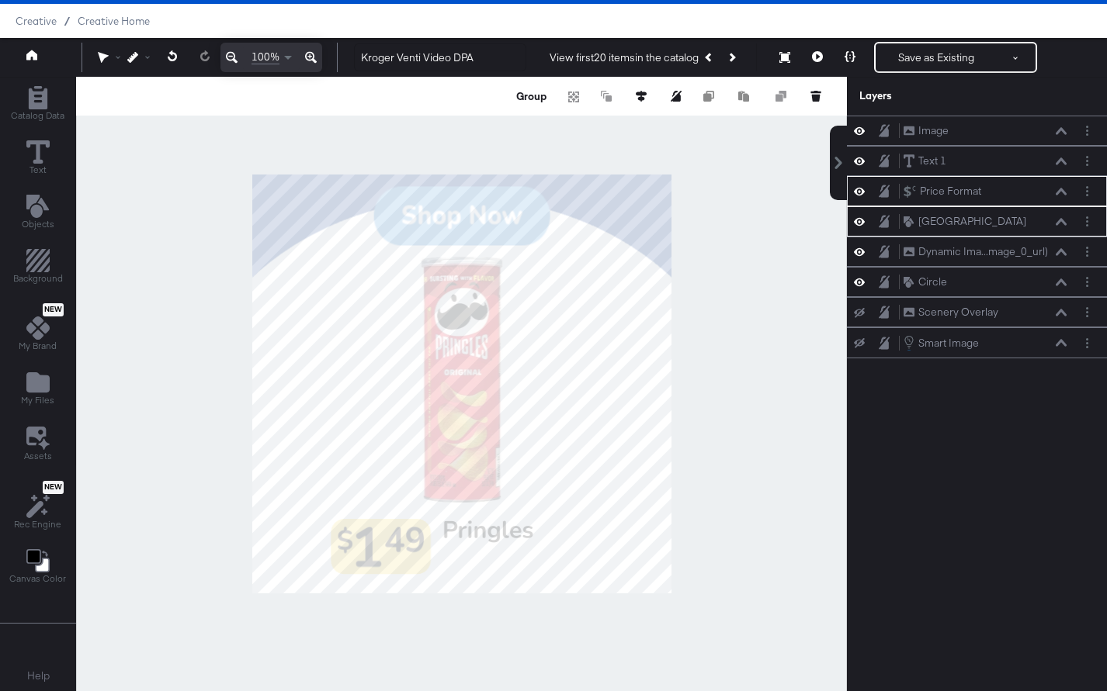
scroll to position [30, 0]
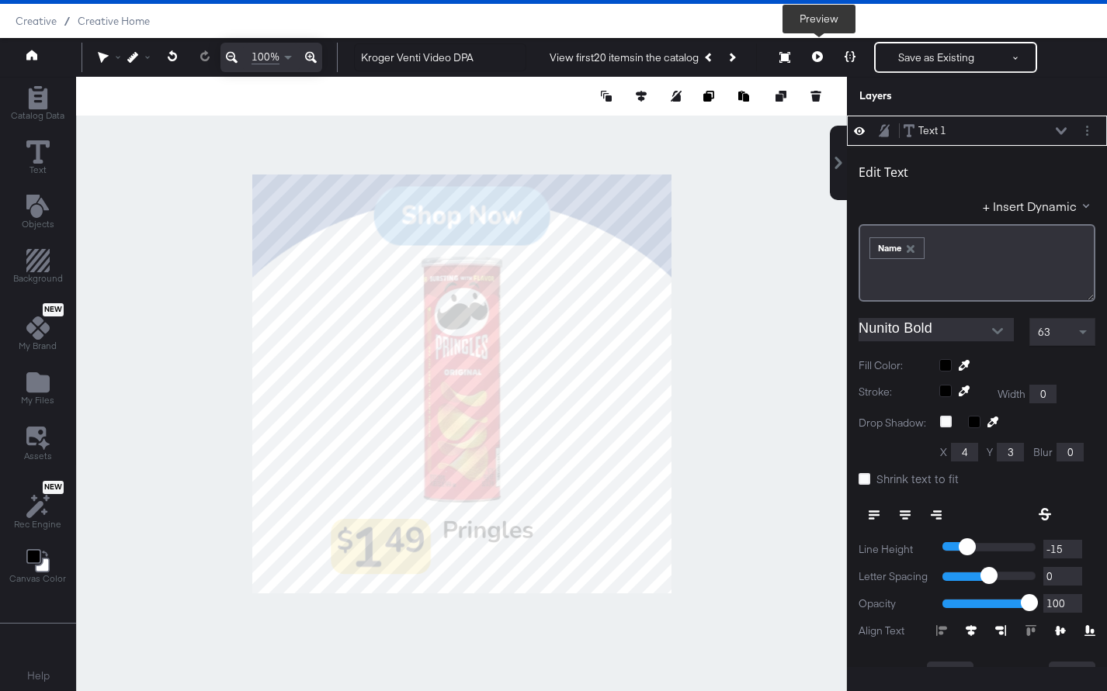
click at [817, 54] on icon at bounding box center [817, 56] width 11 height 11
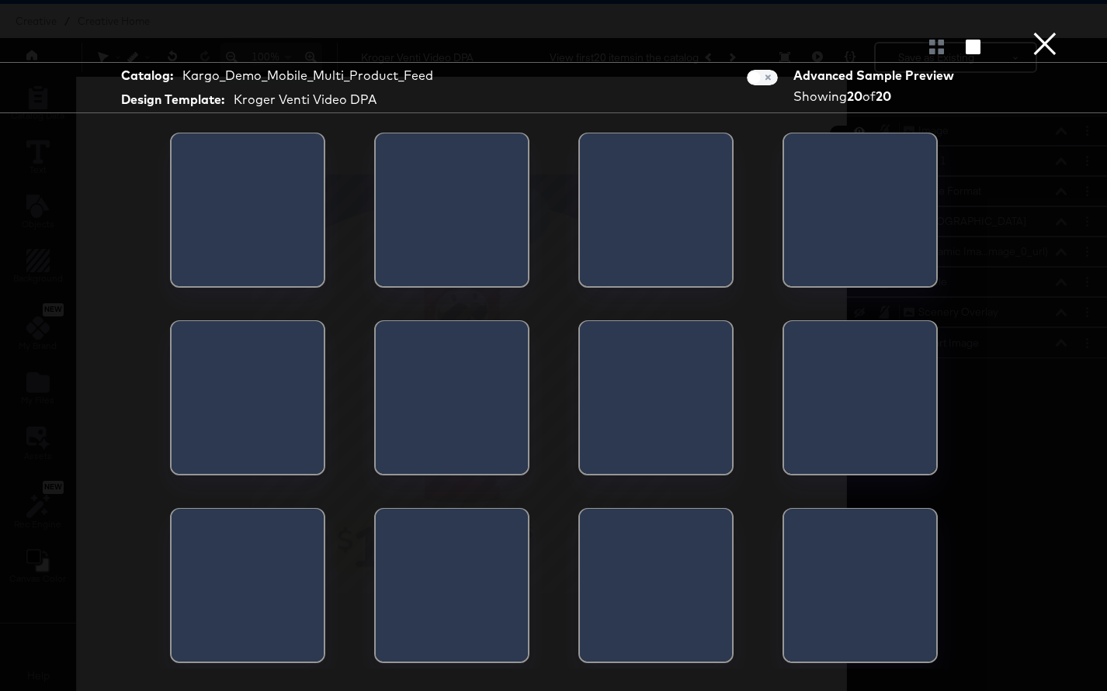
scroll to position [0, 0]
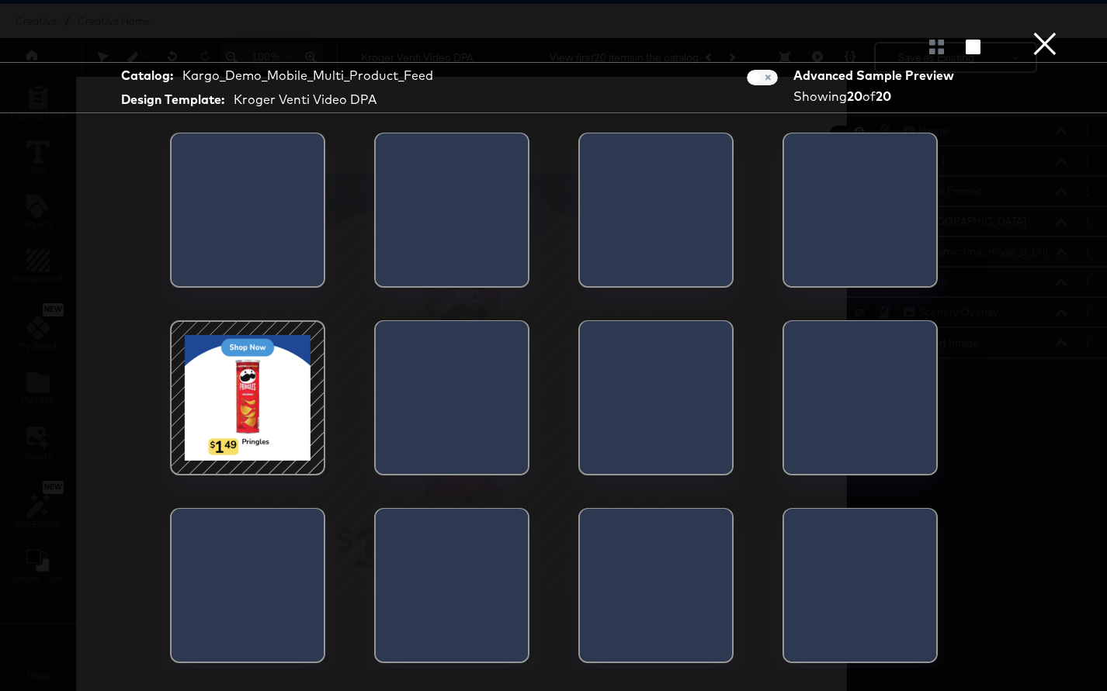
click at [1047, 31] on button "×" at bounding box center [1044, 15] width 31 height 31
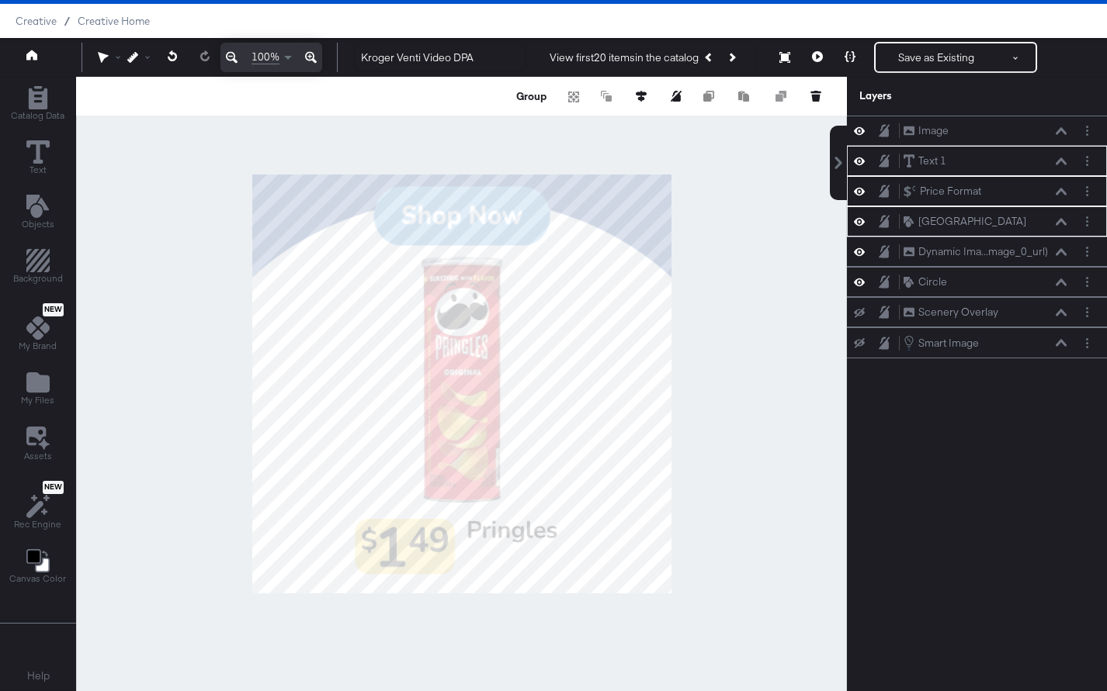
click at [696, 494] on div at bounding box center [461, 384] width 771 height 615
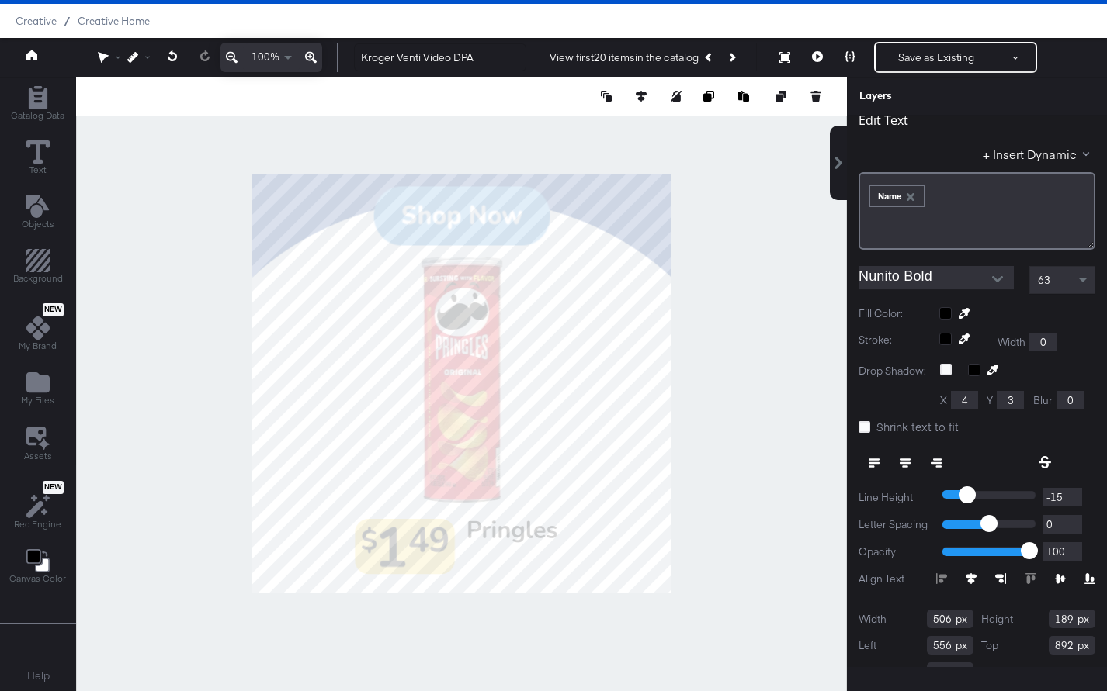
scroll to position [87, 0]
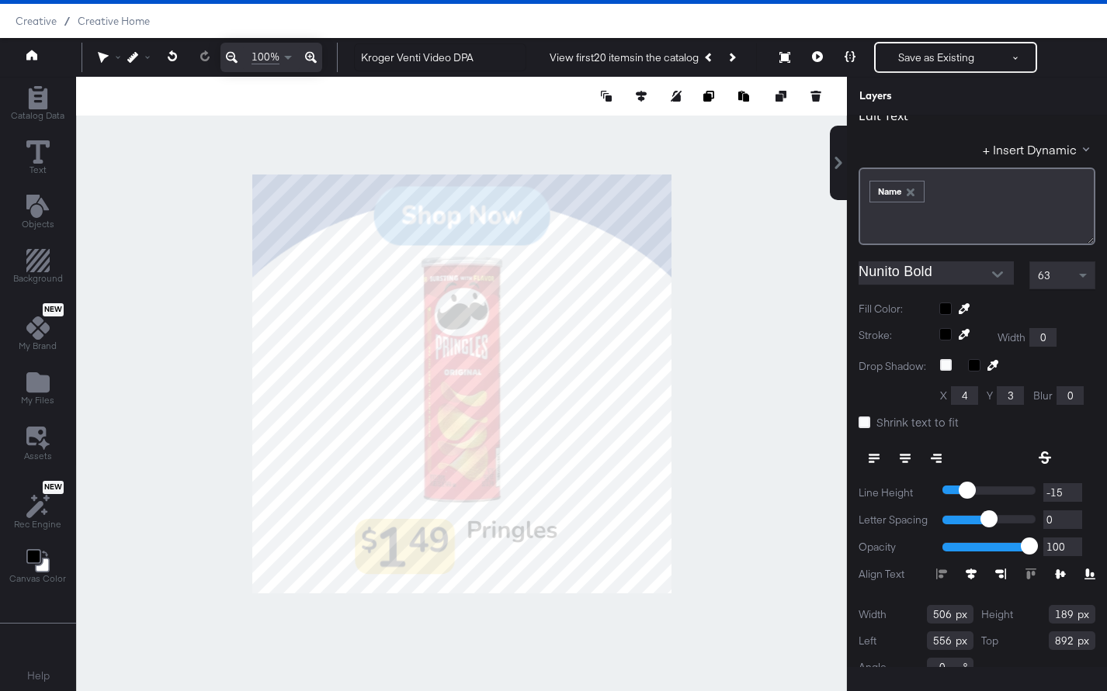
click at [1058, 574] on icon at bounding box center [1060, 574] width 11 height 9
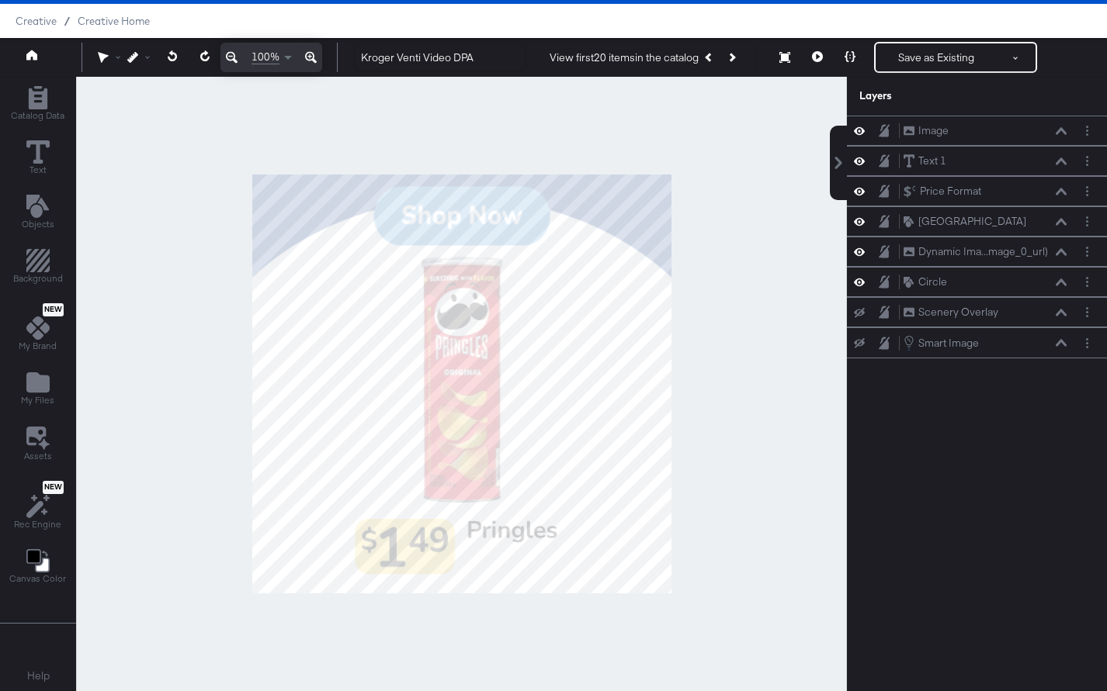
scroll to position [30, 0]
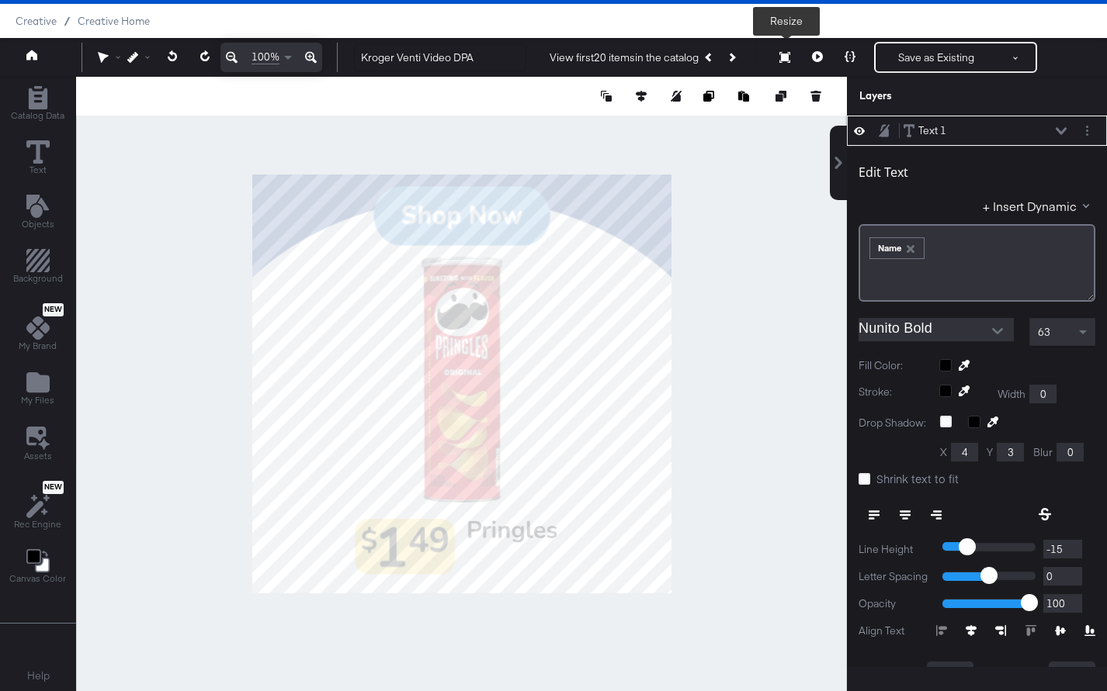
click at [812, 60] on button at bounding box center [817, 57] width 33 height 31
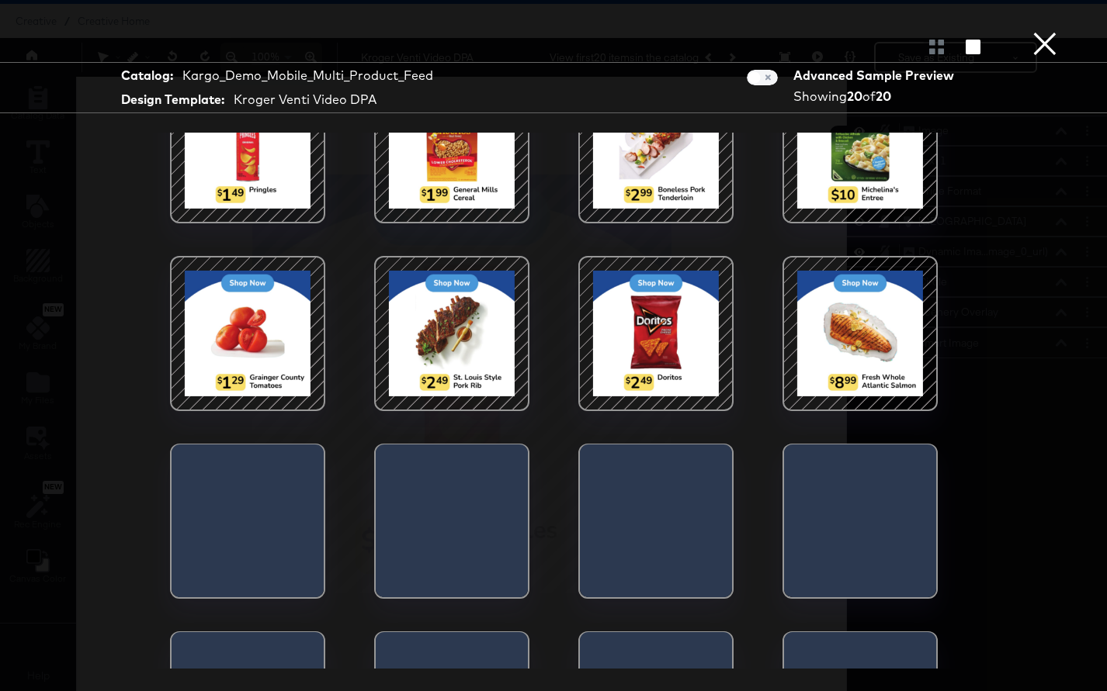
scroll to position [299, 0]
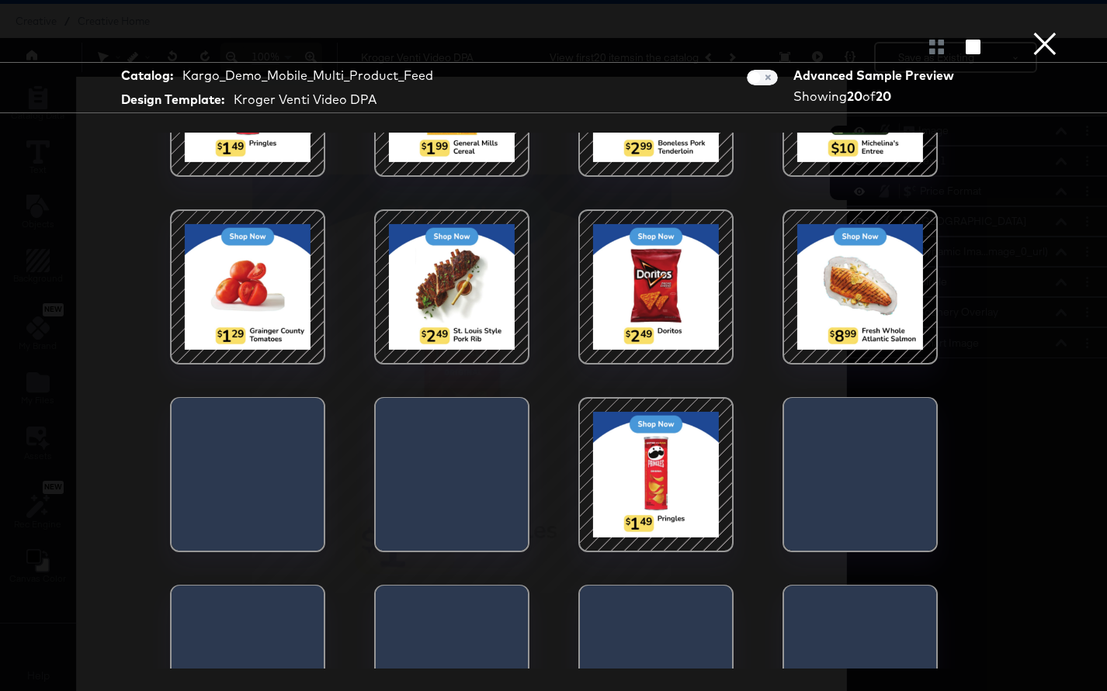
click at [1039, 31] on button "×" at bounding box center [1044, 15] width 31 height 31
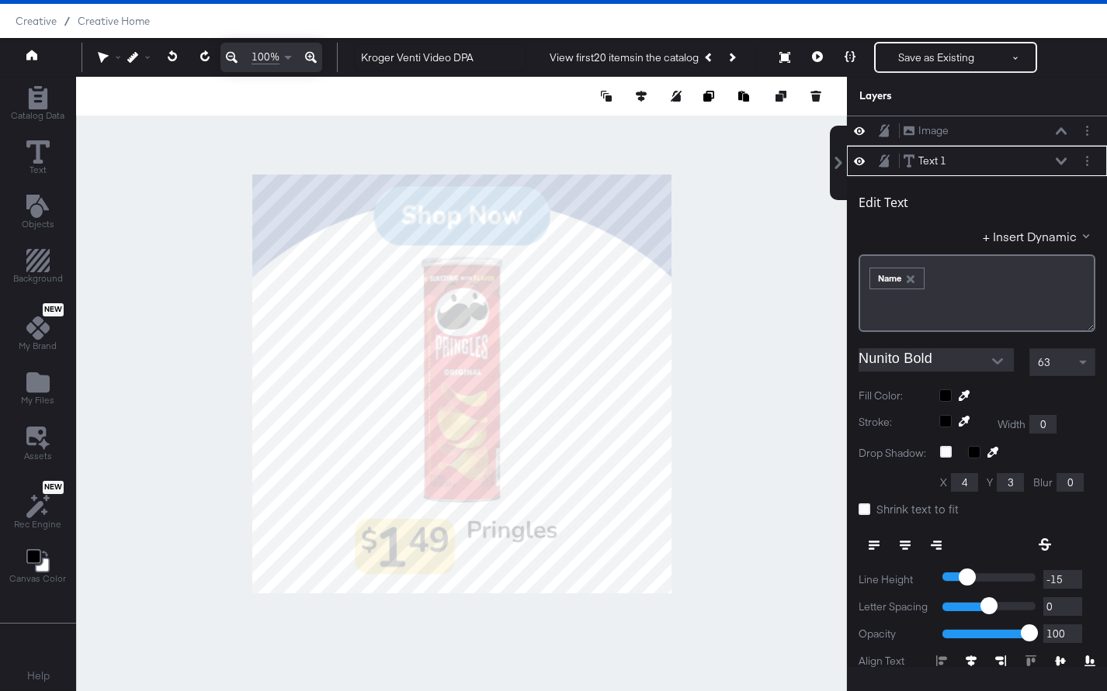
scroll to position [30, 0]
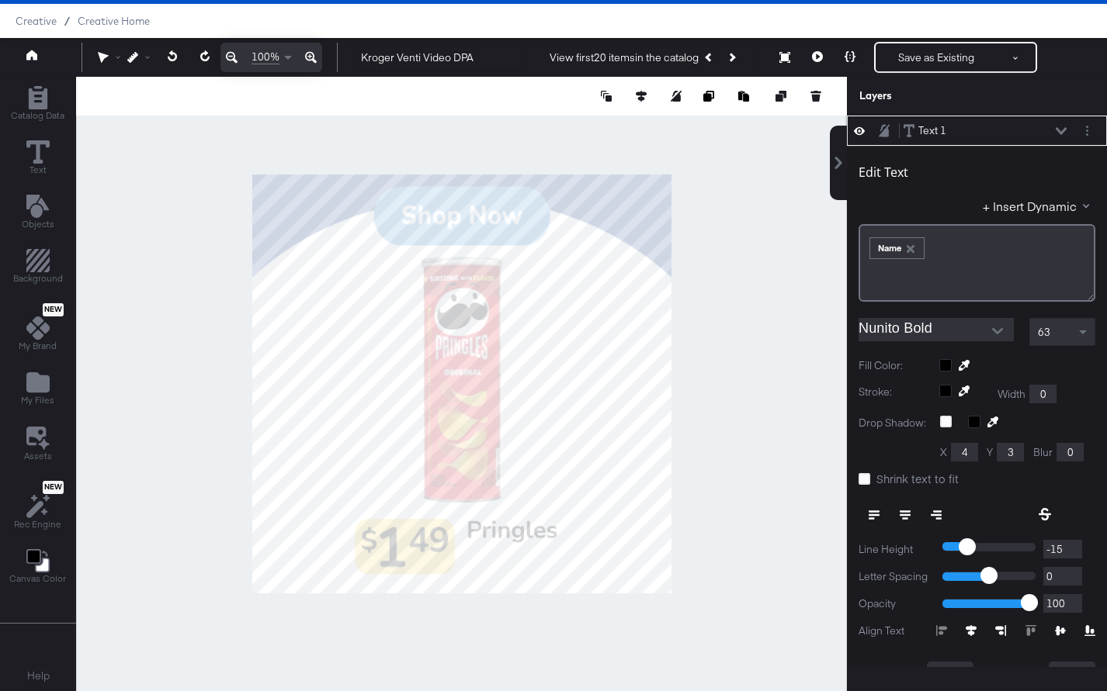
click at [1057, 629] on icon at bounding box center [1060, 630] width 11 height 9
type input "879"
type input "168"
type input "888"
click at [705, 57] on button "Previous Product" at bounding box center [709, 57] width 22 height 28
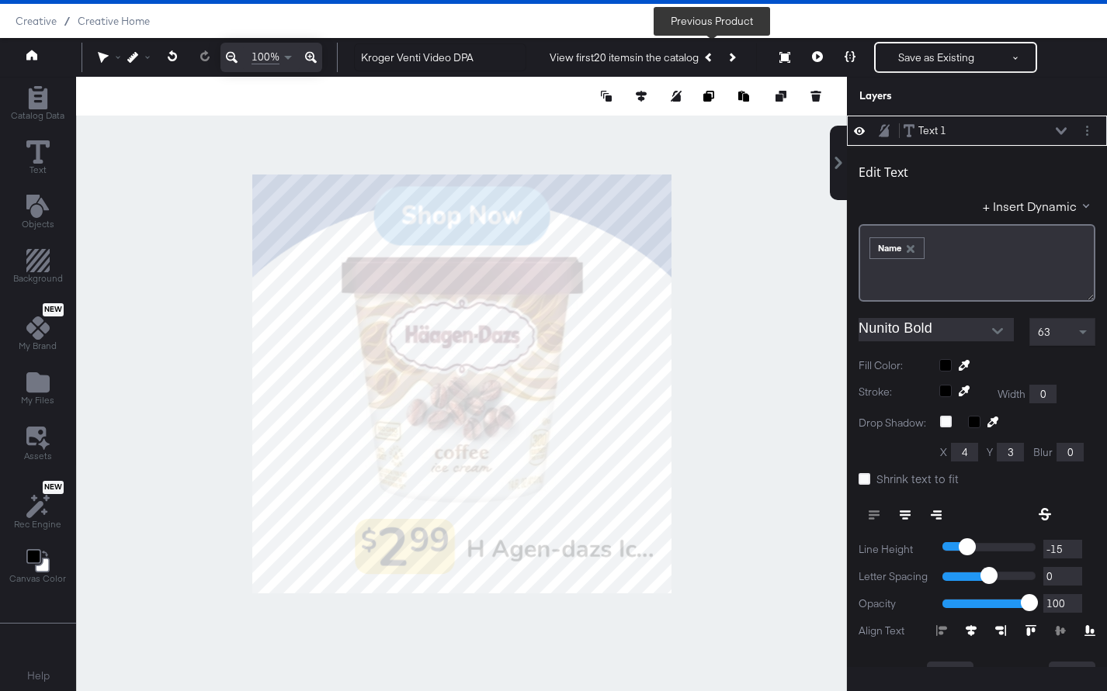
click at [708, 57] on icon "Previous Product" at bounding box center [709, 57] width 9 height 9
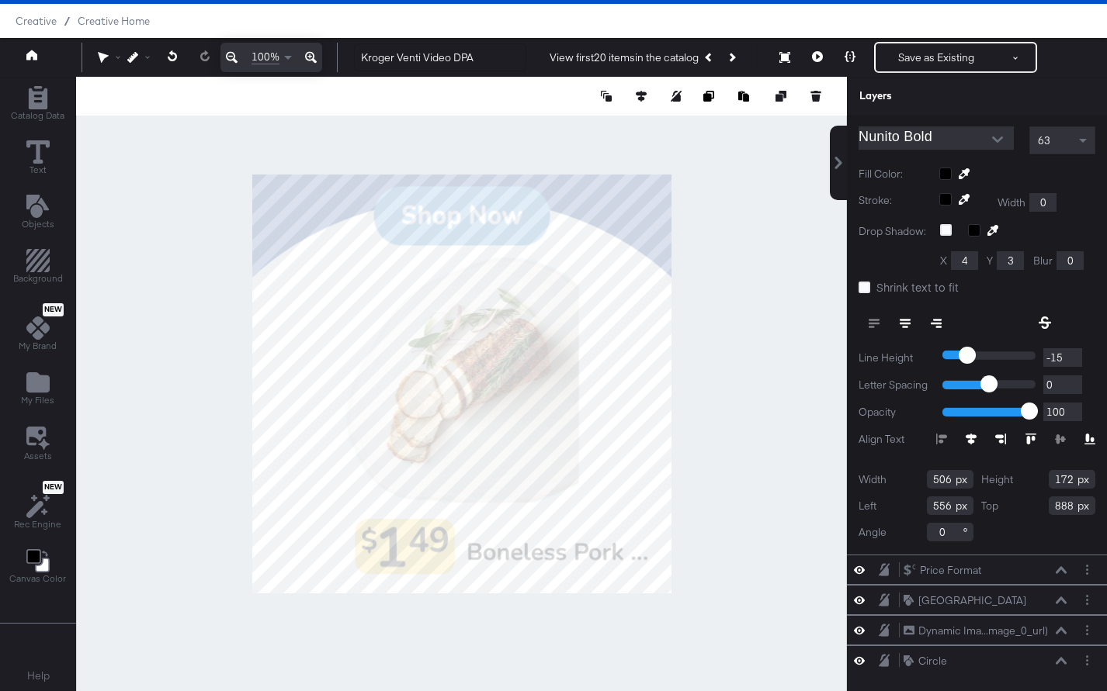
scroll to position [227, 0]
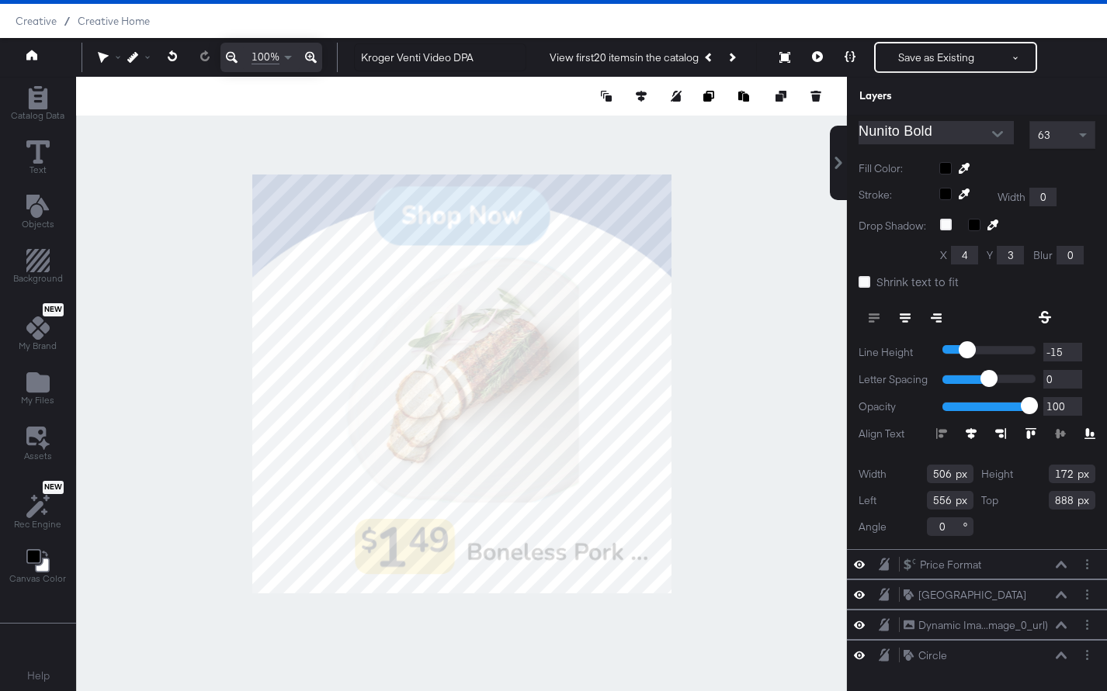
click at [1086, 473] on div "Height 172" at bounding box center [1038, 474] width 115 height 19
type input "173"
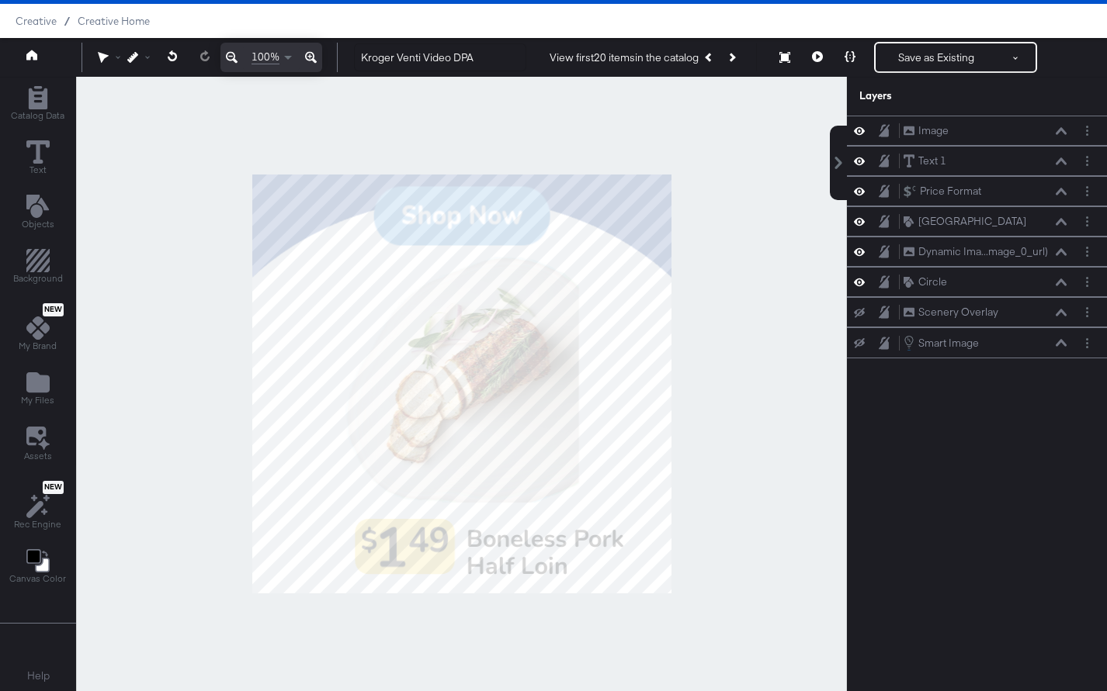
click at [753, 438] on div at bounding box center [461, 384] width 771 height 615
click at [819, 61] on icon at bounding box center [817, 56] width 11 height 11
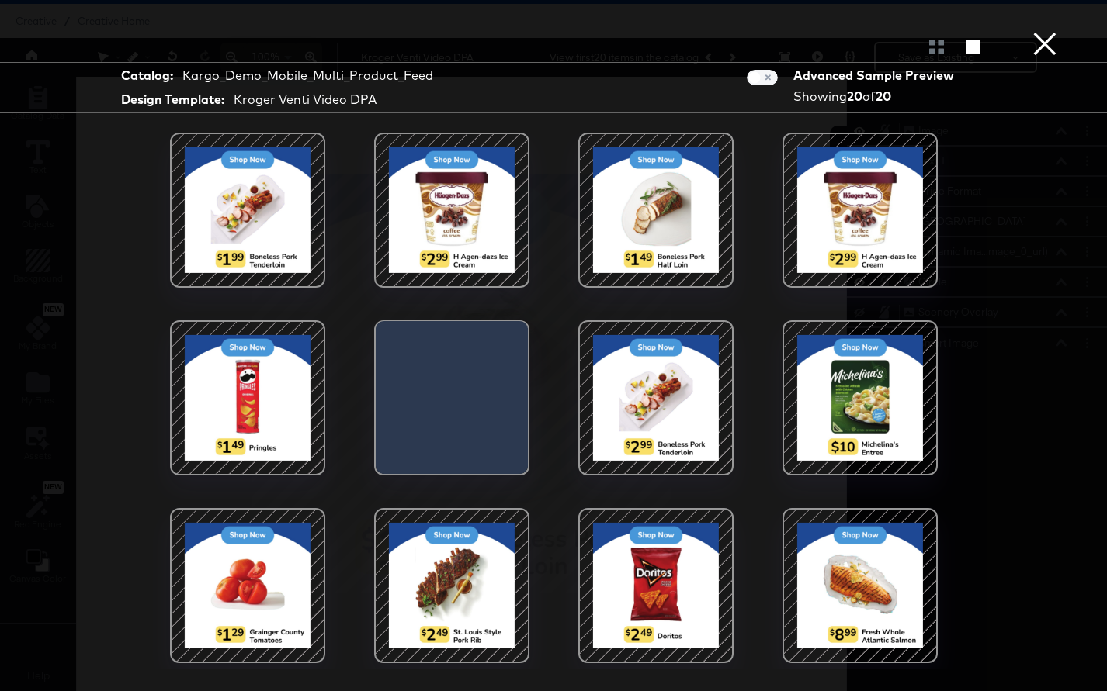
click at [1044, 31] on button "×" at bounding box center [1044, 15] width 31 height 31
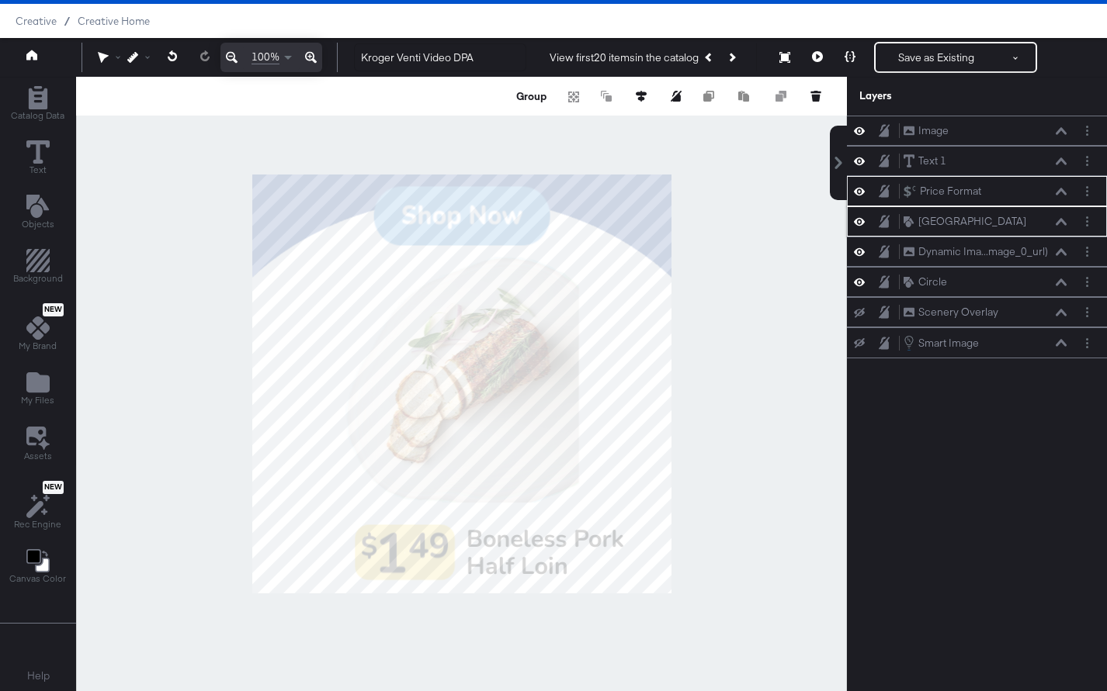
click at [817, 43] on button at bounding box center [817, 57] width 33 height 31
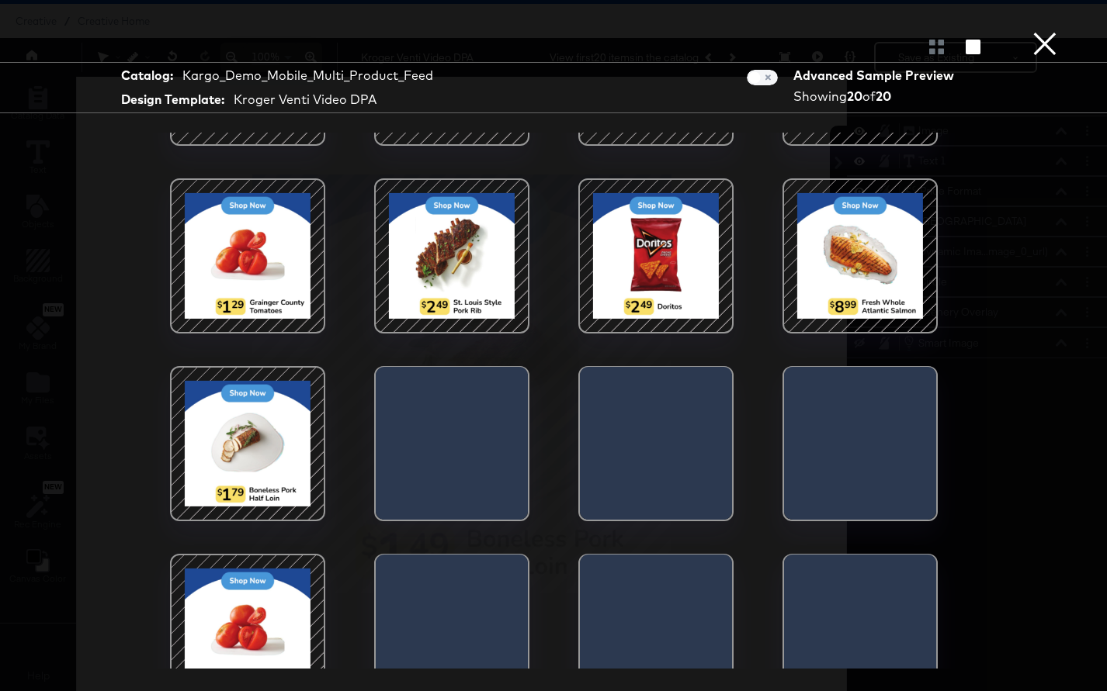
scroll to position [370, 0]
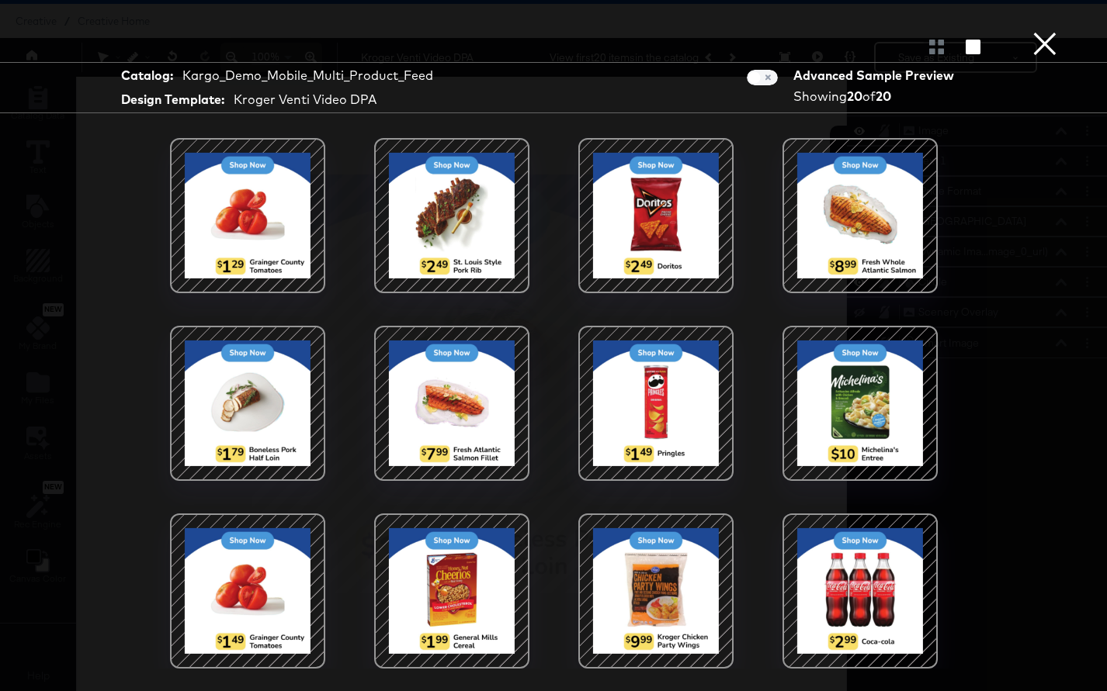
click at [1042, 31] on button "×" at bounding box center [1044, 15] width 31 height 31
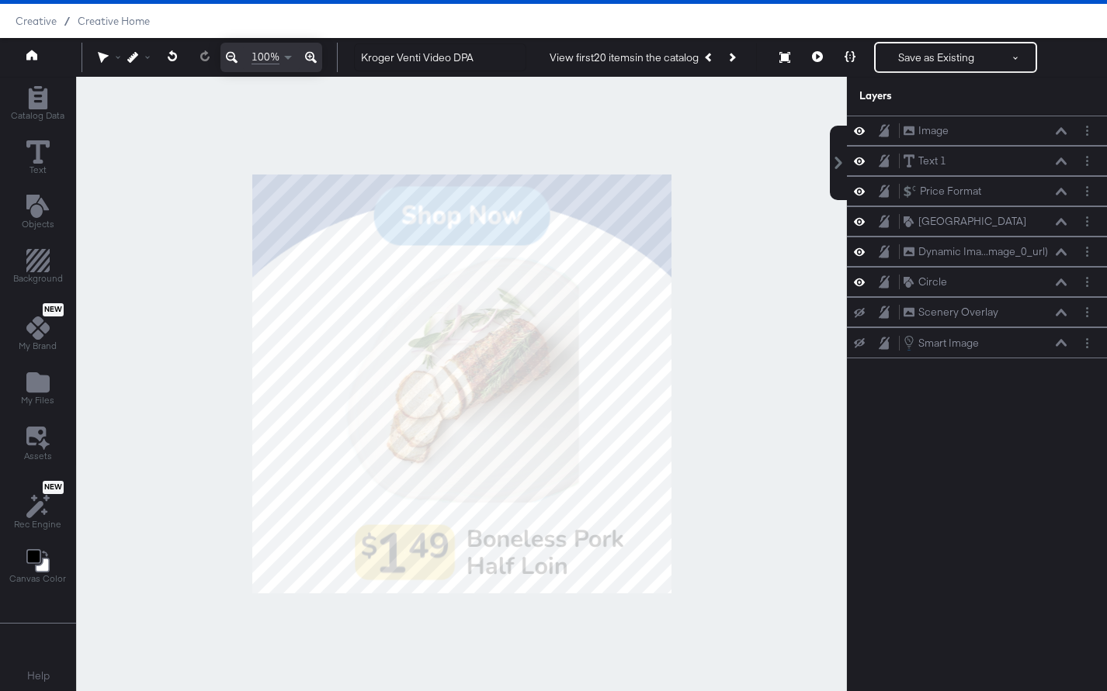
click at [407, 545] on div at bounding box center [461, 384] width 771 height 615
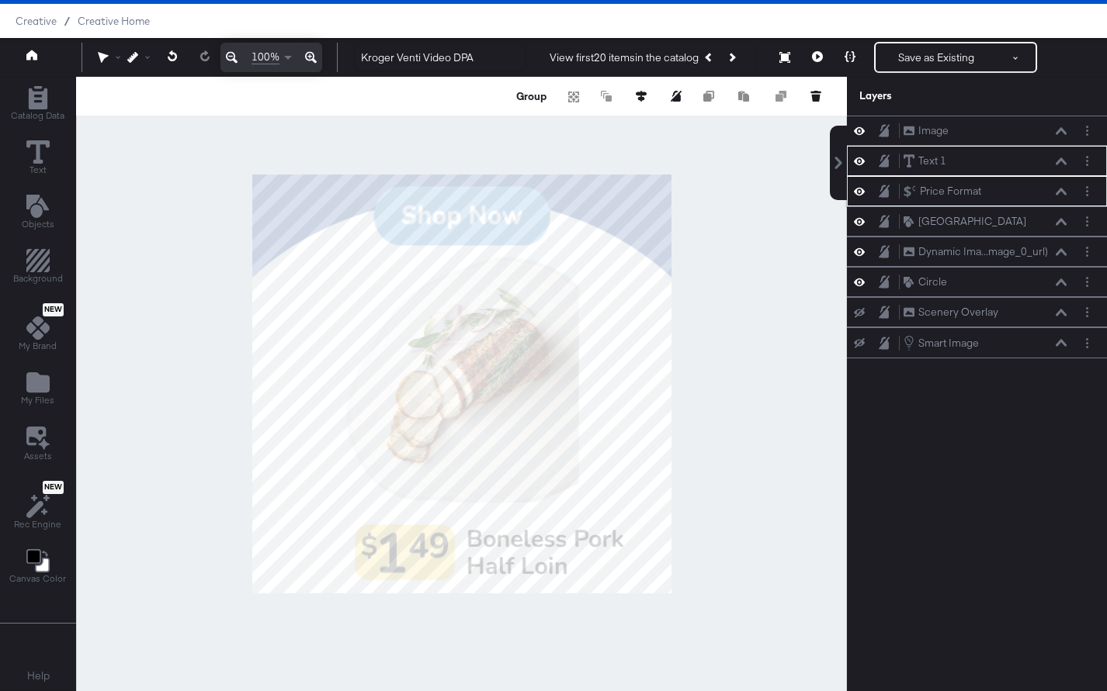
scroll to position [0, 0]
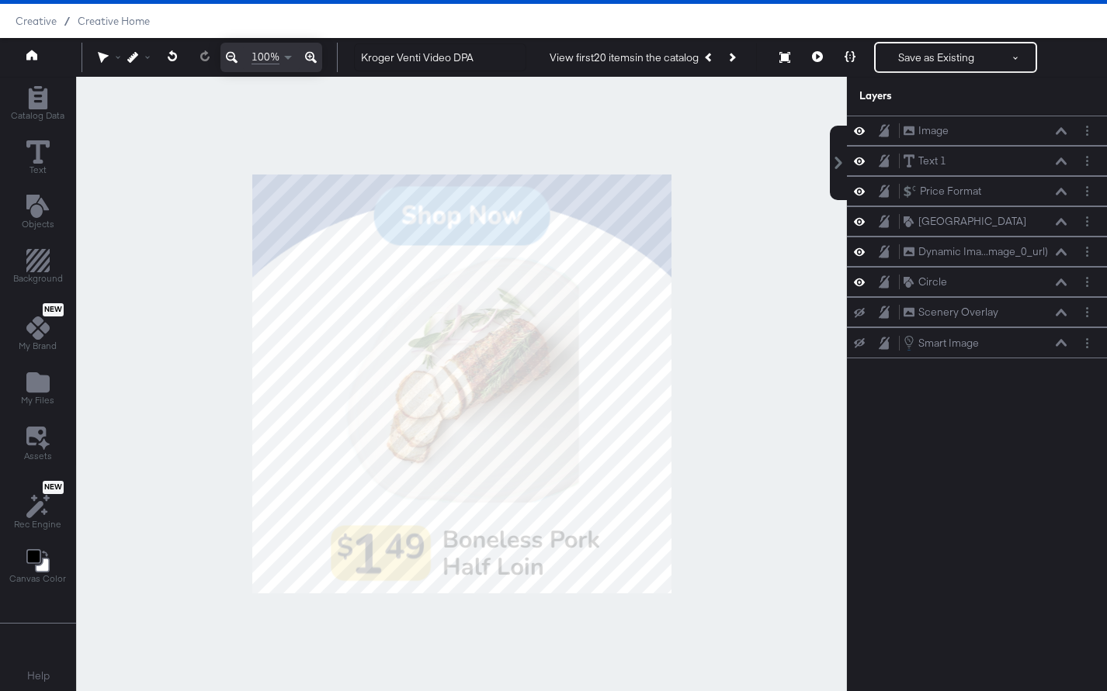
click at [522, 629] on div at bounding box center [461, 384] width 771 height 615
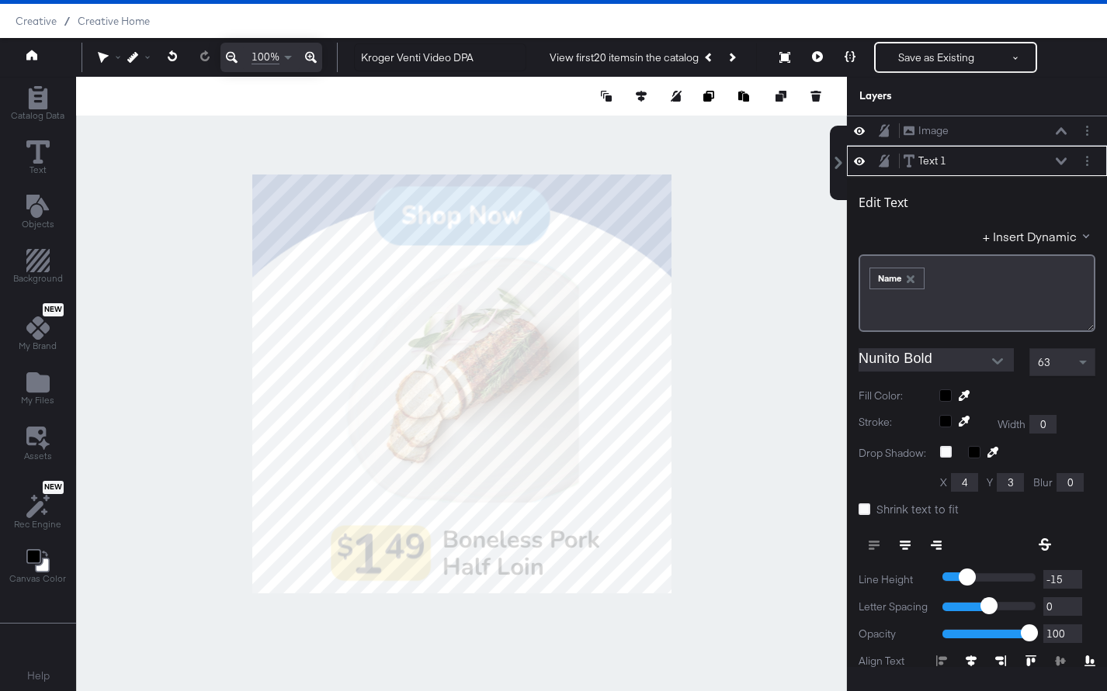
scroll to position [30, 0]
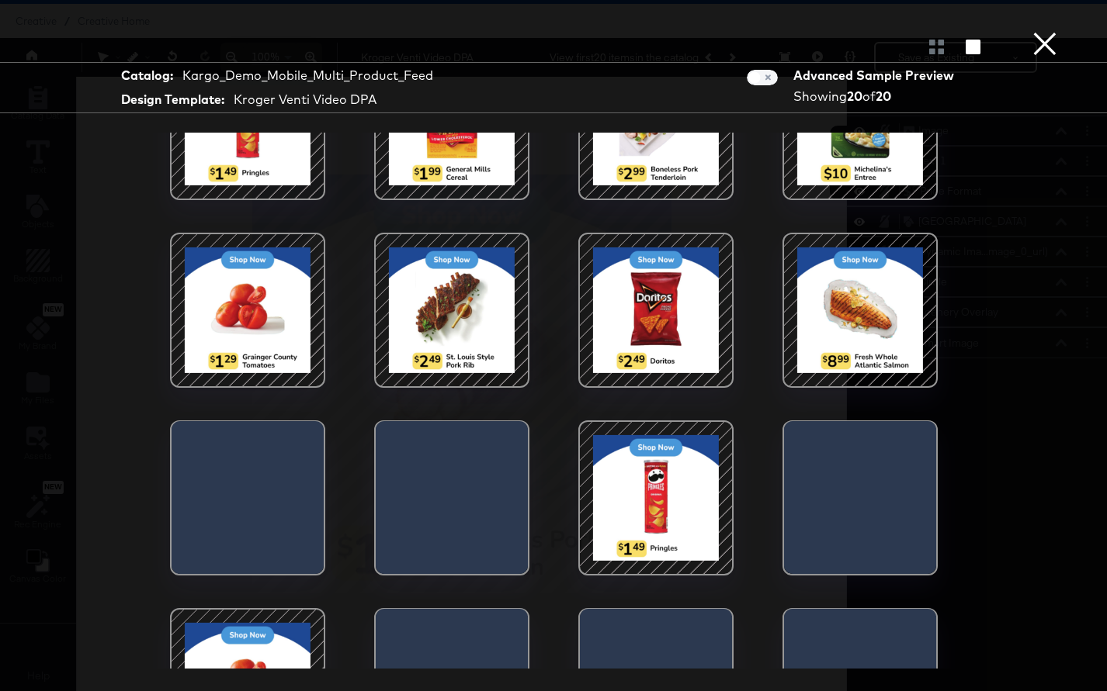
scroll to position [370, 0]
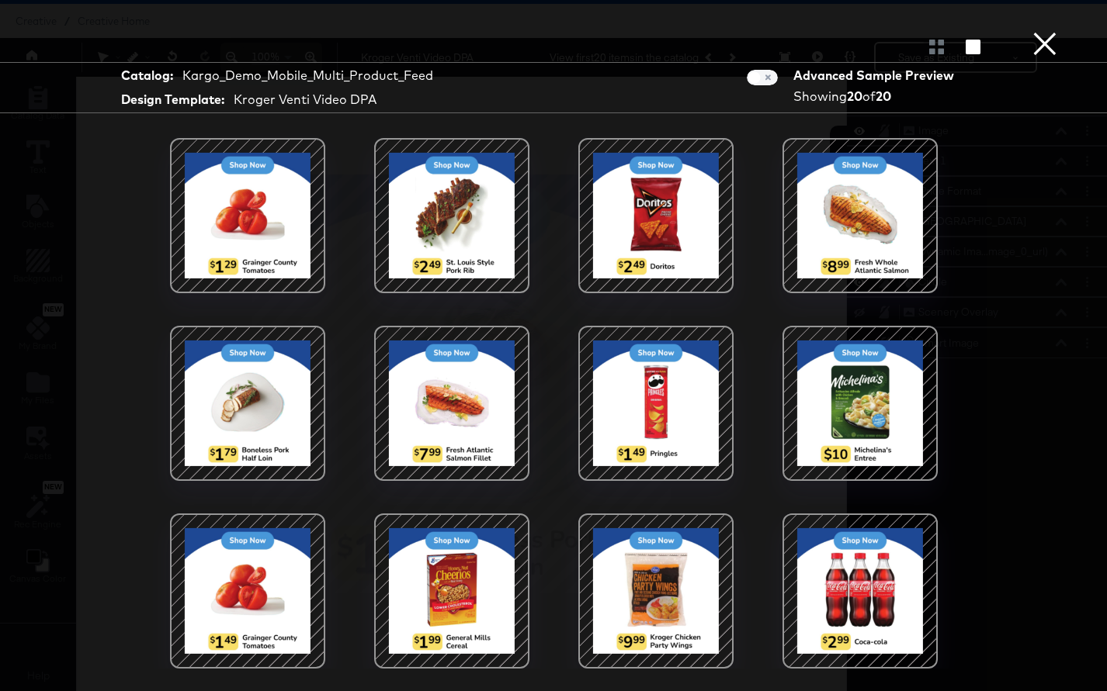
click at [1044, 31] on button "×" at bounding box center [1044, 15] width 31 height 31
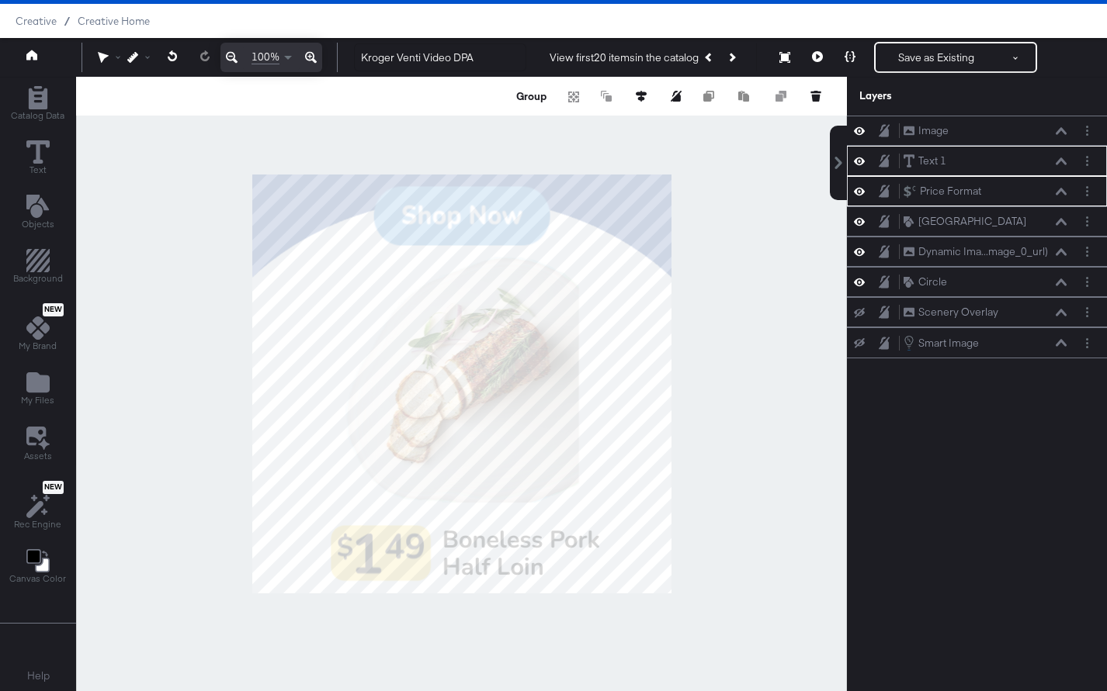
scroll to position [0, 0]
click at [737, 474] on div at bounding box center [461, 384] width 771 height 615
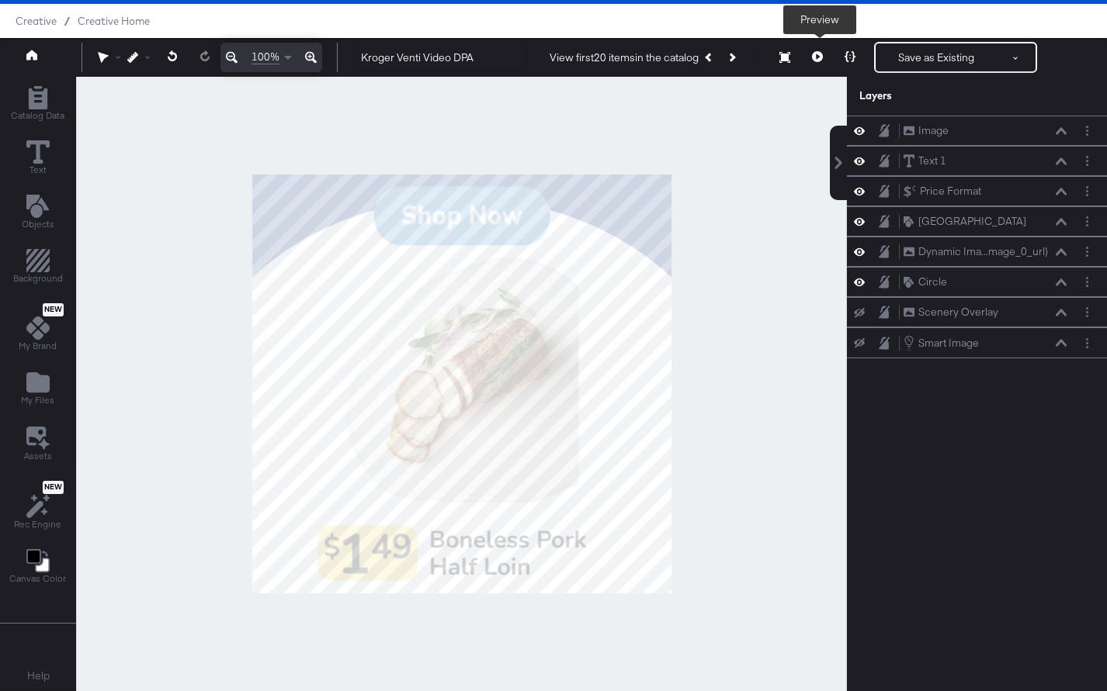
click at [819, 62] on button at bounding box center [817, 57] width 33 height 31
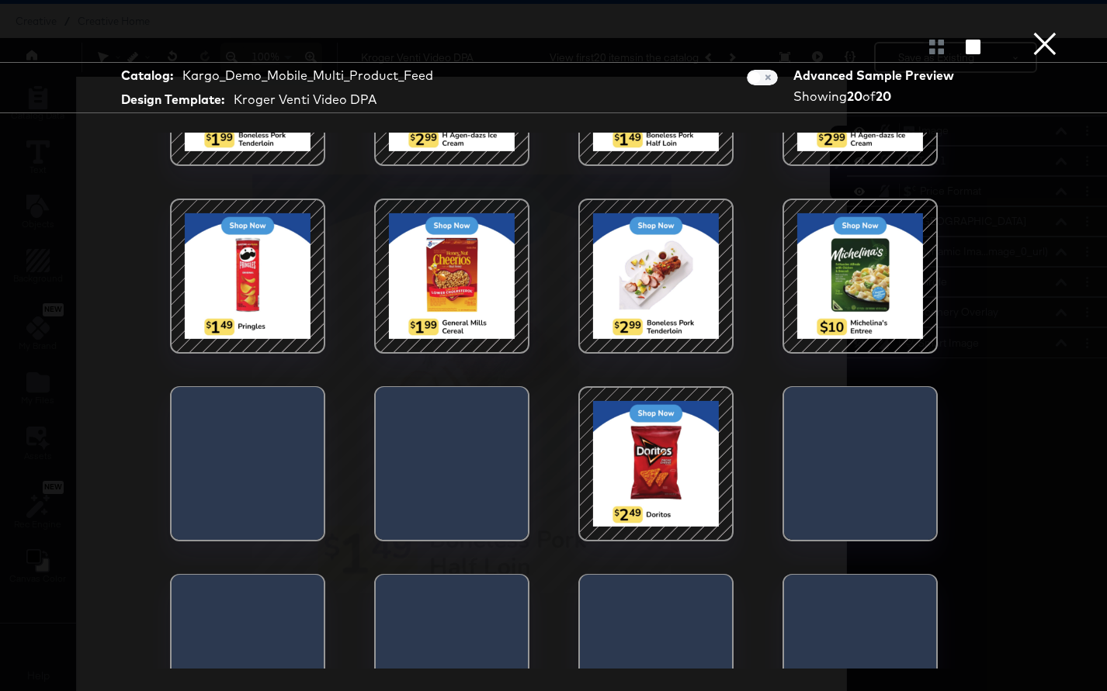
scroll to position [370, 0]
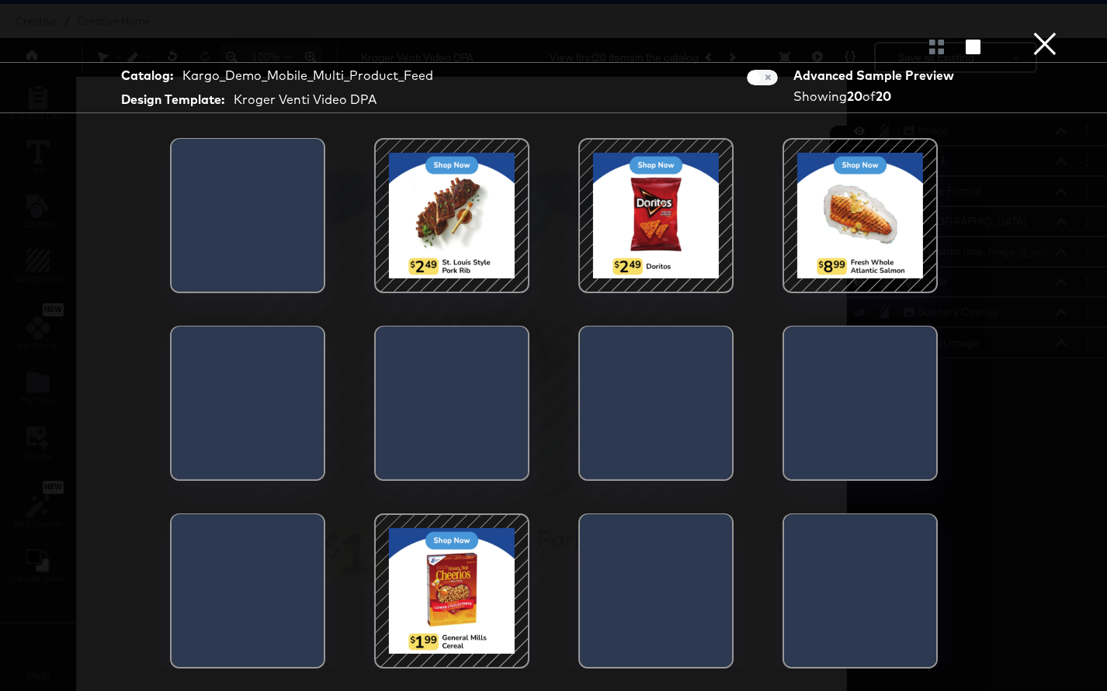
click at [1047, 31] on button "×" at bounding box center [1044, 15] width 31 height 31
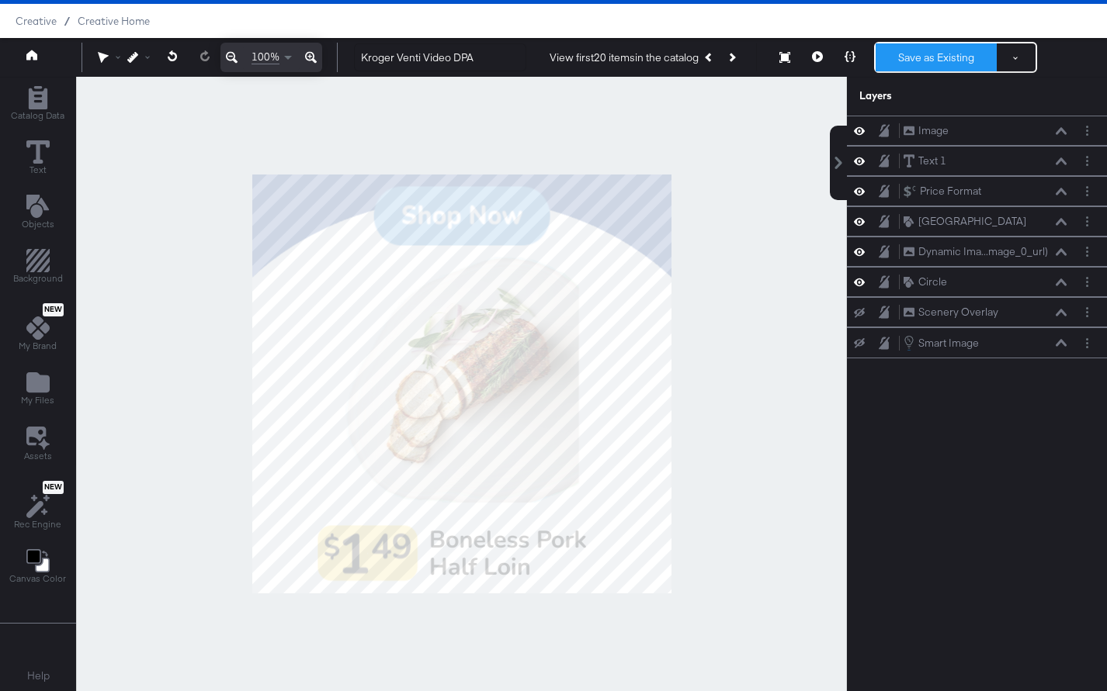
click at [932, 67] on button "Save as Existing" at bounding box center [935, 57] width 121 height 28
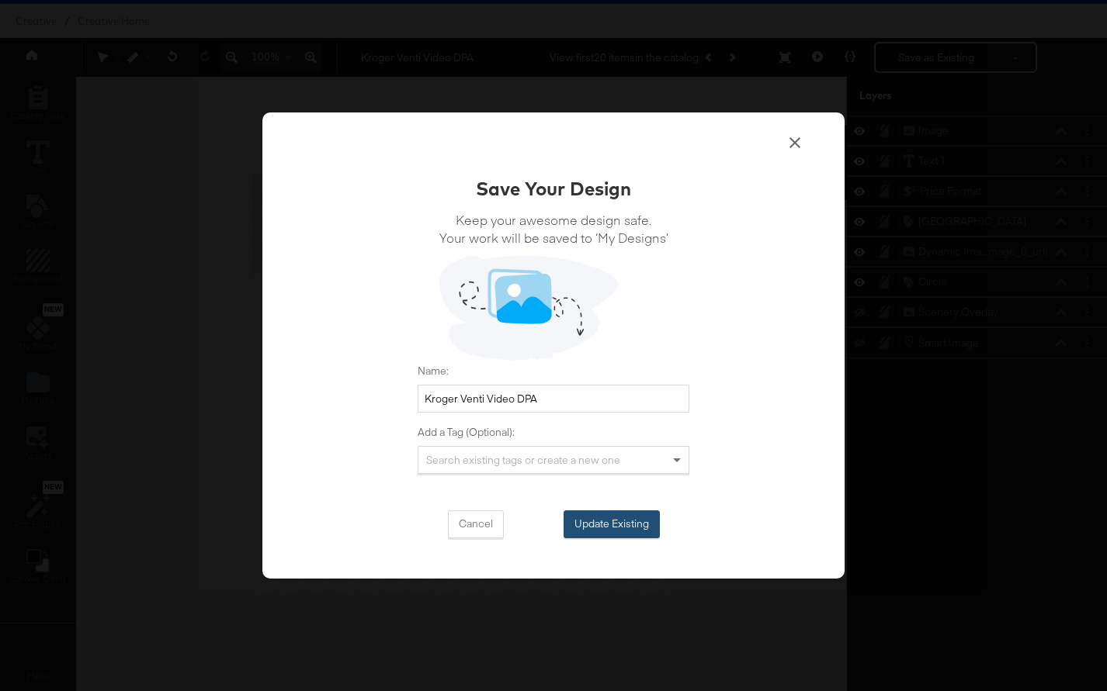
click at [619, 523] on button "Update Existing" at bounding box center [611, 525] width 96 height 28
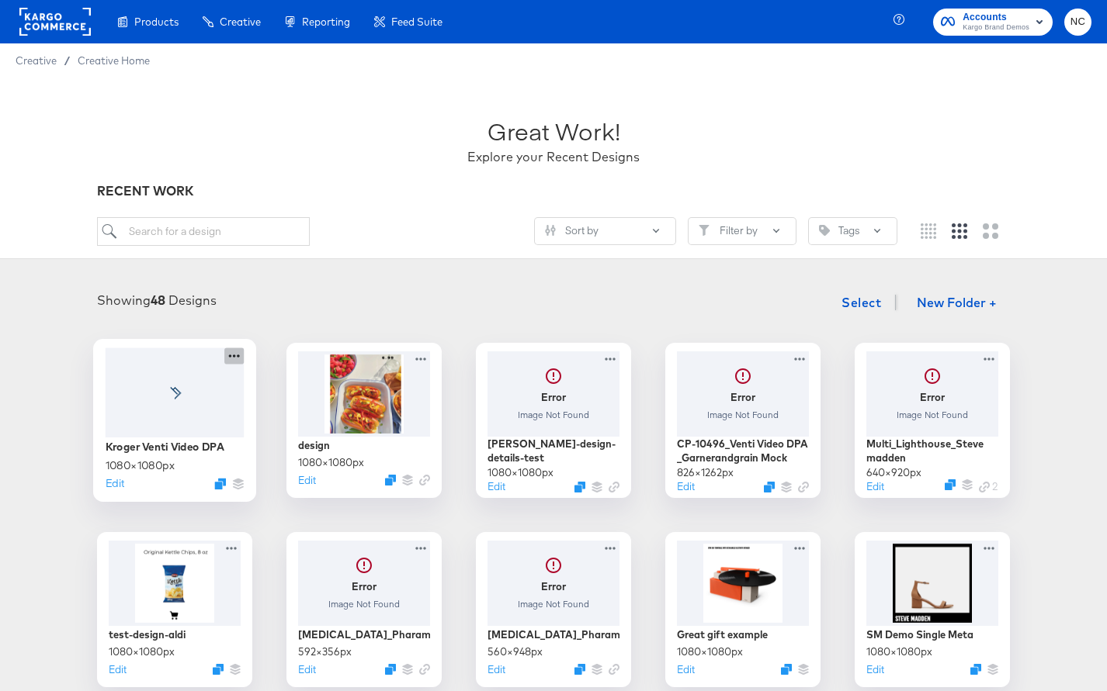
click at [238, 354] on icon at bounding box center [233, 356] width 19 height 16
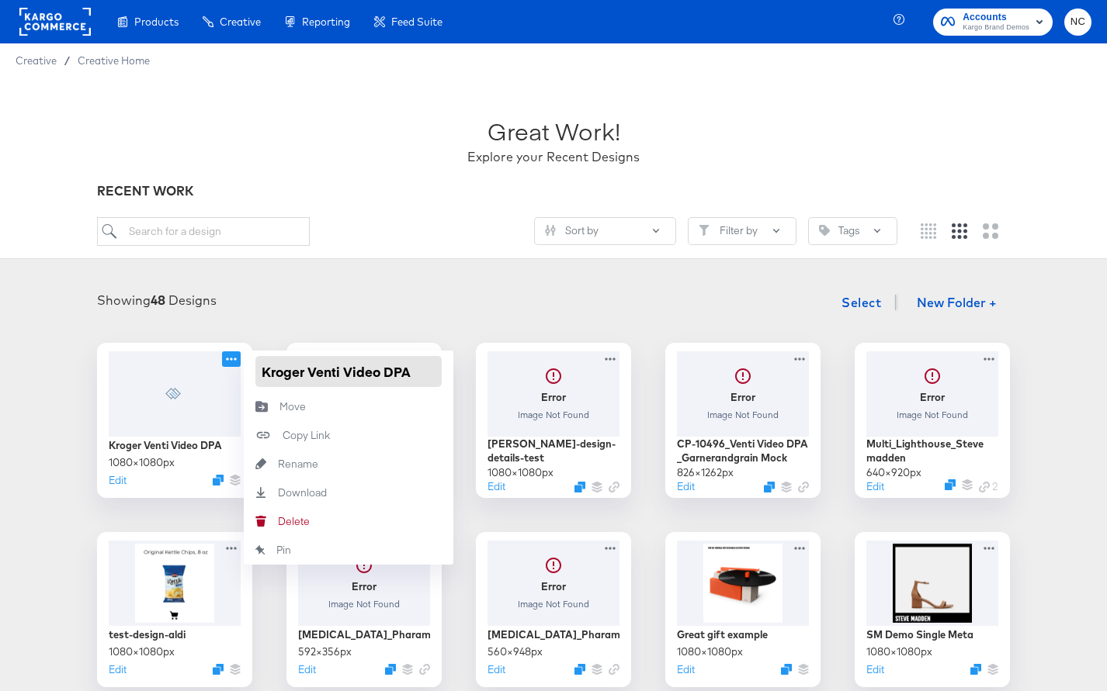
click at [336, 378] on input "Kroger Venti Video DPA" at bounding box center [348, 371] width 186 height 31
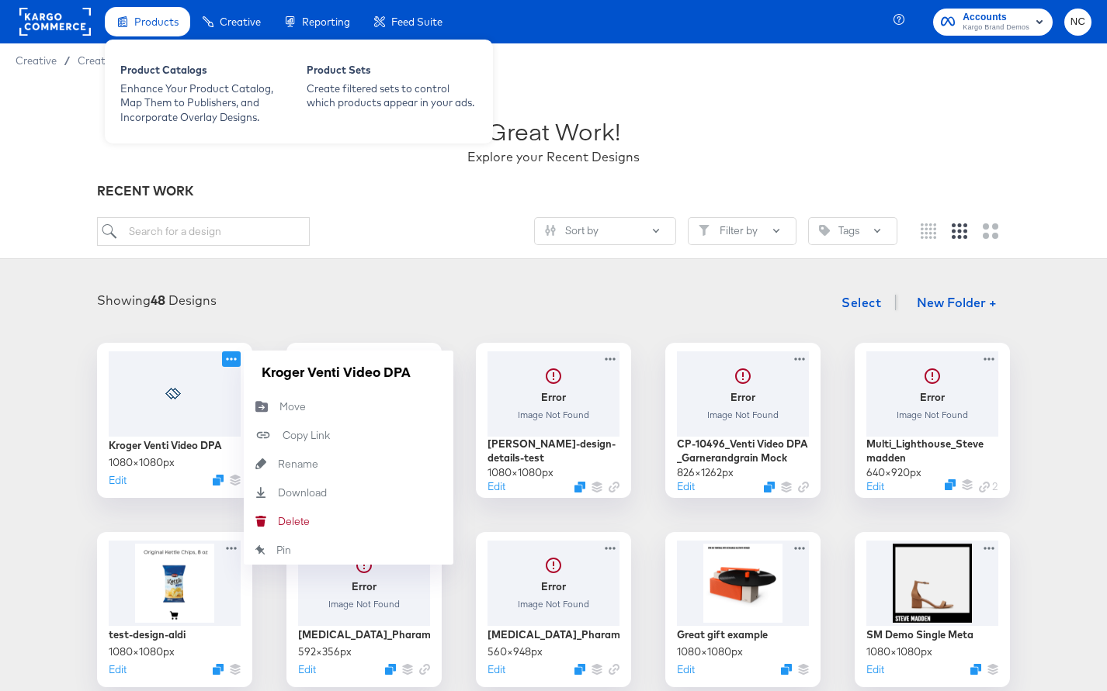
click at [161, 19] on span "Products" at bounding box center [156, 22] width 44 height 12
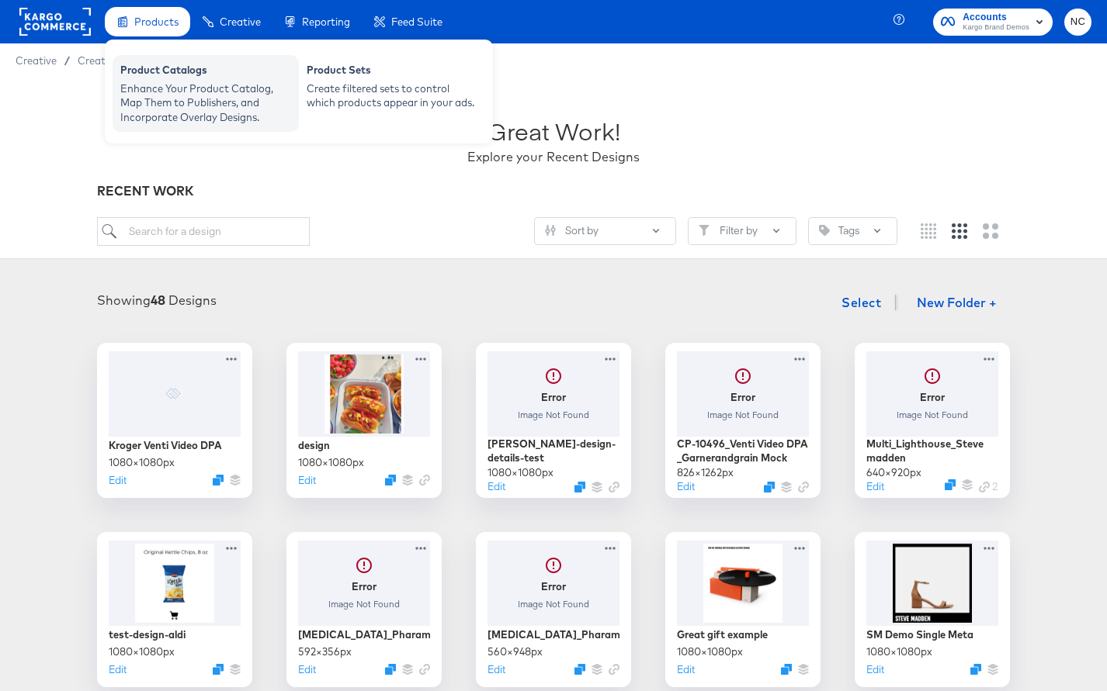
click at [158, 83] on div "Enhance Your Product Catalog, Map Them to Publishers, and Incorporate Overlay D…" at bounding box center [205, 102] width 171 height 43
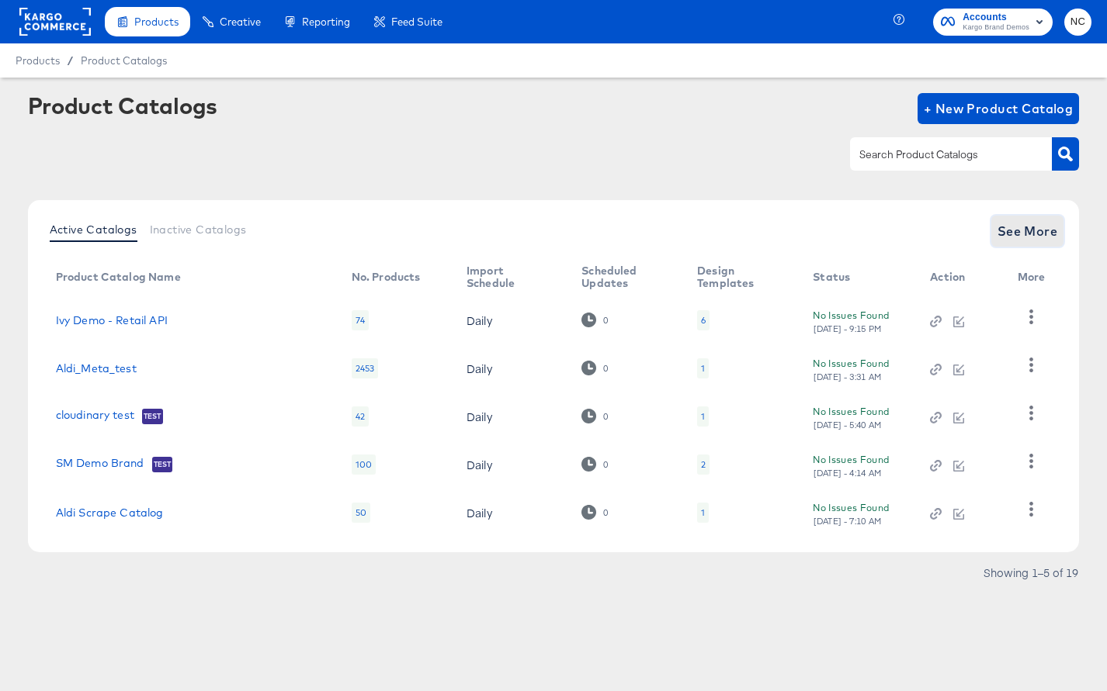
click at [1037, 234] on span "See More" at bounding box center [1027, 231] width 61 height 22
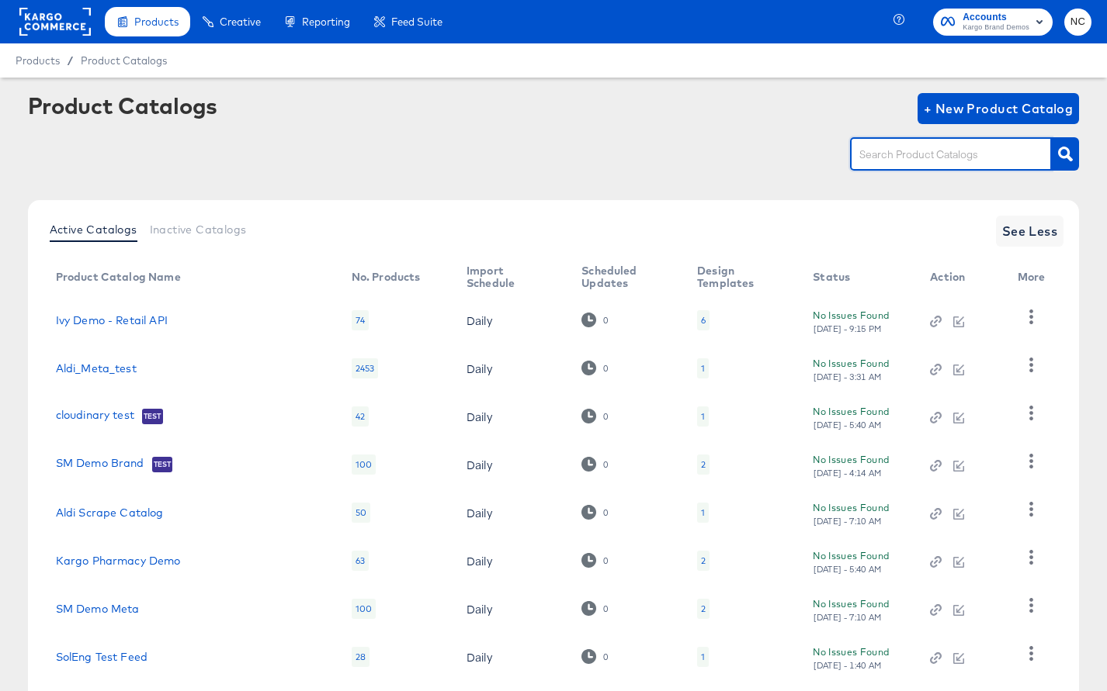
click at [953, 156] on input "text" at bounding box center [938, 155] width 165 height 18
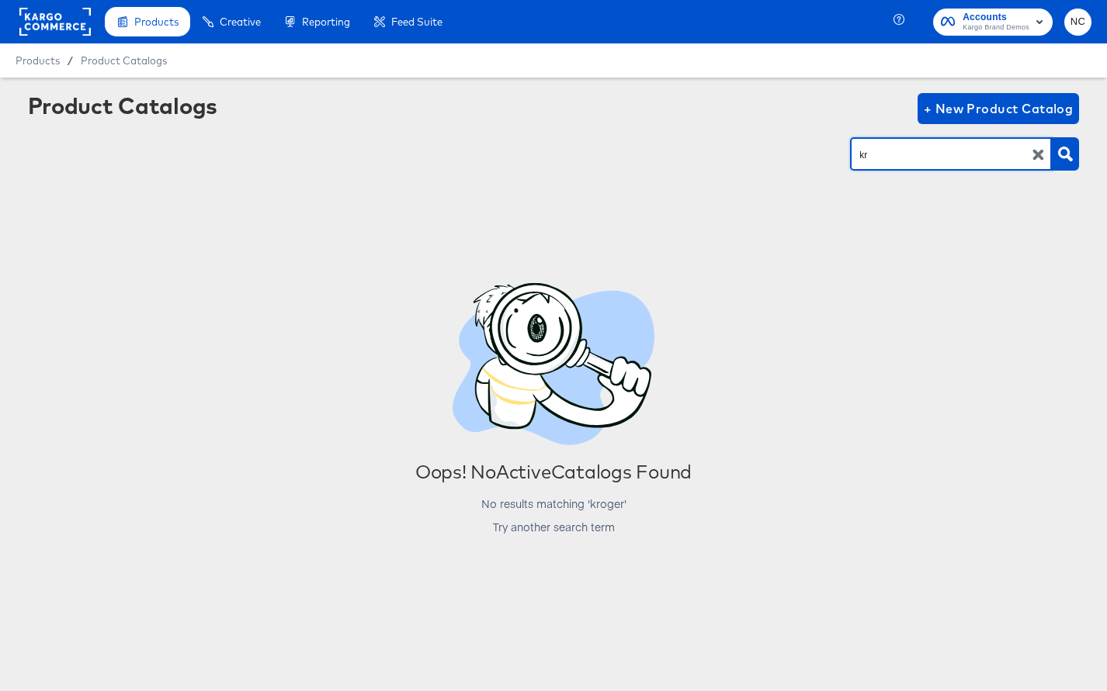
type input "k"
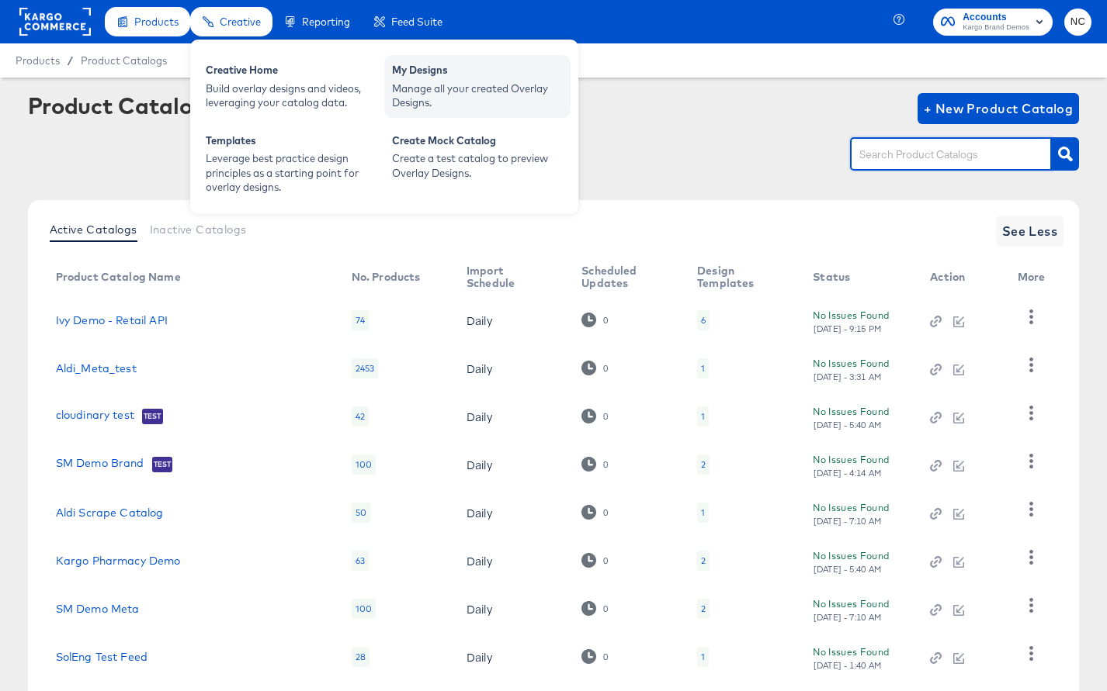
click at [414, 95] on div "Manage all your created Overlay Designs." at bounding box center [477, 95] width 171 height 29
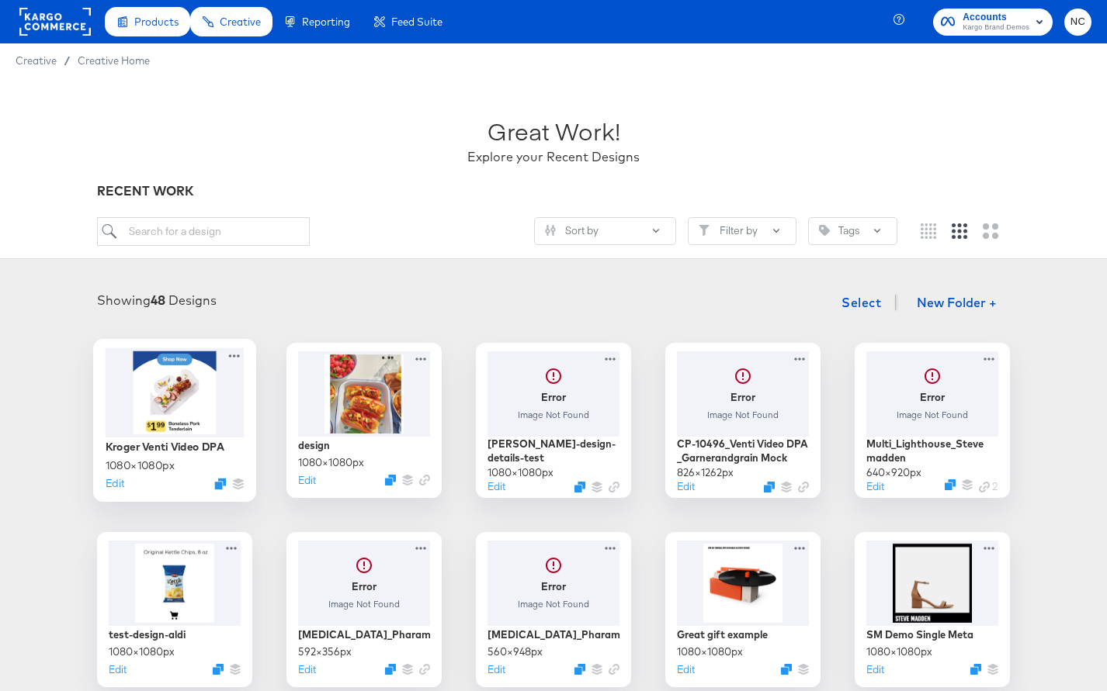
click at [168, 417] on div at bounding box center [175, 392] width 139 height 89
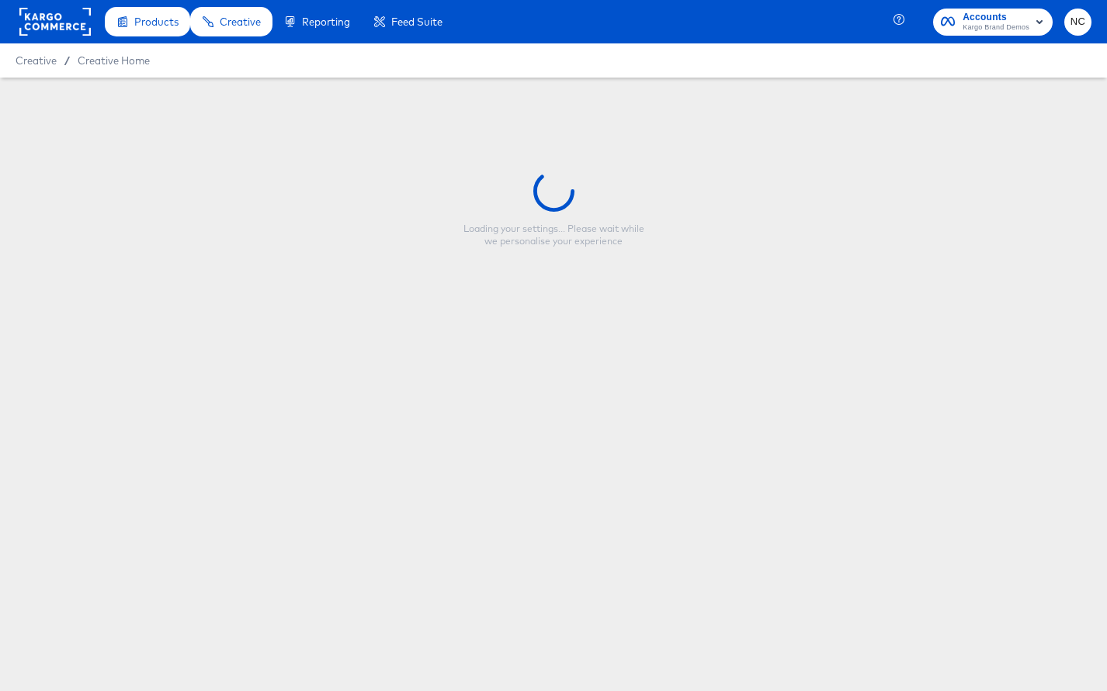
type input "Kroger Venti Video DPA"
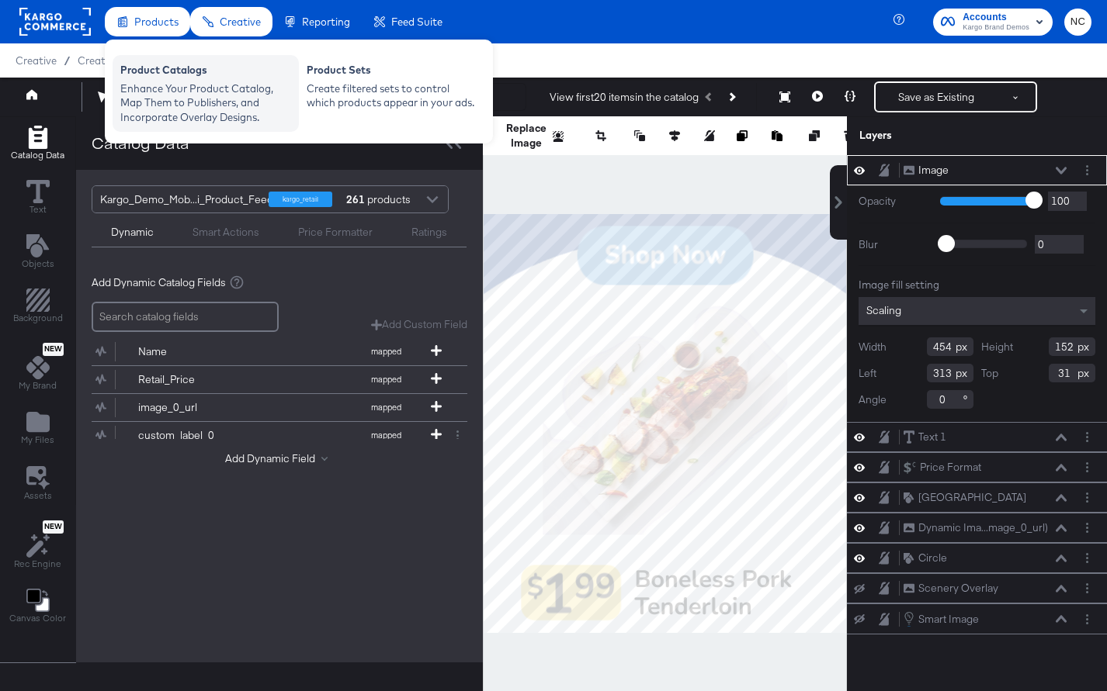
click at [141, 71] on div "Product Catalogs" at bounding box center [205, 72] width 171 height 19
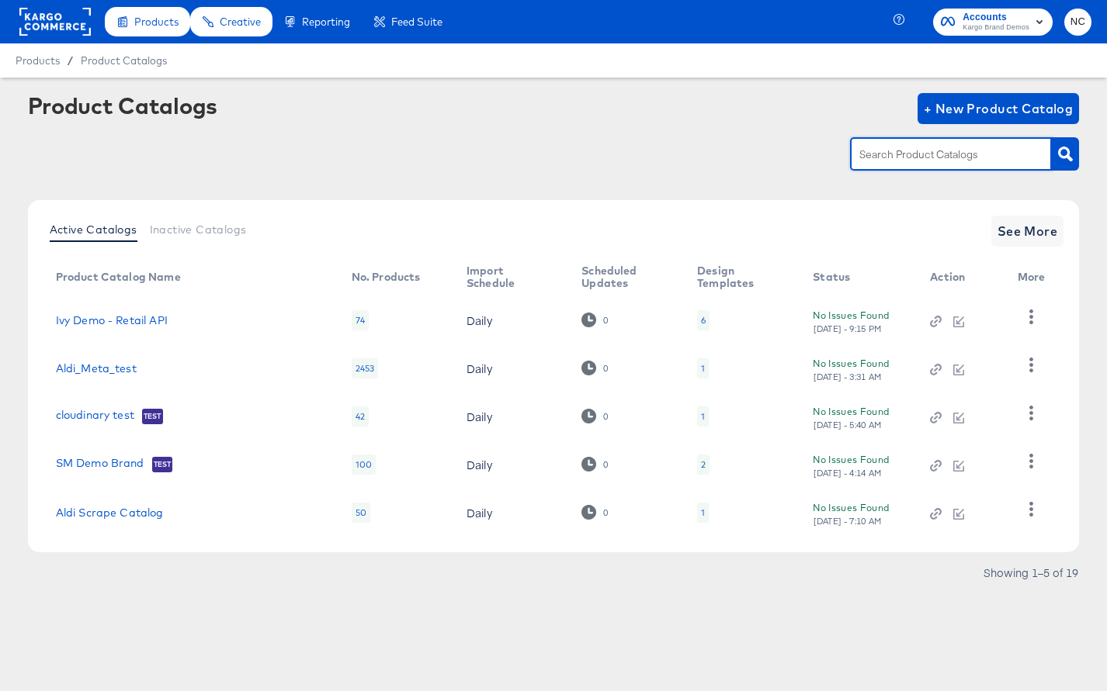
click at [938, 154] on input "text" at bounding box center [938, 155] width 165 height 18
type input "karog_demo_mobile"
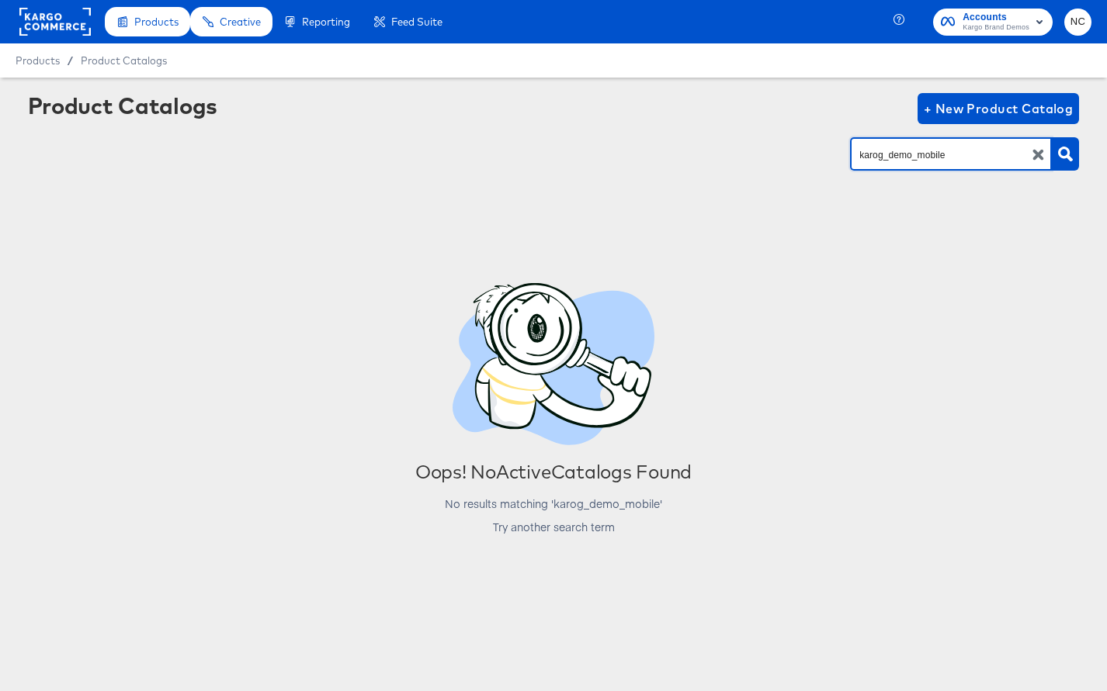
click at [1039, 154] on icon "button" at bounding box center [1038, 155] width 11 height 11
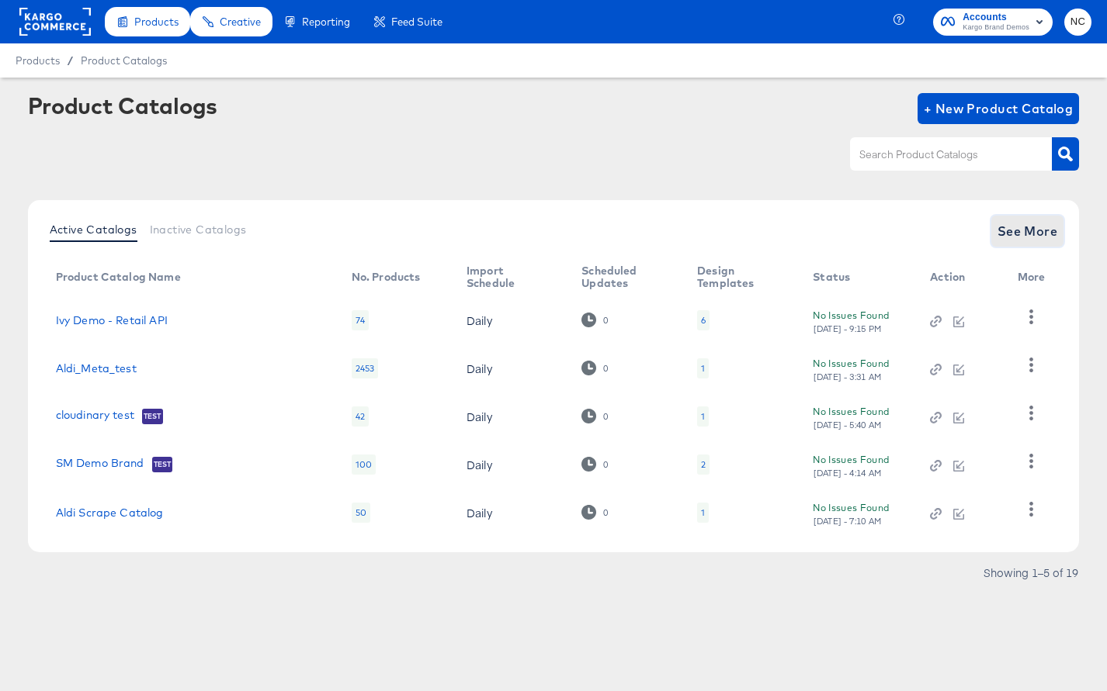
click at [1014, 233] on span "See More" at bounding box center [1027, 231] width 61 height 22
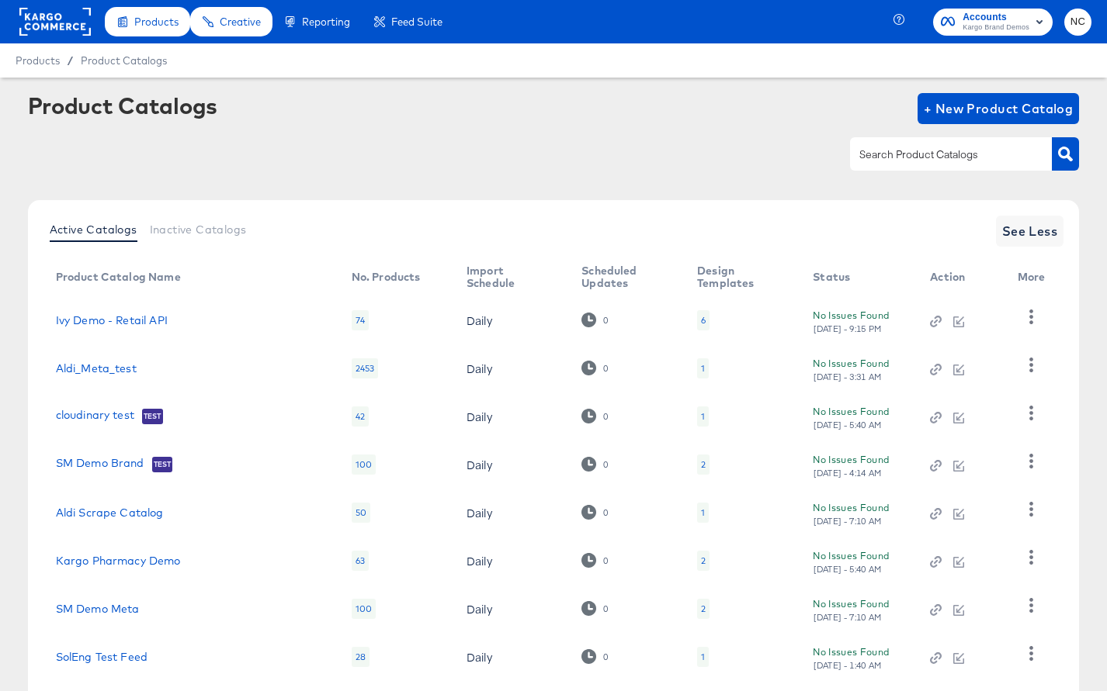
scroll to position [189, 0]
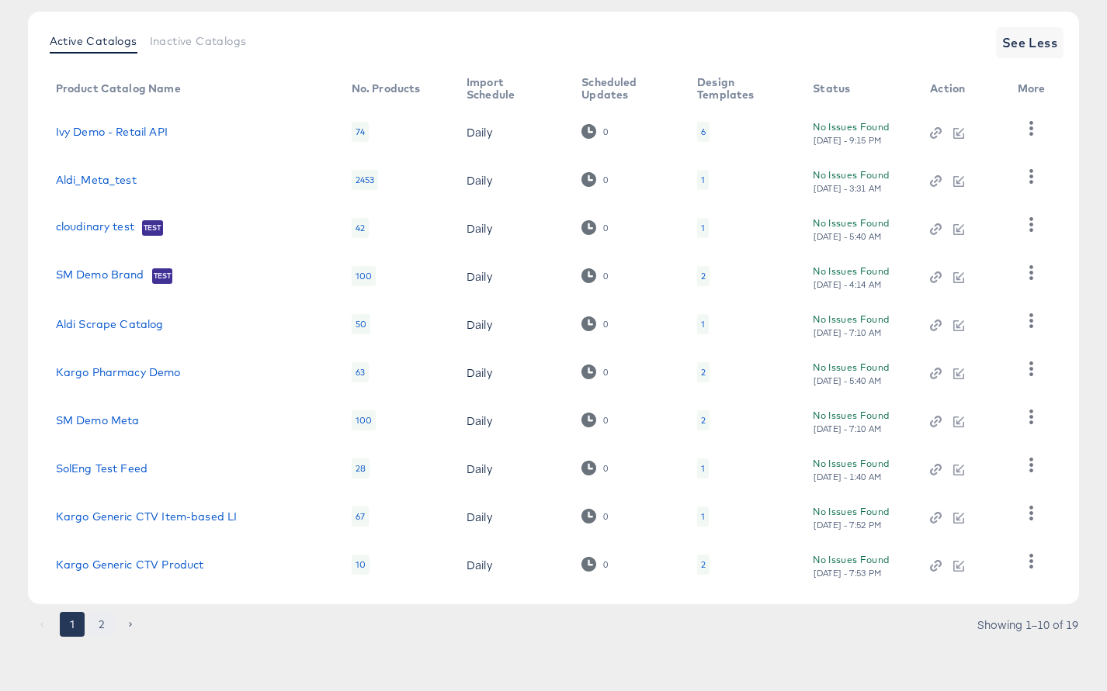
click at [98, 623] on button "2" at bounding box center [101, 624] width 25 height 25
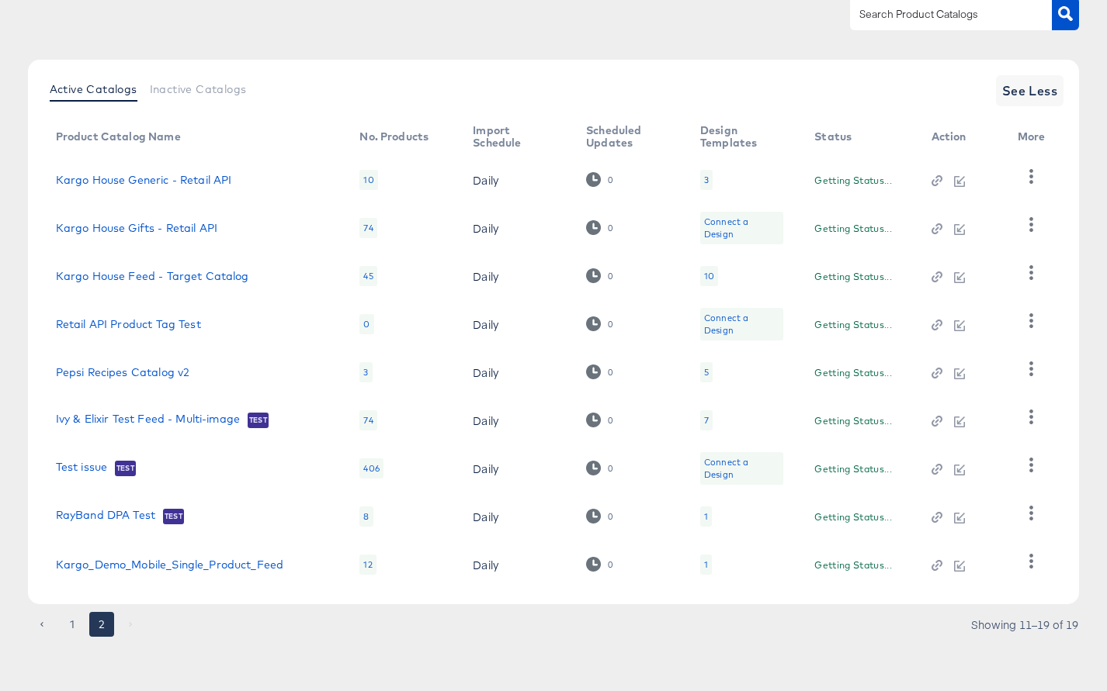
scroll to position [140, 0]
click at [700, 566] on div "1" at bounding box center [706, 565] width 12 height 20
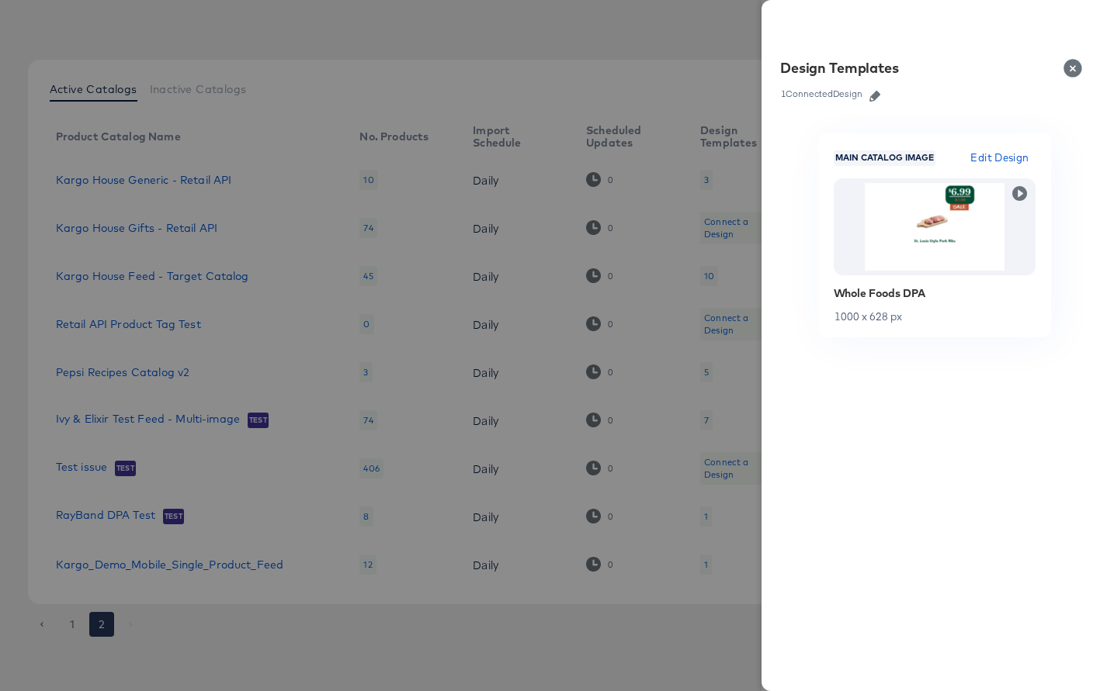
click at [878, 93] on icon "button" at bounding box center [874, 96] width 11 height 11
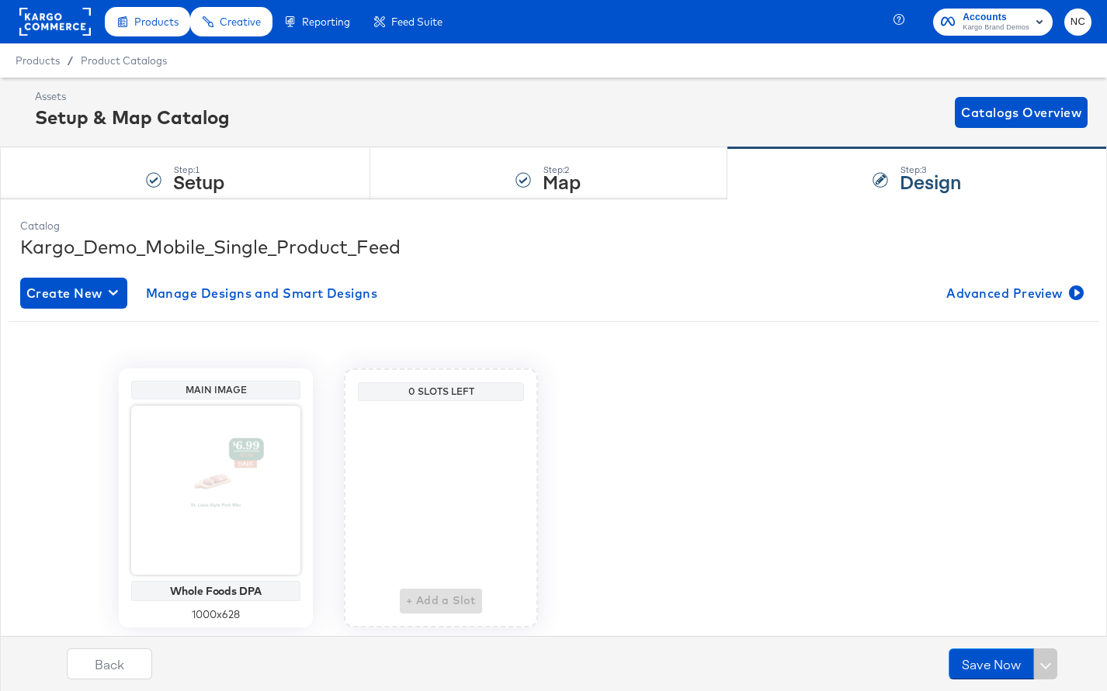
scroll to position [48, 0]
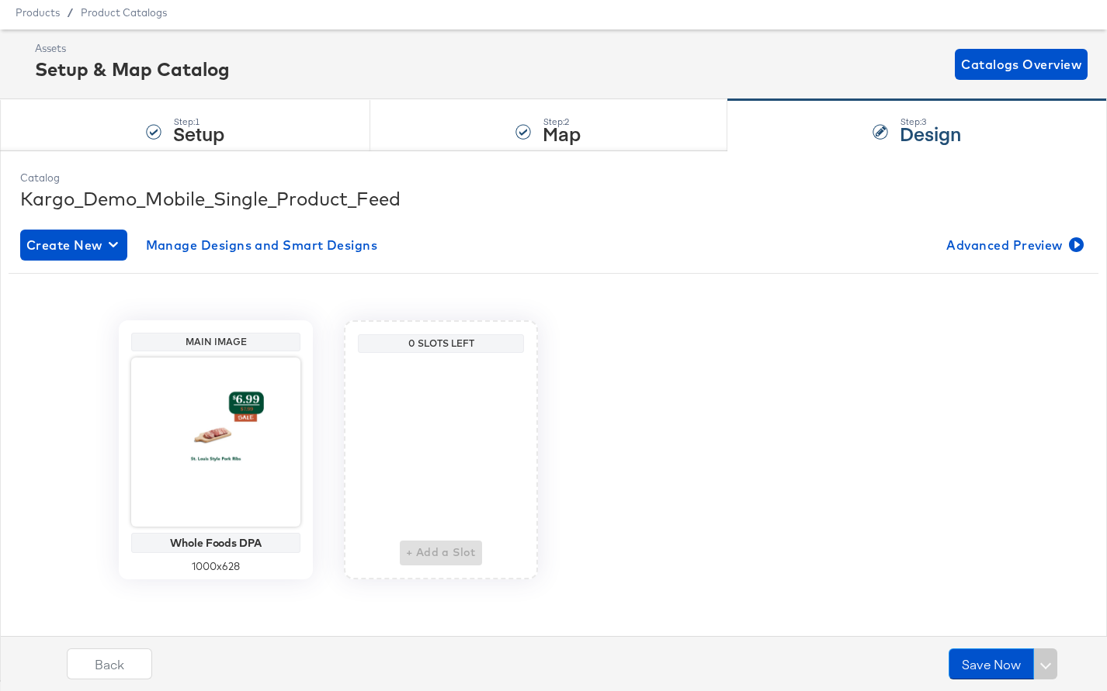
click at [441, 547] on div "+ Add a Slot" at bounding box center [441, 462] width 82 height 206
click at [443, 341] on div "0 Slots Left" at bounding box center [441, 344] width 158 height 12
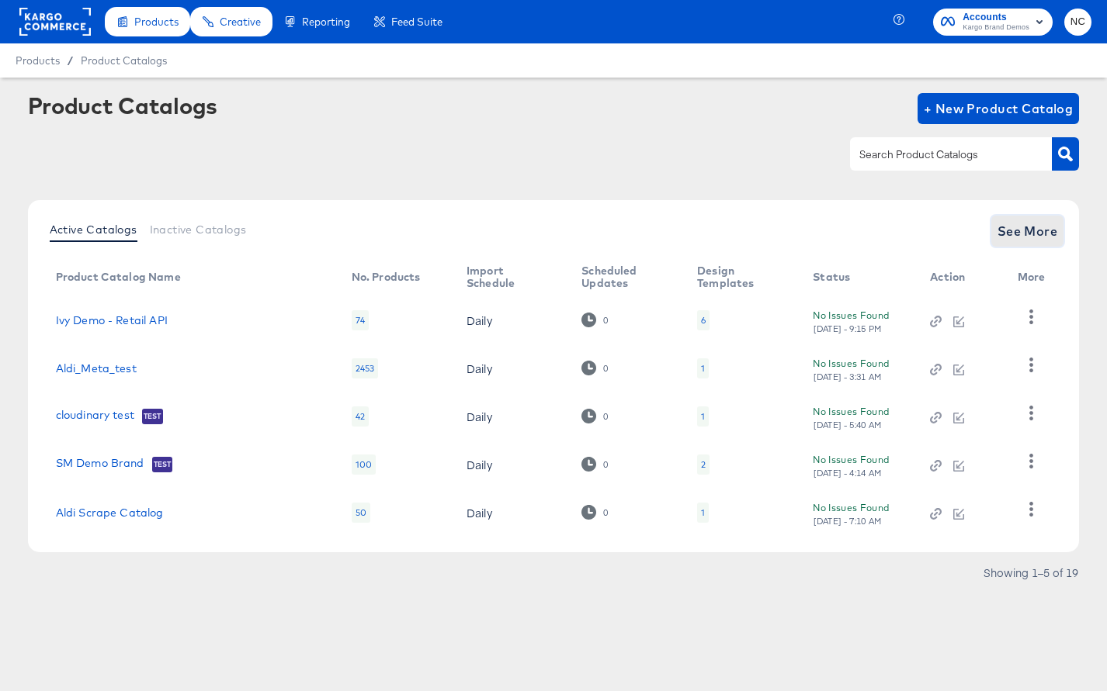
click at [1010, 216] on button "See More" at bounding box center [1027, 231] width 73 height 31
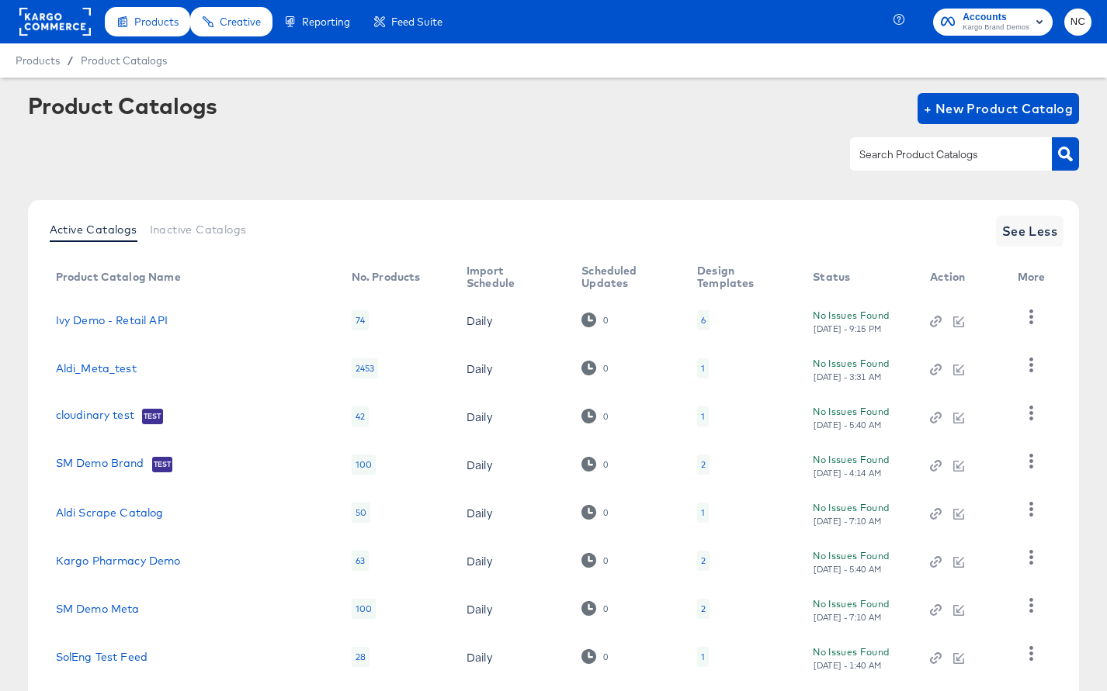
scroll to position [189, 0]
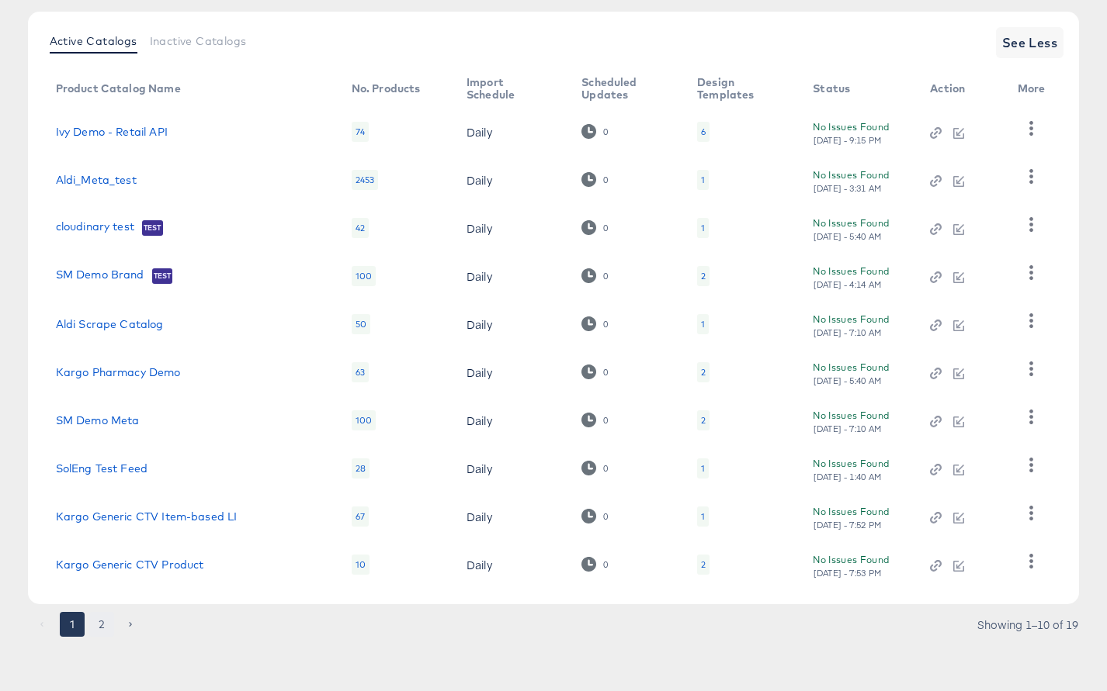
click at [102, 626] on button "2" at bounding box center [101, 624] width 25 height 25
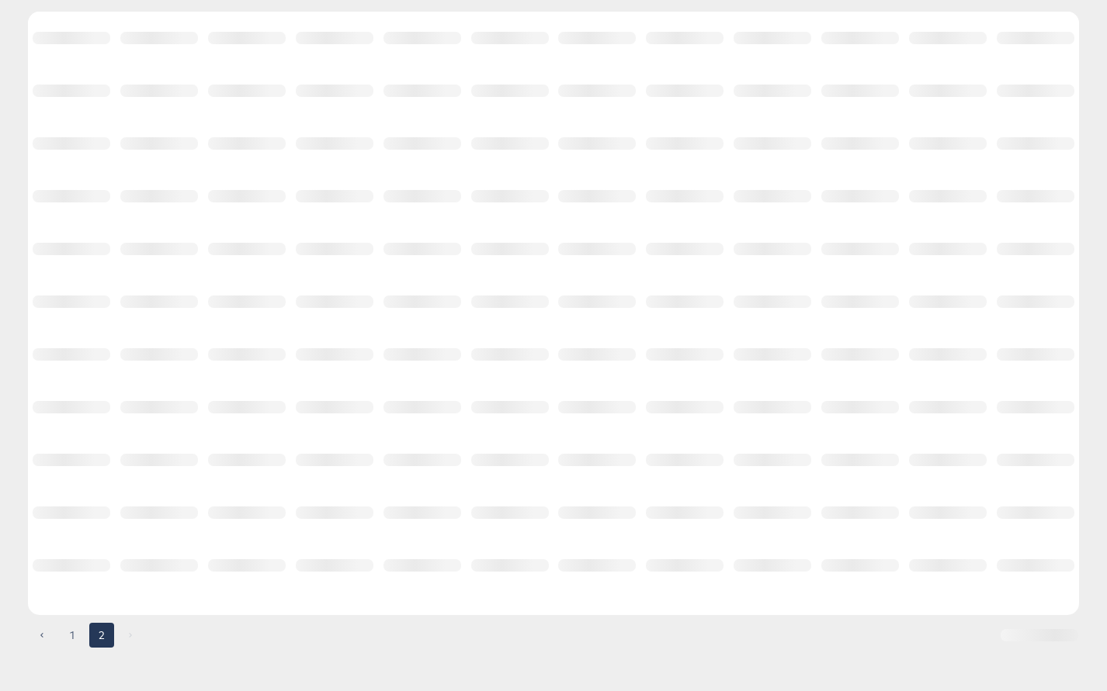
scroll to position [140, 0]
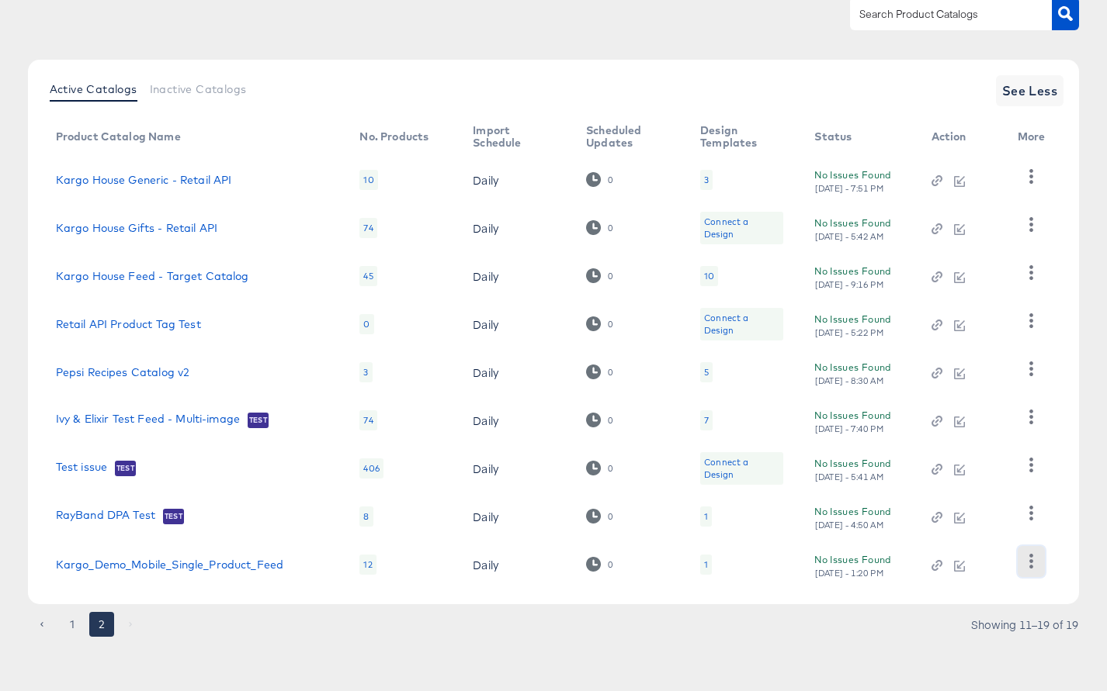
click at [1033, 556] on icon "button" at bounding box center [1031, 561] width 15 height 15
click at [869, 657] on article "Product Catalogs + New Product Catalog Active Catalogs Inactive Catalogs See Le…" at bounding box center [553, 314] width 1107 height 754
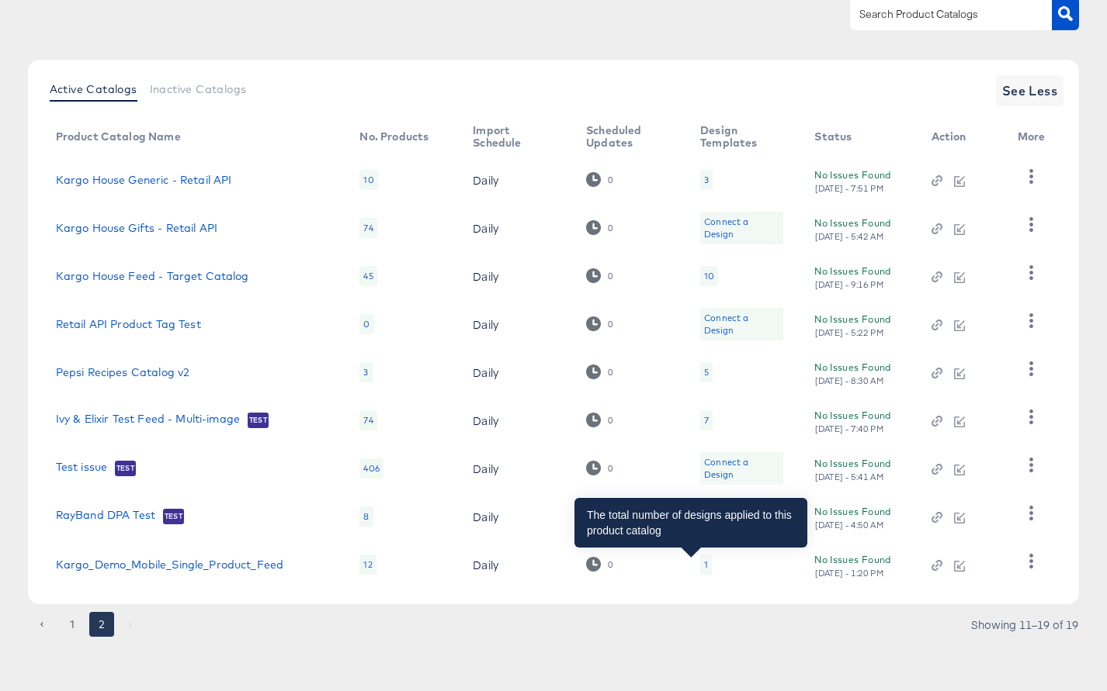
click at [704, 566] on div "1" at bounding box center [706, 565] width 4 height 12
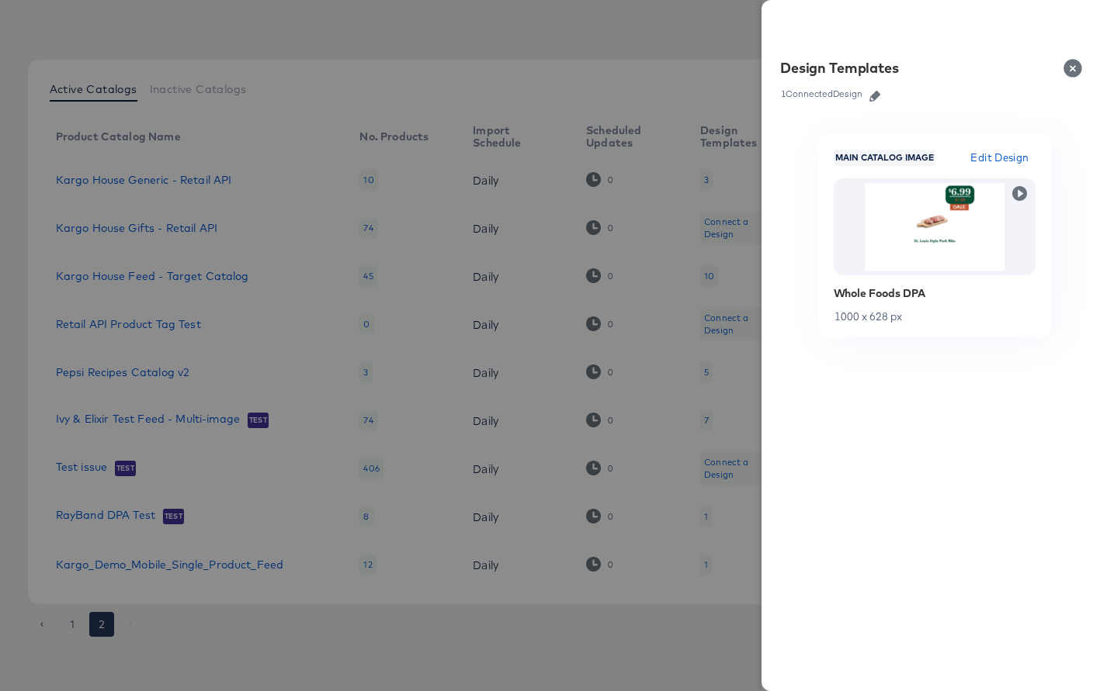
click at [878, 97] on icon "button" at bounding box center [874, 96] width 11 height 11
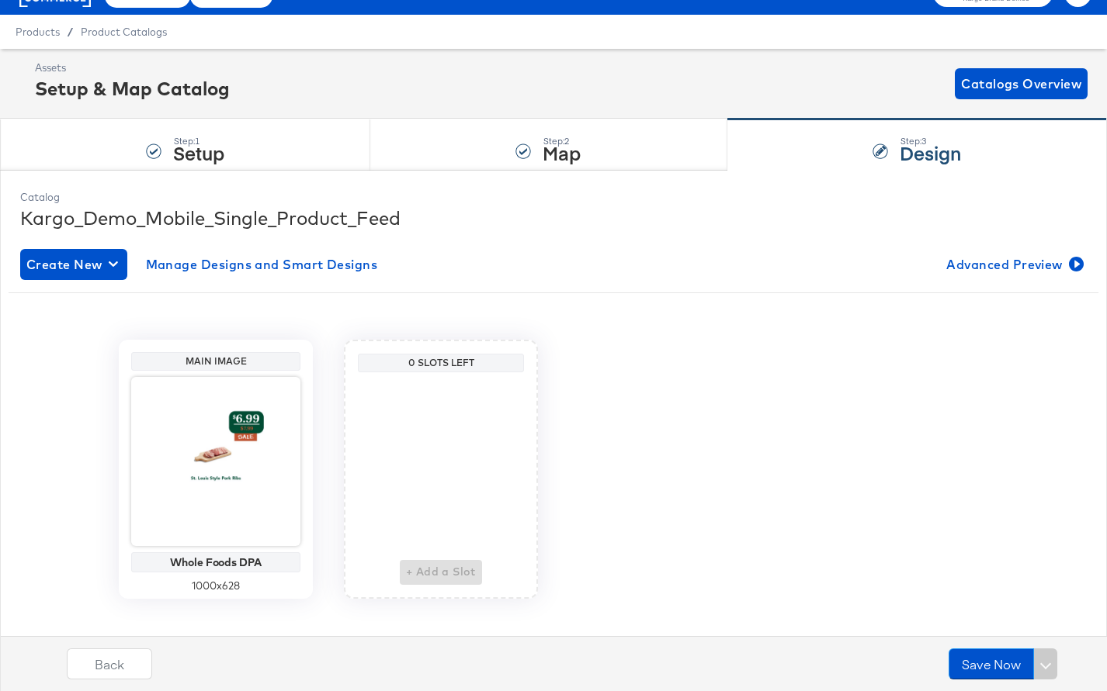
scroll to position [48, 0]
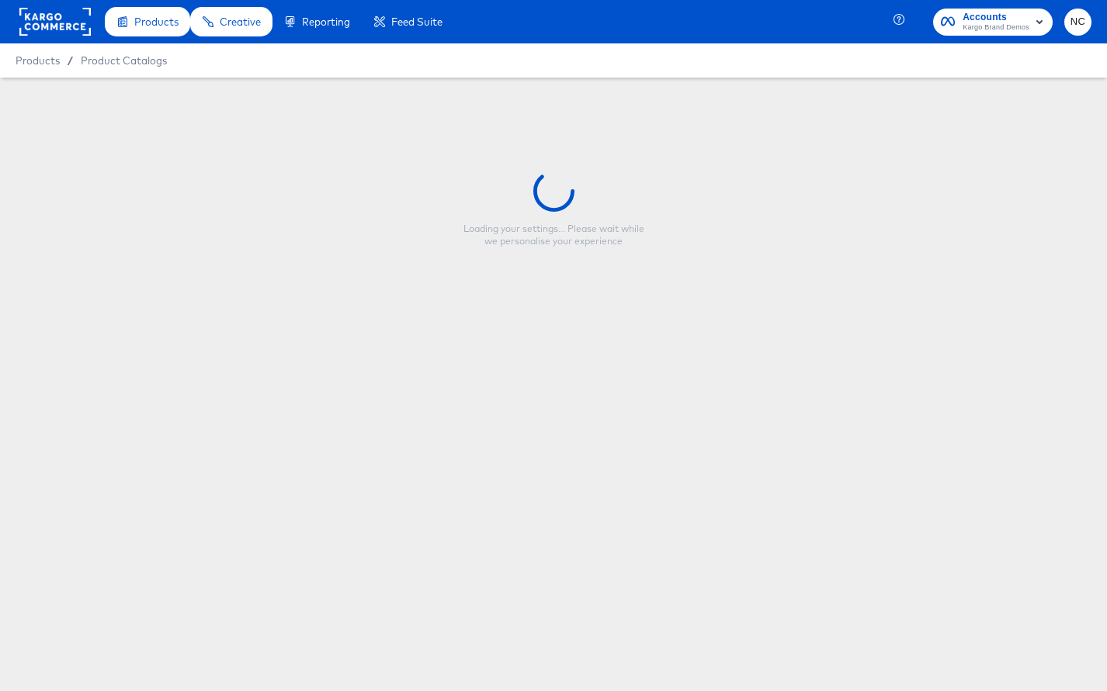
type input "Kroger Venti Video DPA"
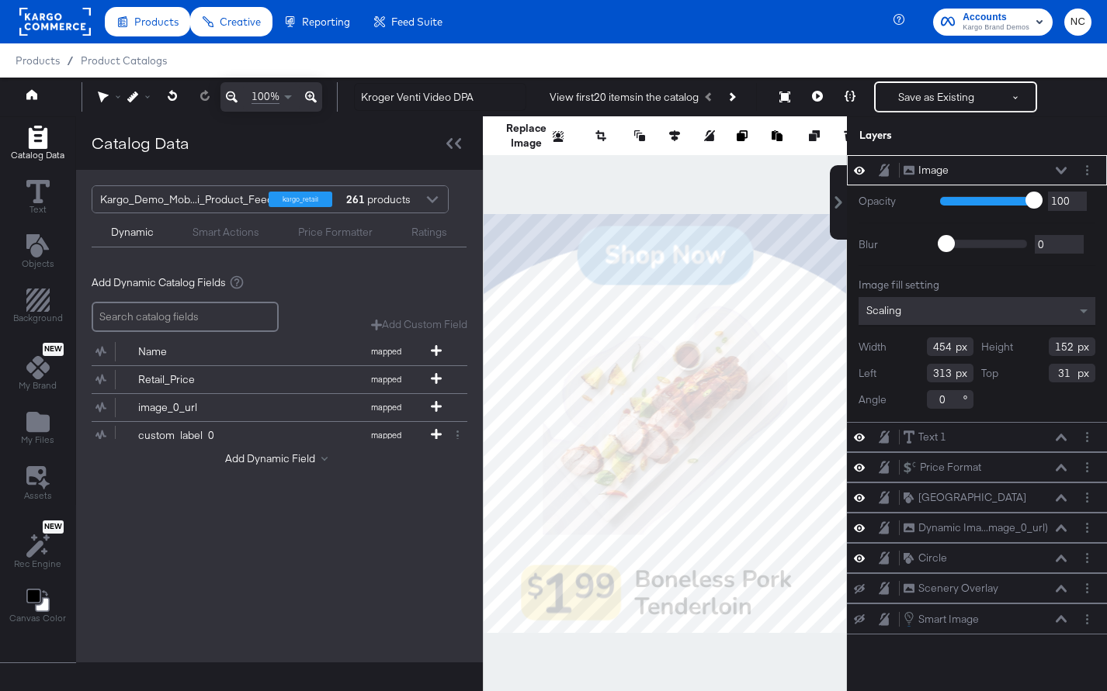
click at [427, 203] on div at bounding box center [432, 201] width 23 height 27
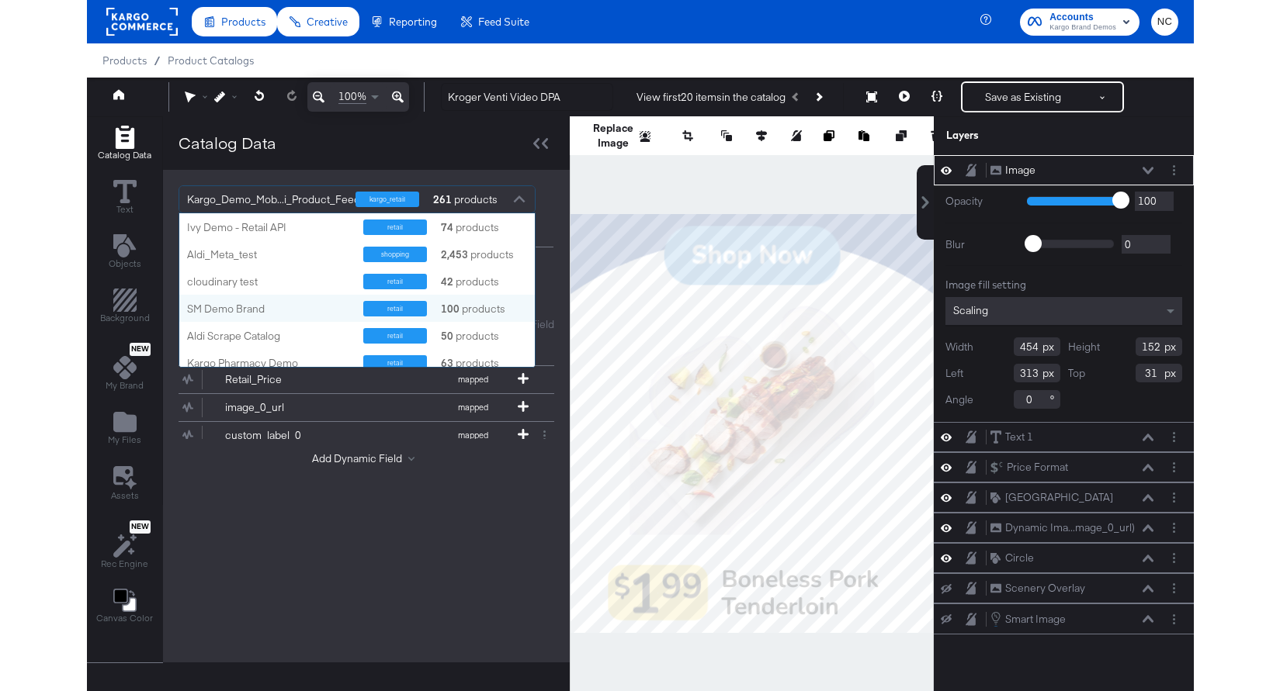
scroll to position [524, 0]
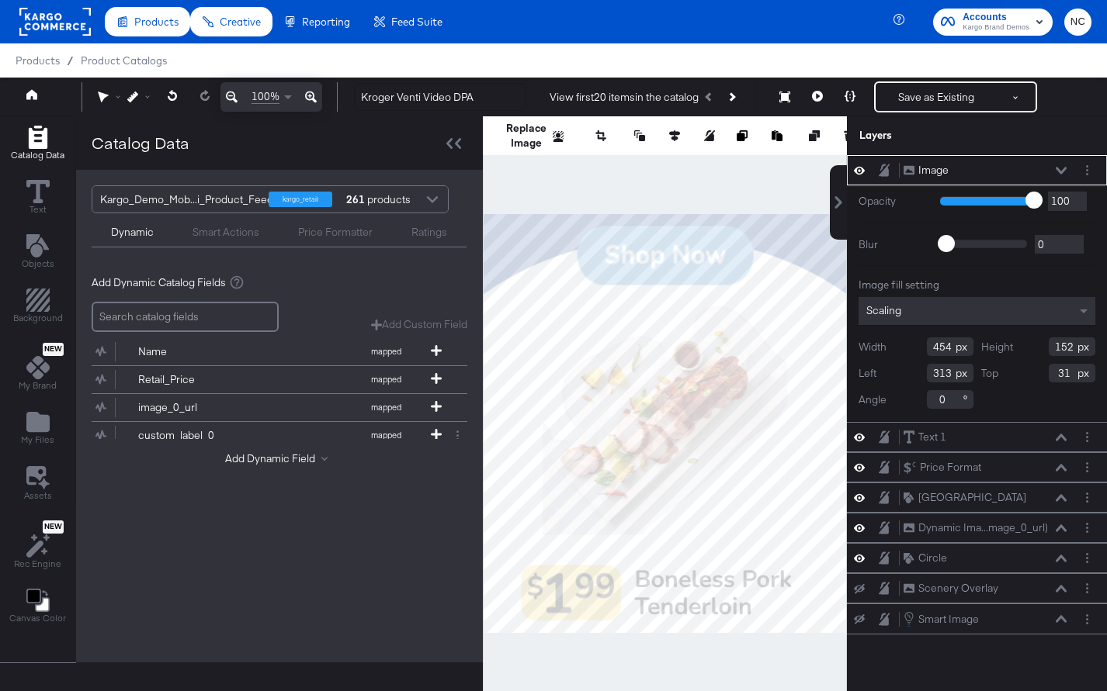
click at [214, 617] on div "Kargo_Demo_Mob...i_Product_Feed kargo_retail 261 products Dynamic Smart Actions…" at bounding box center [279, 416] width 407 height 493
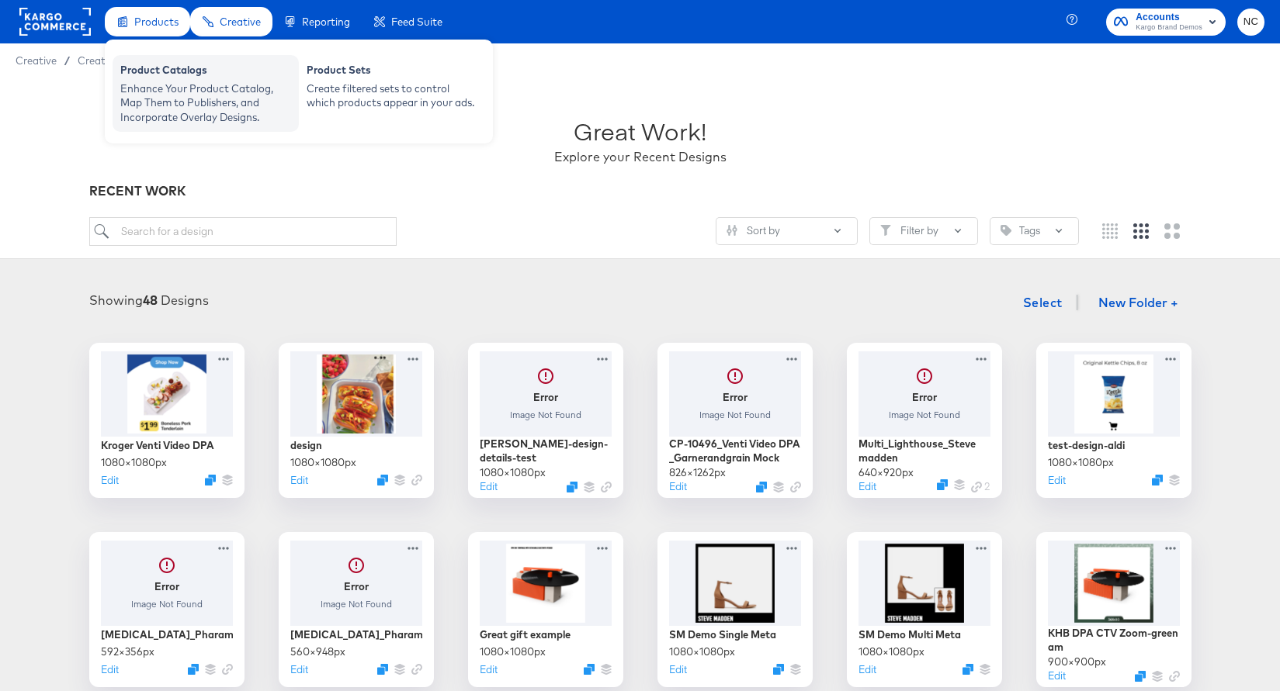
click at [168, 81] on div "Enhance Your Product Catalog, Map Them to Publishers, and Incorporate Overlay D…" at bounding box center [205, 102] width 171 height 43
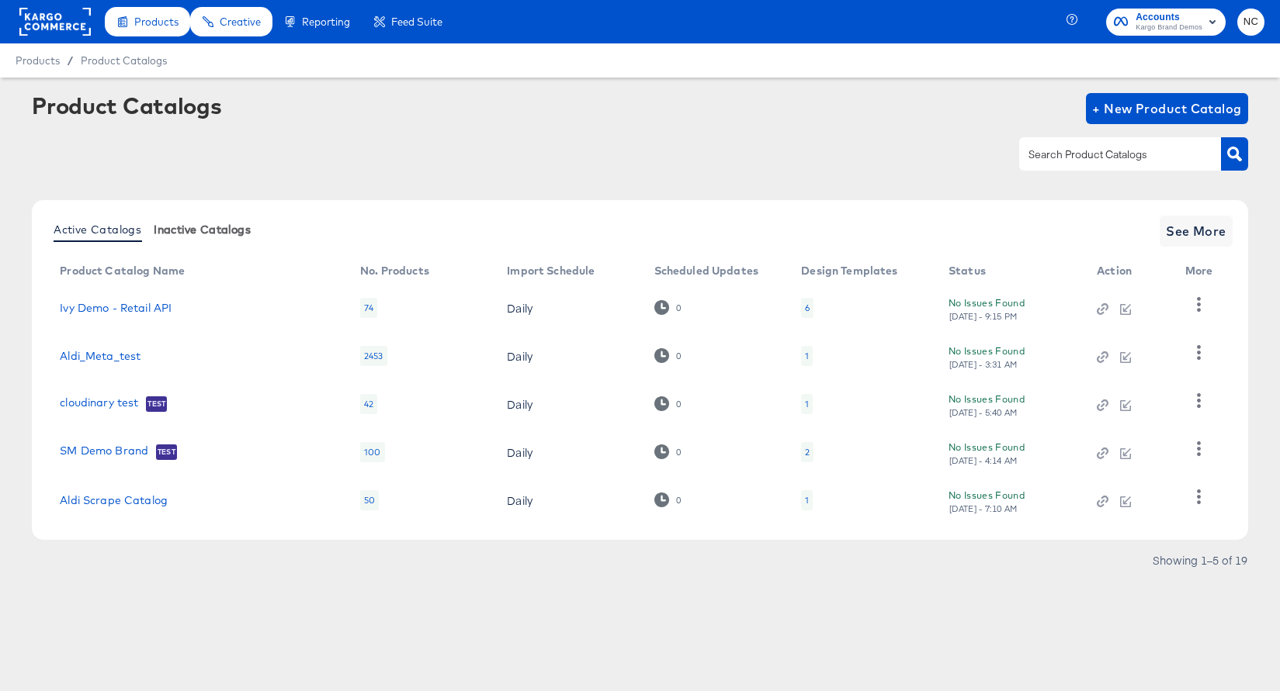
click at [210, 237] on button "Inactive Catalogs" at bounding box center [201, 229] width 109 height 26
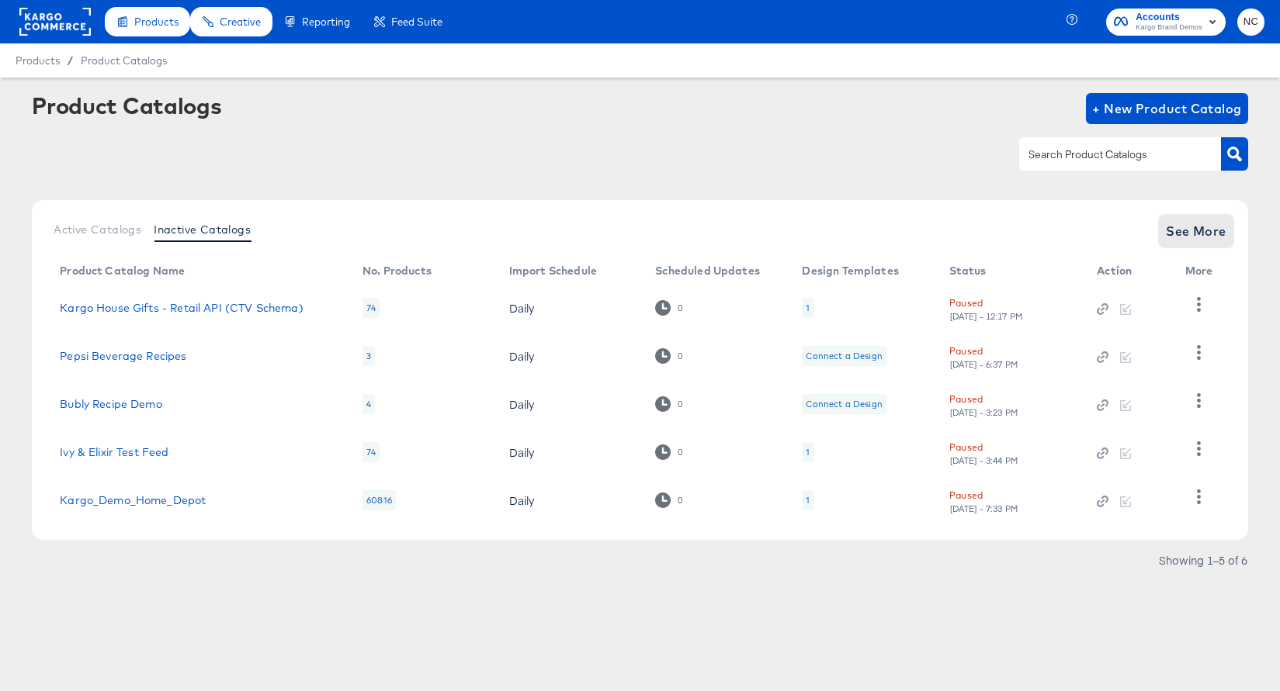
click at [1106, 232] on span "See More" at bounding box center [1196, 231] width 61 height 22
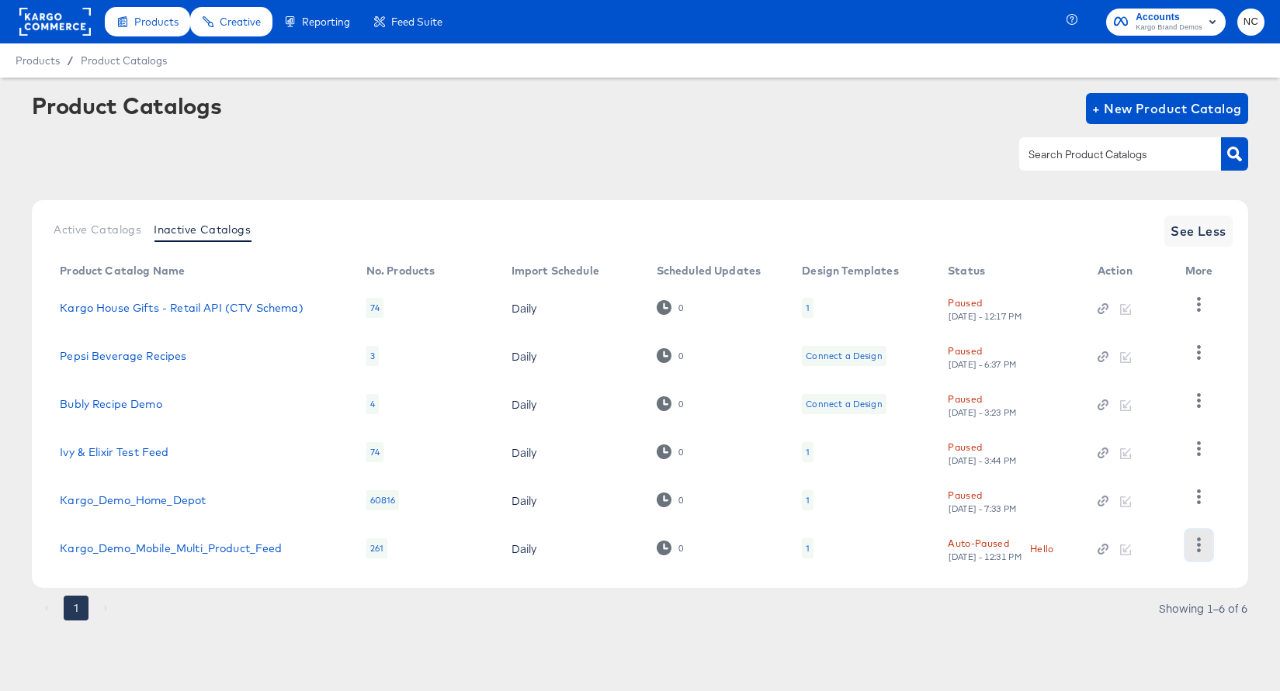
click at [1106, 552] on icon "button" at bounding box center [1198, 545] width 15 height 15
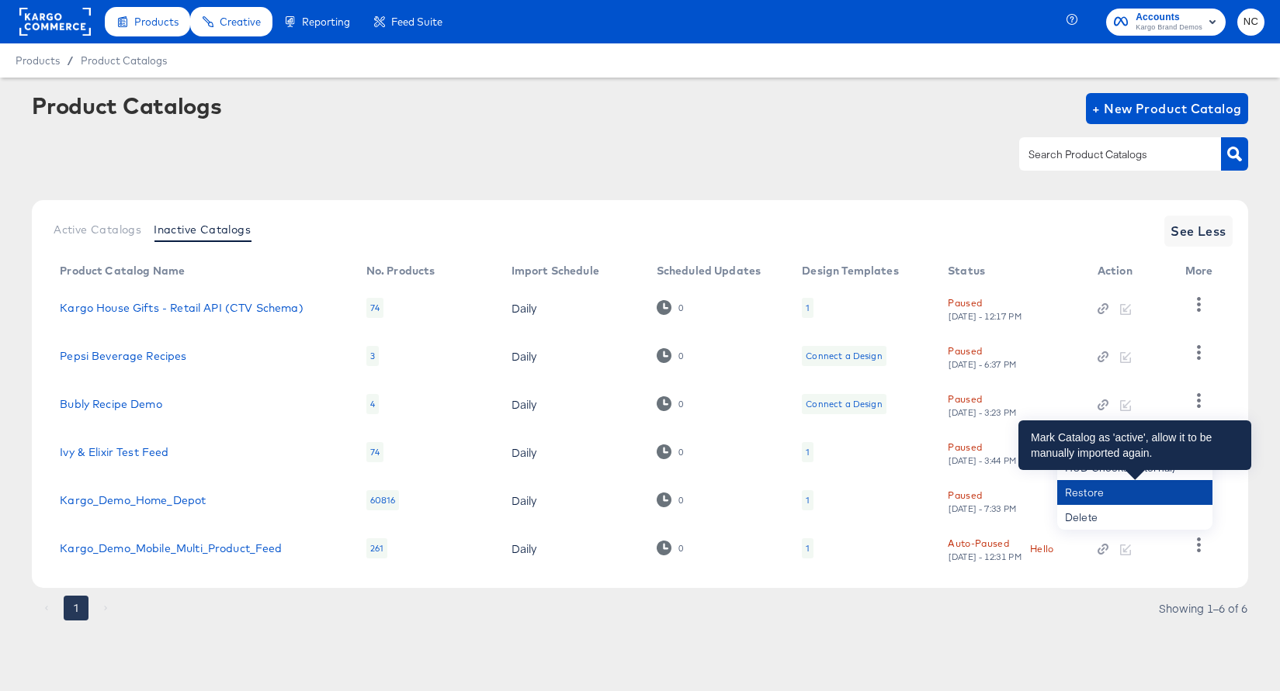
click at [1106, 494] on div "Restore" at bounding box center [1135, 492] width 140 height 23
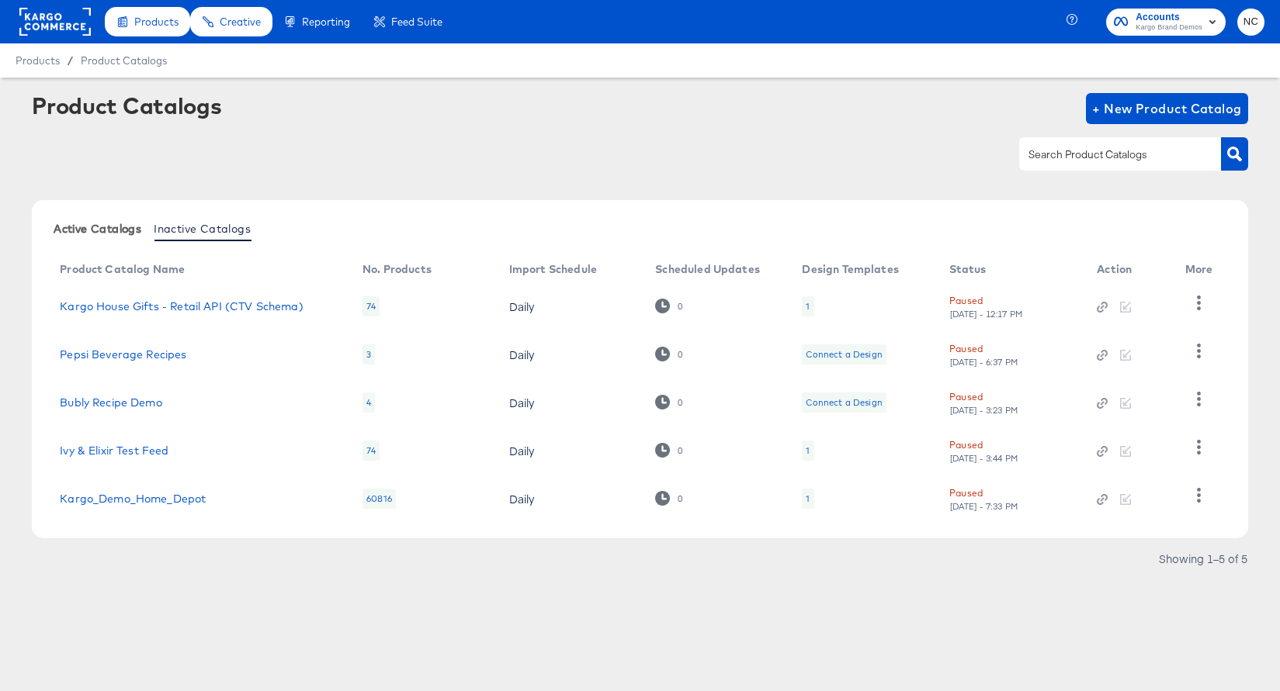
click at [78, 233] on span "Active Catalogs" at bounding box center [98, 229] width 88 height 12
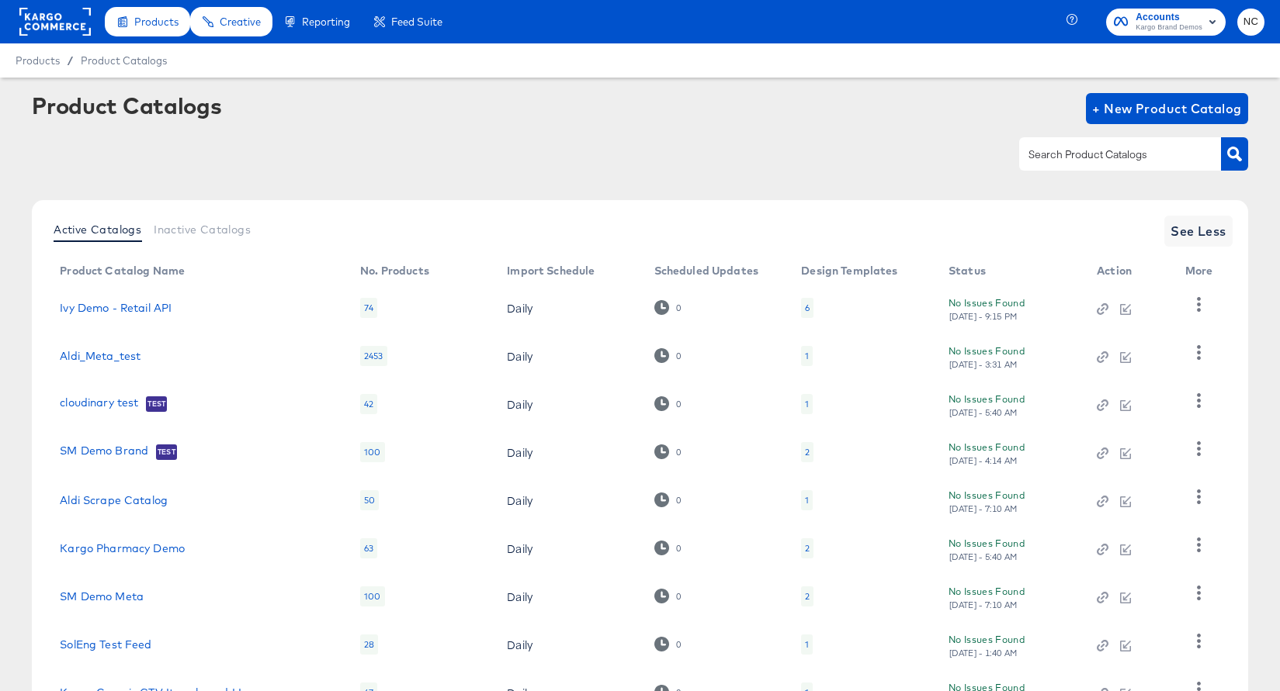
scroll to position [176, 0]
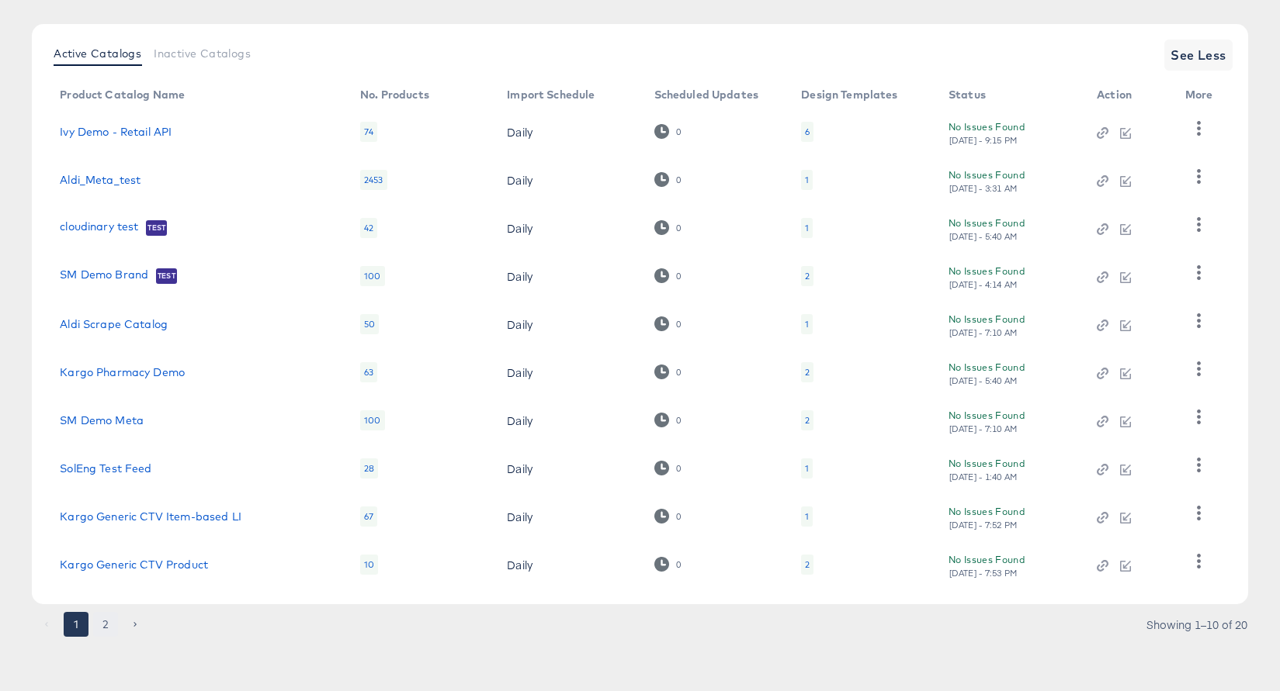
click at [109, 625] on button "2" at bounding box center [105, 624] width 25 height 25
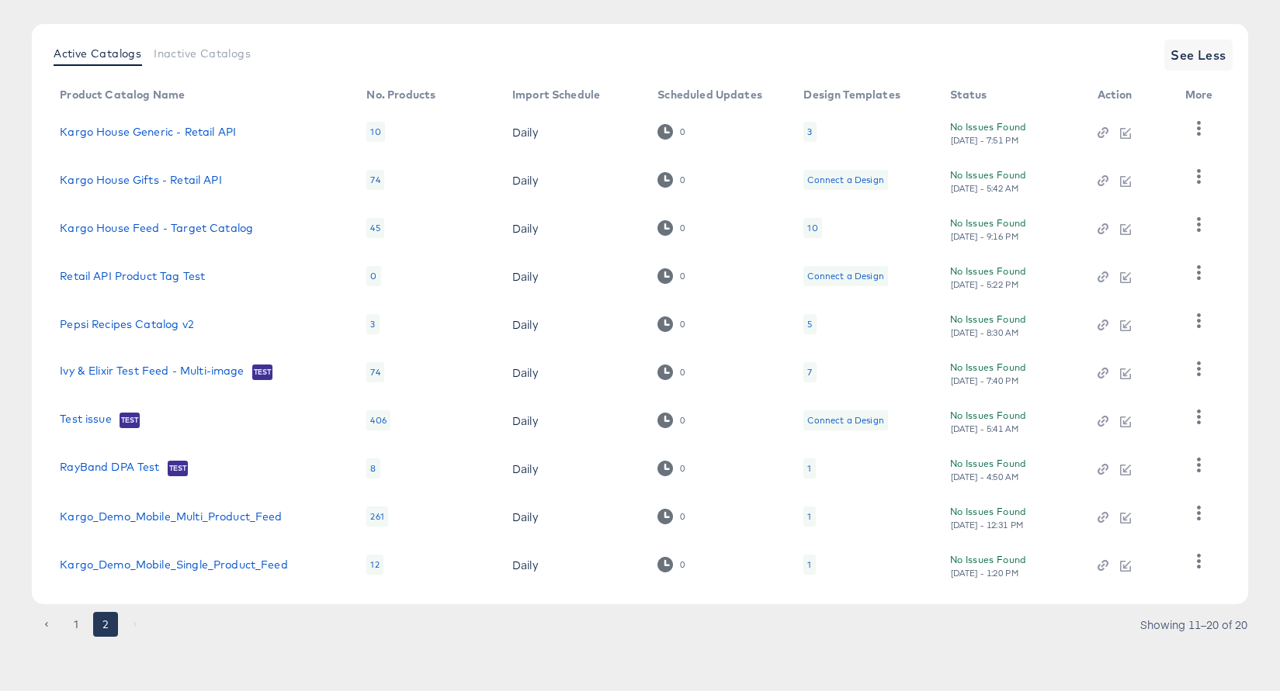
click at [807, 564] on div "1" at bounding box center [809, 565] width 4 height 12
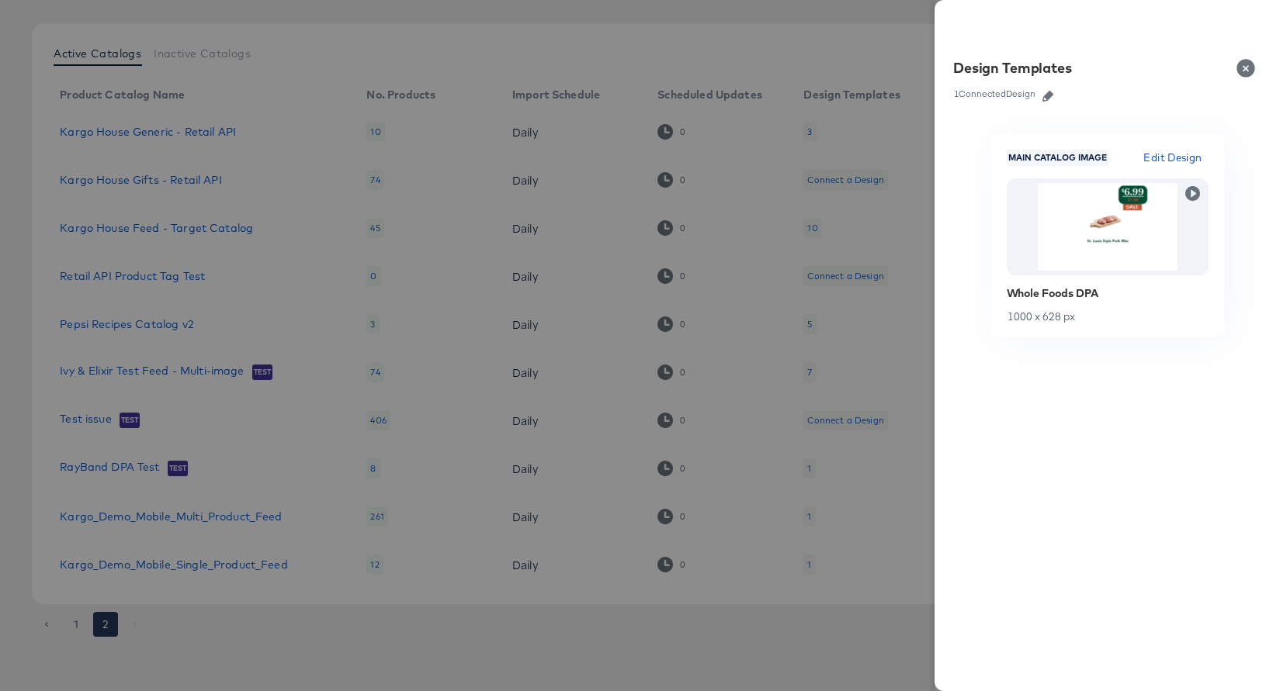
click at [1048, 96] on icon "button" at bounding box center [1047, 96] width 11 height 11
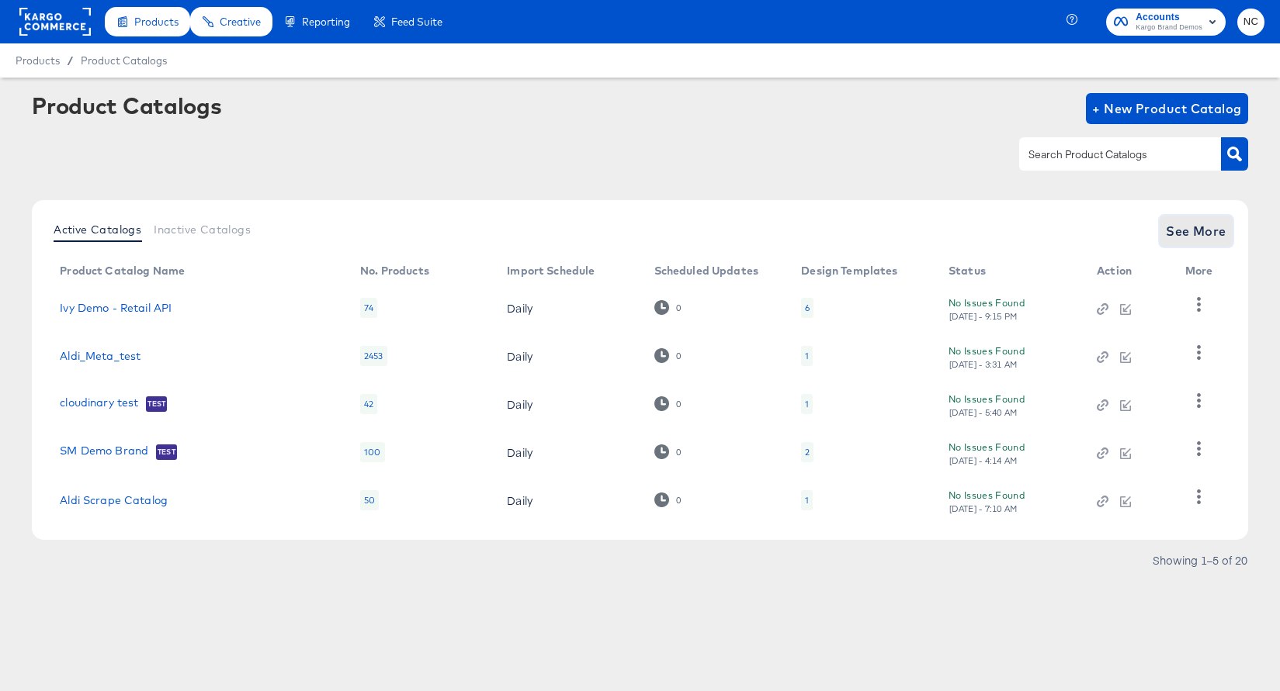
click at [1106, 227] on span "See More" at bounding box center [1196, 231] width 61 height 22
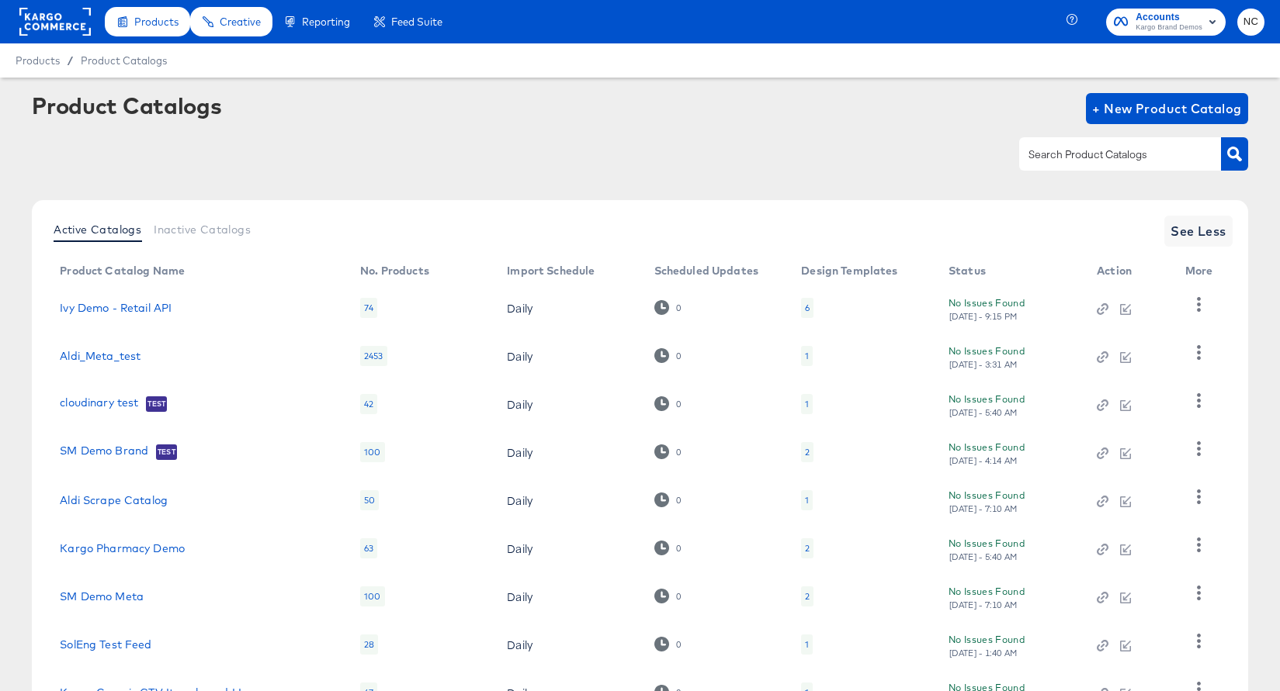
scroll to position [176, 0]
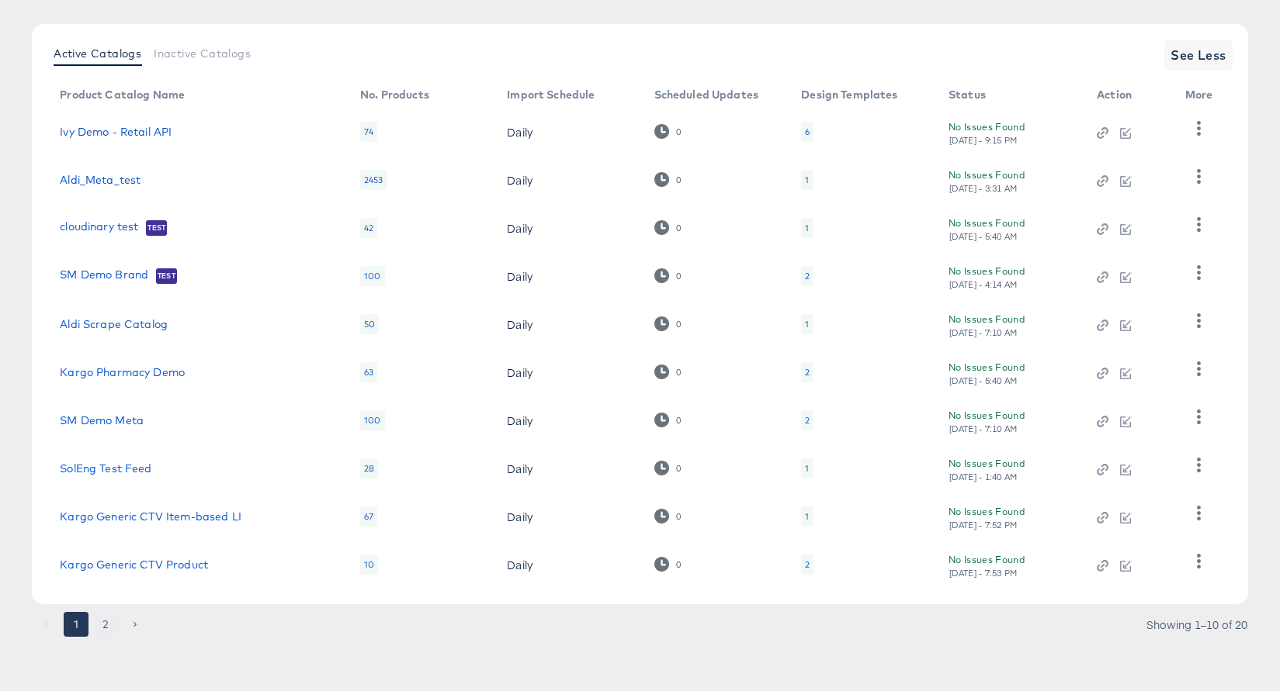
click at [109, 618] on button "2" at bounding box center [105, 624] width 25 height 25
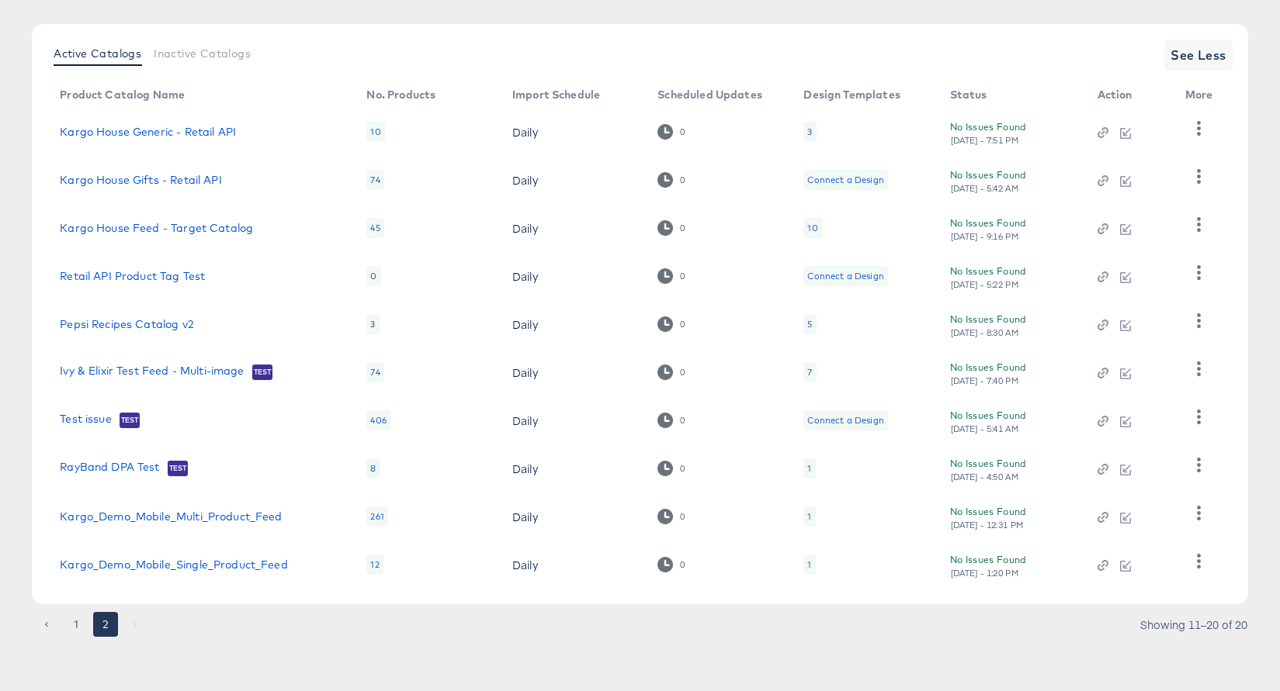
click at [808, 517] on div "1" at bounding box center [809, 517] width 4 height 12
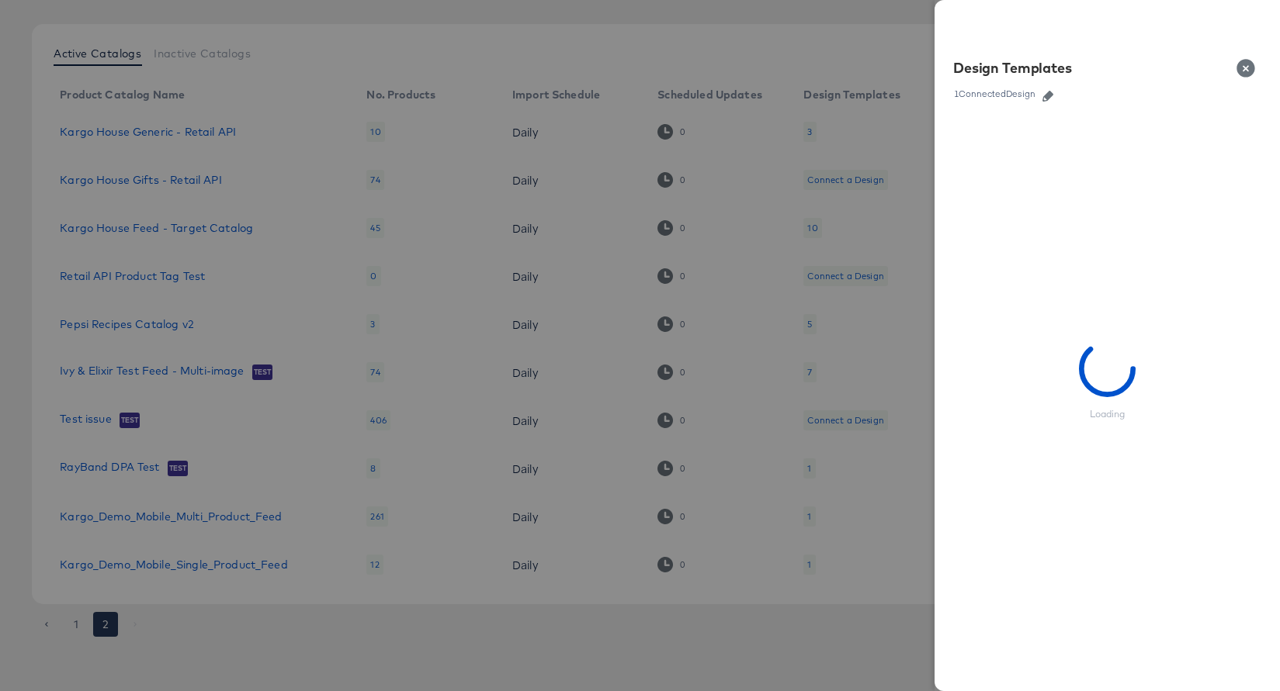
click at [1046, 97] on icon "button" at bounding box center [1047, 96] width 11 height 11
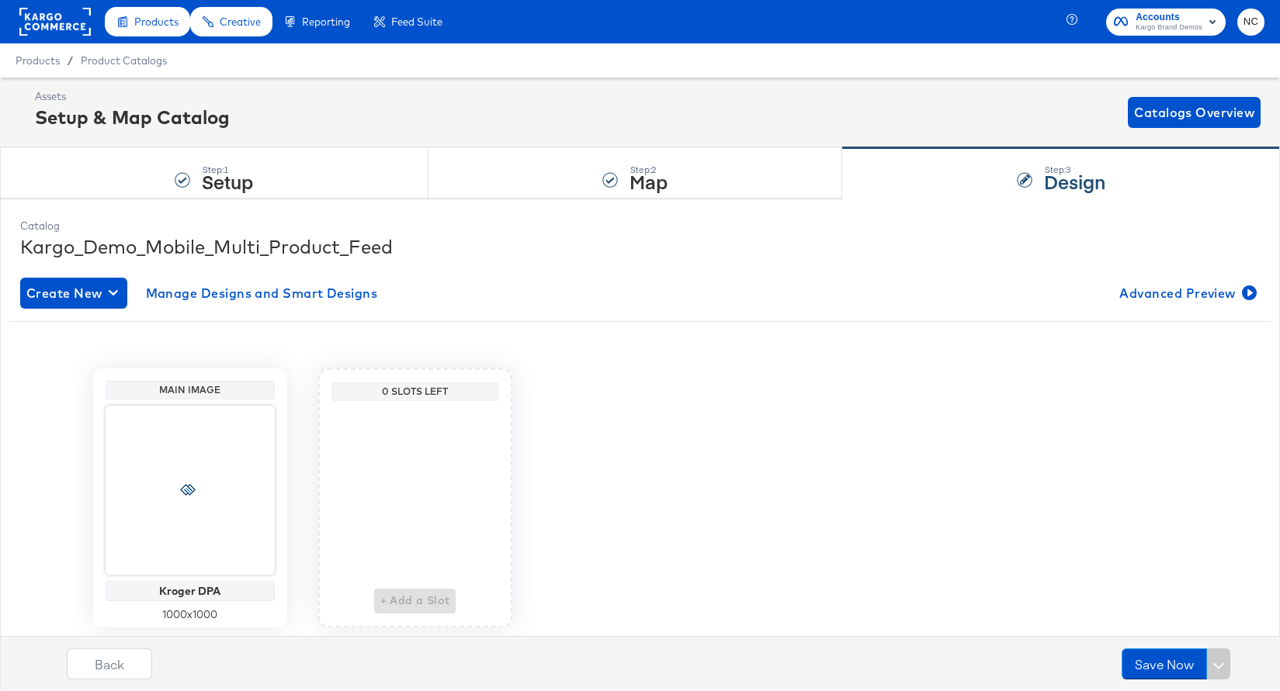
click at [417, 601] on div "+ Add a Slot" at bounding box center [415, 510] width 82 height 206
